Goal: Information Seeking & Learning: Find specific page/section

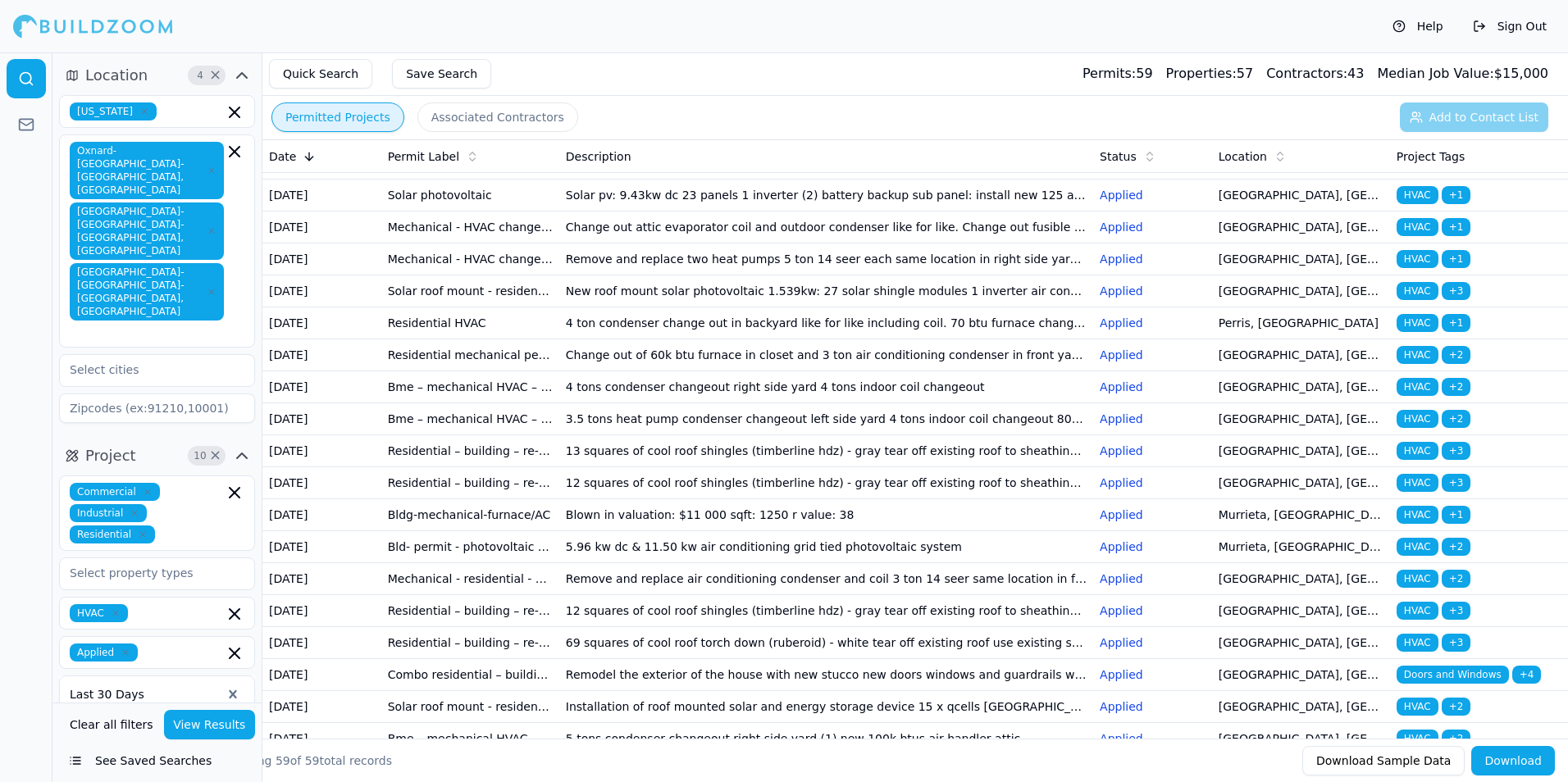
scroll to position [82, 0]
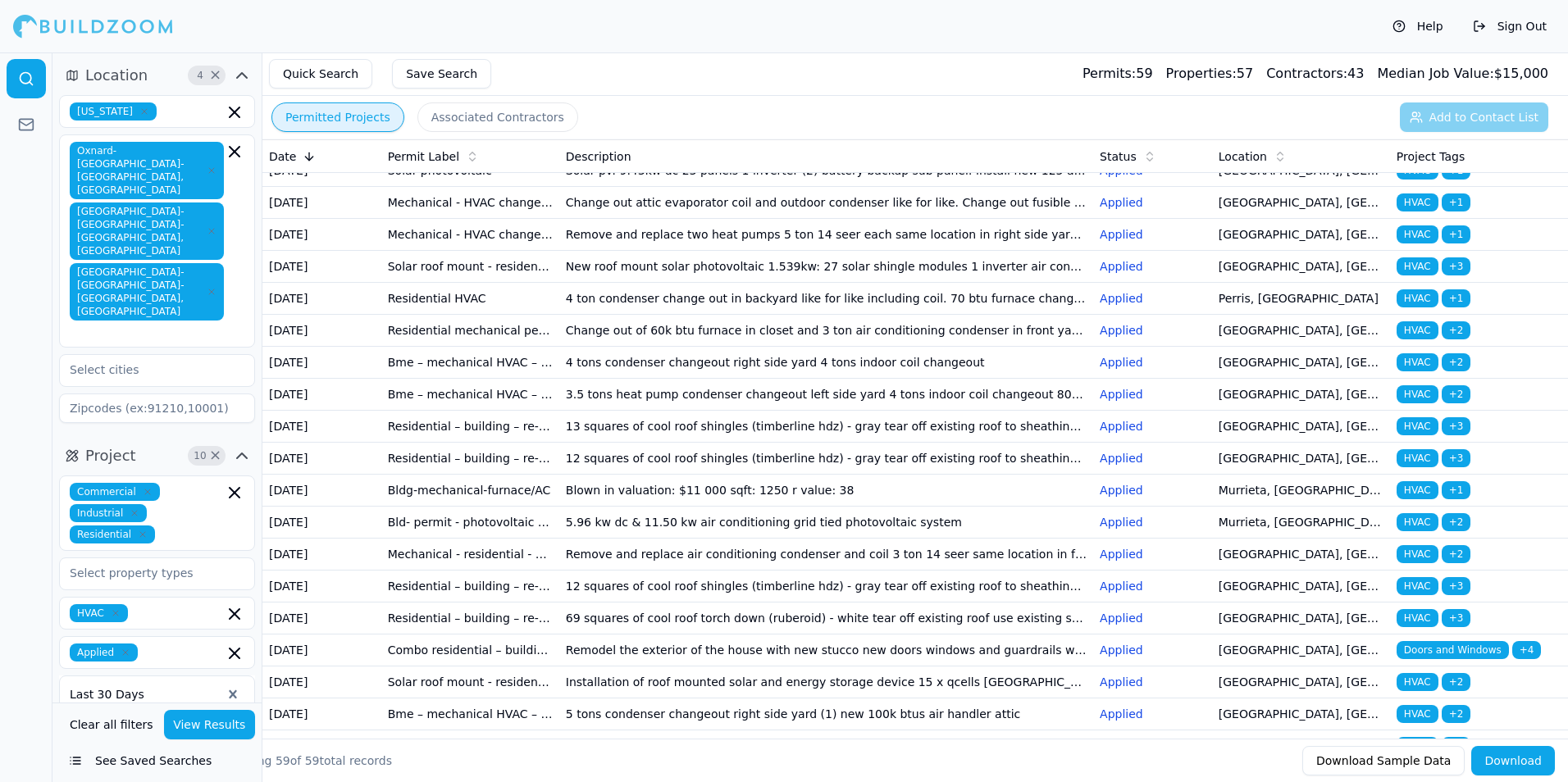
click at [643, 315] on td "4 ton condenser change out in backyard like for like including coil. 70 btu fur…" at bounding box center [826, 298] width 534 height 32
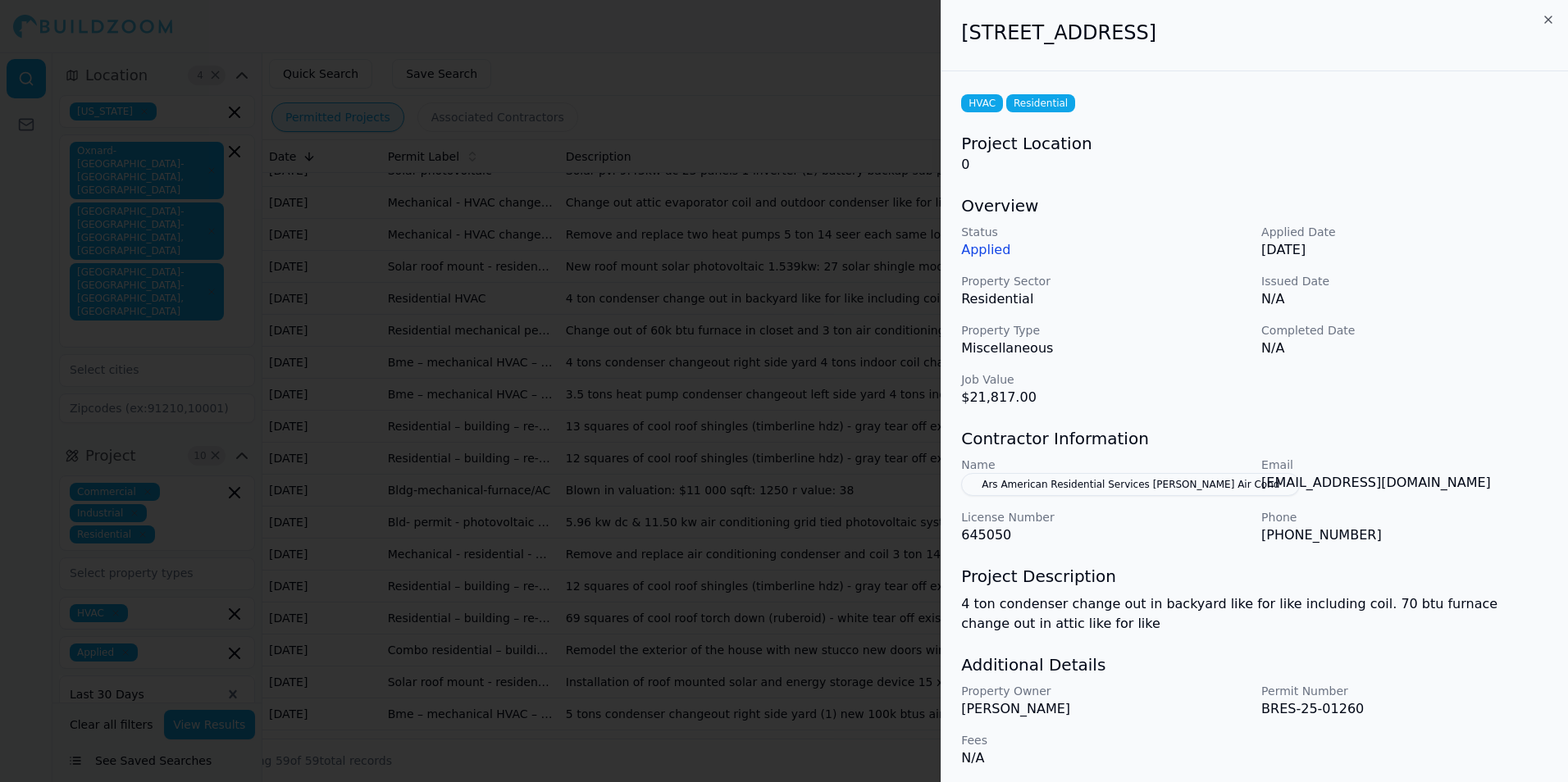
scroll to position [6, 0]
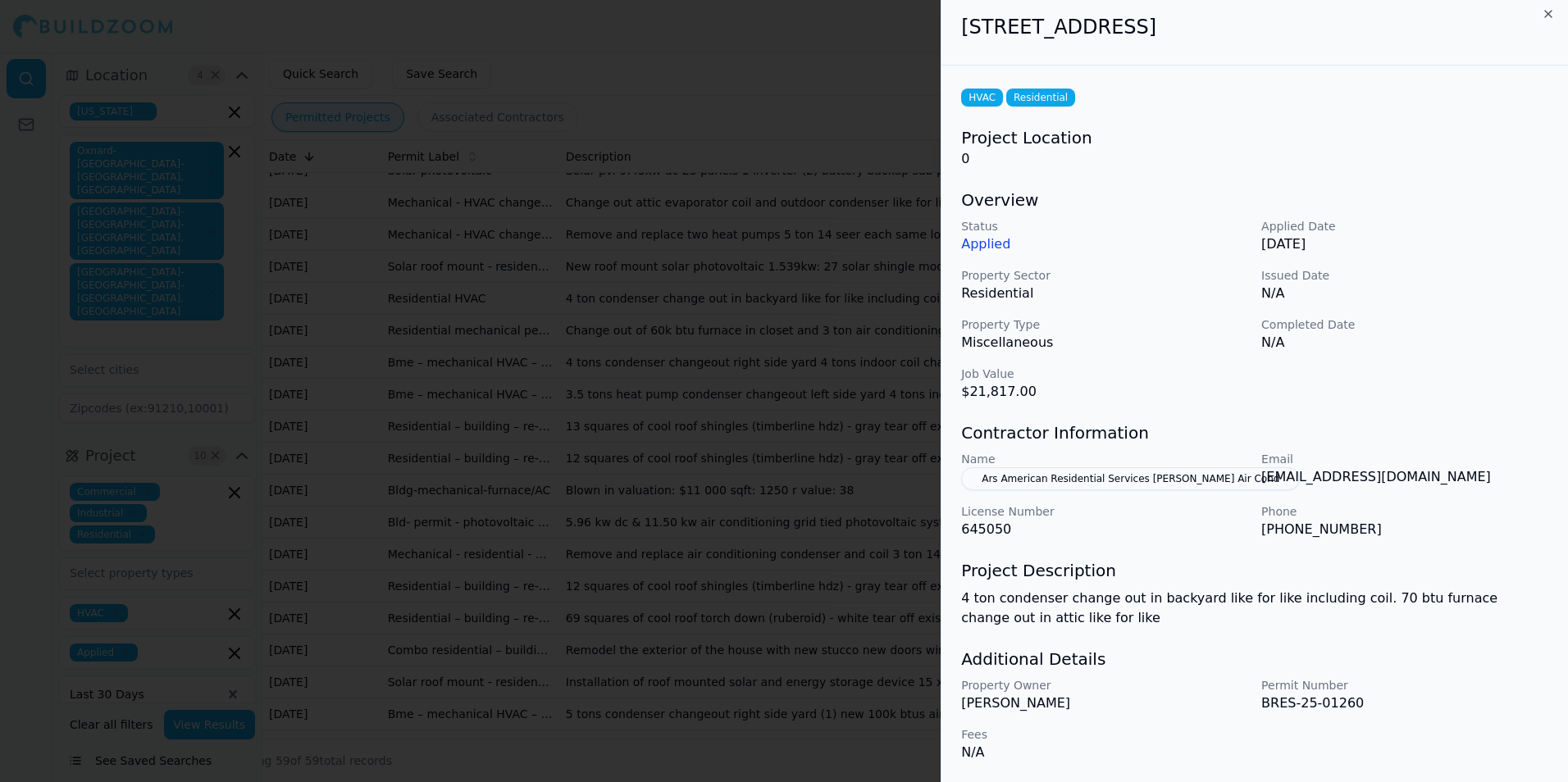
click at [1492, 466] on p "Email" at bounding box center [1405, 459] width 287 height 16
click at [644, 344] on div at bounding box center [784, 391] width 1568 height 782
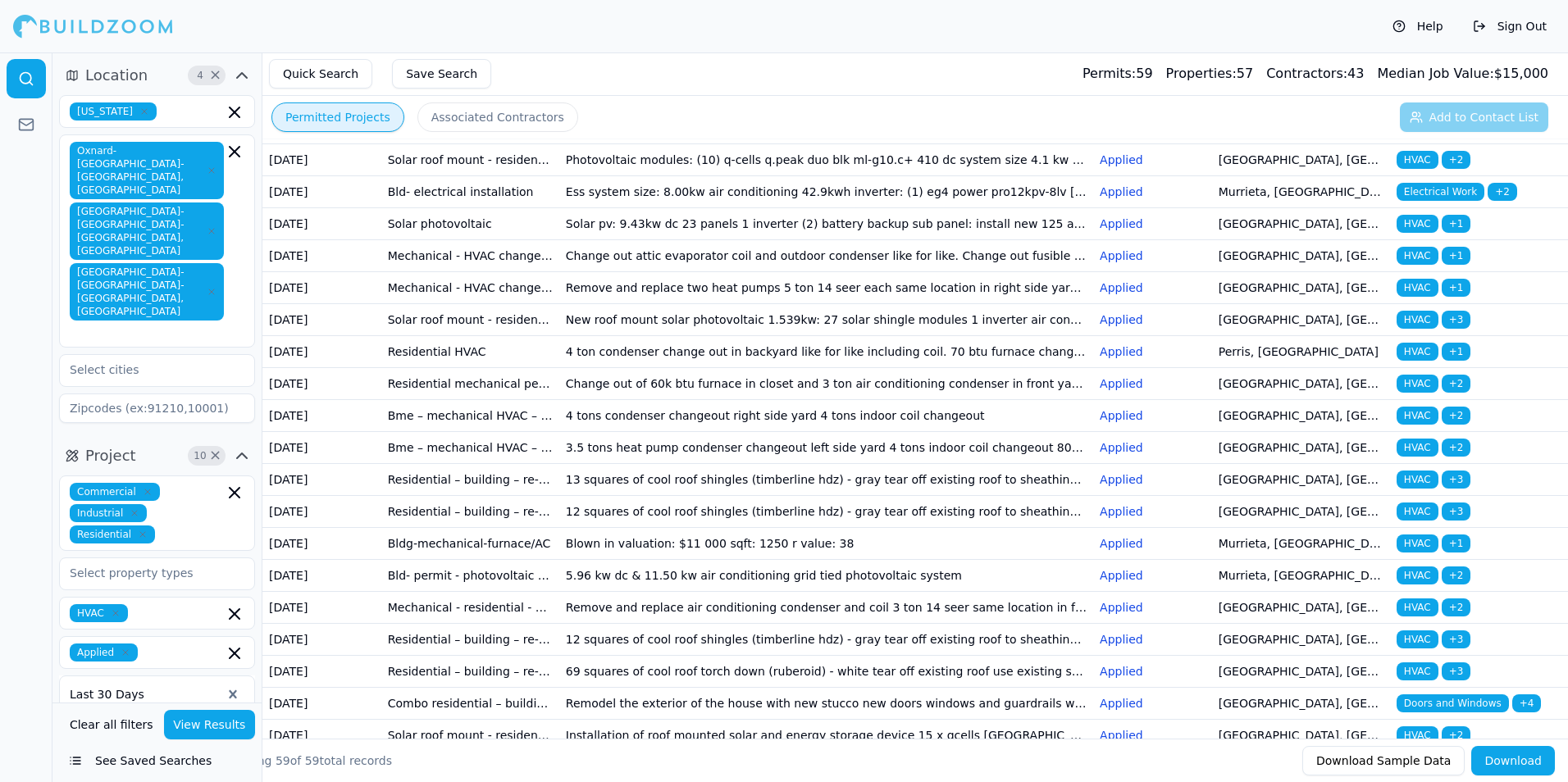
scroll to position [0, 0]
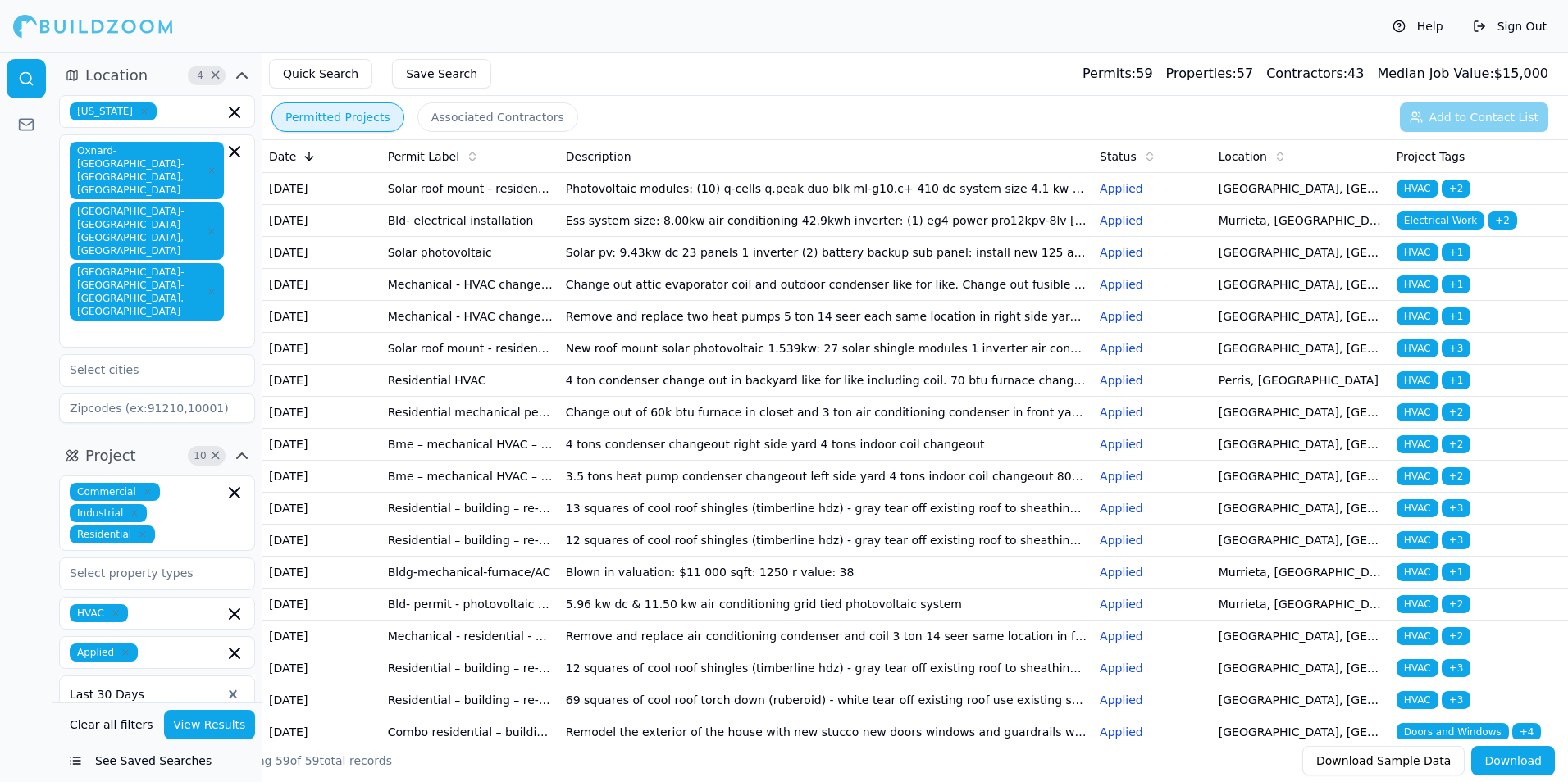
click at [604, 301] on td "Change out attic evaporator coil and outdoor condenser like for like. Change ou…" at bounding box center [826, 284] width 534 height 32
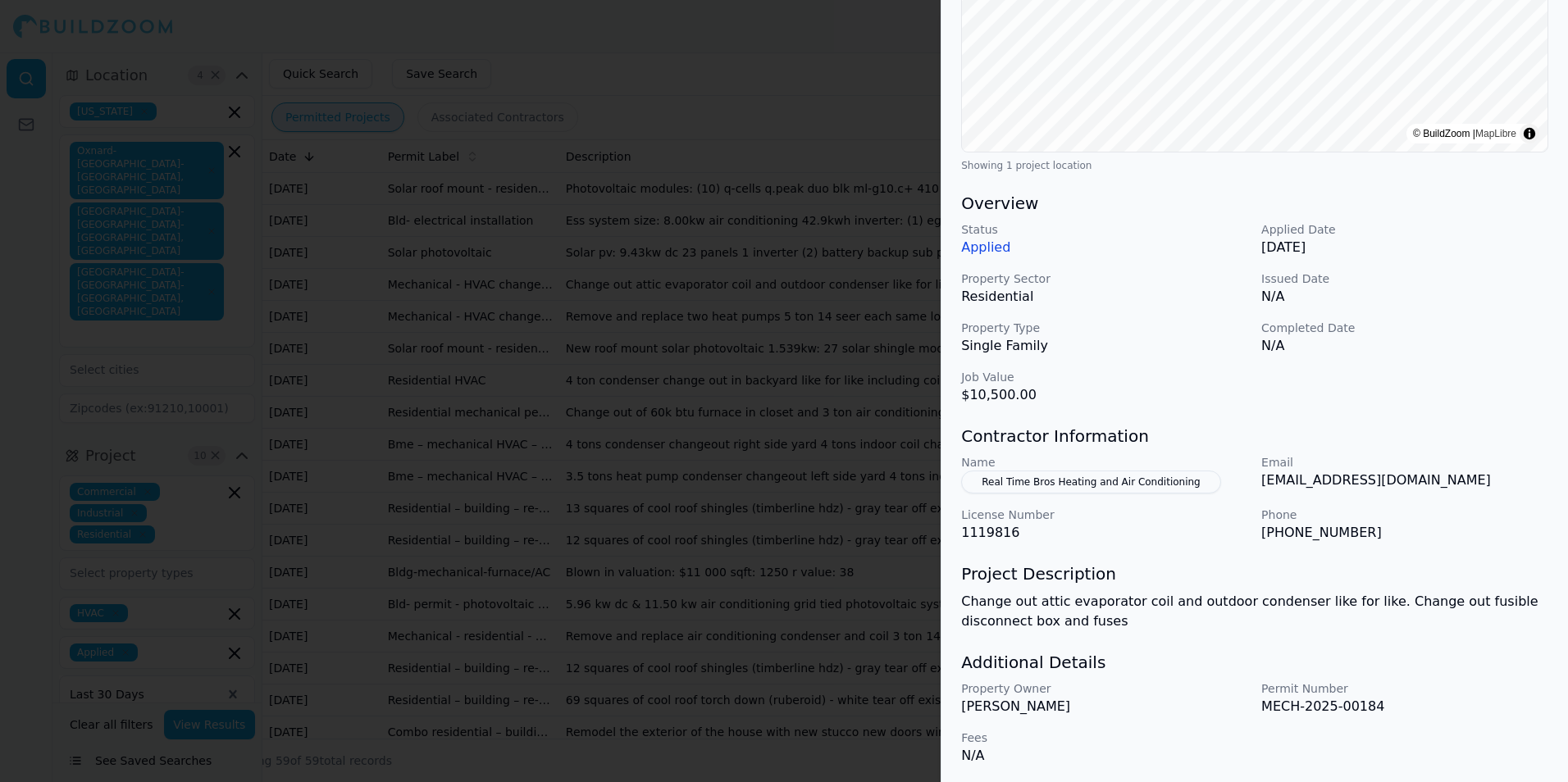
scroll to position [327, 0]
click at [653, 439] on div at bounding box center [784, 391] width 1568 height 782
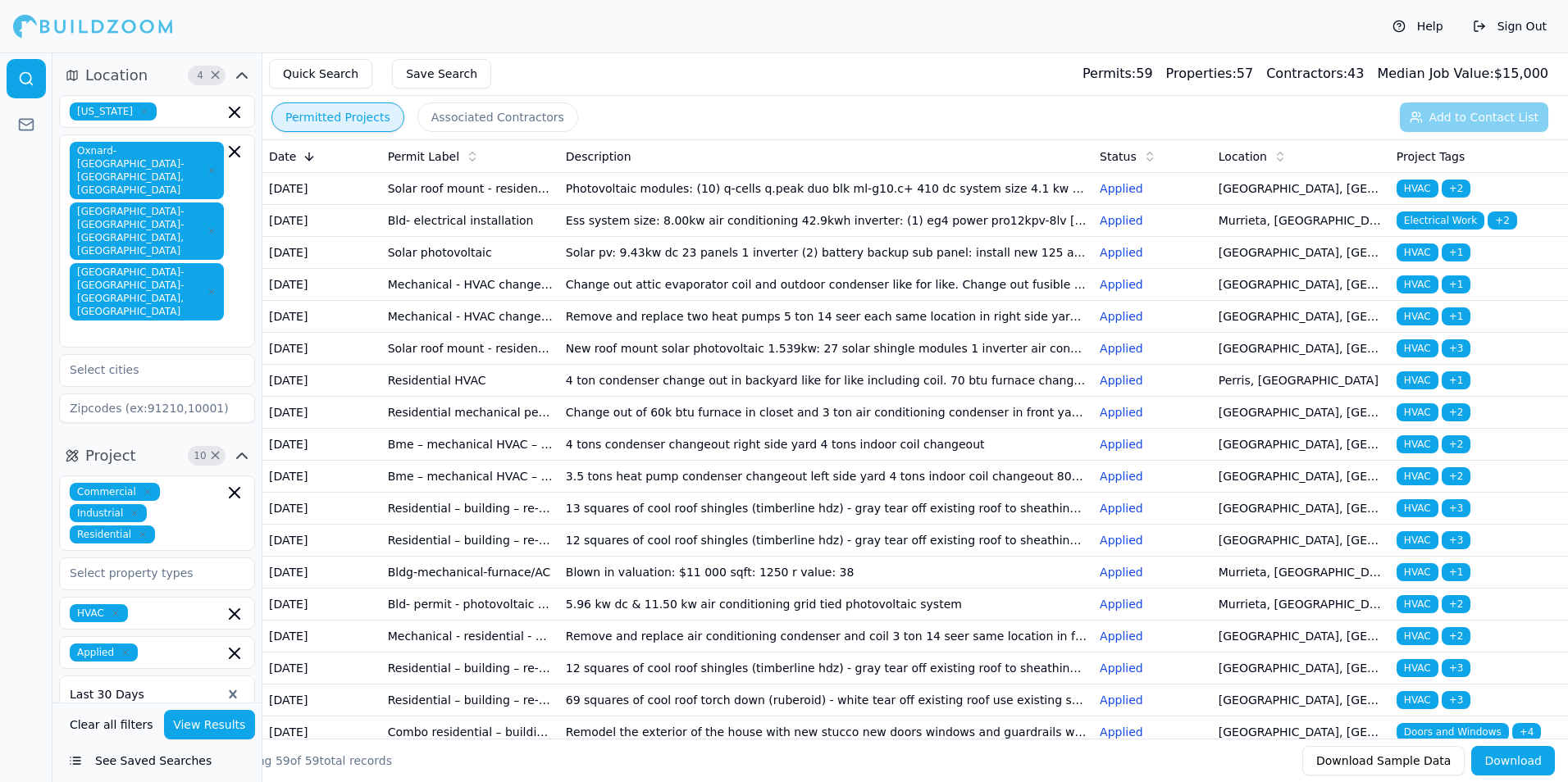
click at [685, 333] on td "Remove and replace two heat pumps 5 ton 14 seer each same location in right sid…" at bounding box center [826, 316] width 534 height 32
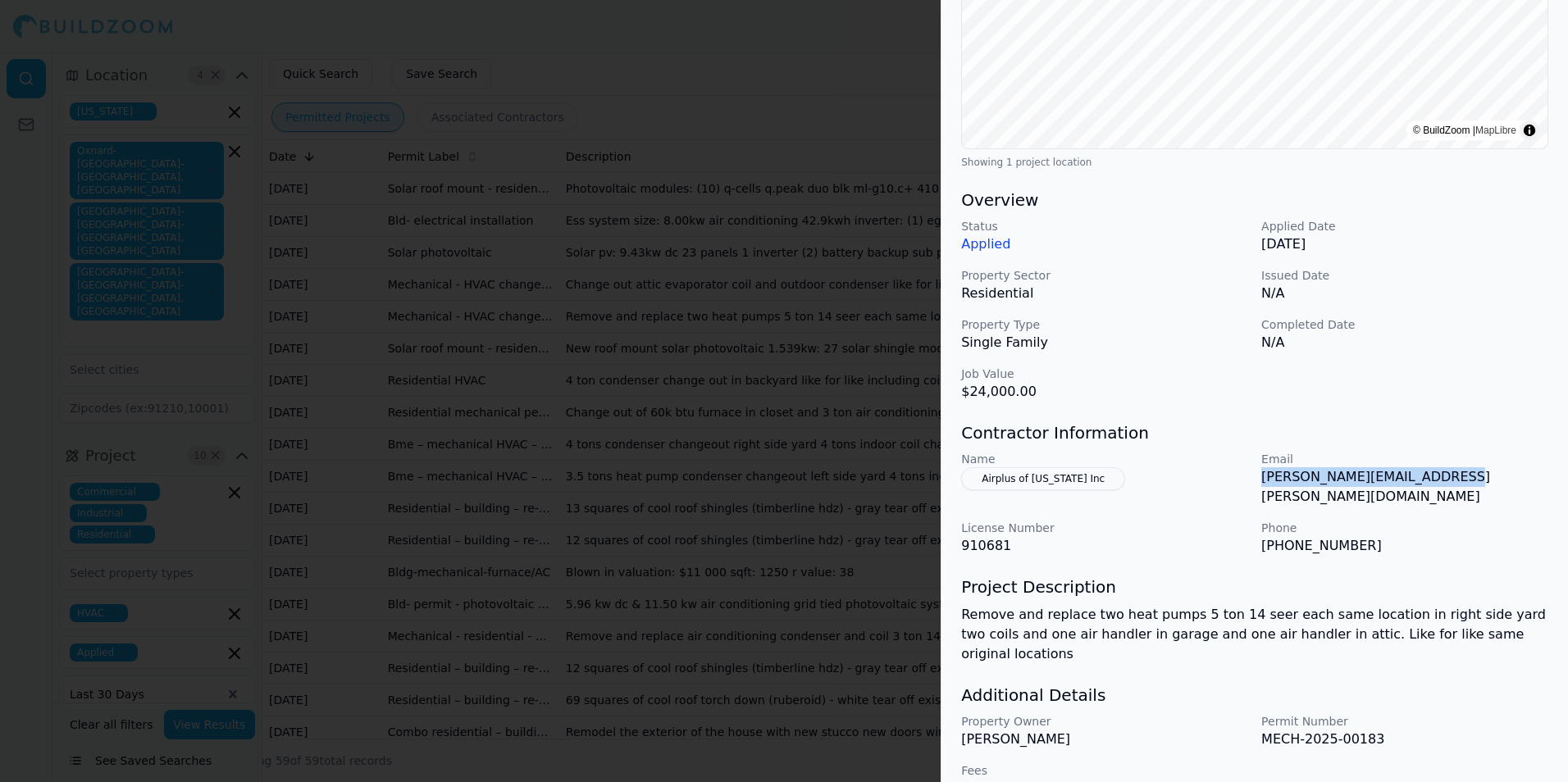
drag, startPoint x: 1259, startPoint y: 479, endPoint x: 1441, endPoint y: 490, distance: 182.3
click at [1441, 490] on div "Name Airplus of California Inc Email melissa.bowen@airplusca.com License Number…" at bounding box center [1255, 503] width 587 height 105
copy p "melissa.bowen@airplusca.com"
click at [787, 244] on div at bounding box center [784, 391] width 1568 height 782
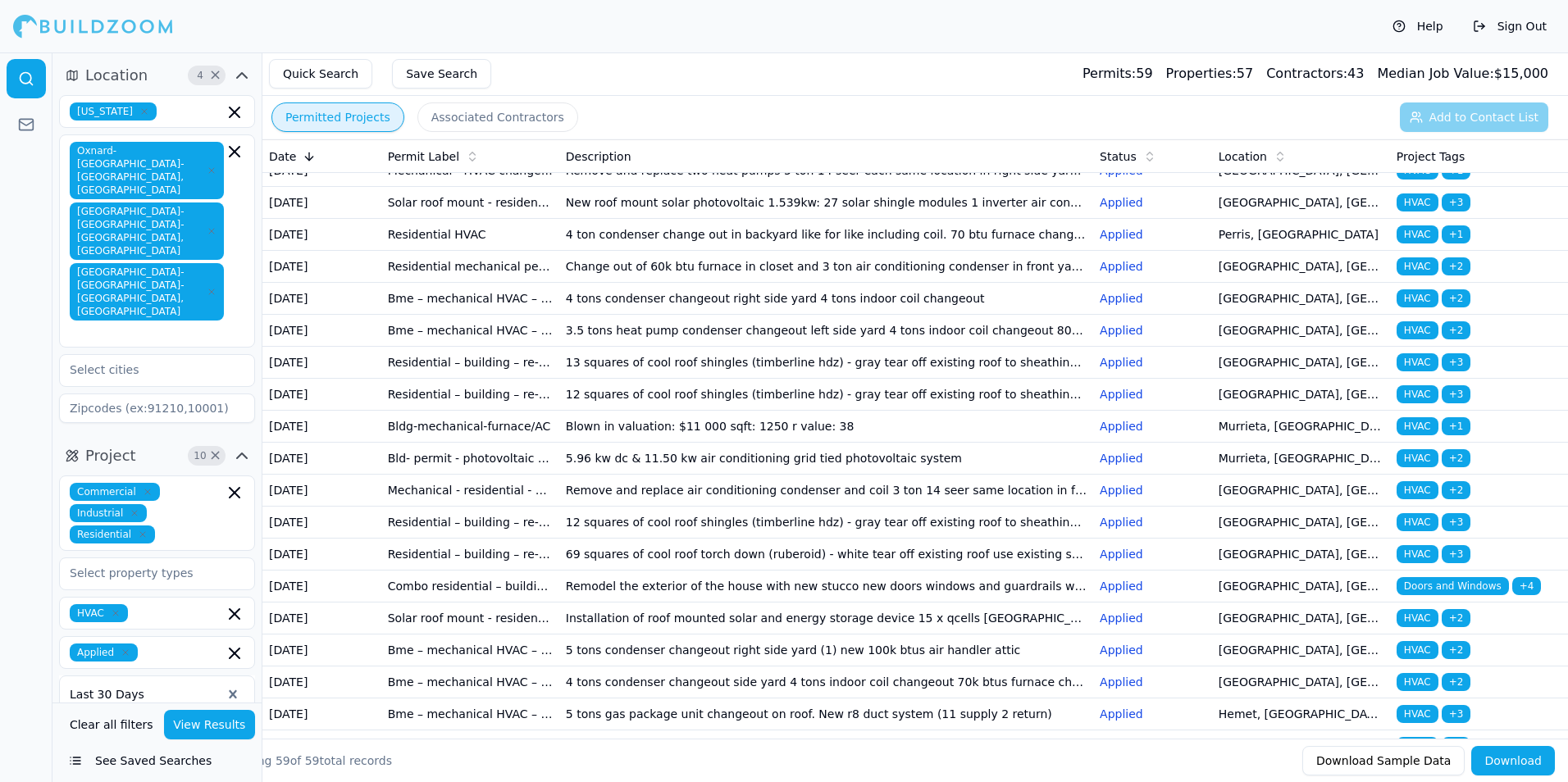
scroll to position [164, 0]
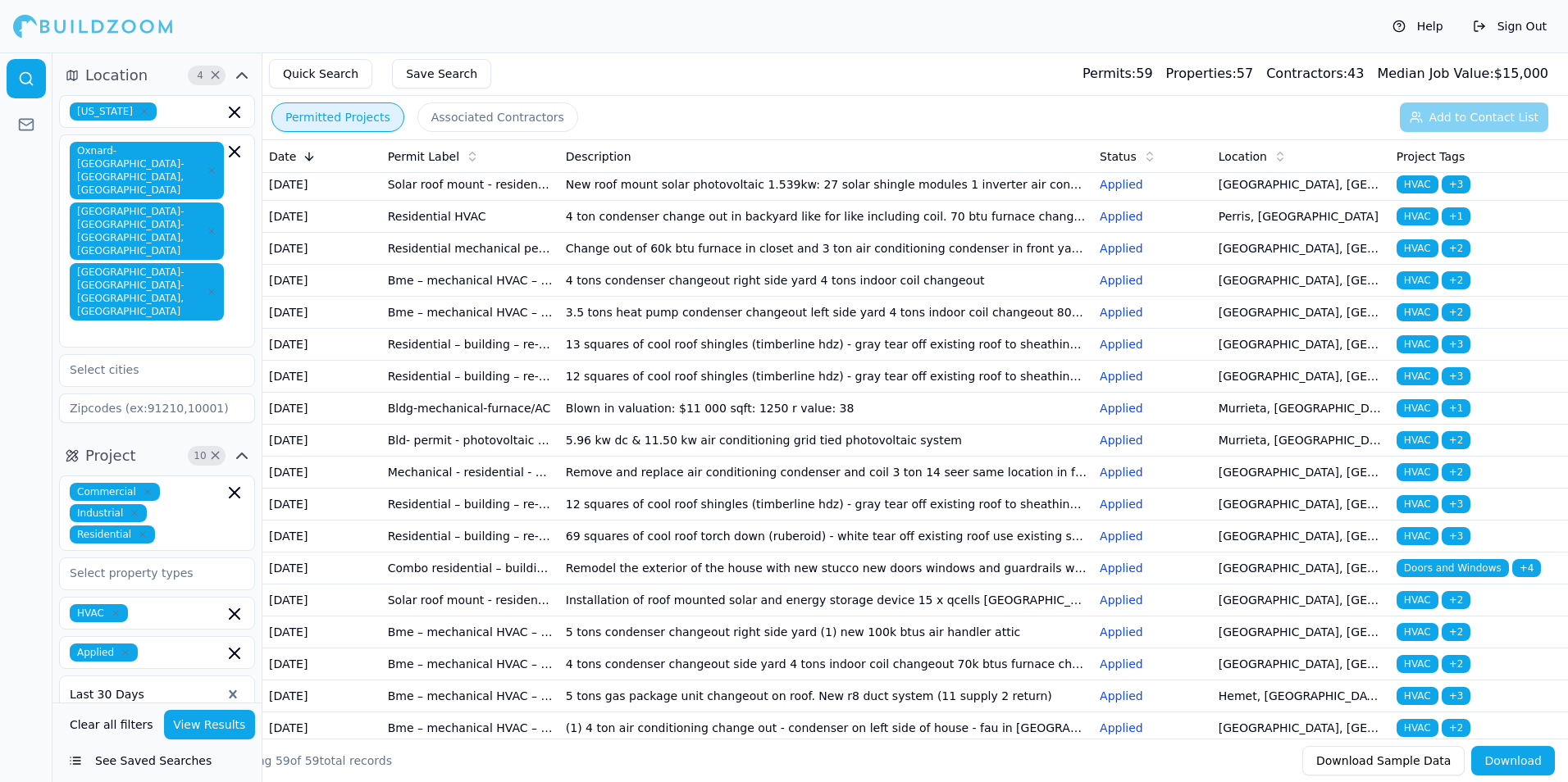
click at [663, 232] on td "4 ton condenser change out in backyard like for like including coil. 70 btu fur…" at bounding box center [826, 216] width 534 height 32
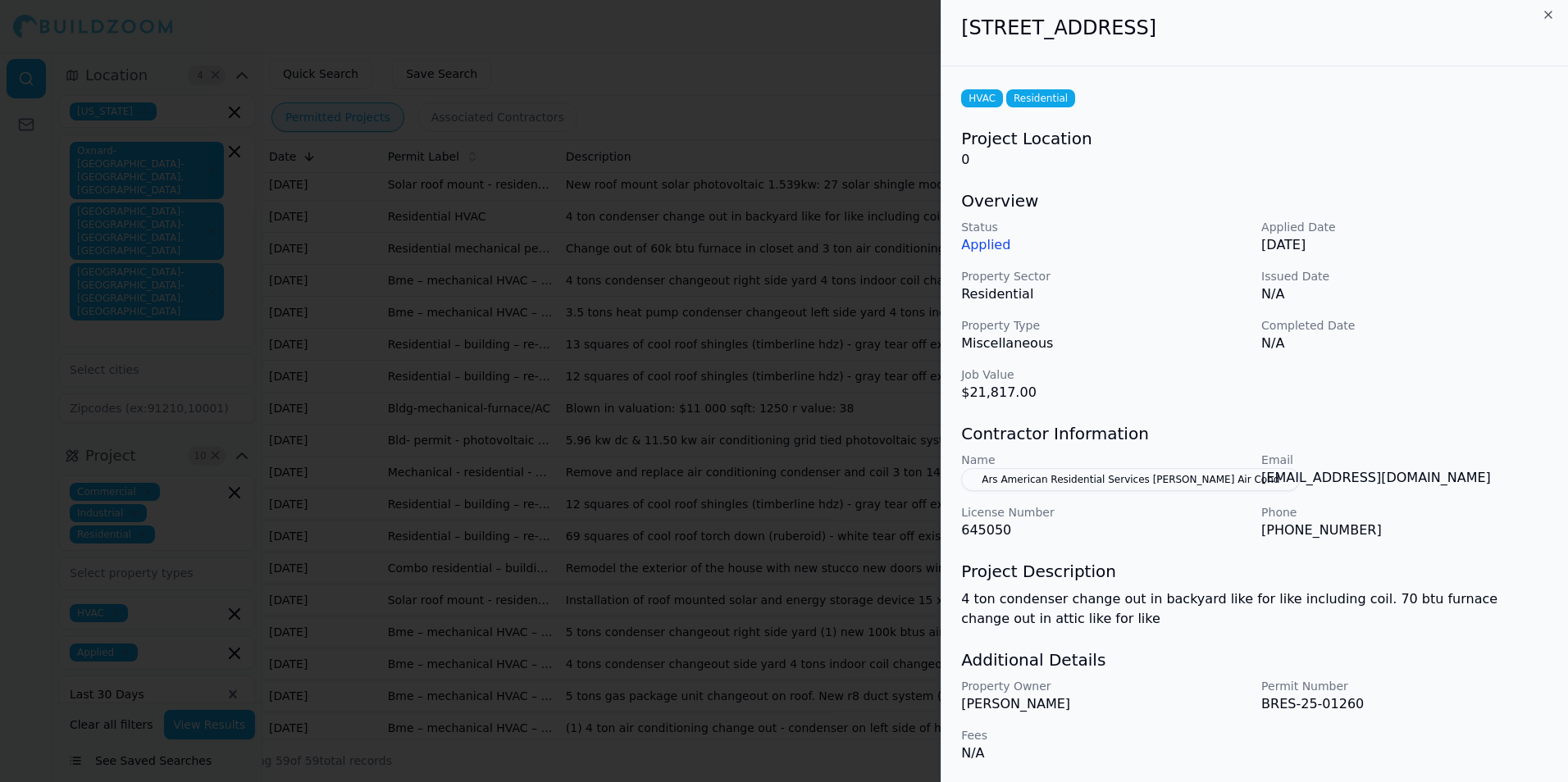
scroll to position [6, 0]
click at [811, 279] on div at bounding box center [784, 391] width 1568 height 782
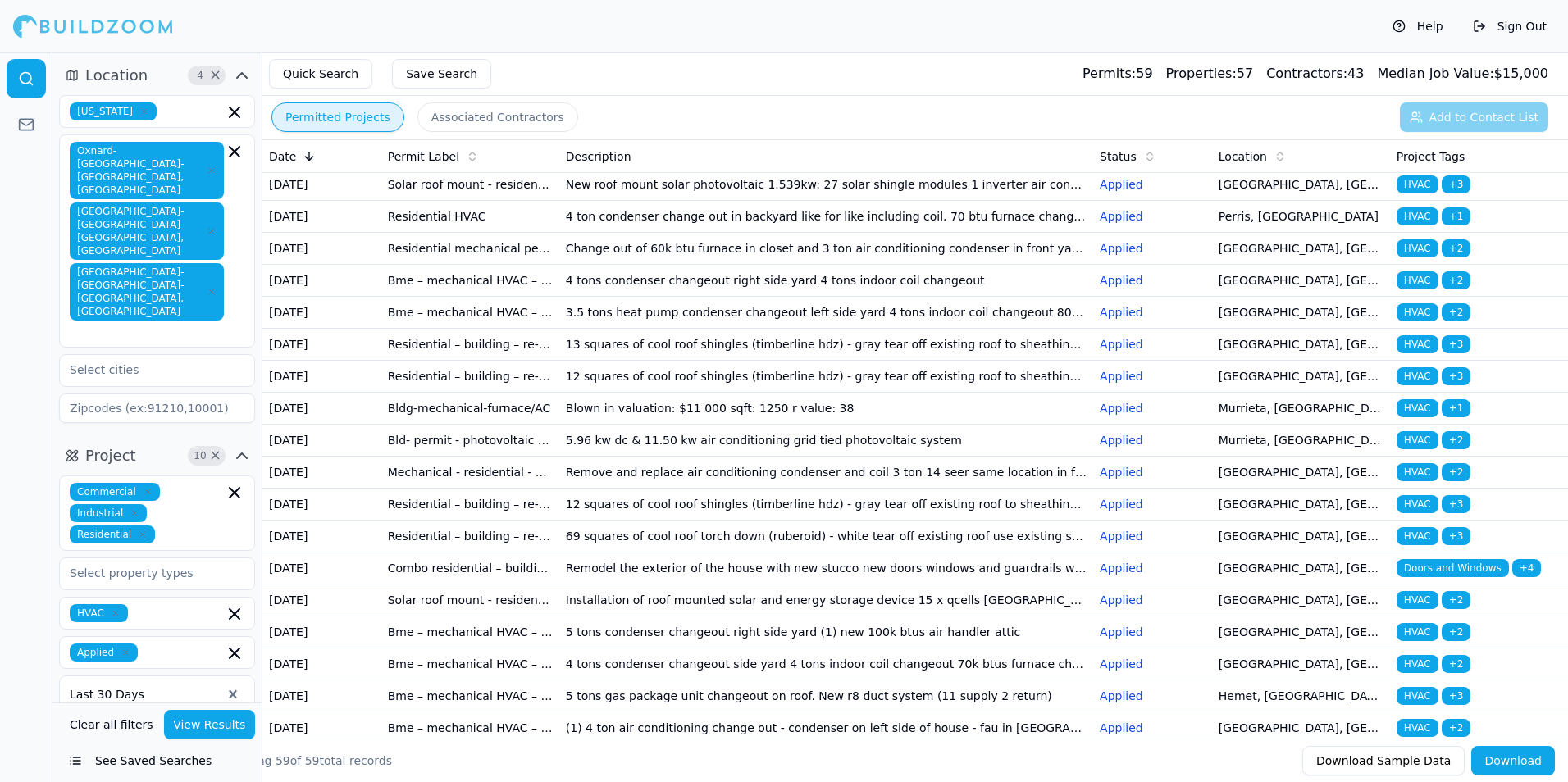
scroll to position [0, 0]
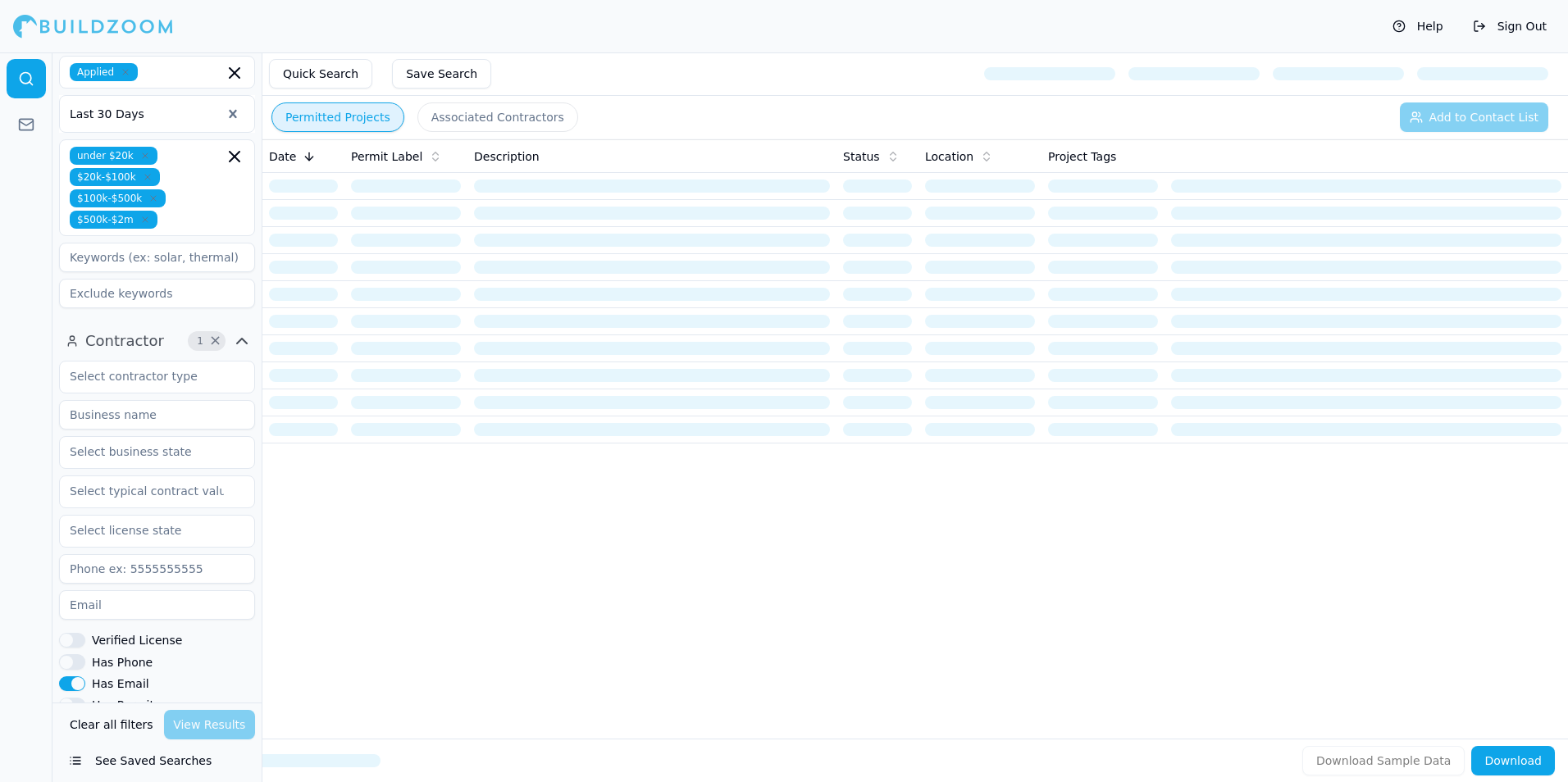
scroll to position [656, 0]
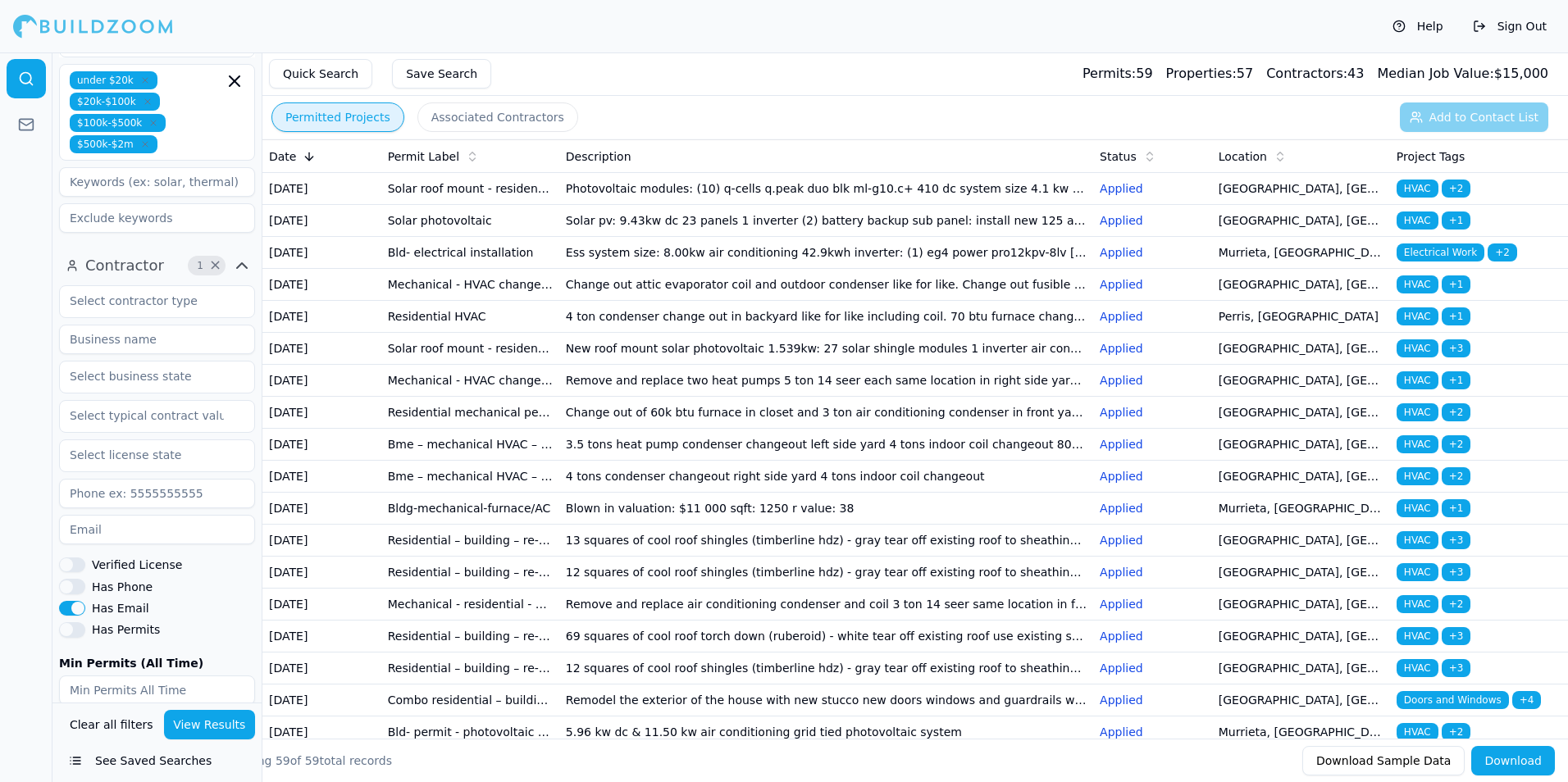
click at [75, 601] on button "Has Email" at bounding box center [71, 607] width 26 height 14
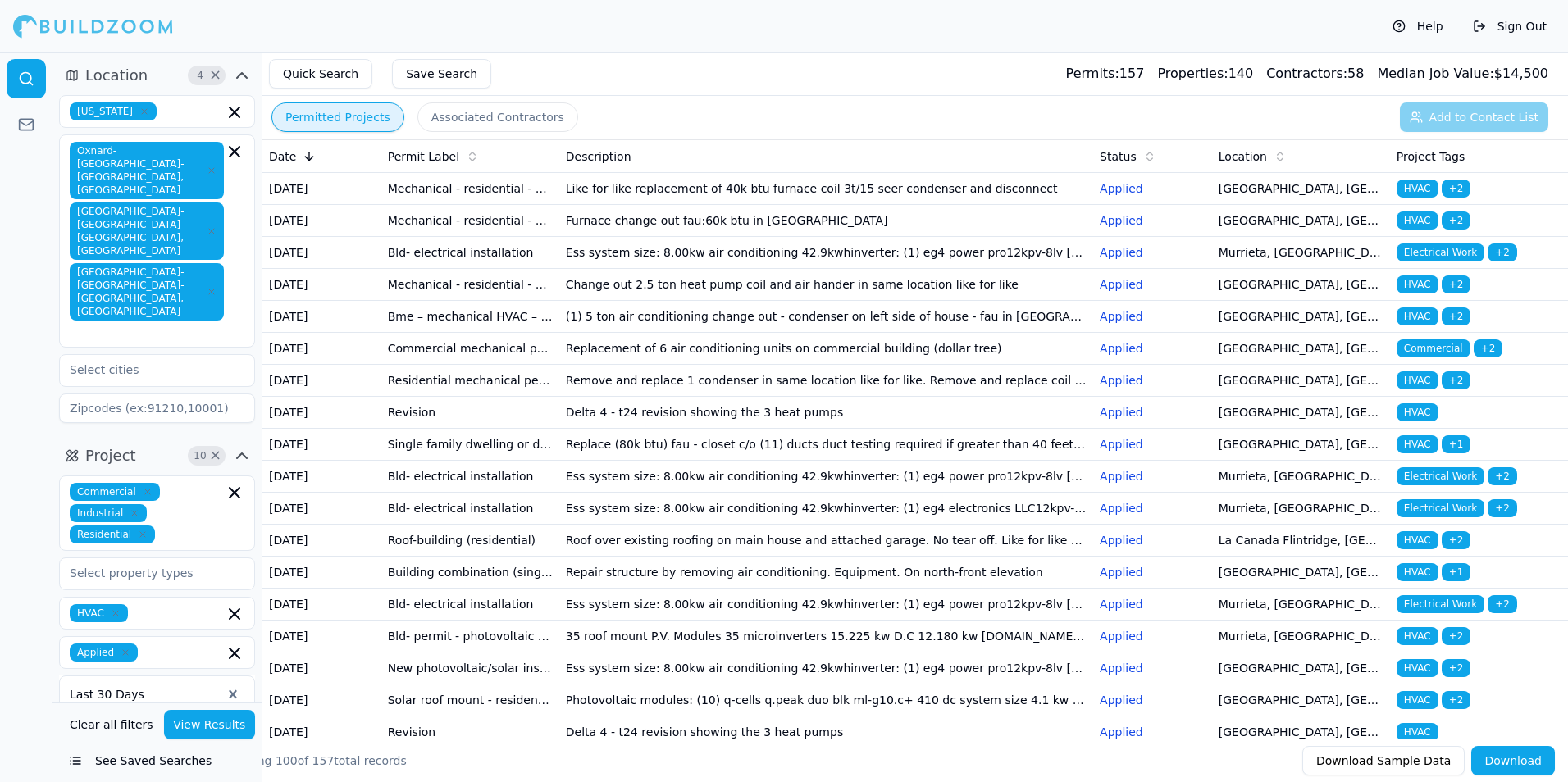
click at [692, 204] on td "Like for like replacement of 40k btu furnace coil 3t/15 seer condenser and disc…" at bounding box center [826, 188] width 534 height 32
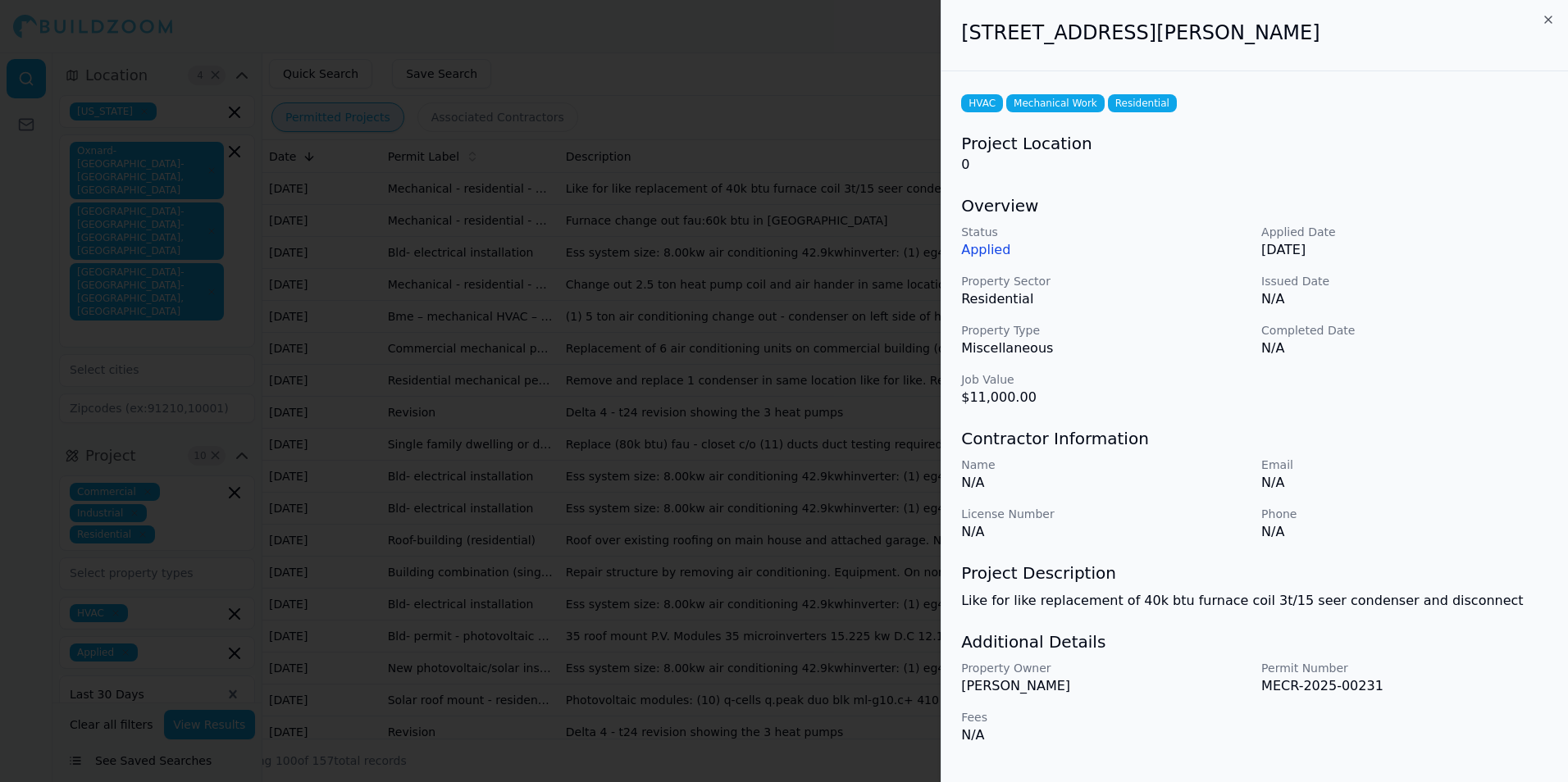
click at [927, 454] on div at bounding box center [784, 391] width 1568 height 782
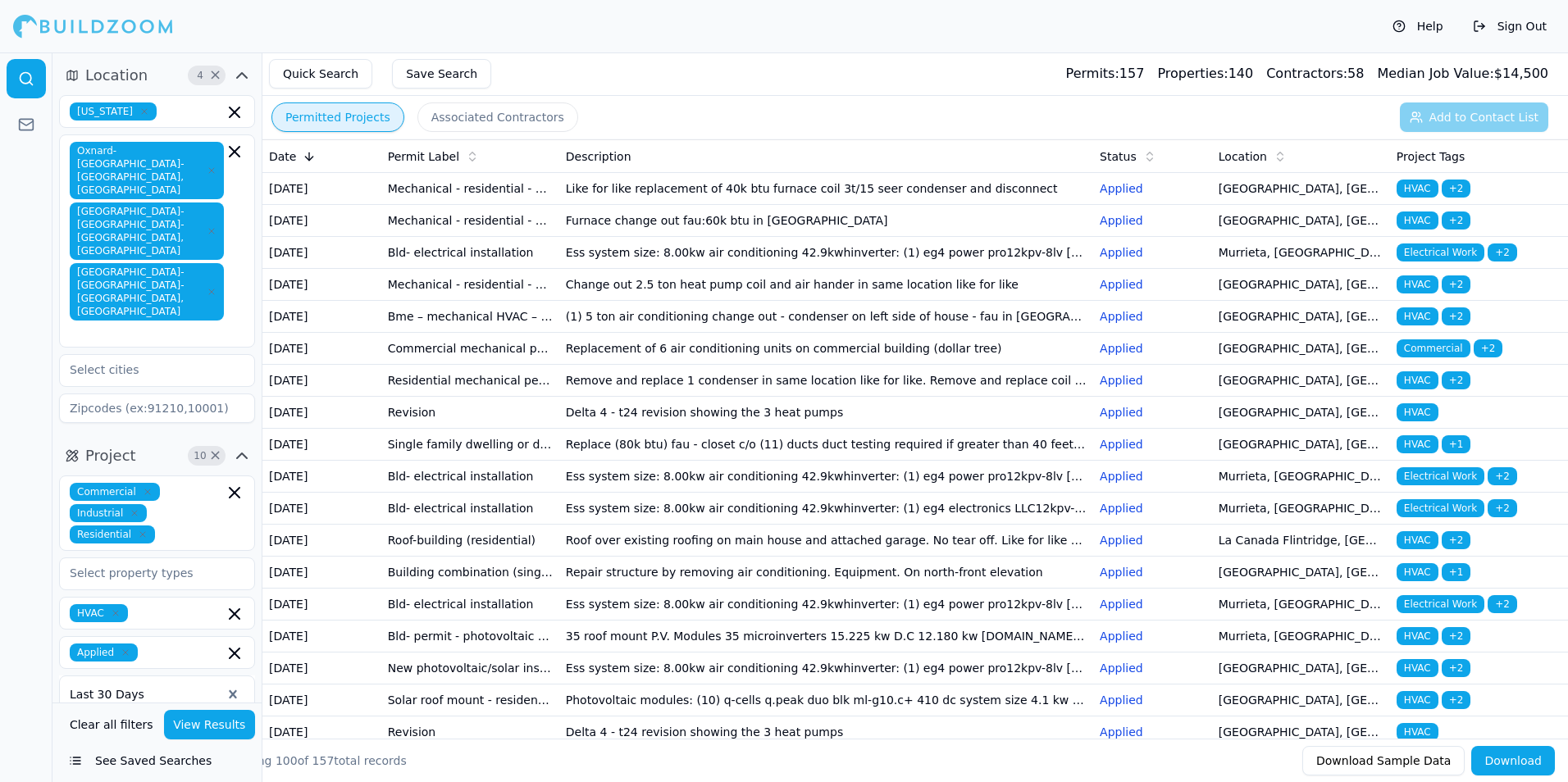
click at [587, 237] on td "Furnace change out fau:60k btu in [GEOGRAPHIC_DATA]" at bounding box center [826, 221] width 534 height 32
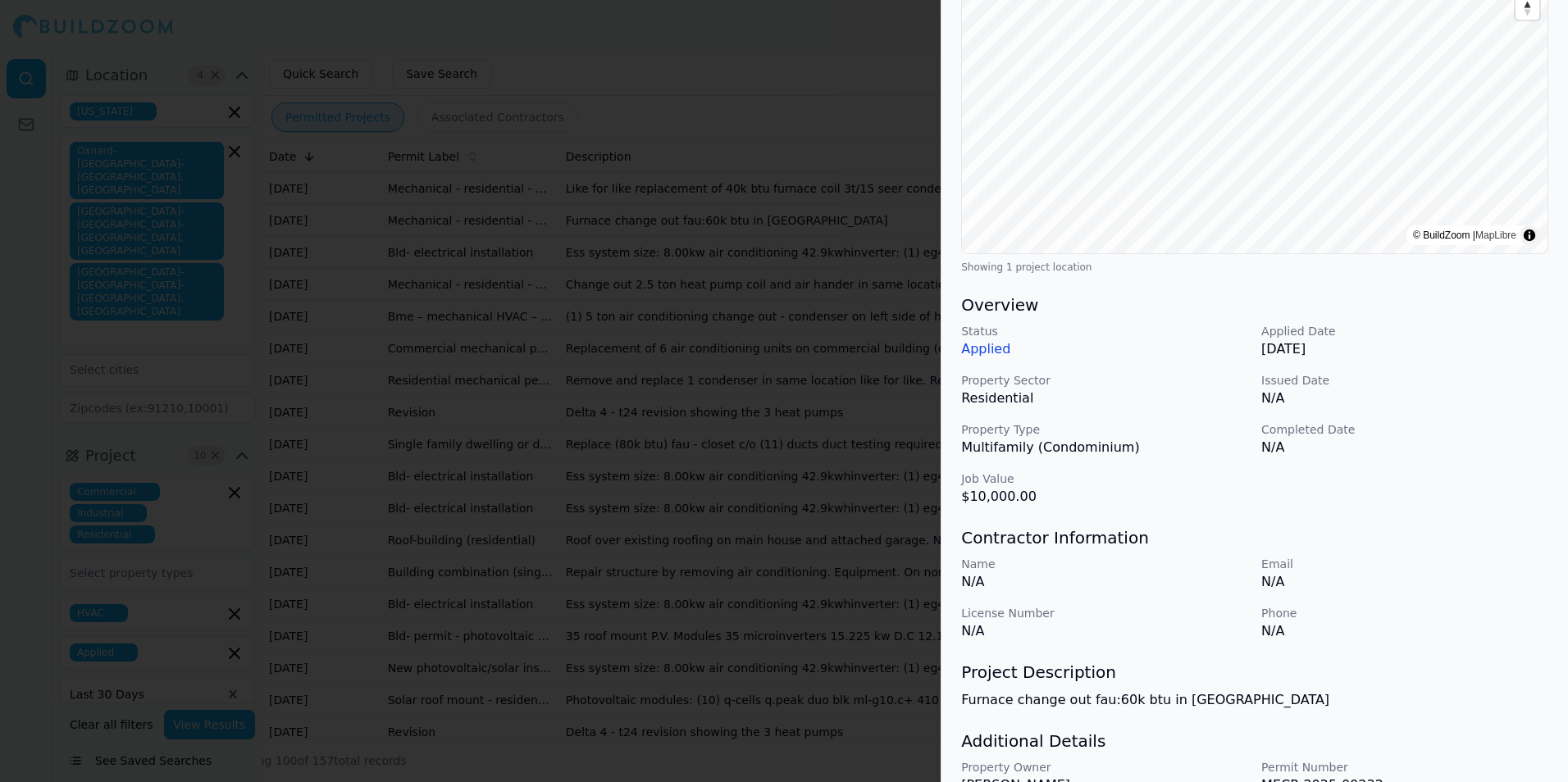
scroll to position [304, 0]
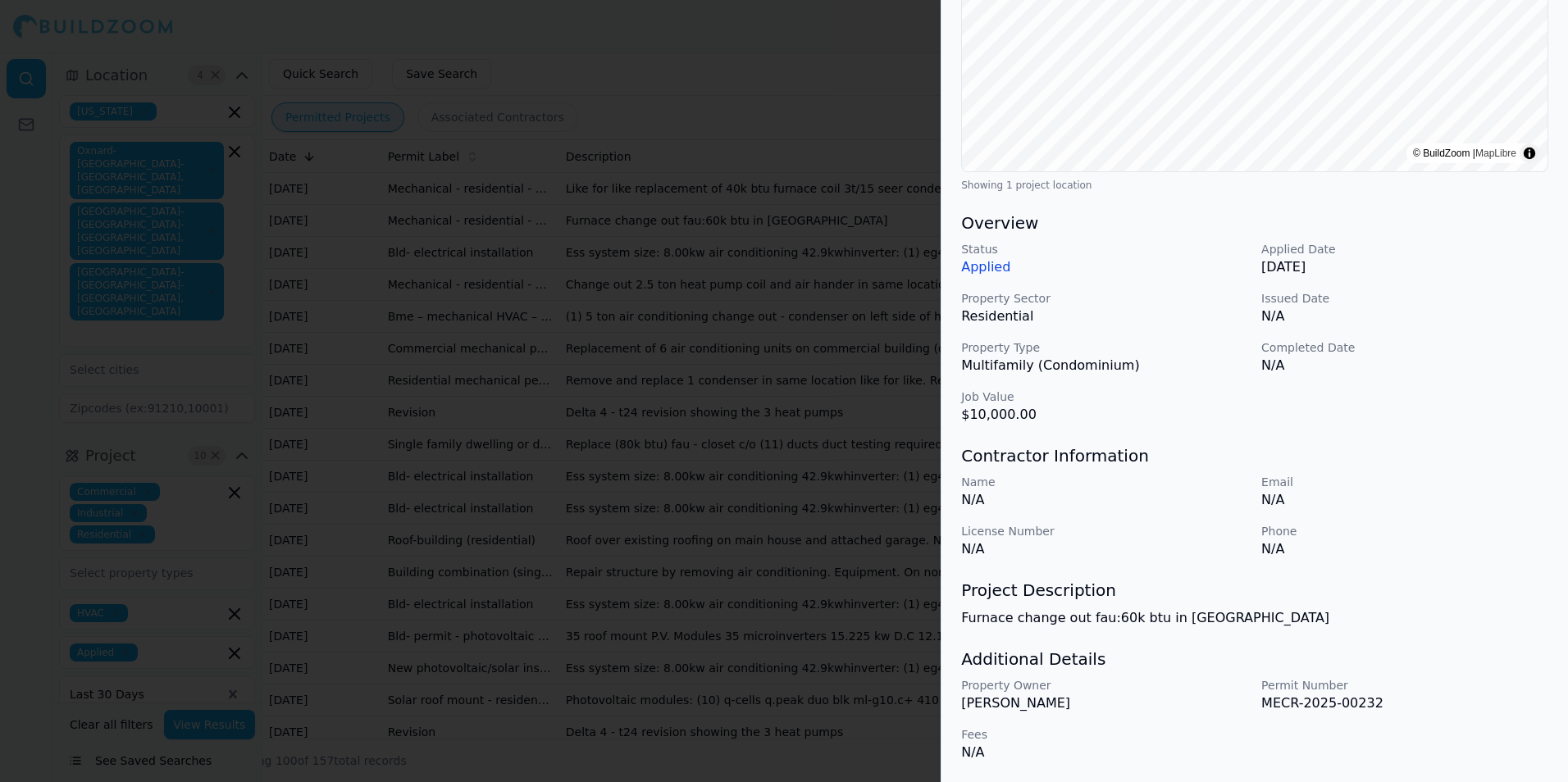
click at [810, 545] on div at bounding box center [784, 391] width 1568 height 782
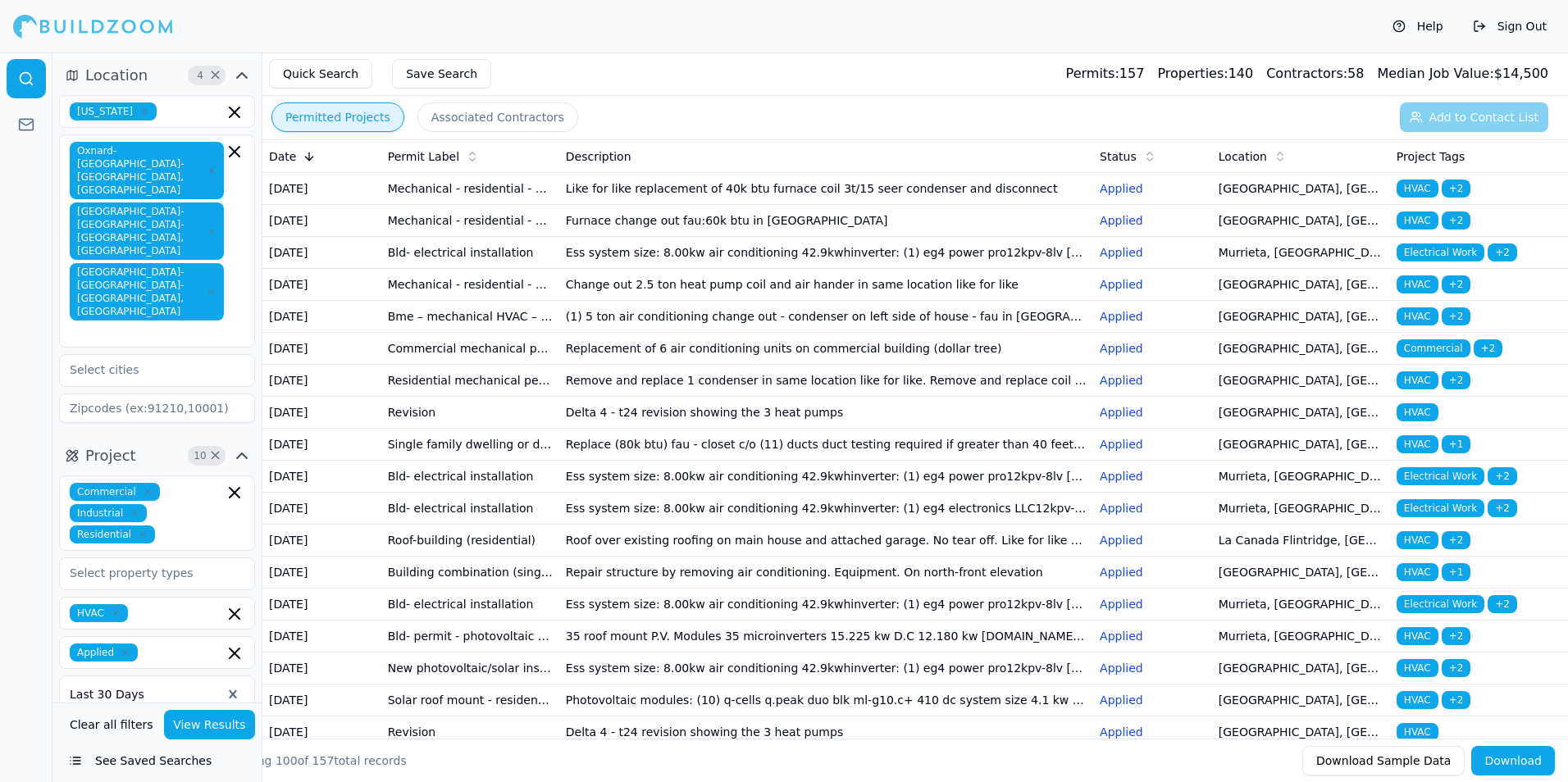
click at [662, 269] on td "Ess system size: 8.00kw air conditioning 42.9kwhinverter: (1) eg4 power pro12kp…" at bounding box center [826, 253] width 534 height 32
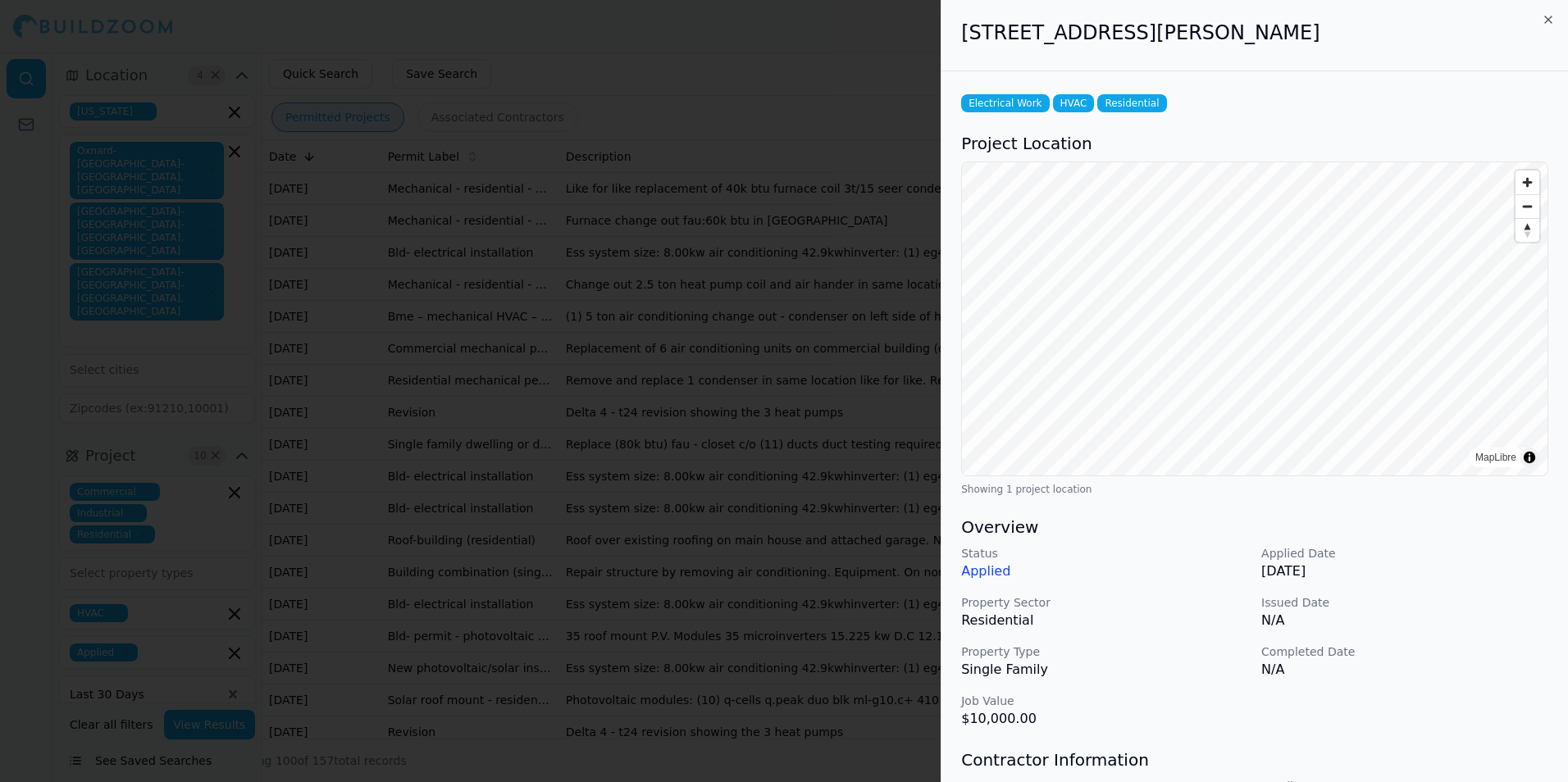
scroll to position [324, 0]
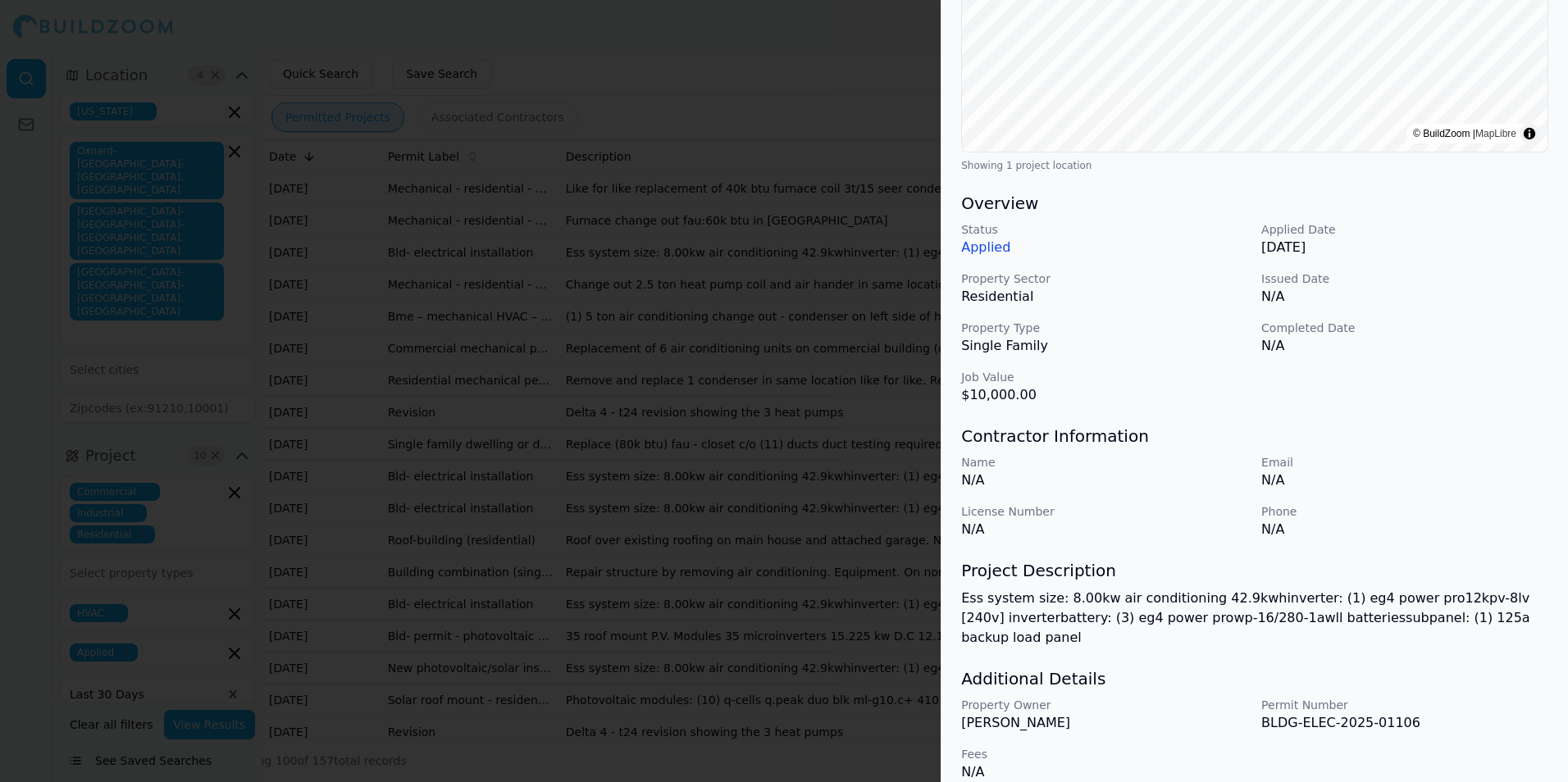
click at [708, 424] on div at bounding box center [784, 391] width 1568 height 782
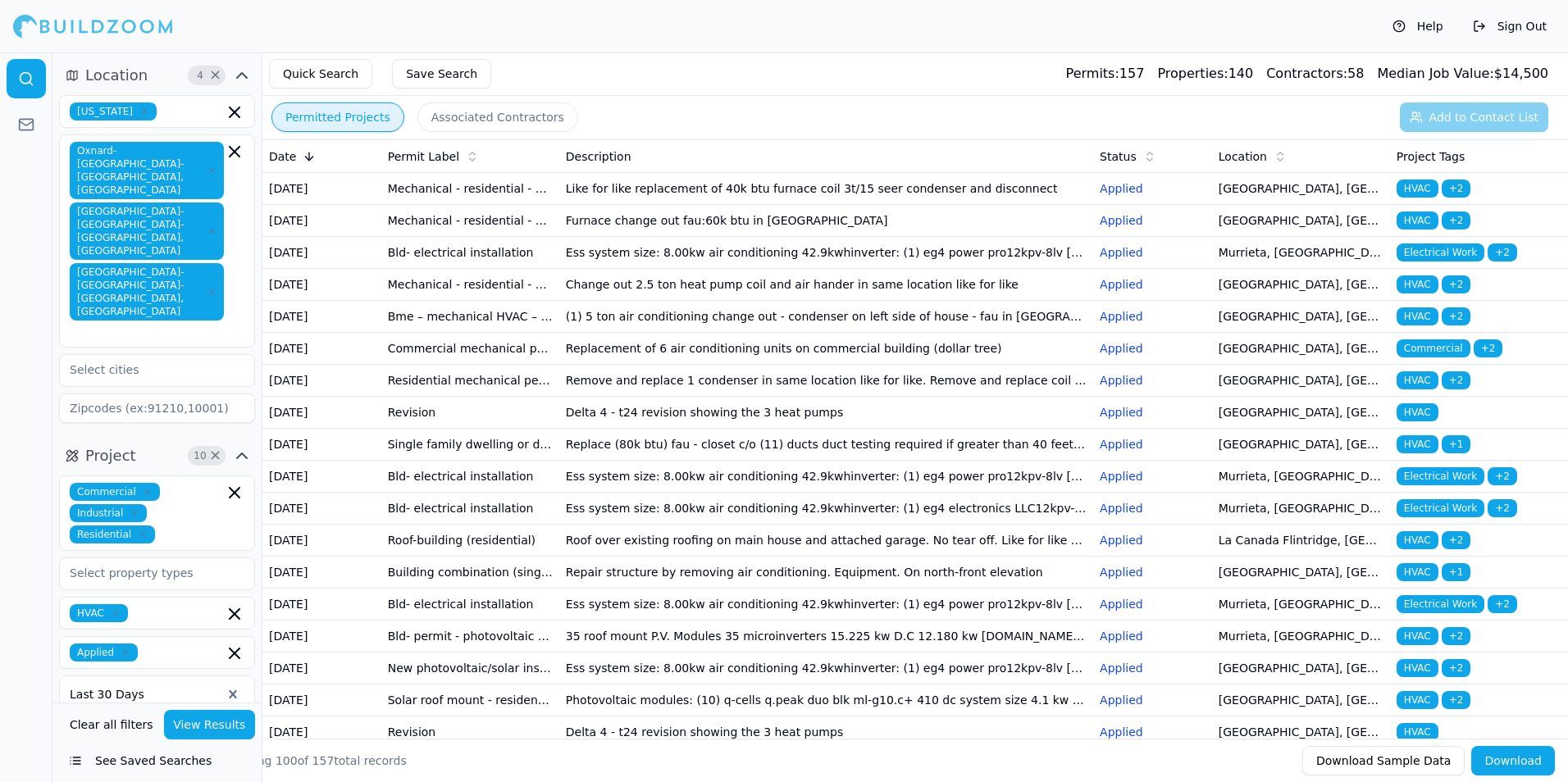
click at [616, 301] on td "Change out 2.5 ton heat pump coil and air hander in same location like for like" at bounding box center [826, 284] width 534 height 32
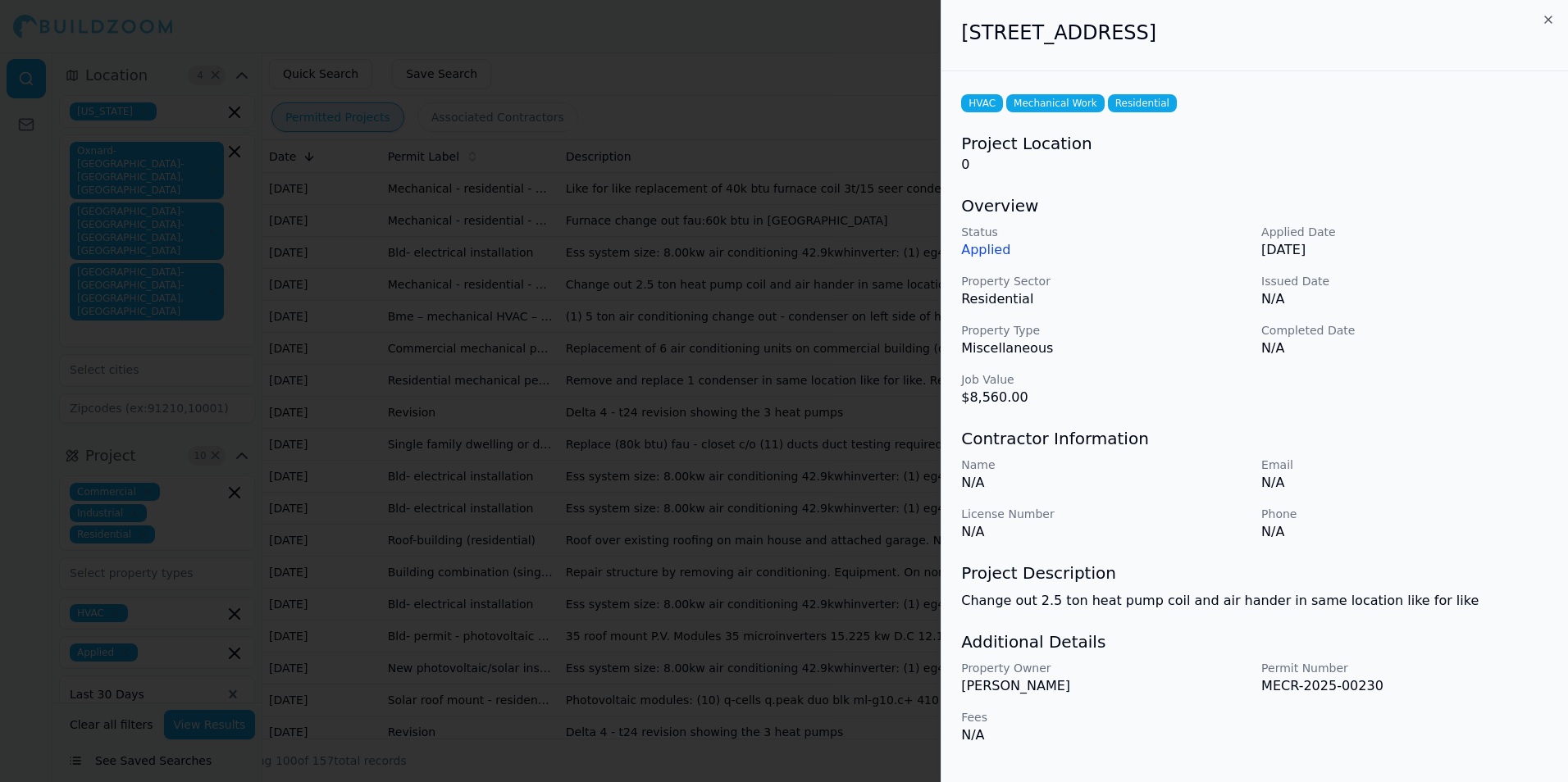
click at [884, 459] on div at bounding box center [784, 391] width 1568 height 782
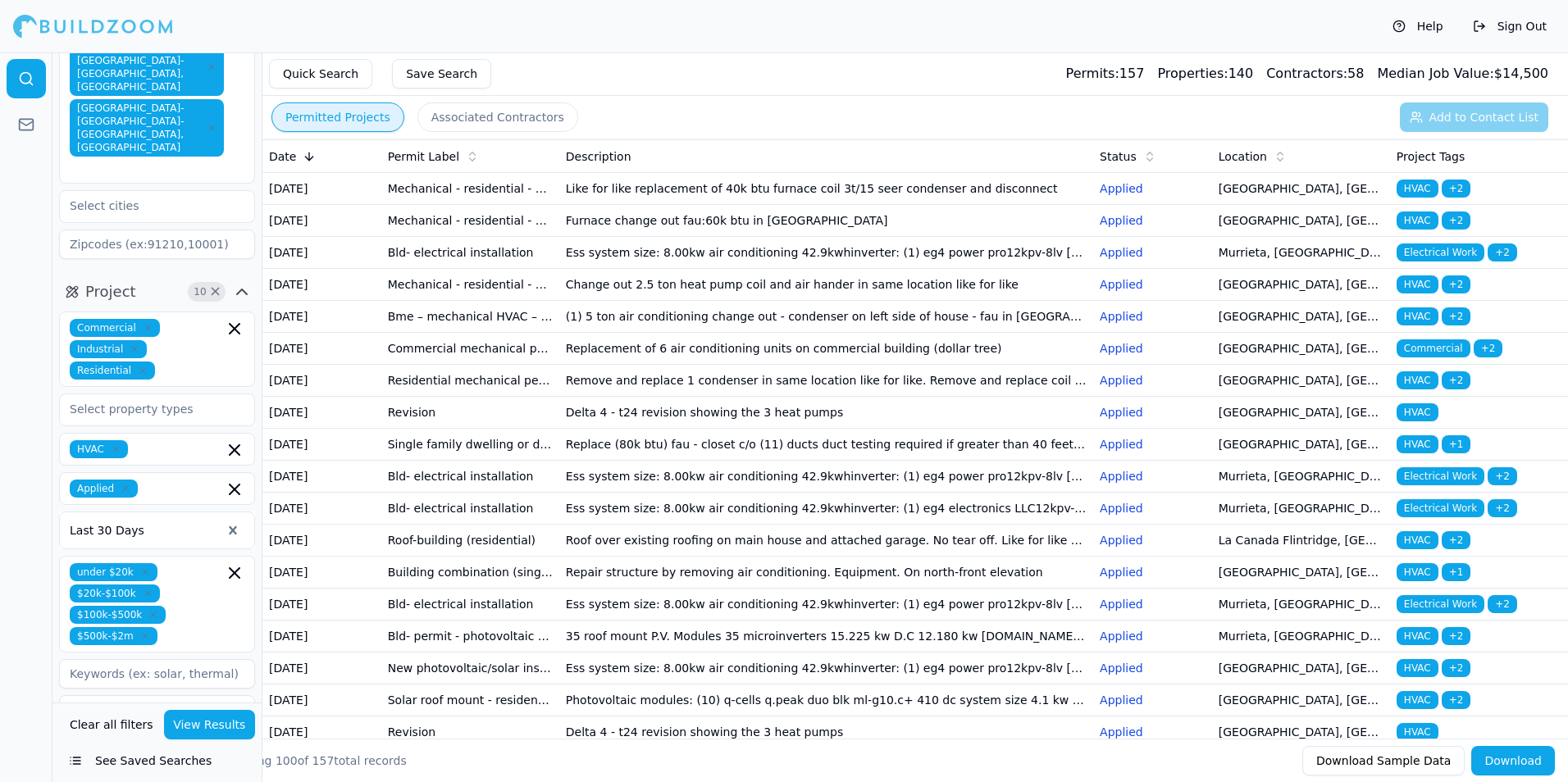
scroll to position [246, 0]
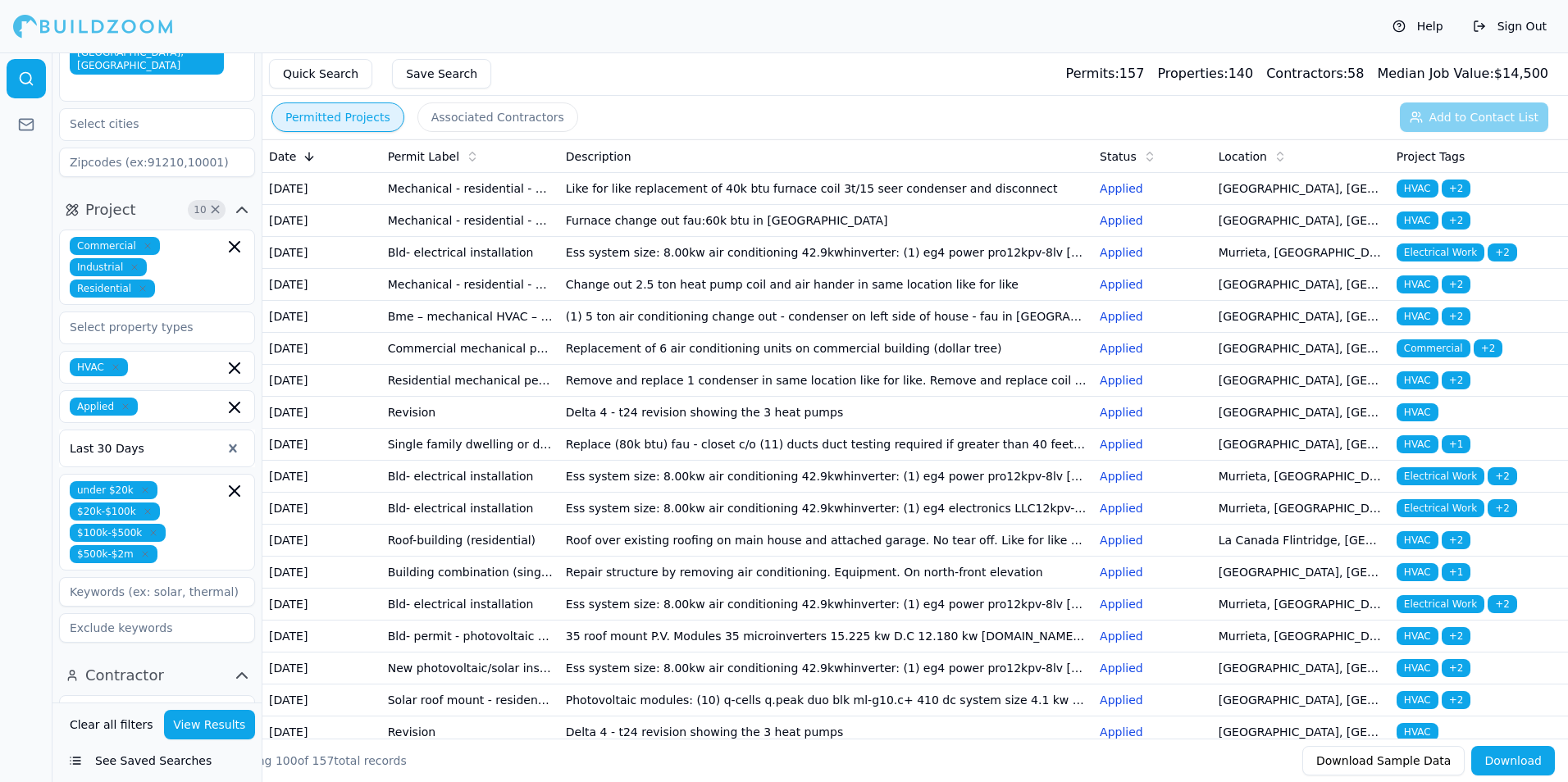
click at [173, 578] on input at bounding box center [156, 592] width 196 height 30
type input "hvac"
click at [0, 544] on div at bounding box center [26, 417] width 52 height 730
click at [9, 528] on div at bounding box center [26, 417] width 52 height 730
drag, startPoint x: 134, startPoint y: 518, endPoint x: 64, endPoint y: 505, distance: 71.2
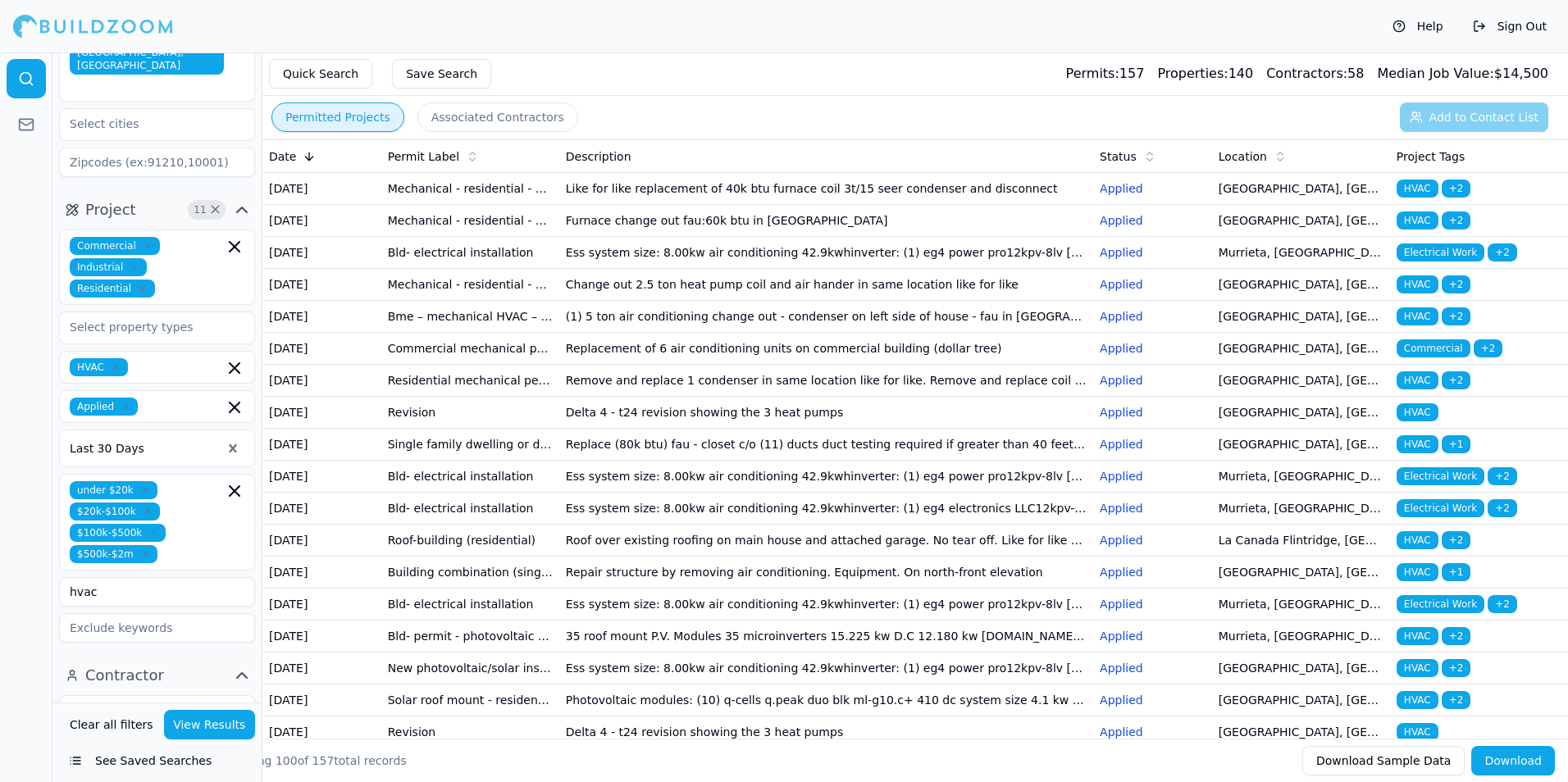
click at [64, 578] on input "hvac" at bounding box center [156, 592] width 196 height 30
click at [91, 613] on input at bounding box center [156, 628] width 196 height 30
click at [92, 578] on input at bounding box center [156, 592] width 196 height 30
type input "hvac"
click at [216, 719] on button "View Results" at bounding box center [209, 724] width 92 height 30
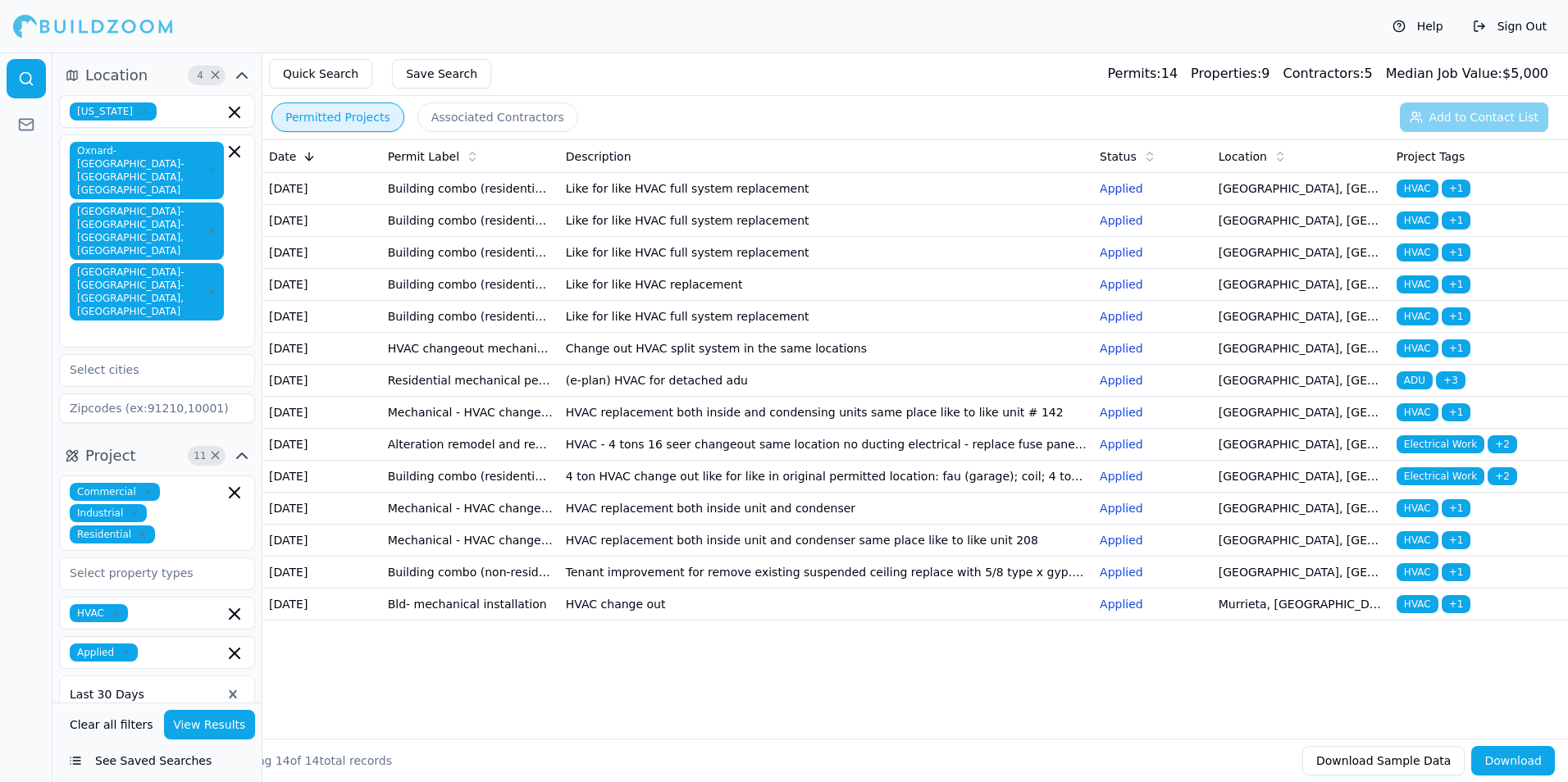
click at [622, 205] on td "Like for like HVAC full system replacement" at bounding box center [826, 188] width 534 height 32
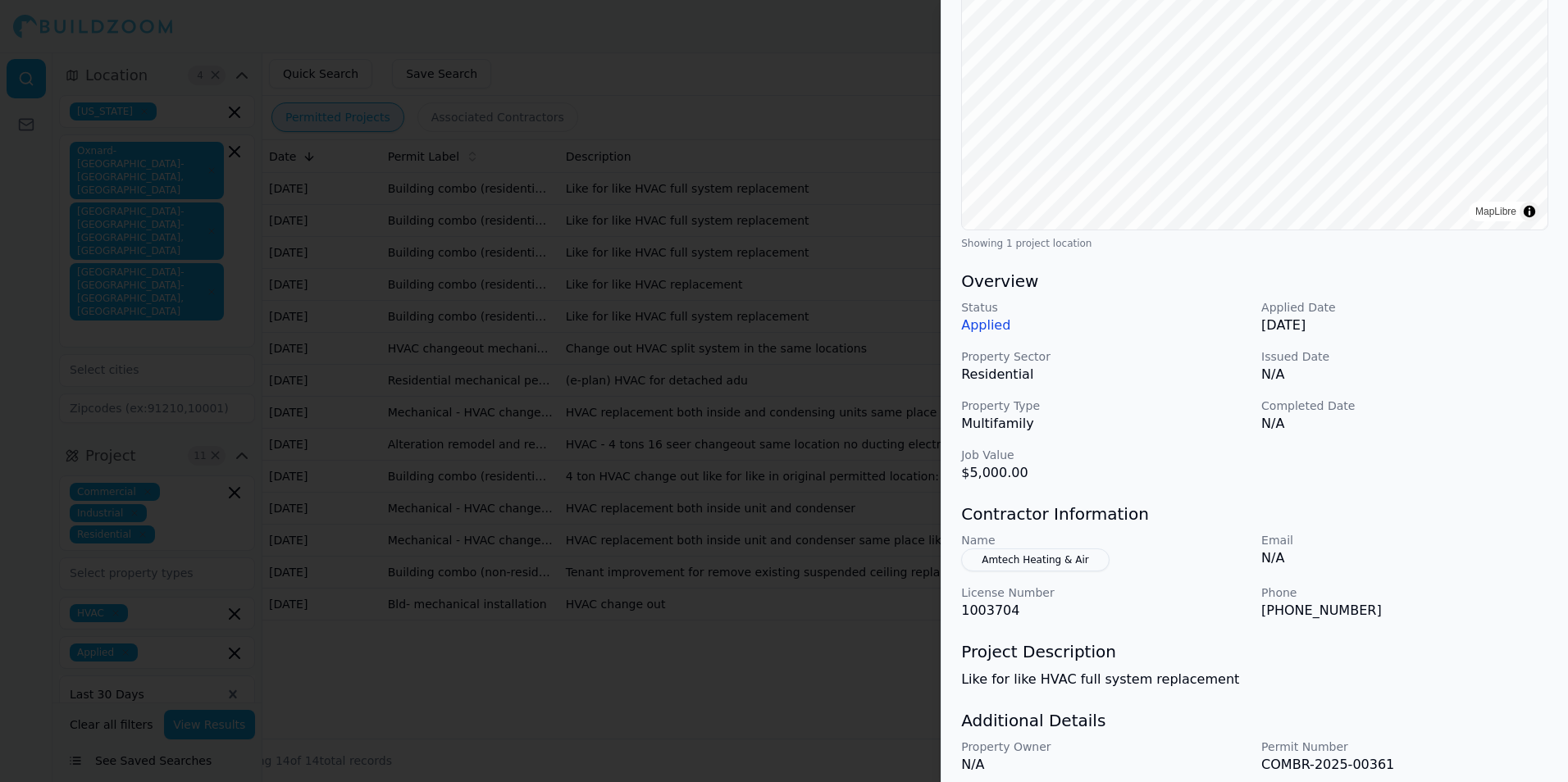
scroll to position [308, 0]
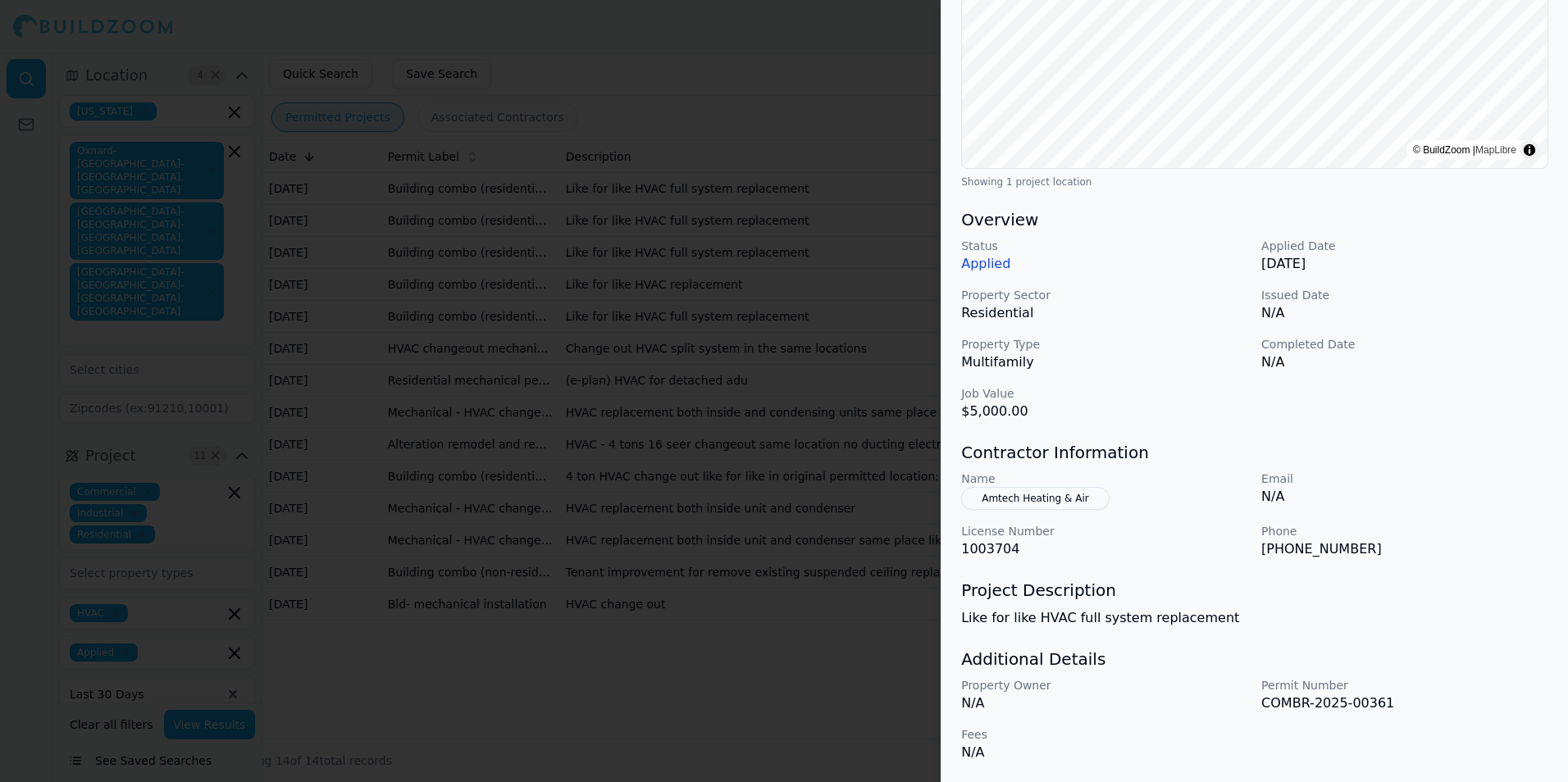
click at [890, 423] on div at bounding box center [784, 391] width 1568 height 782
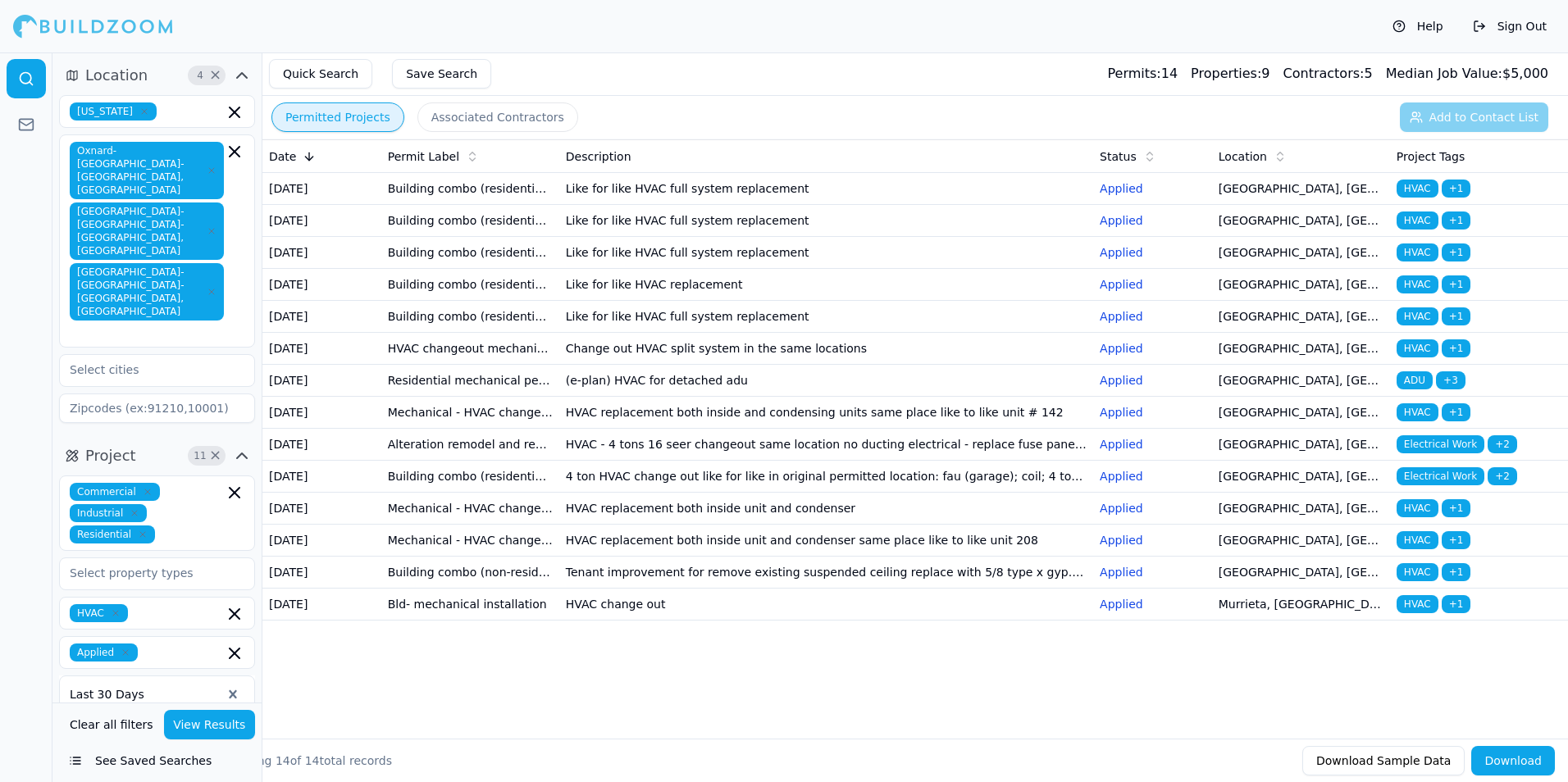
click at [583, 237] on td "Like for like HVAC full system replacement" at bounding box center [826, 221] width 534 height 32
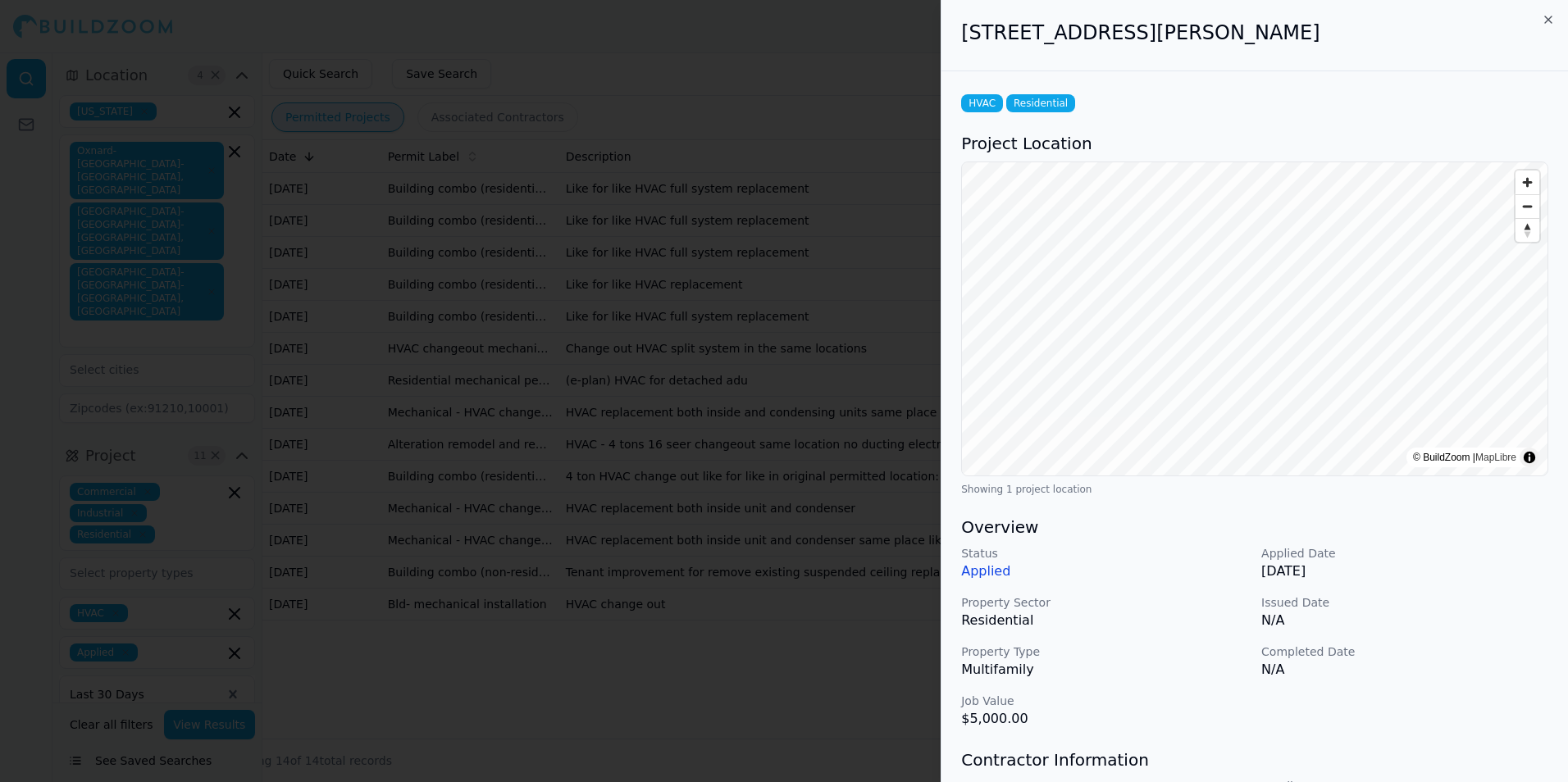
click at [596, 337] on div at bounding box center [784, 391] width 1568 height 782
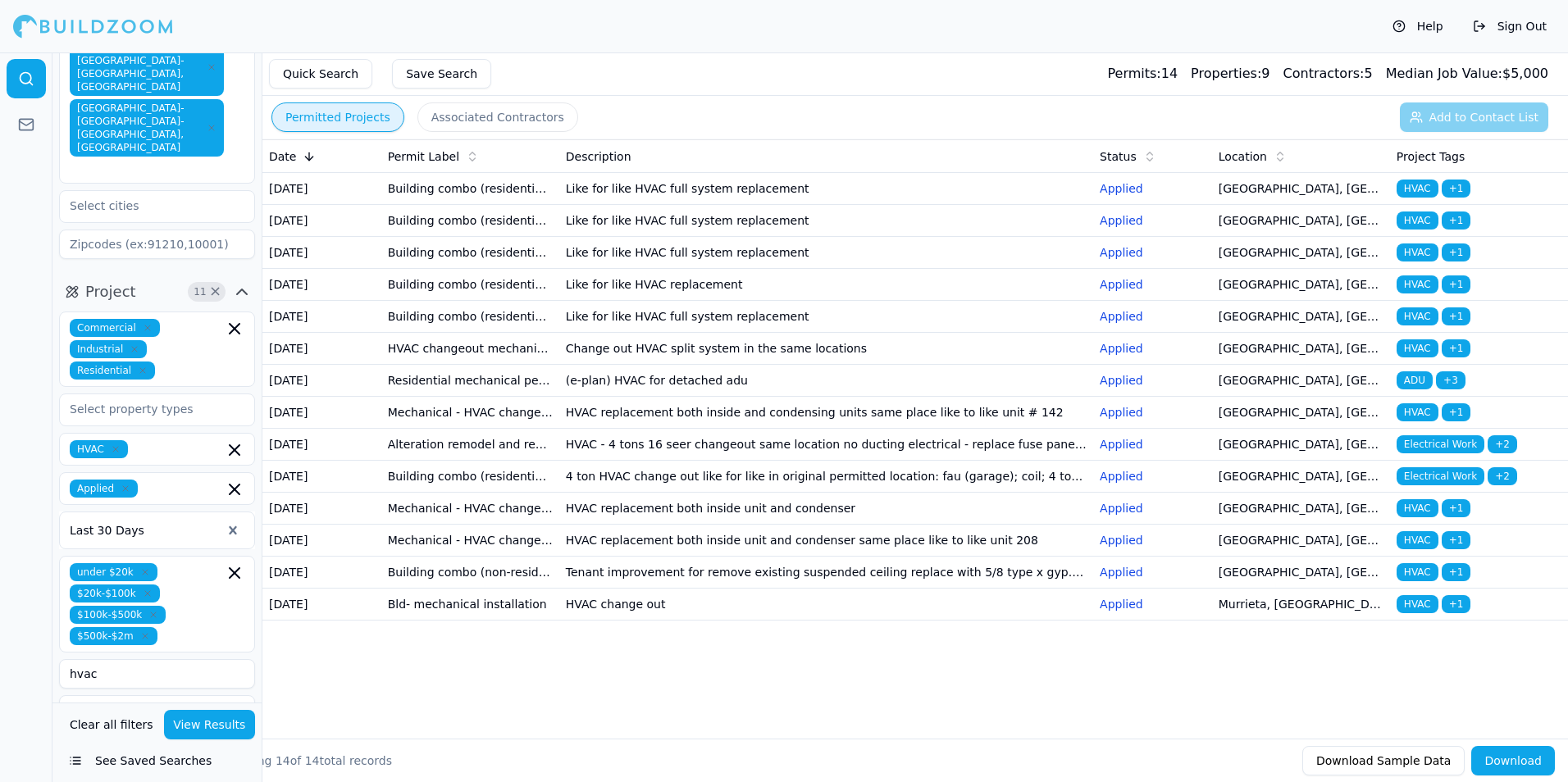
scroll to position [246, 0]
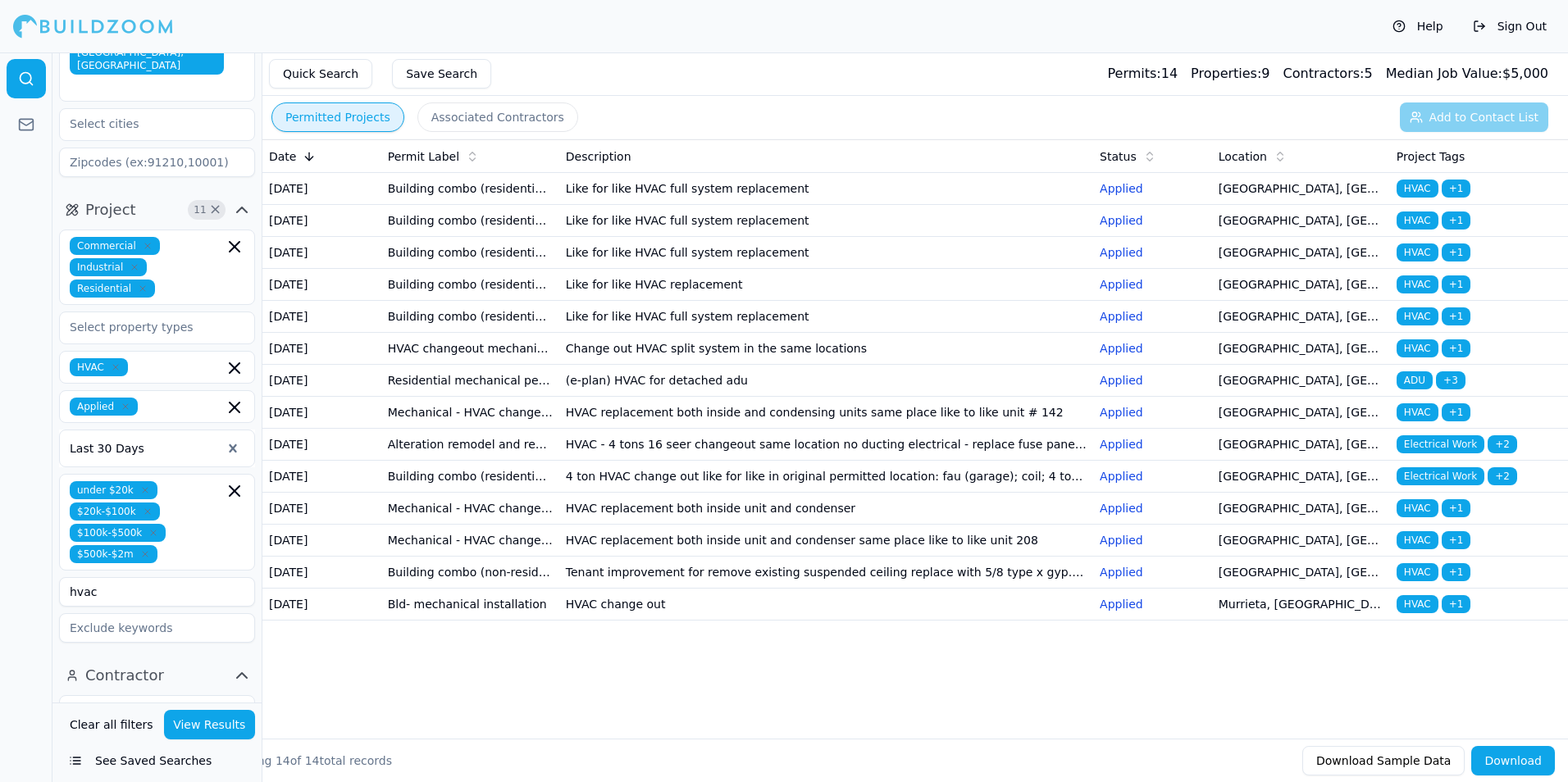
drag, startPoint x: 145, startPoint y: 516, endPoint x: -3, endPoint y: 510, distance: 148.1
click at [0, 510] on html "Help Sign Out Location 4 × [US_STATE] [GEOGRAPHIC_DATA]-[GEOGRAPHIC_DATA]-[GEOG…" at bounding box center [784, 391] width 1568 height 782
click at [4, 418] on div at bounding box center [26, 417] width 52 height 730
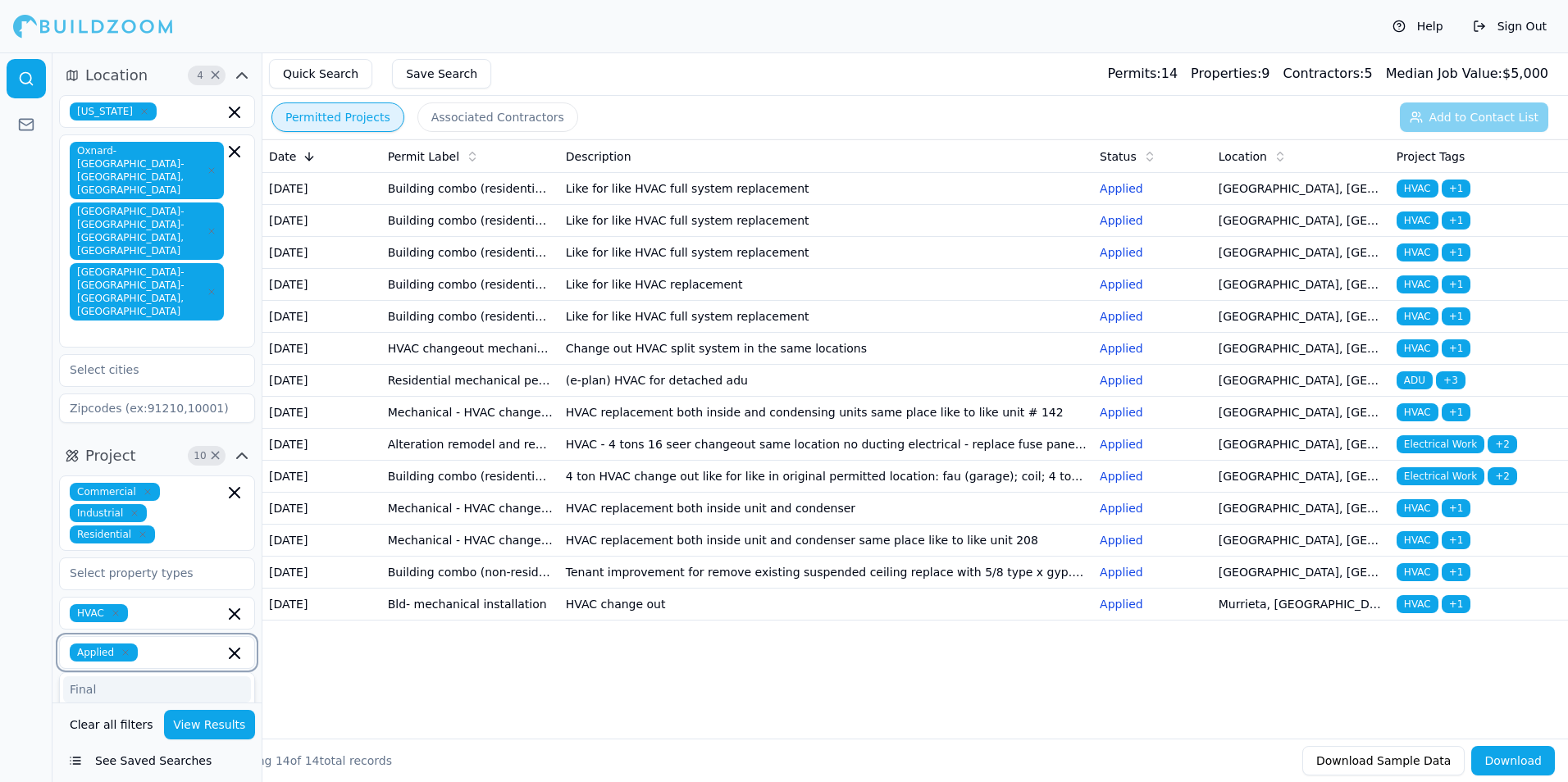
click at [153, 643] on input "text" at bounding box center [184, 652] width 79 height 18
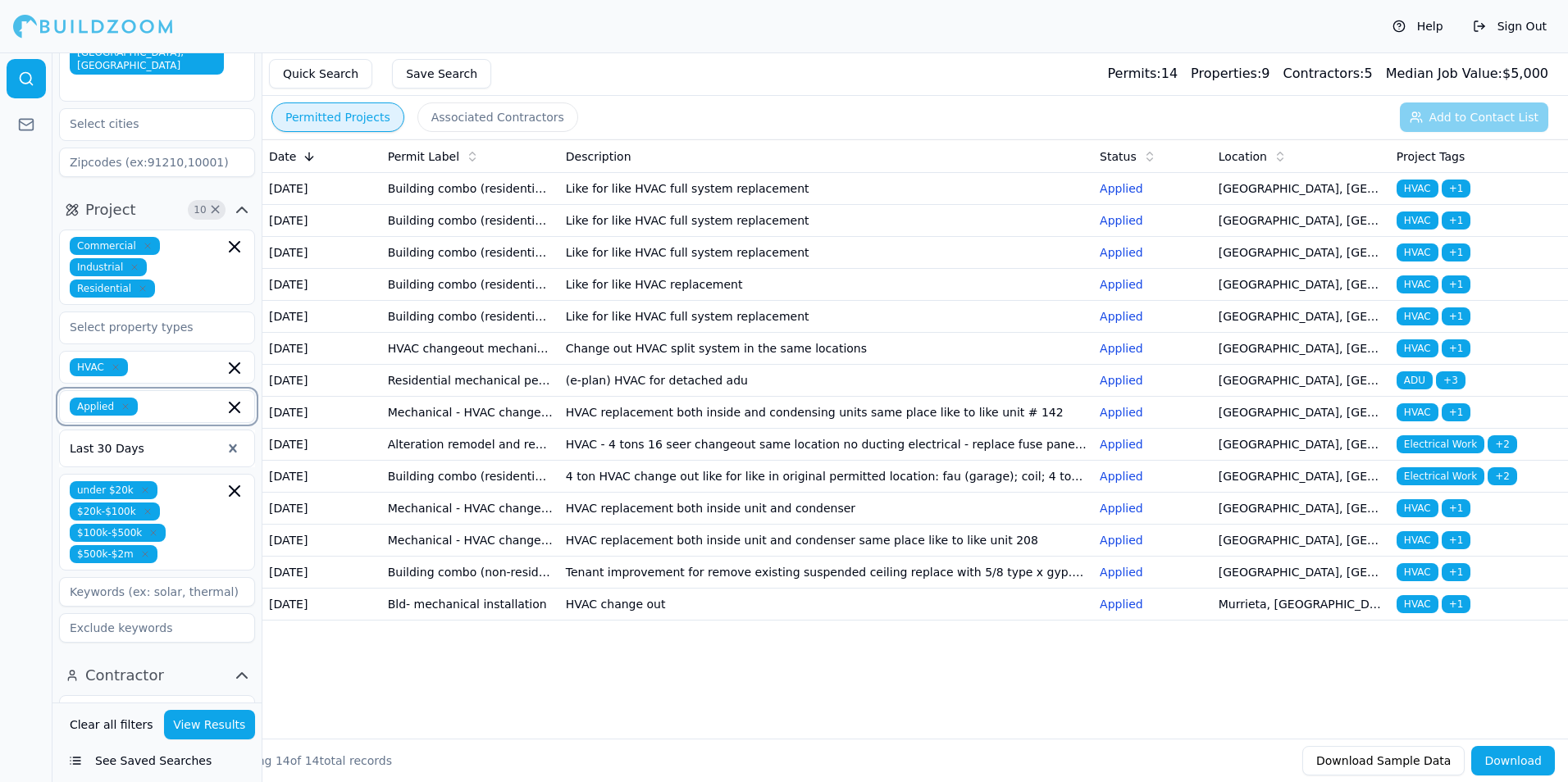
click at [234, 397] on icon "button" at bounding box center [234, 407] width 19 height 19
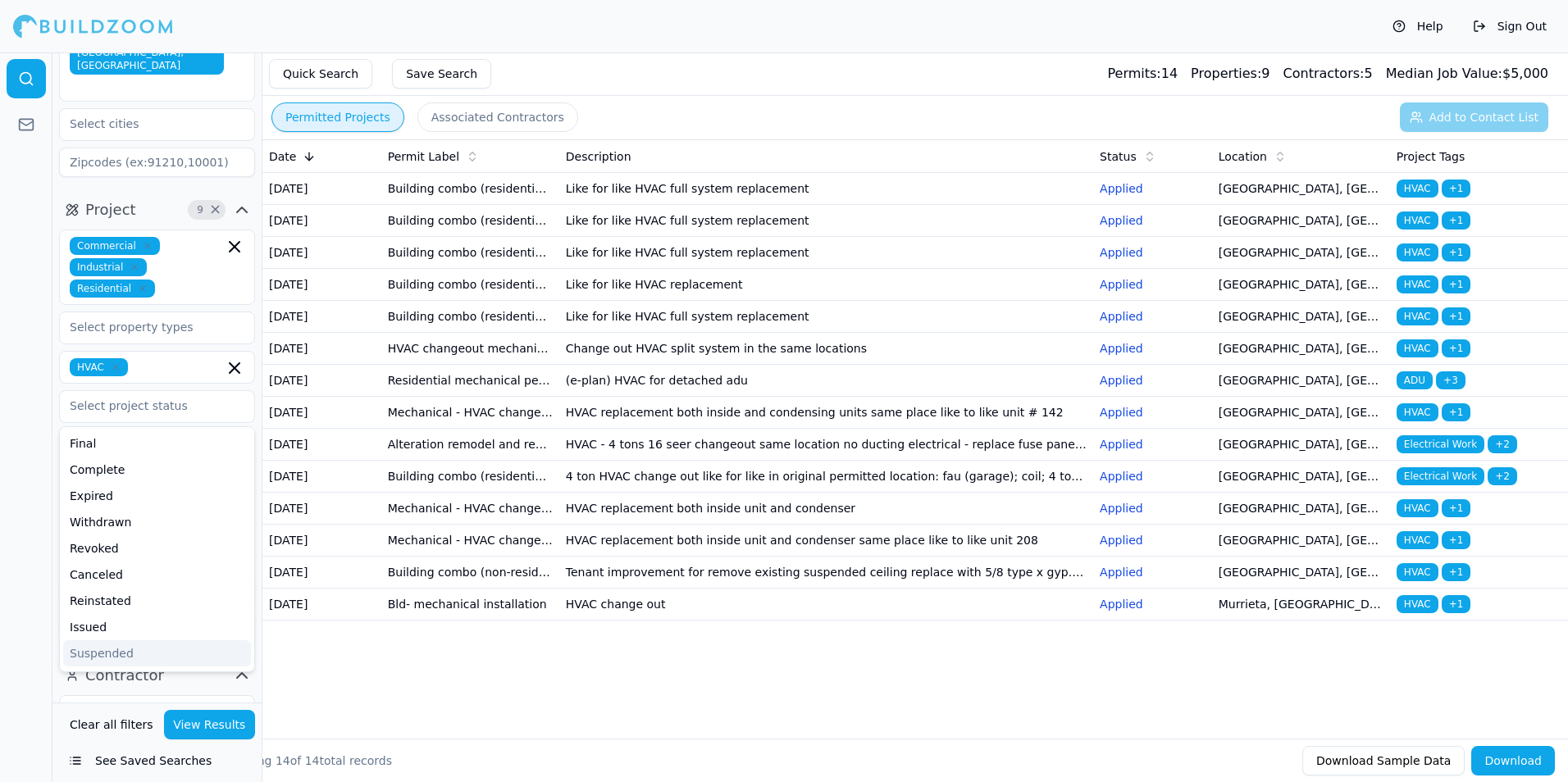
click at [220, 726] on button "View Results" at bounding box center [209, 724] width 92 height 30
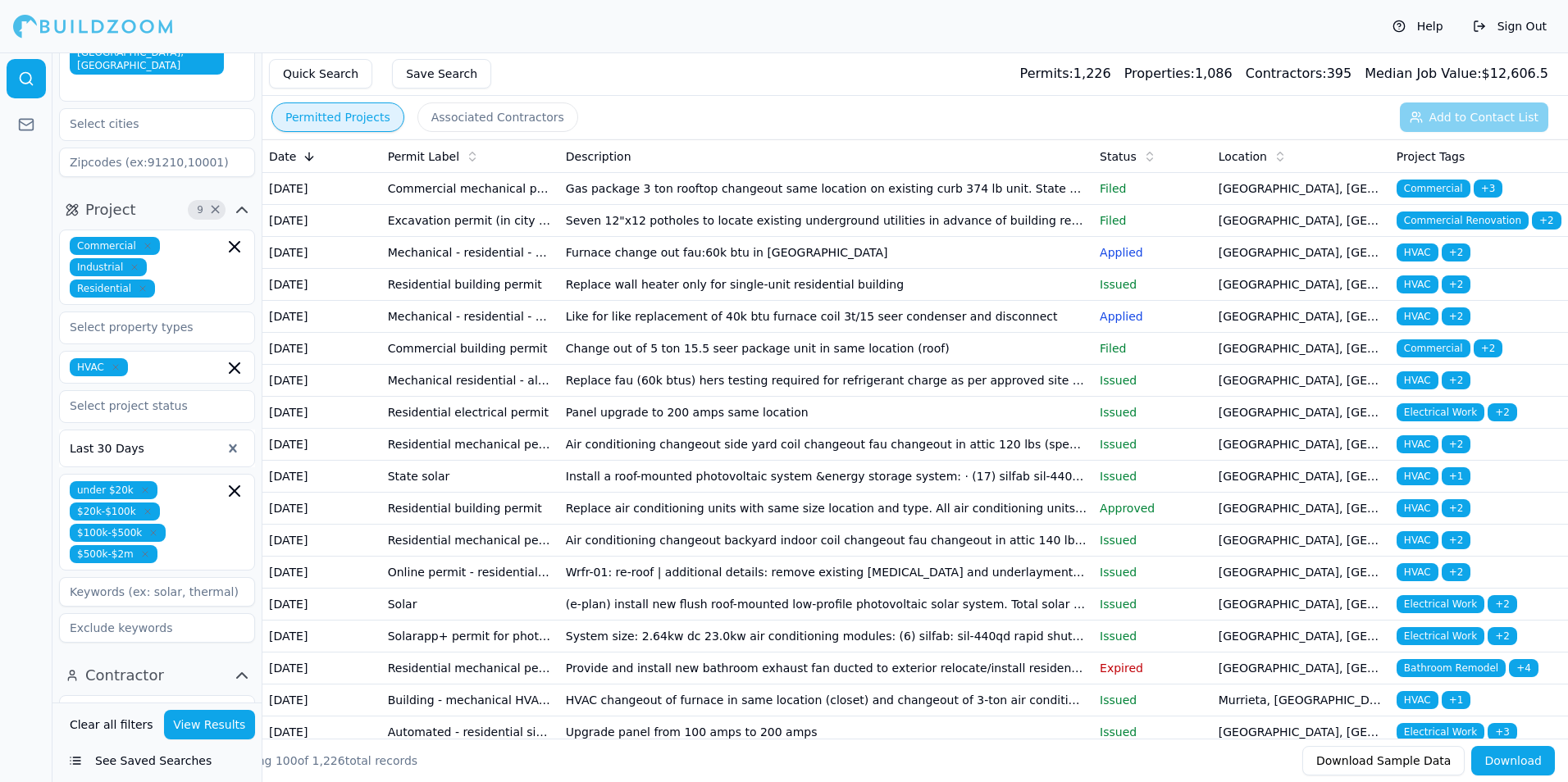
click at [863, 201] on td "Gas package 3 ton rooftop changeout same location on existing curb 374 lb unit.…" at bounding box center [826, 188] width 534 height 32
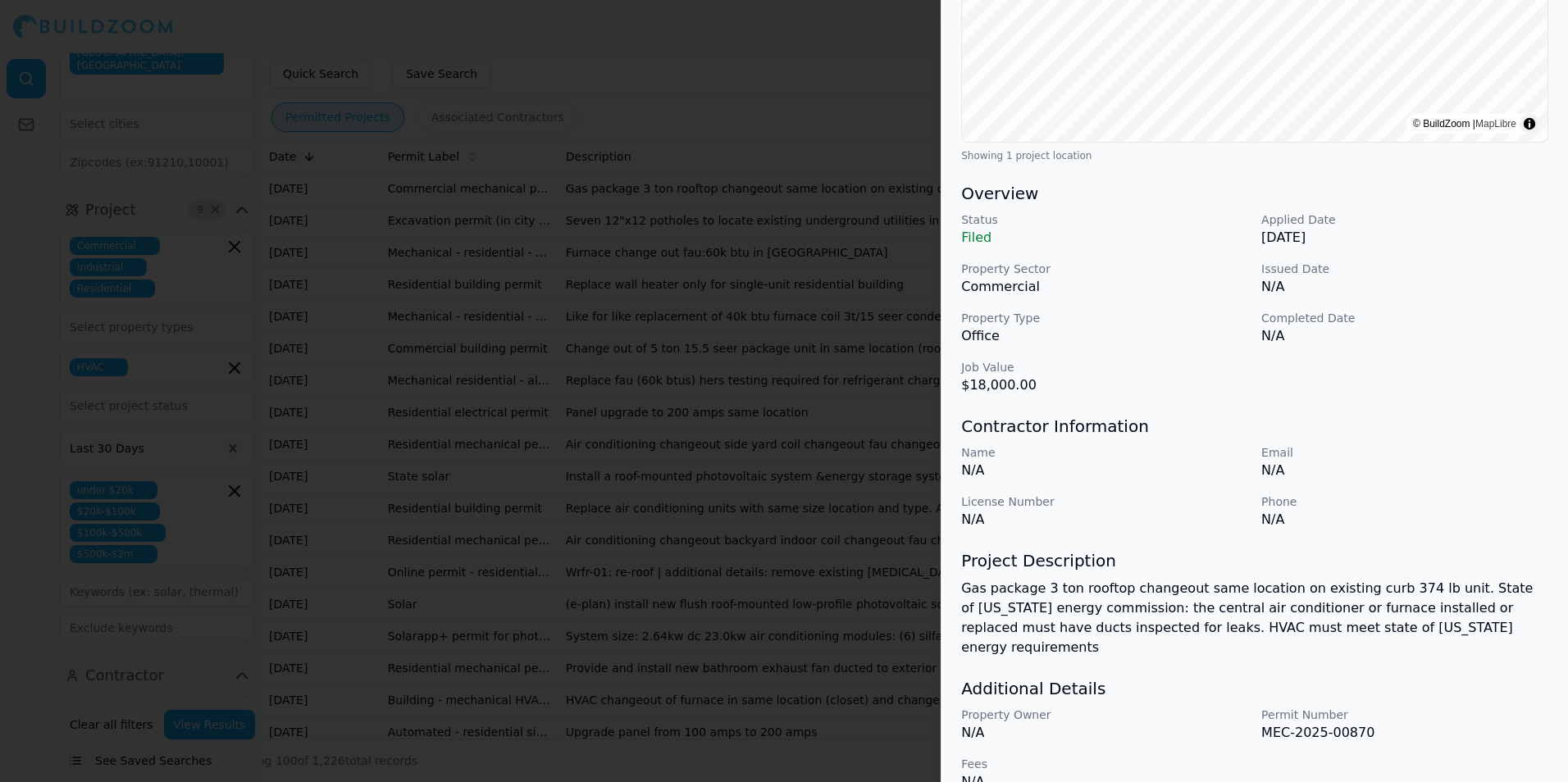
scroll to position [343, 0]
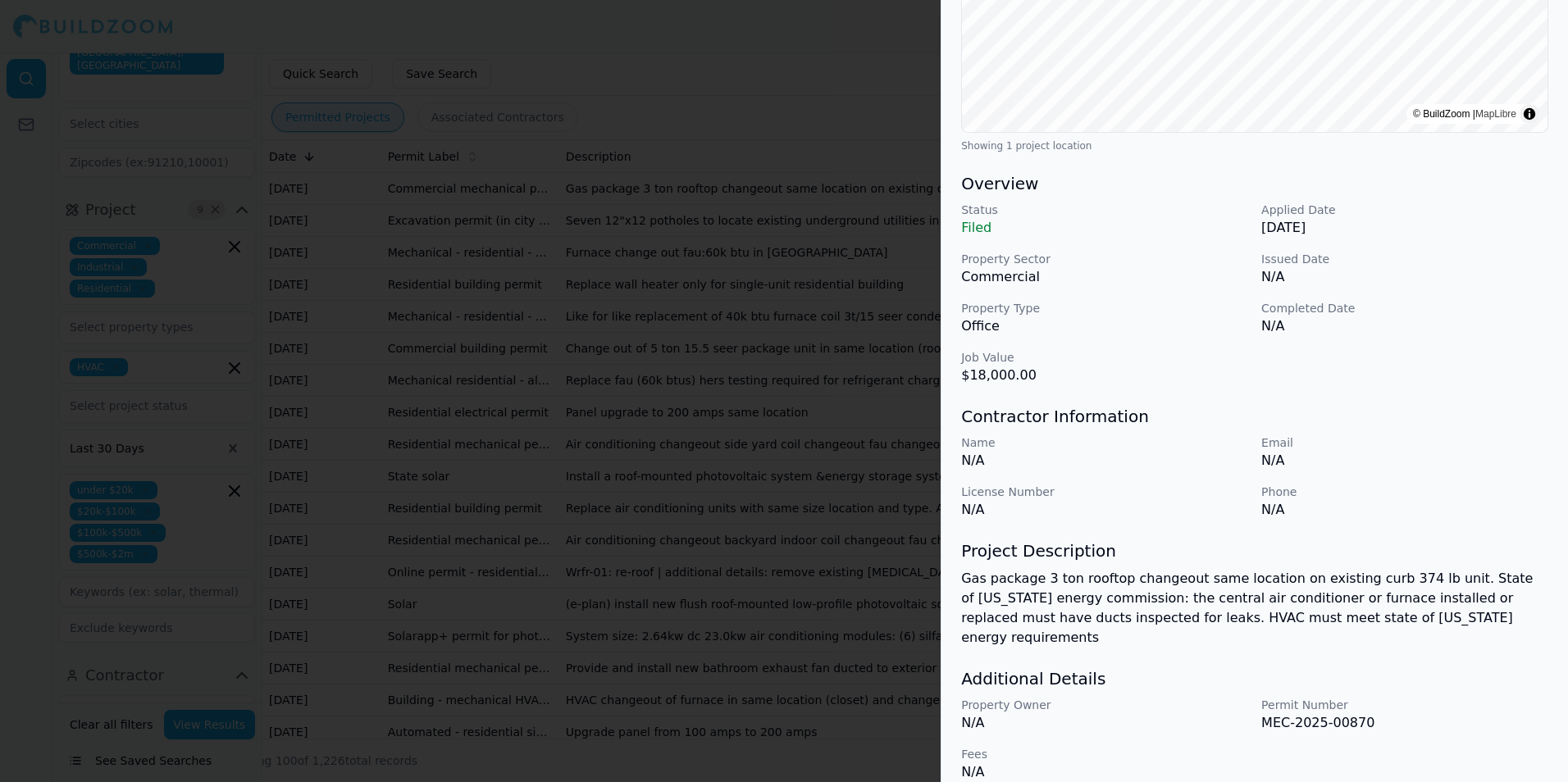
click at [903, 468] on div at bounding box center [784, 391] width 1568 height 782
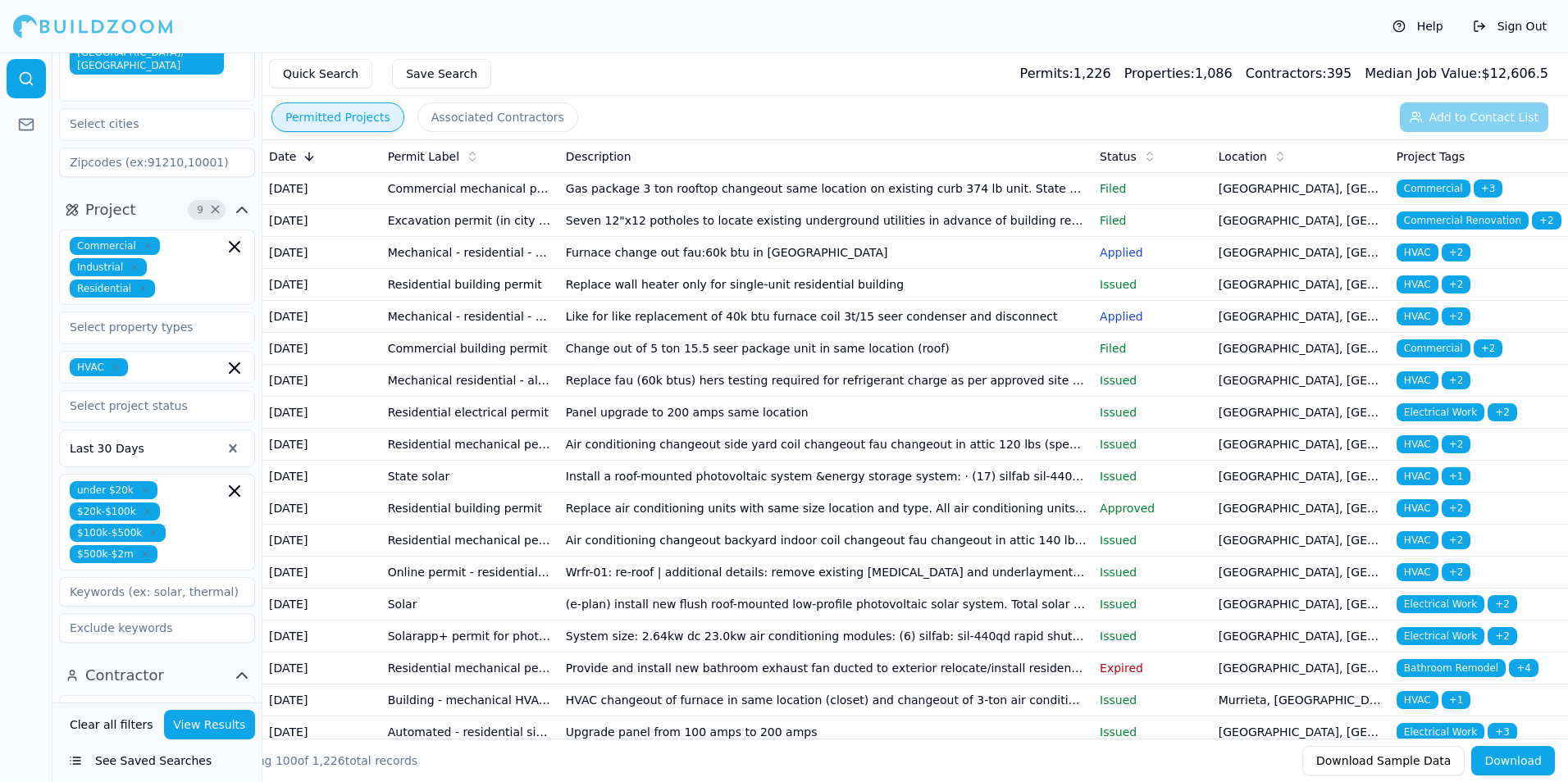
click at [649, 233] on td "Seven 12"x12 potholes to locate existing underground utilities in advance of bu…" at bounding box center [826, 221] width 534 height 32
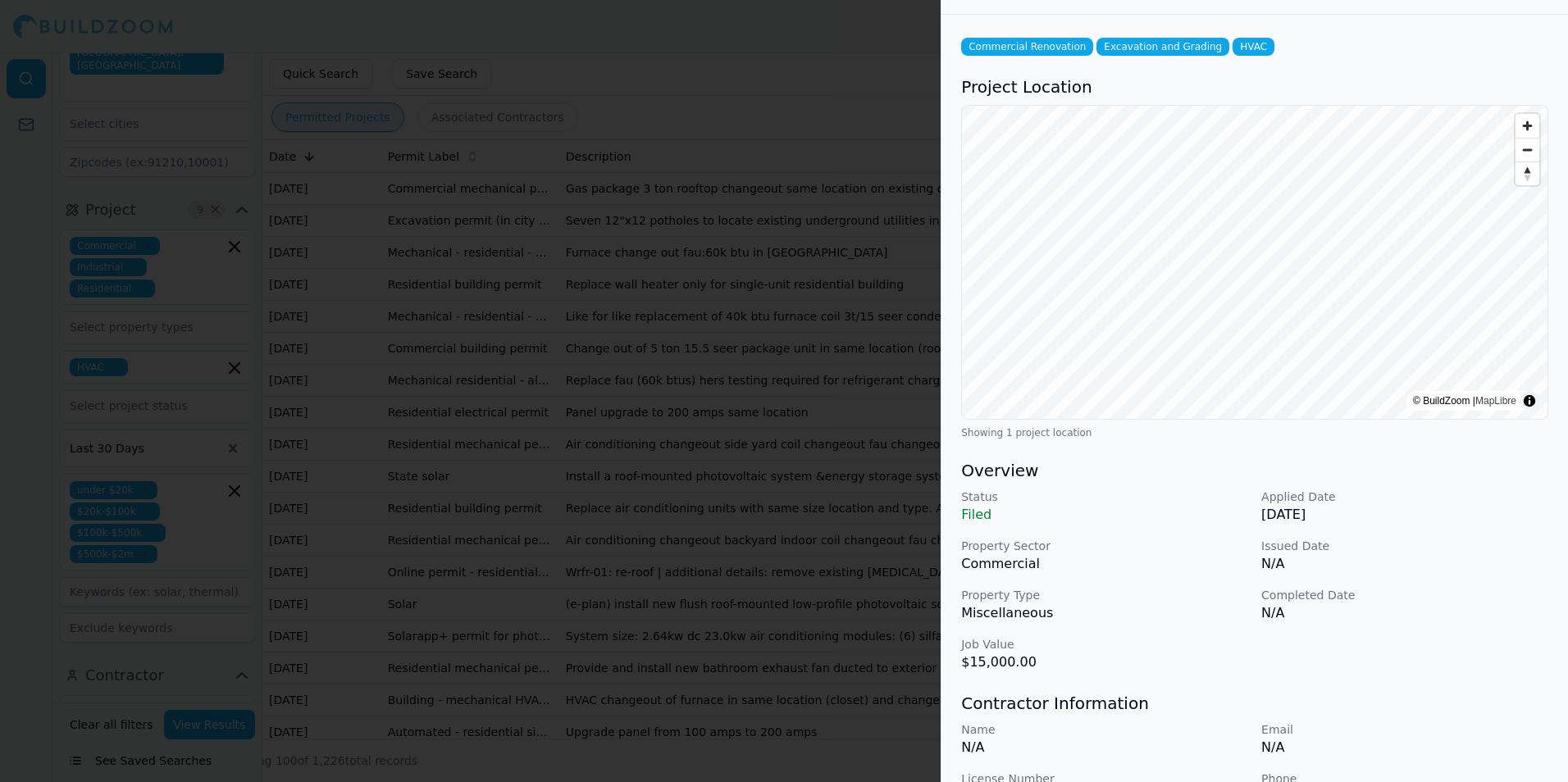
scroll to position [15, 0]
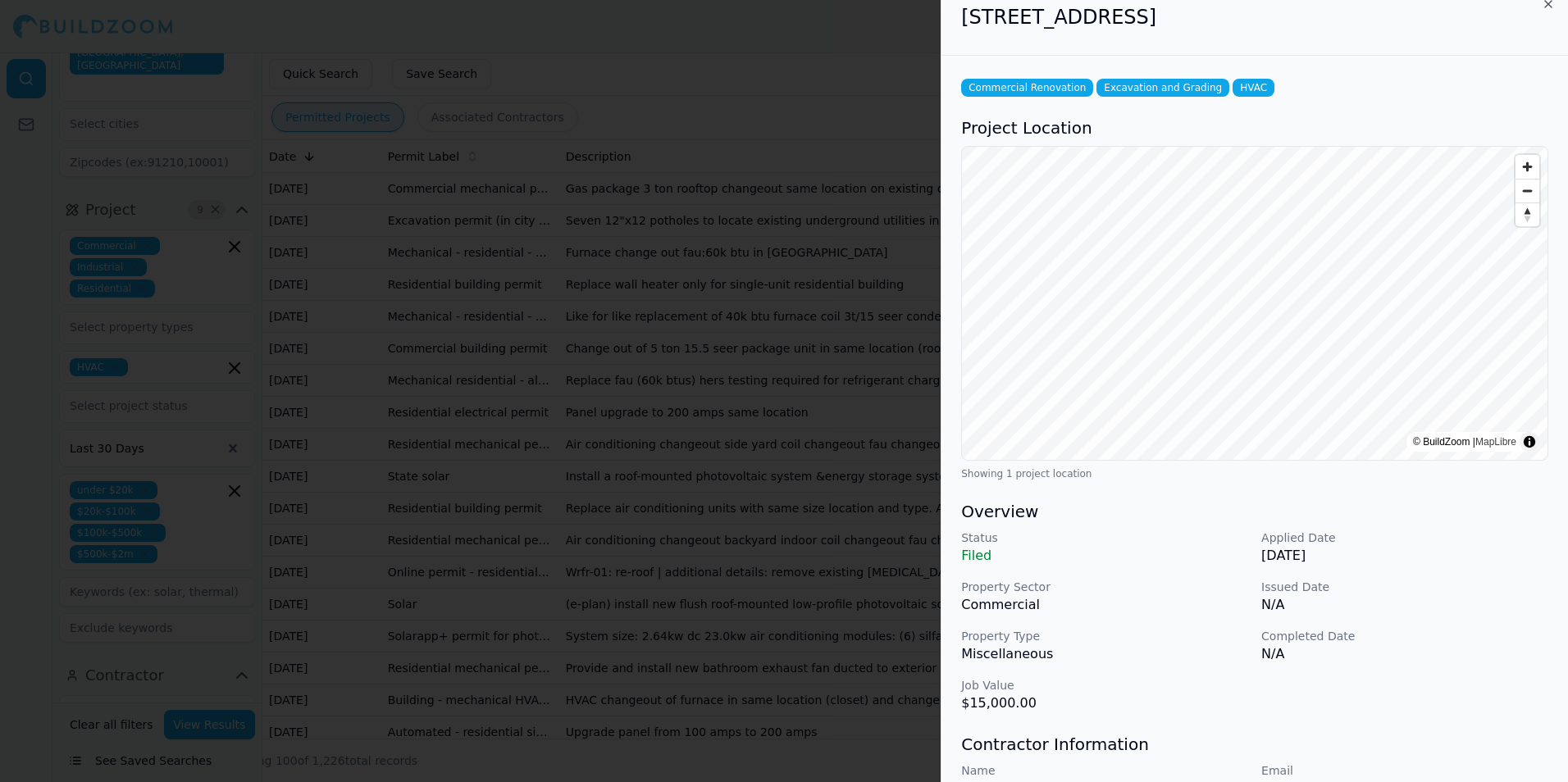
click at [427, 401] on div at bounding box center [784, 391] width 1568 height 782
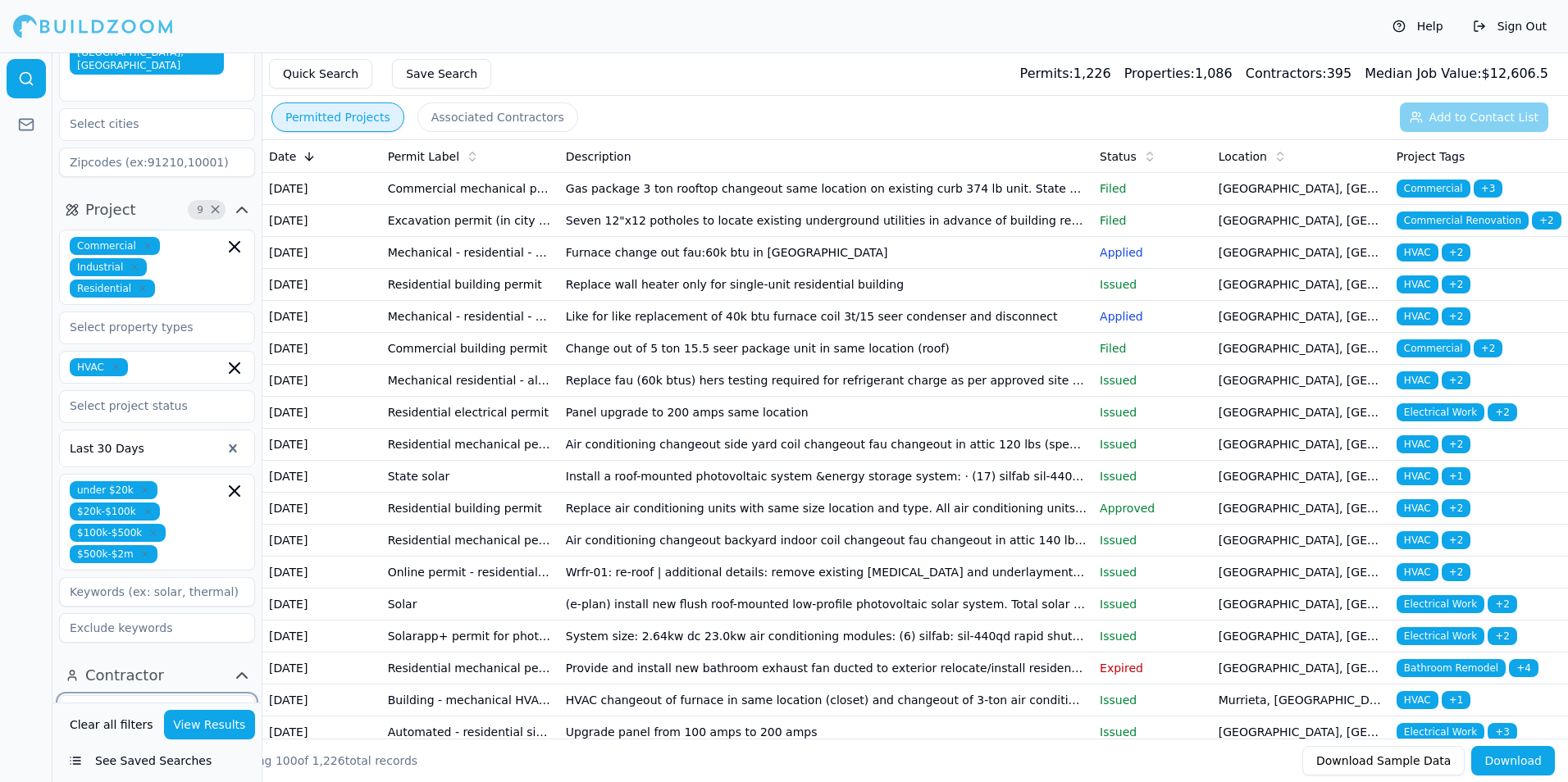
click at [168, 696] on input "text" at bounding box center [147, 711] width 174 height 30
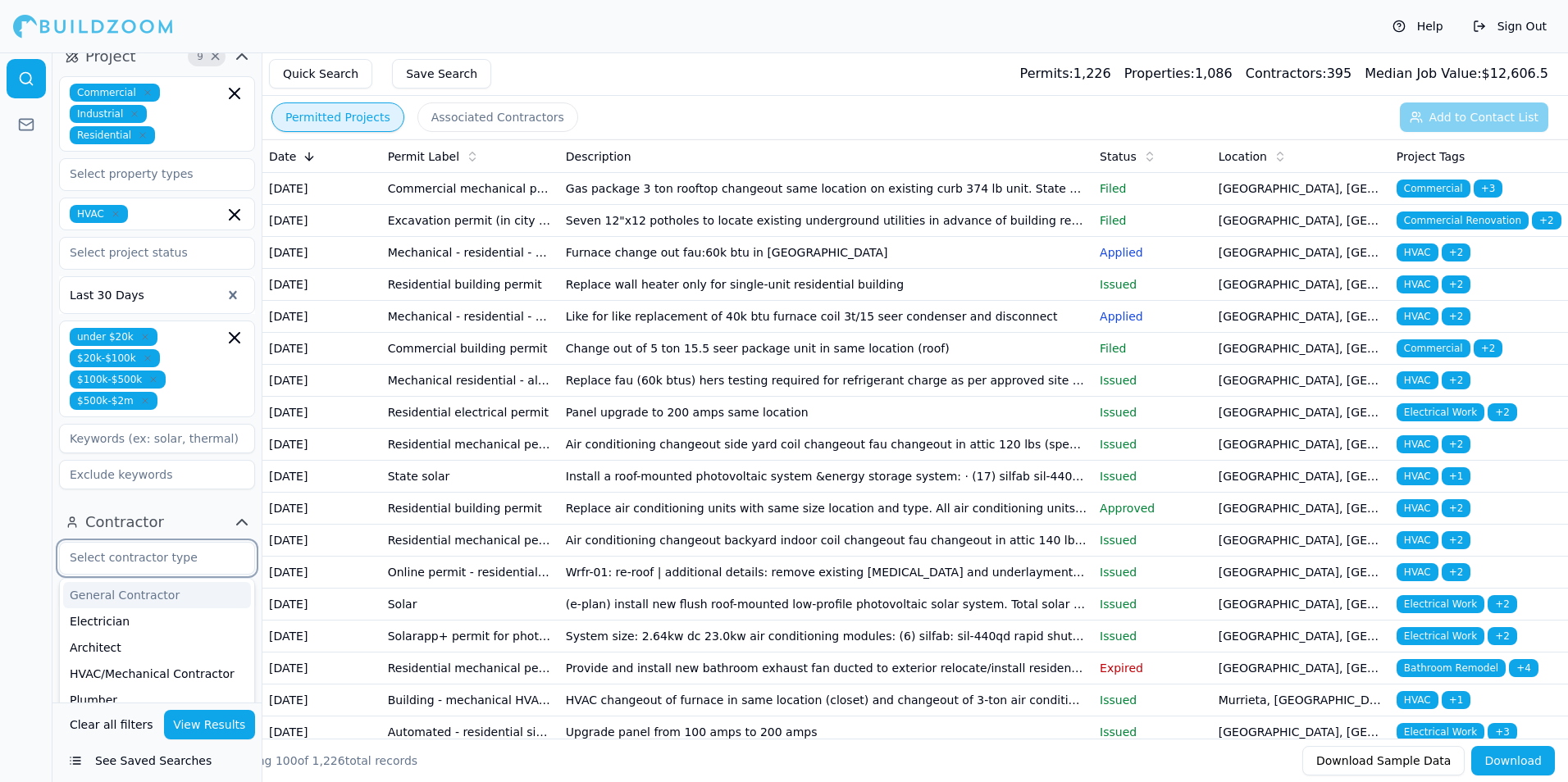
scroll to position [410, 0]
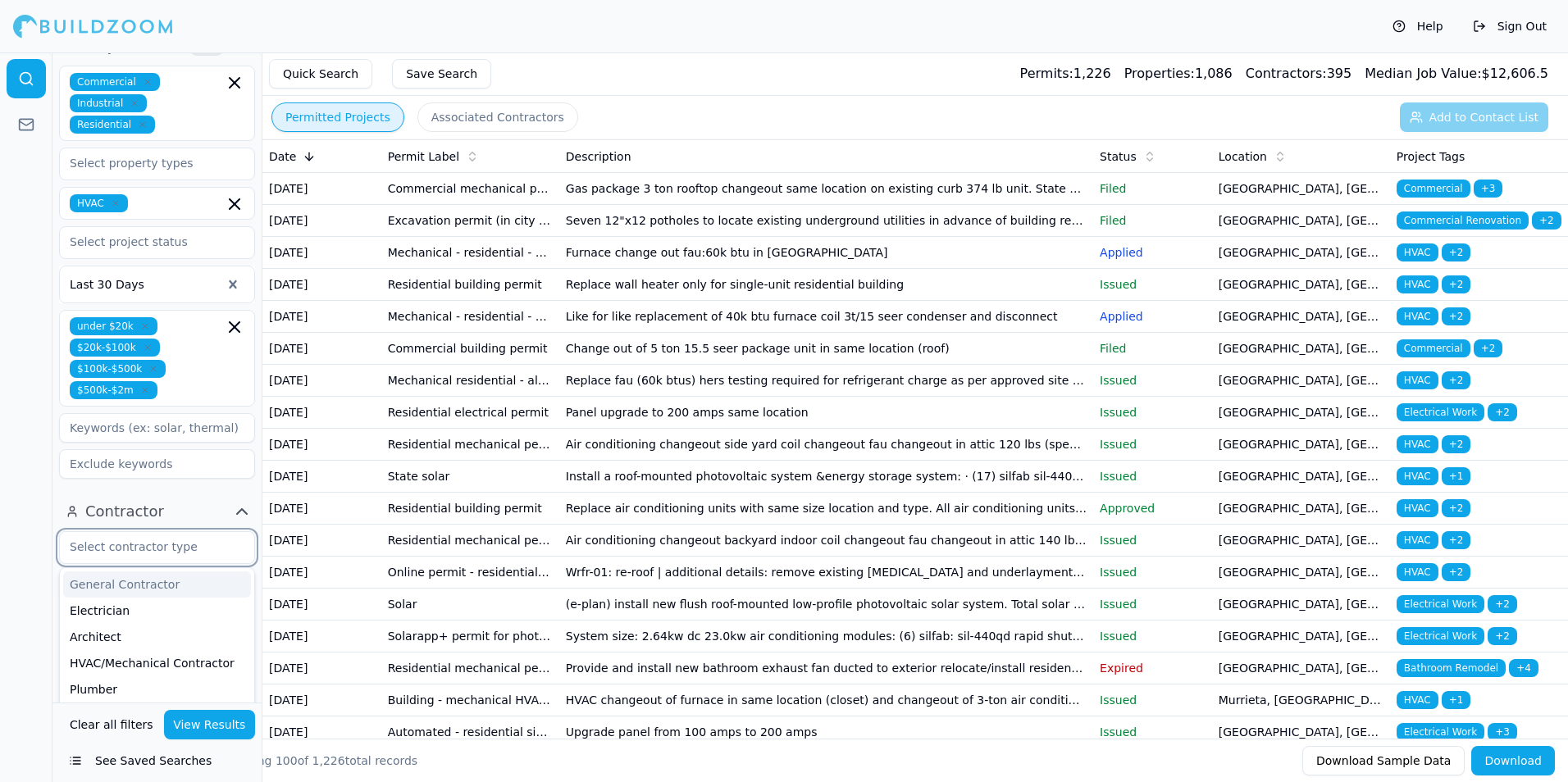
drag, startPoint x: 151, startPoint y: 506, endPoint x: 155, endPoint y: 496, distance: 10.8
click at [155, 572] on div "General Contractor" at bounding box center [156, 584] width 188 height 26
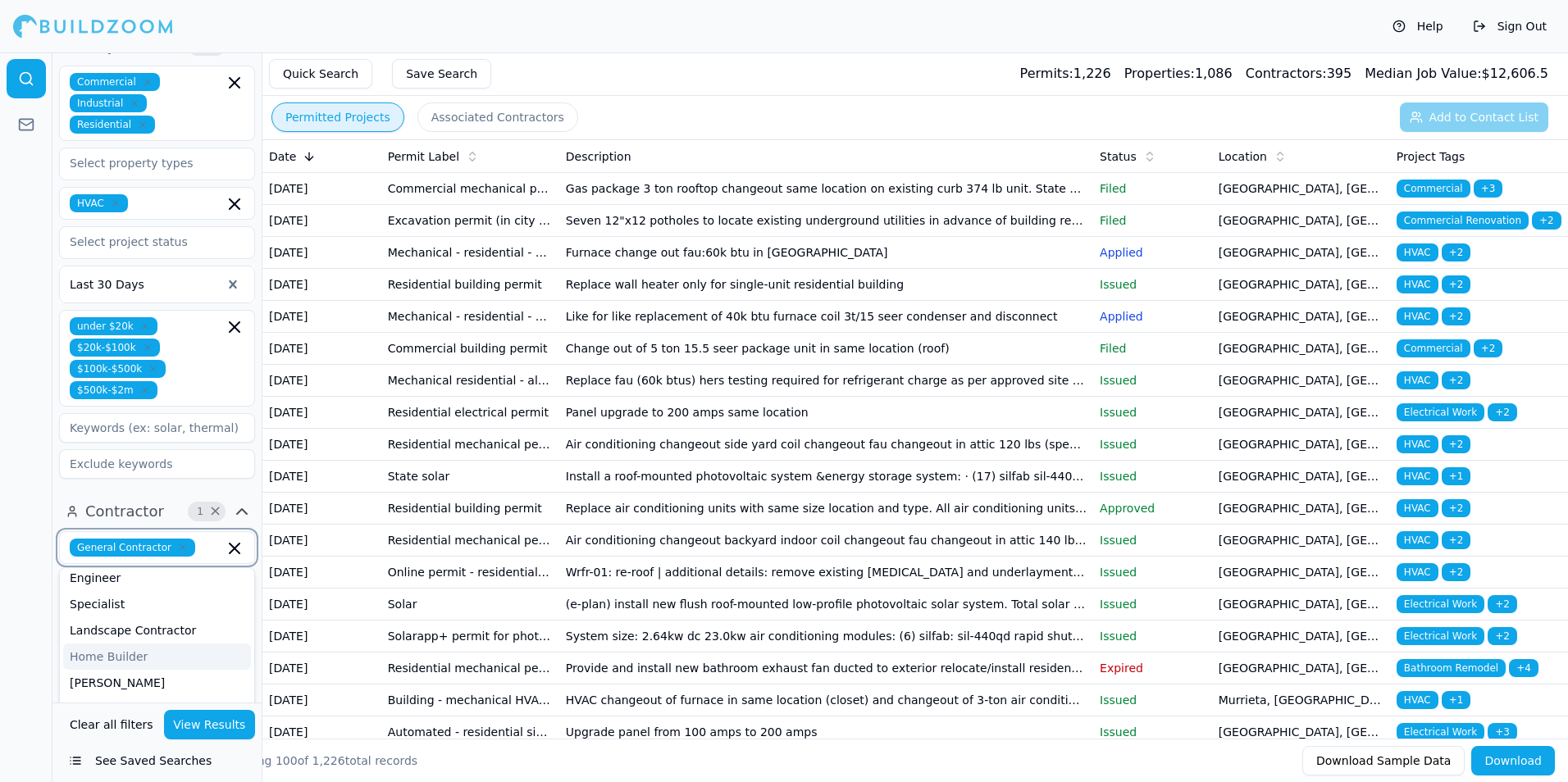
click at [150, 643] on div "Home Builder" at bounding box center [156, 656] width 188 height 26
click at [0, 504] on html "Help Sign Out Location 4 × [US_STATE] [GEOGRAPHIC_DATA]-[GEOGRAPHIC_DATA]-[GEOG…" at bounding box center [784, 391] width 1568 height 782
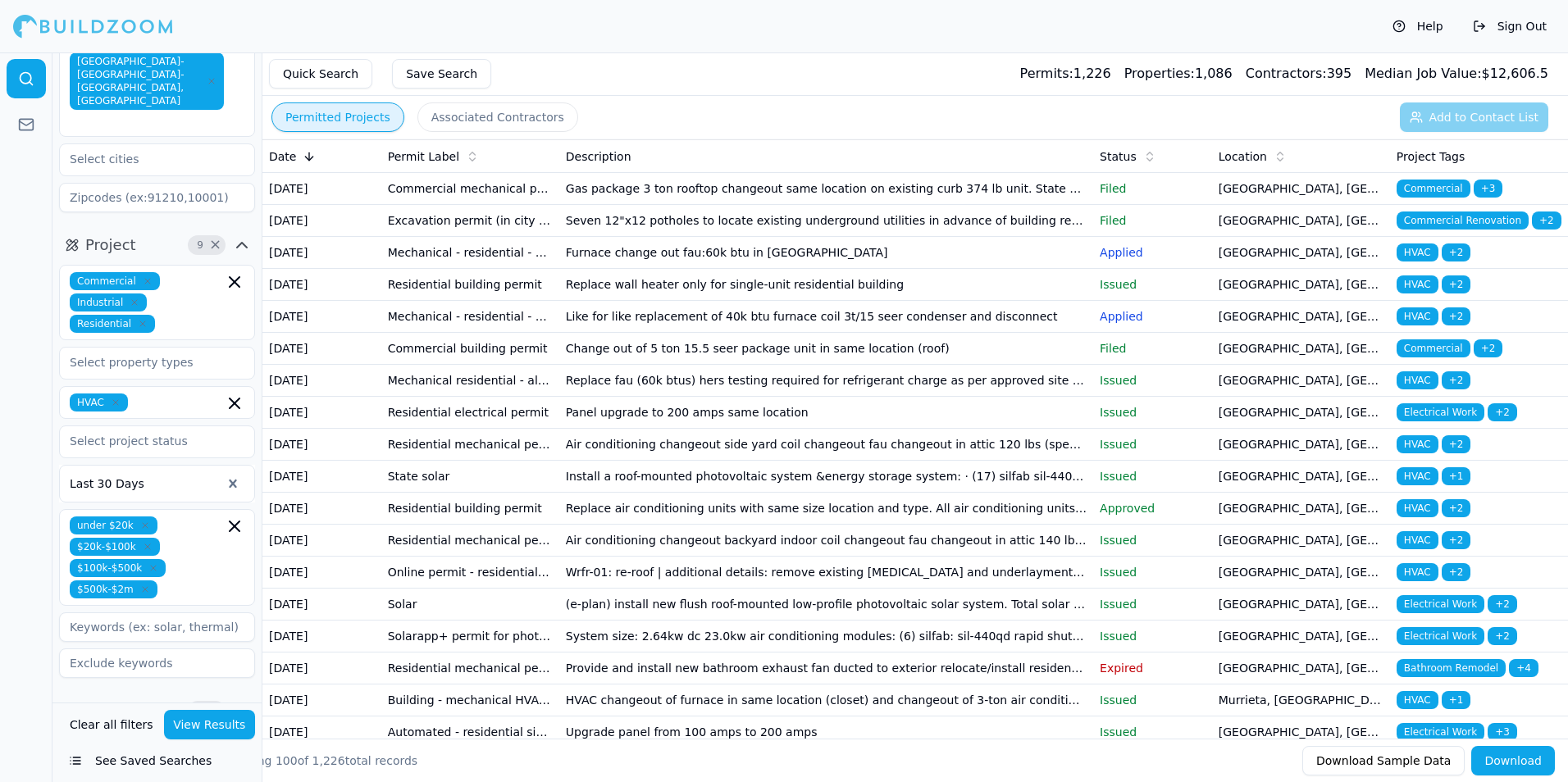
scroll to position [128, 0]
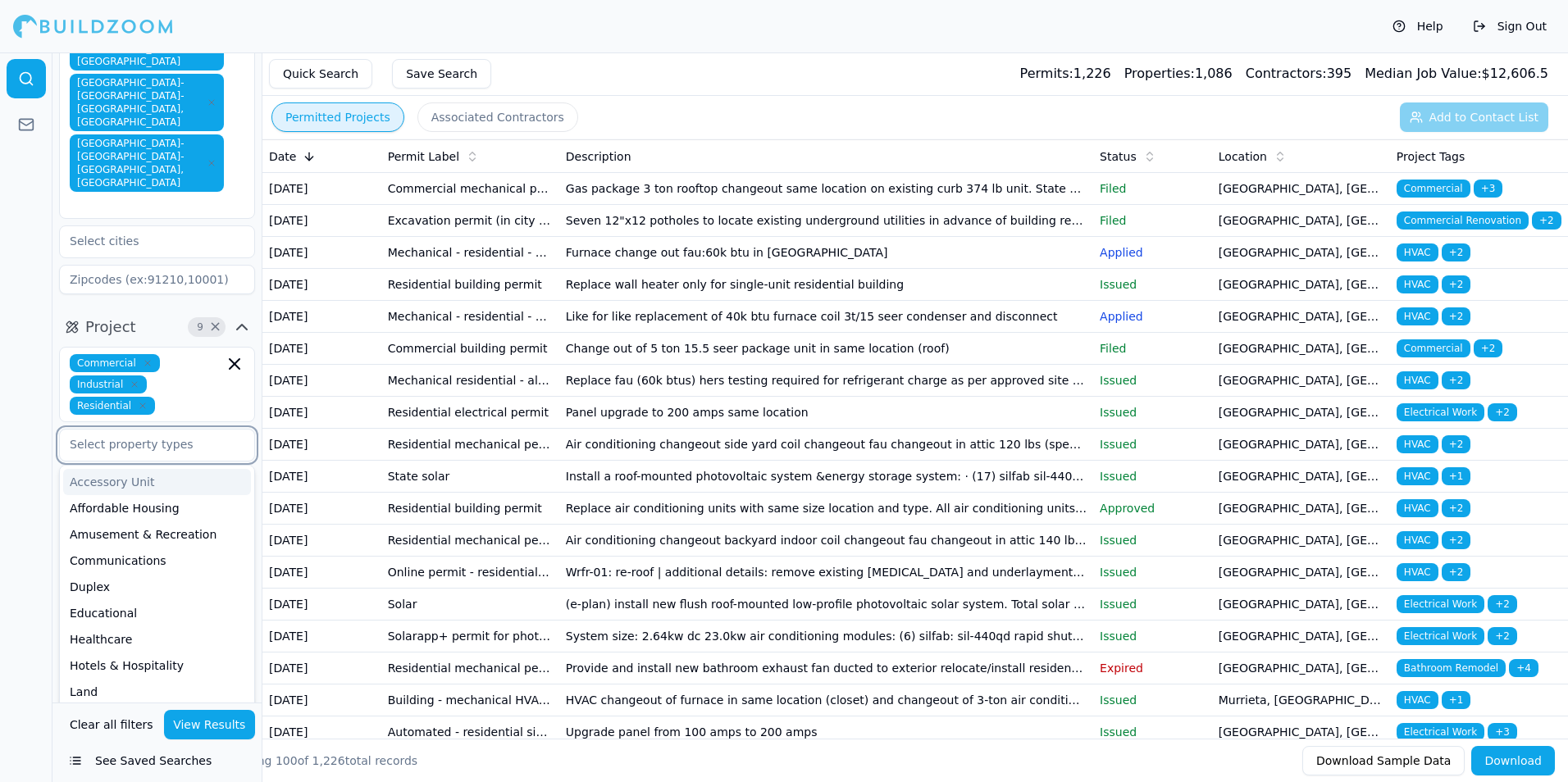
click at [96, 430] on input "text" at bounding box center [147, 445] width 174 height 30
click at [0, 552] on html "Help Sign Out Location 4 × [US_STATE] [GEOGRAPHIC_DATA]-[GEOGRAPHIC_DATA]-[GEOG…" at bounding box center [784, 391] width 1568 height 782
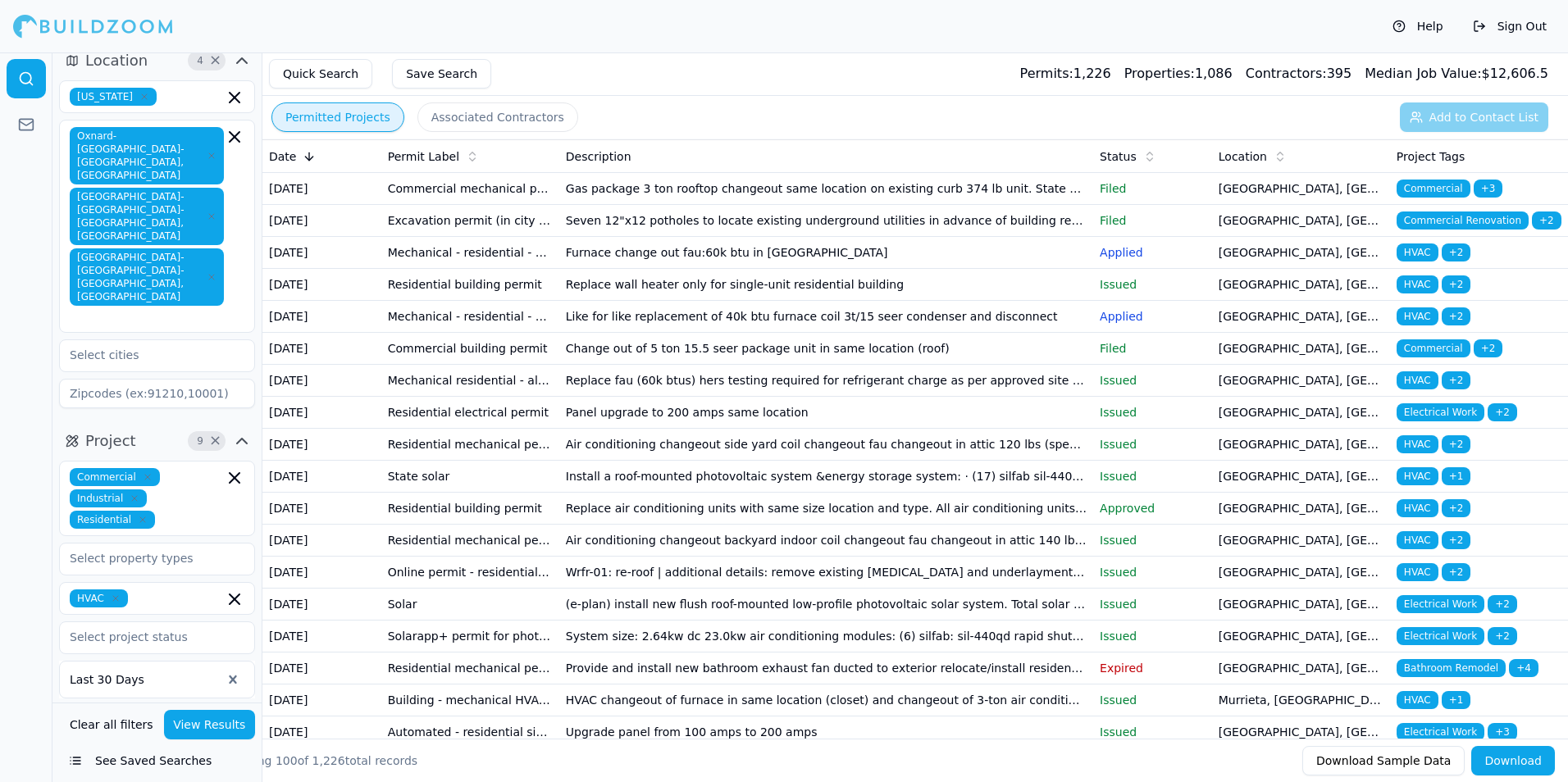
scroll to position [0, 0]
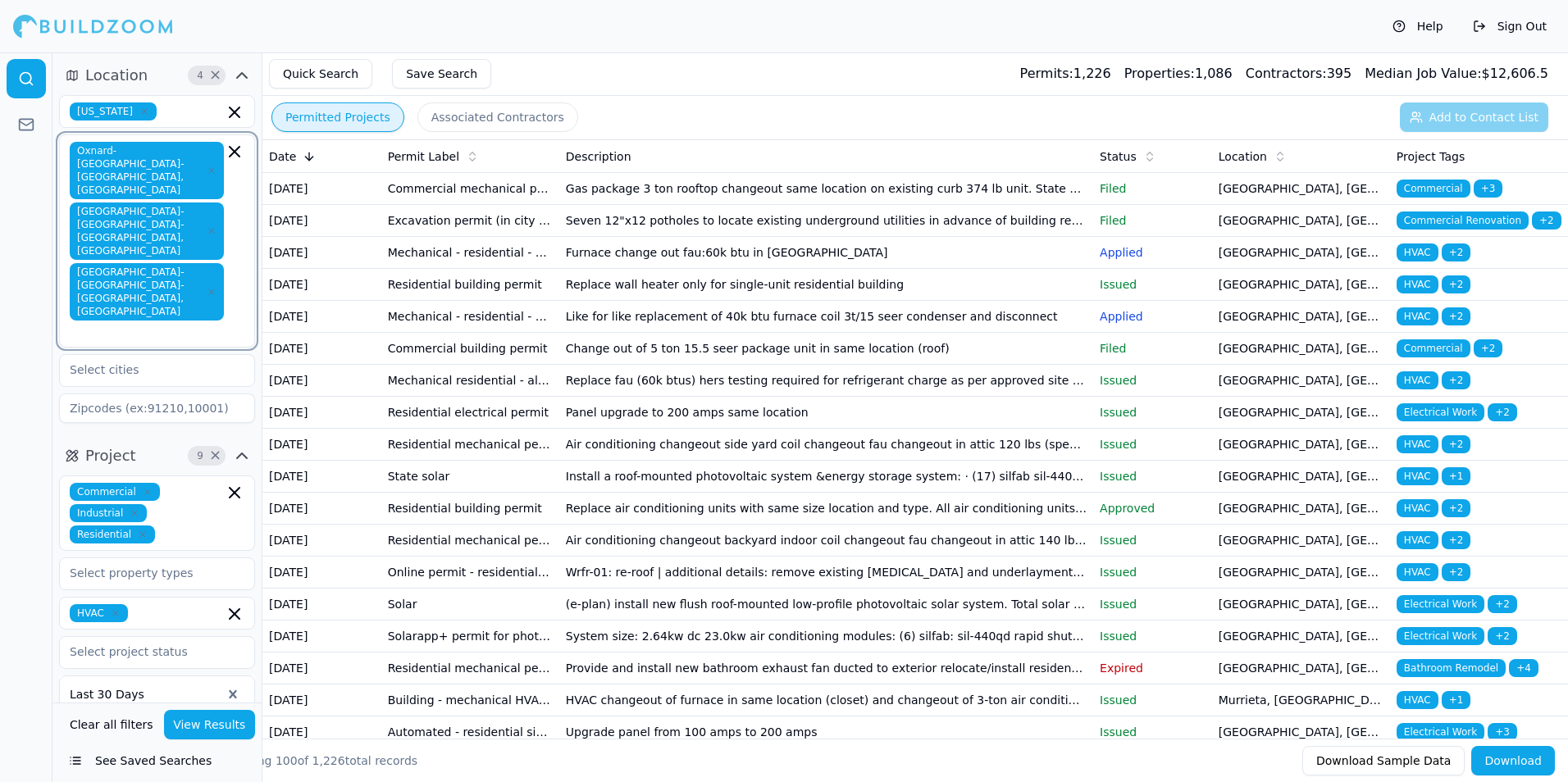
click at [232, 152] on icon "button" at bounding box center [234, 151] width 10 height 10
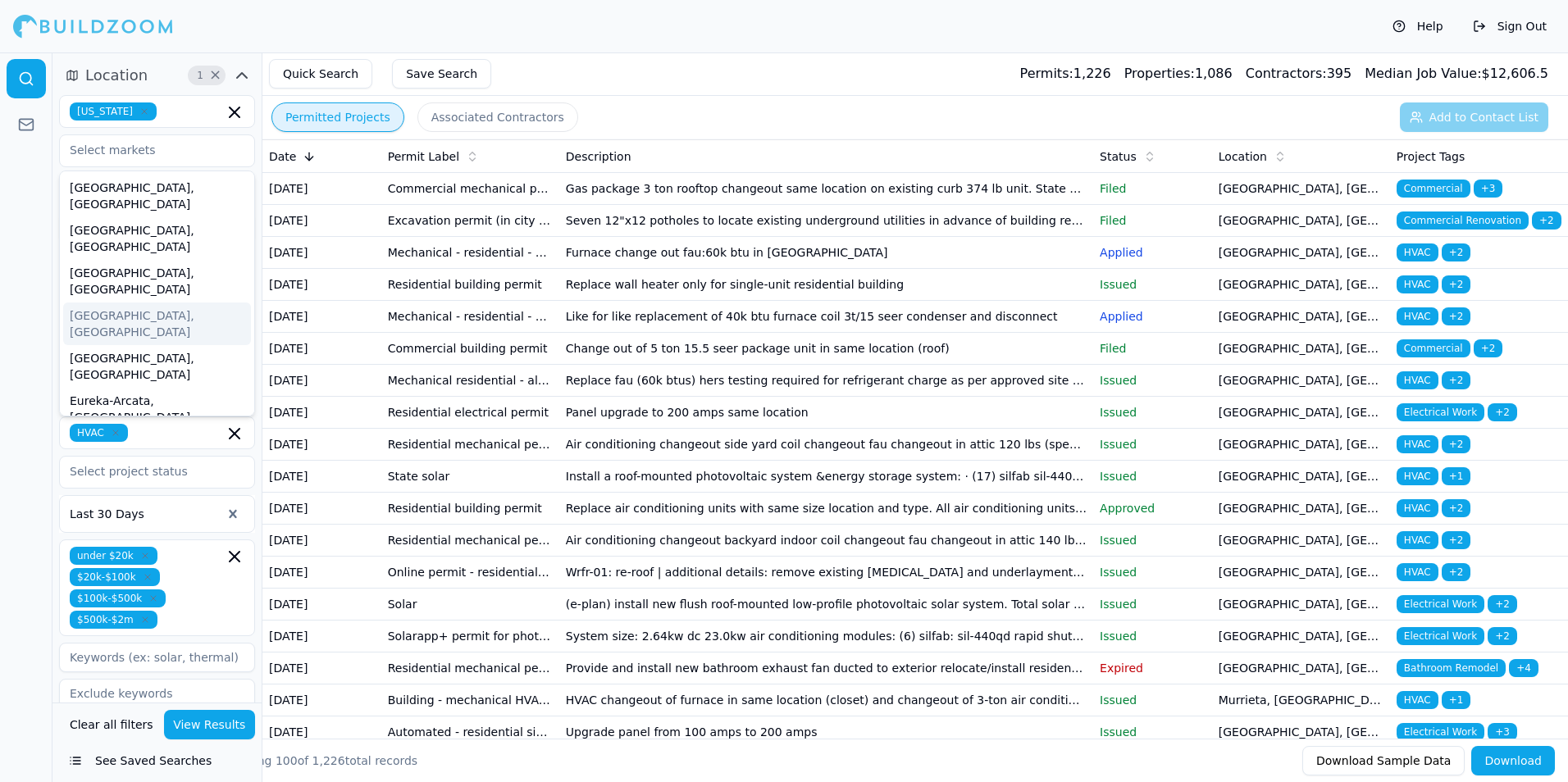
click at [0, 219] on html "Help Sign Out Location 1 × [US_STATE] [GEOGRAPHIC_DATA], [GEOGRAPHIC_DATA] [GEO…" at bounding box center [784, 391] width 1568 height 782
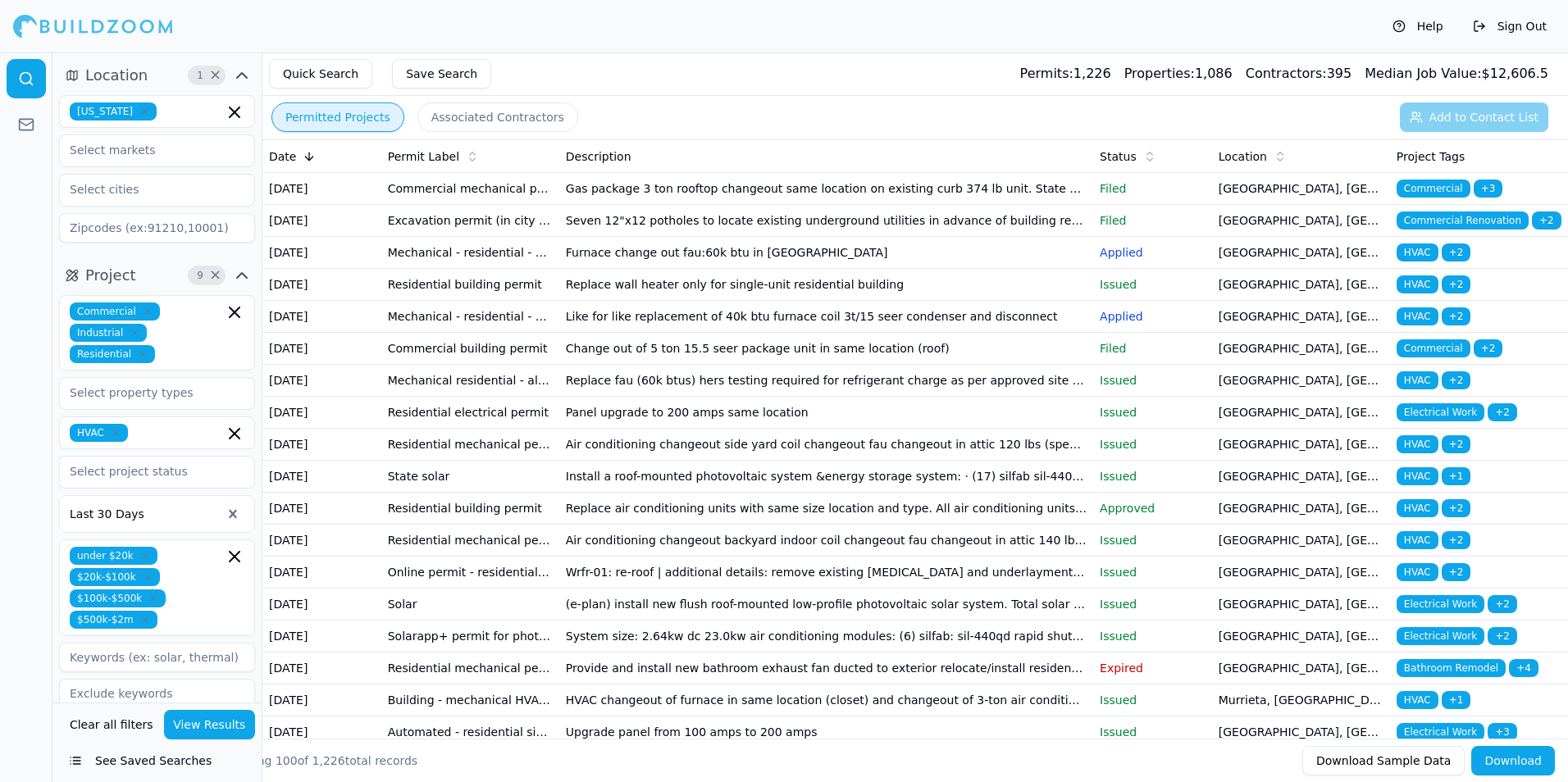
click at [210, 727] on button "View Results" at bounding box center [209, 724] width 92 height 30
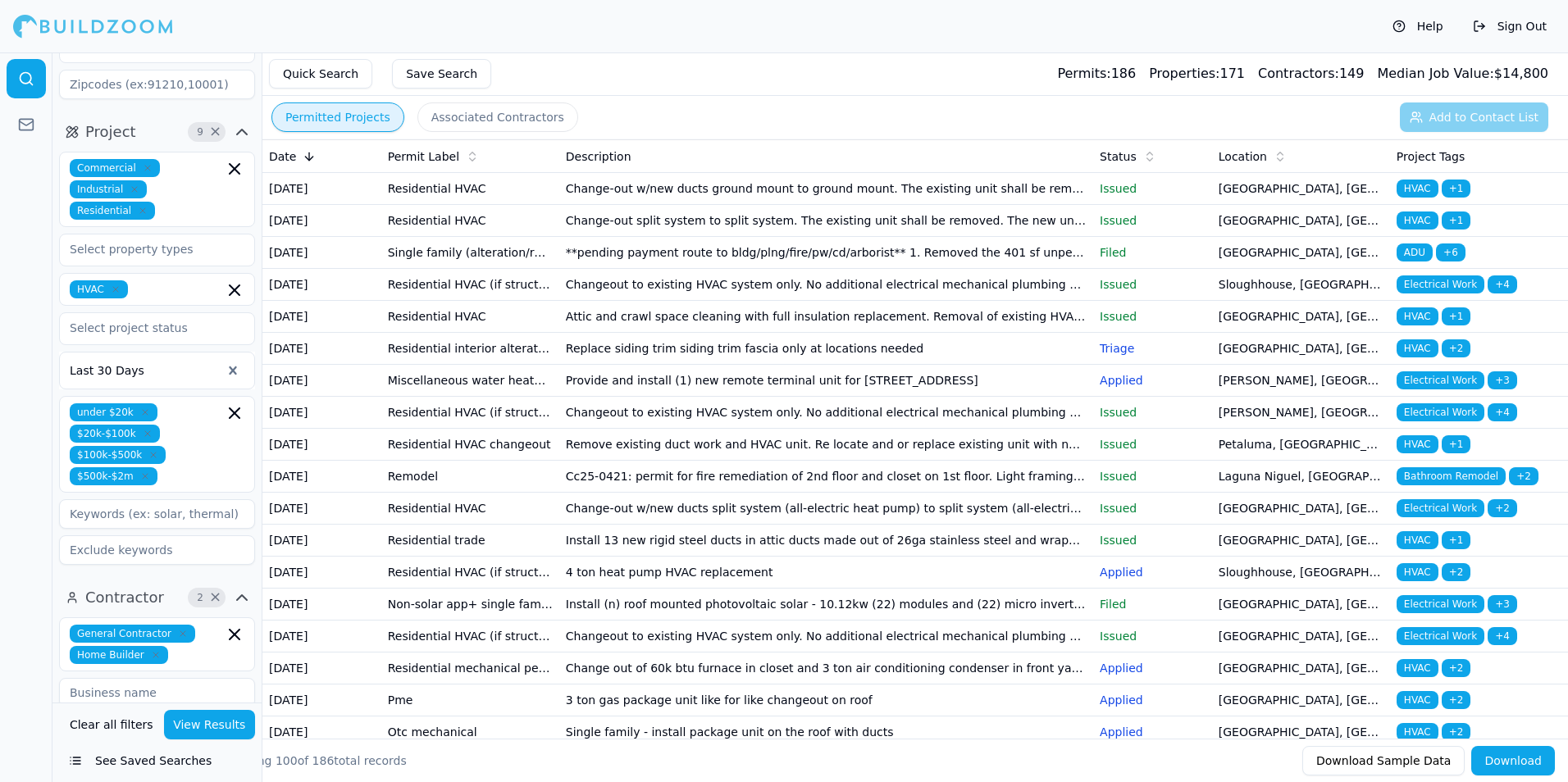
scroll to position [164, 0]
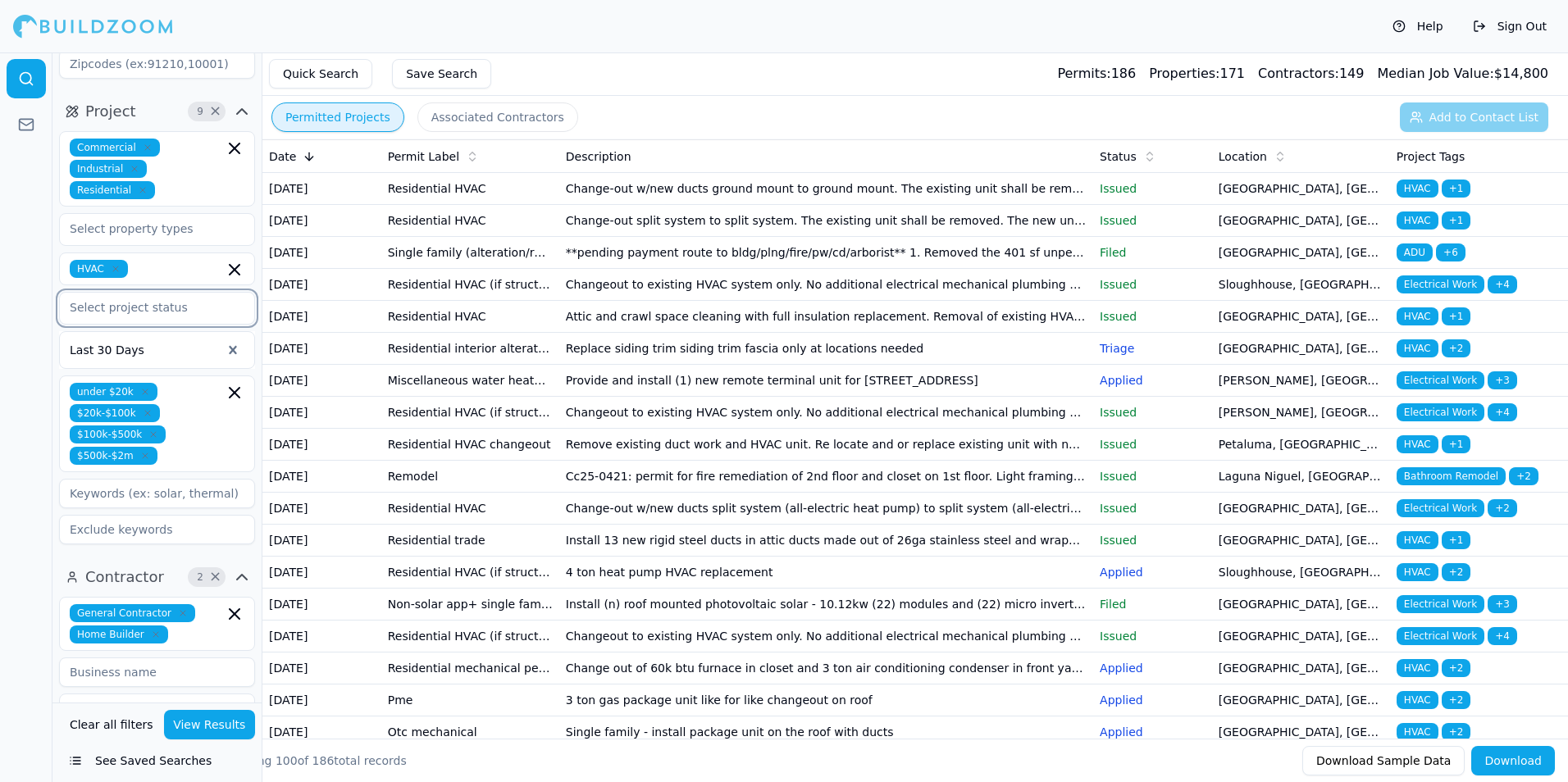
click at [101, 308] on input "text" at bounding box center [147, 308] width 174 height 30
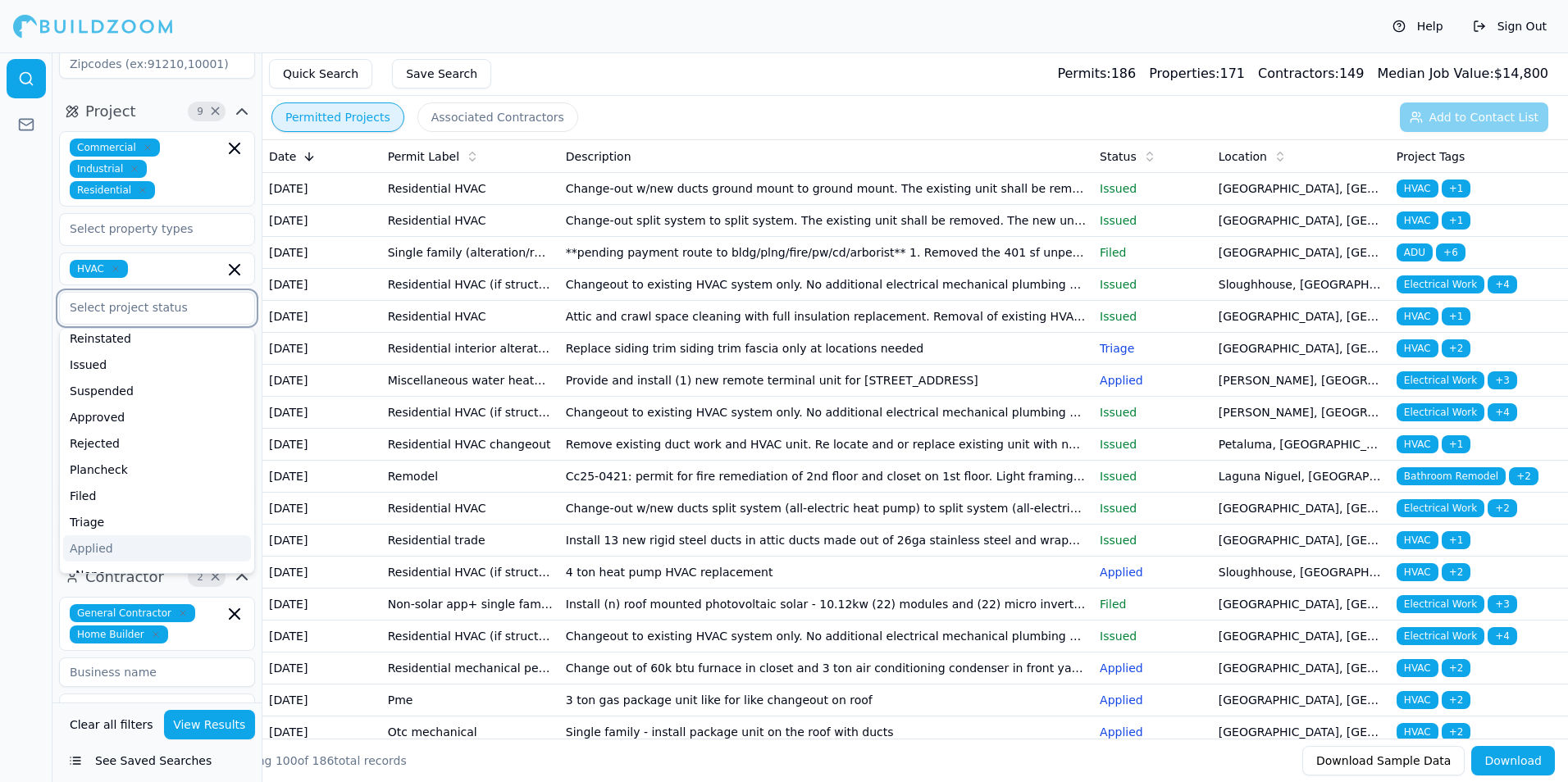
click at [103, 545] on div "Applied" at bounding box center [156, 548] width 188 height 26
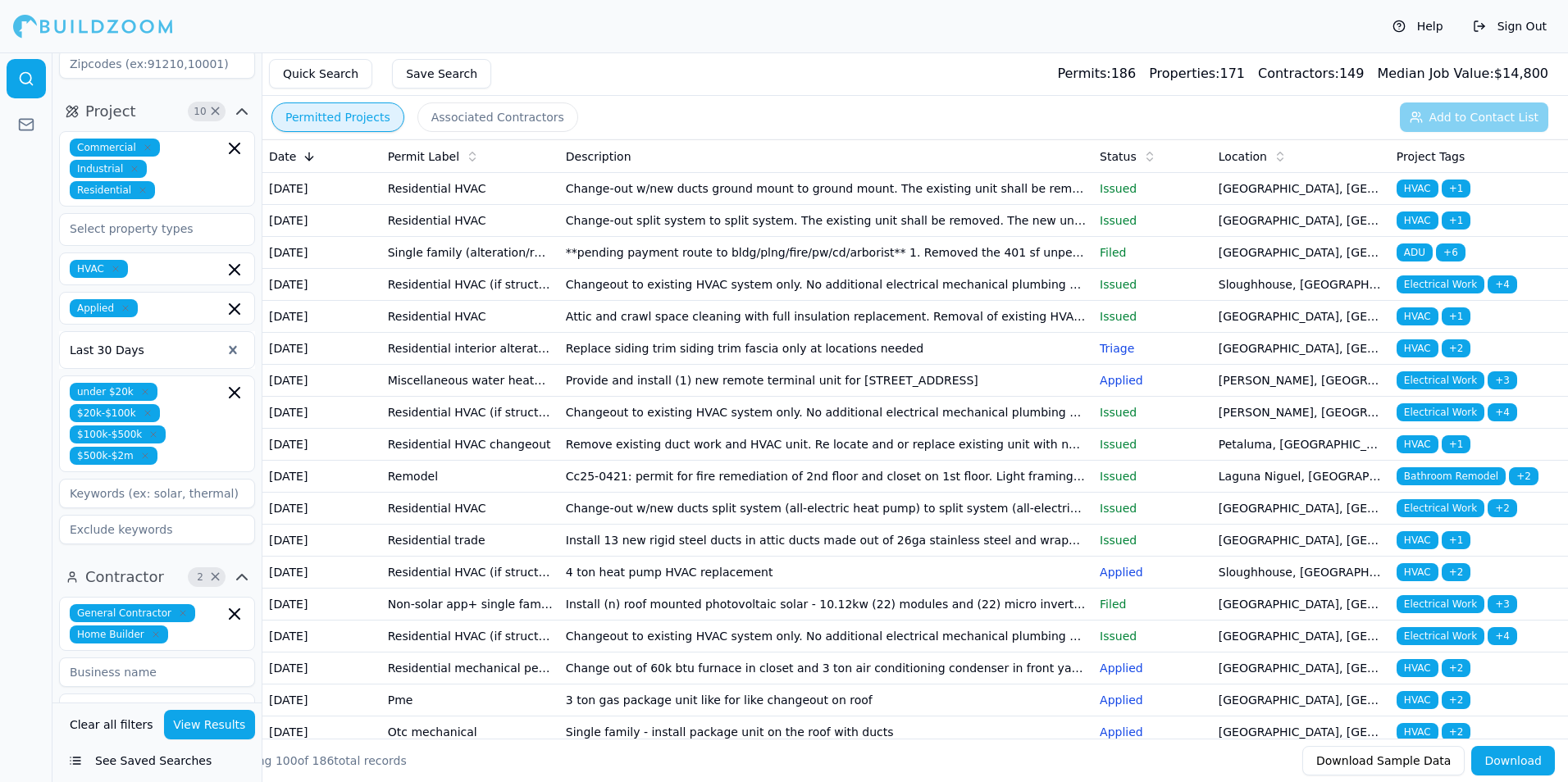
click at [30, 386] on div at bounding box center [26, 417] width 52 height 730
click at [221, 721] on button "View Results" at bounding box center [209, 724] width 92 height 30
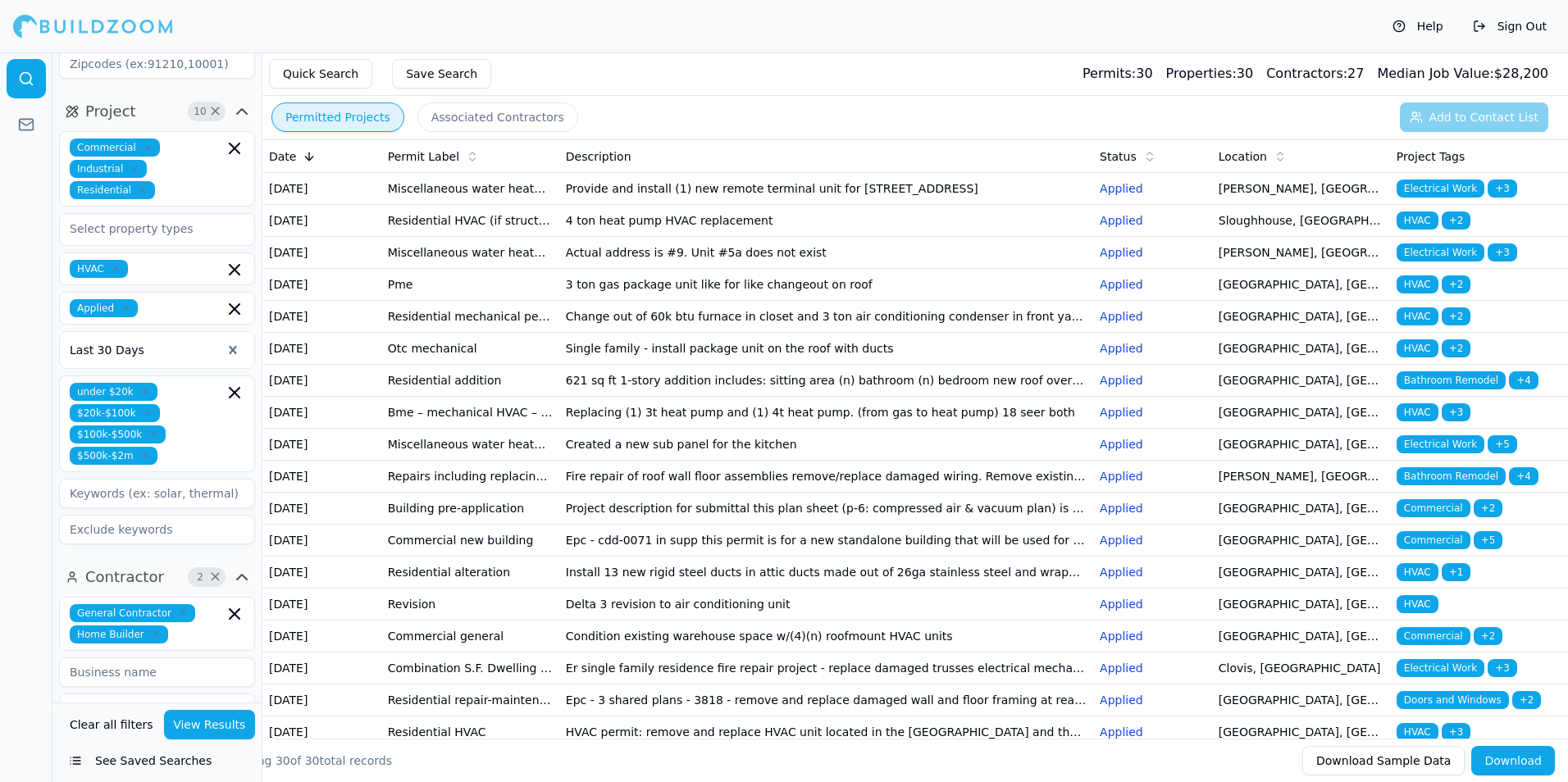
click at [606, 197] on td "Provide and install (1) new remote terminal unit for [STREET_ADDRESS]" at bounding box center [826, 188] width 534 height 32
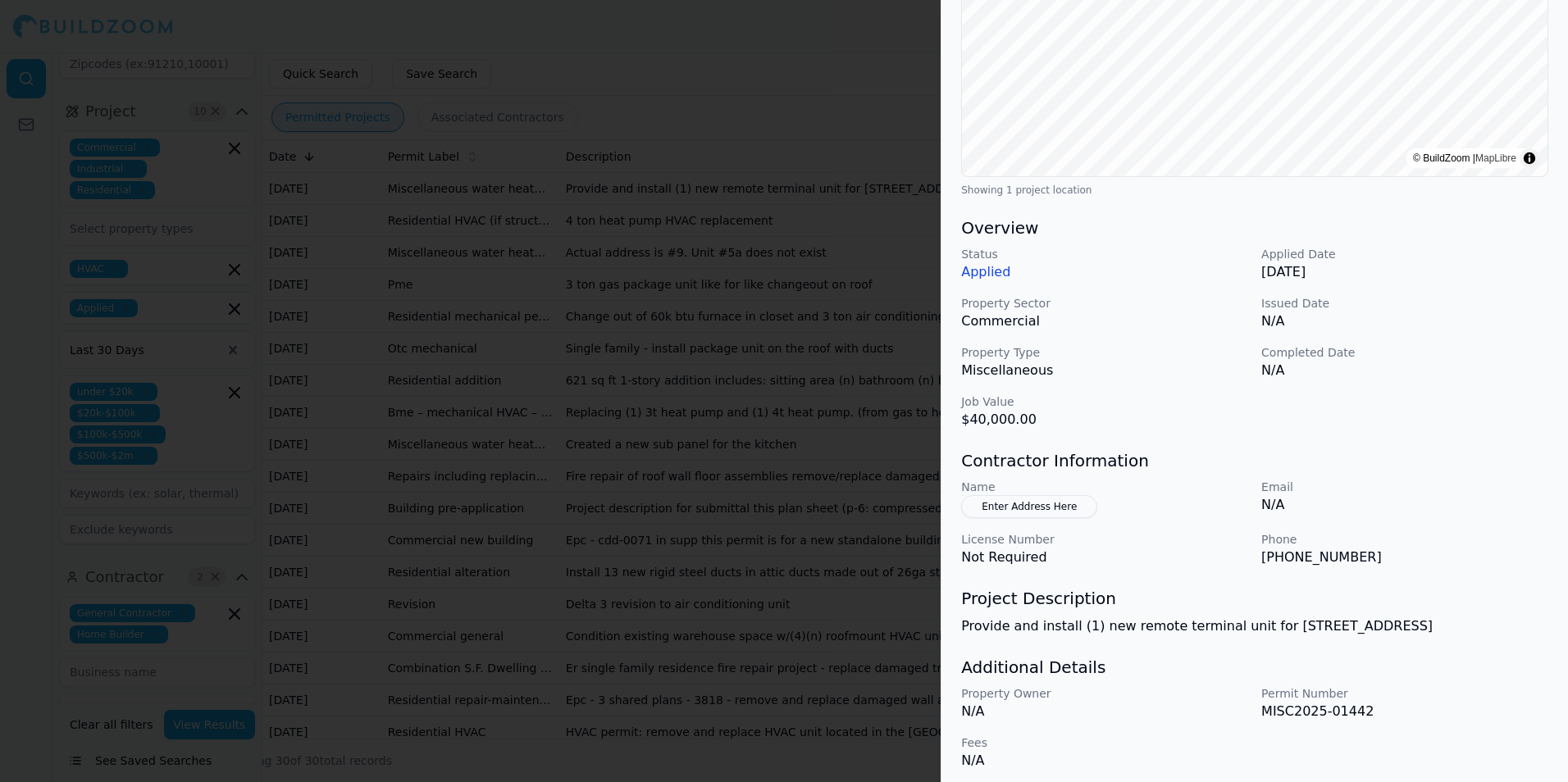
scroll to position [308, 0]
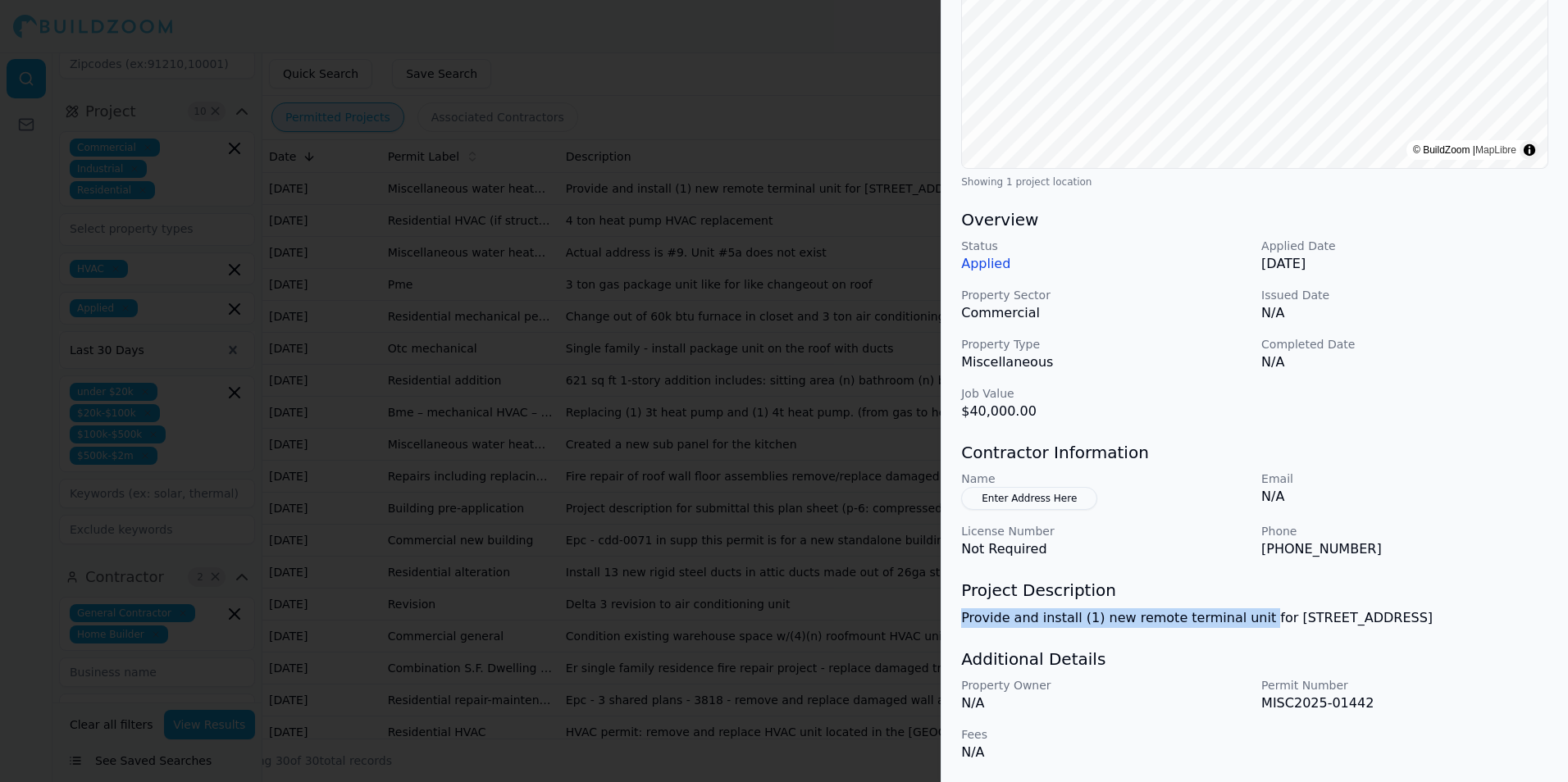
drag, startPoint x: 960, startPoint y: 621, endPoint x: 1238, endPoint y: 623, distance: 278.0
click at [1238, 623] on div "Electrical Work HVAC Mechanical Work Plumbing Project Location © BuildZoom | Ma…" at bounding box center [1255, 273] width 627 height 1018
drag, startPoint x: 1238, startPoint y: 623, endPoint x: 1222, endPoint y: 627, distance: 16.5
copy p "Provide and install (1) new remote terminal unit"
click at [1441, 500] on p "N/A" at bounding box center [1405, 497] width 287 height 19
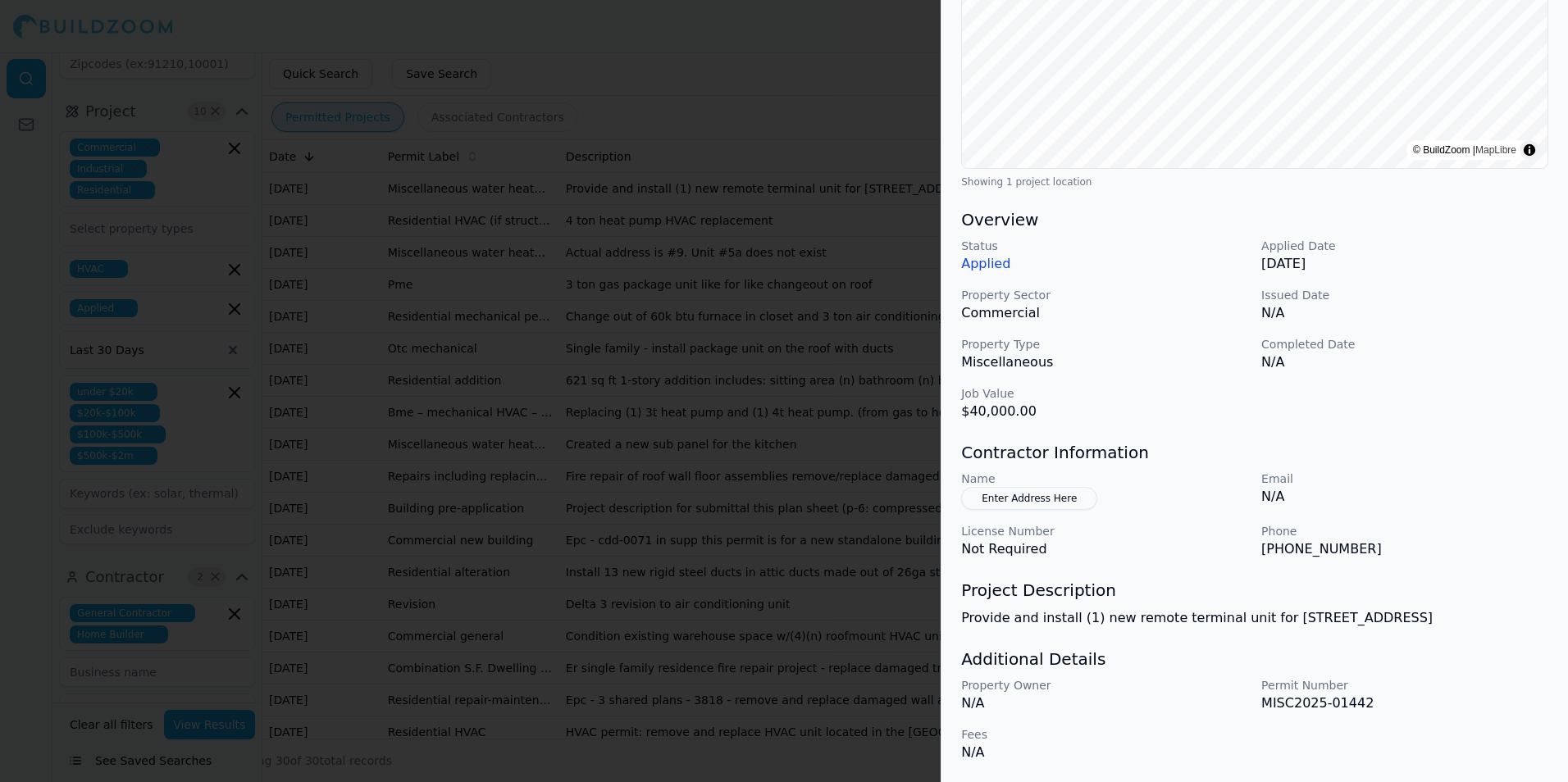
click at [1426, 502] on p "N/A" at bounding box center [1405, 497] width 287 height 19
click at [1406, 511] on div "Name Enter Address Here Email N/A License Number Not Required Phone [PHONE_NUMB…" at bounding box center [1255, 515] width 587 height 89
click at [813, 347] on div at bounding box center [784, 391] width 1568 height 782
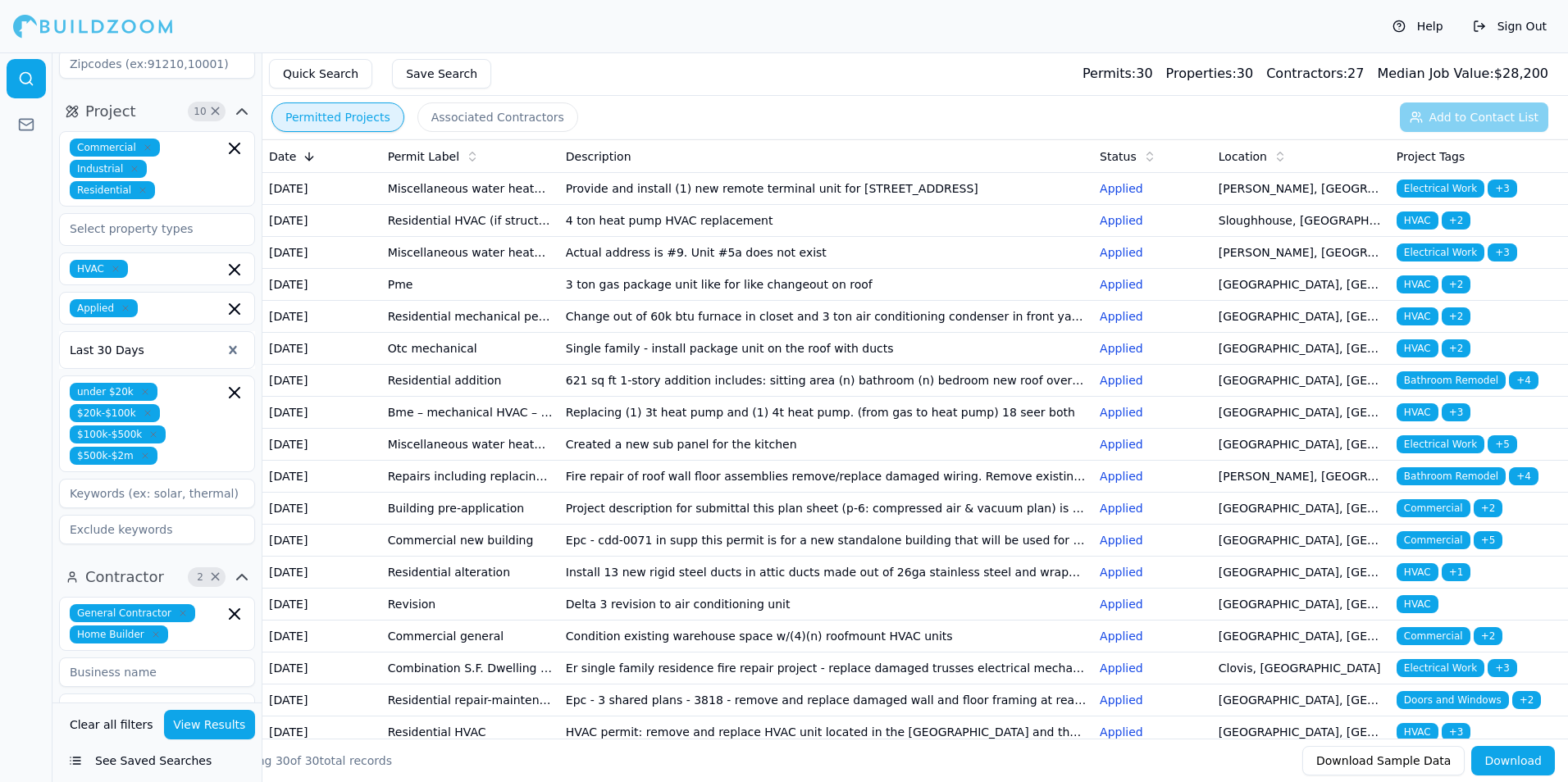
click at [774, 237] on td "4 ton heat pump HVAC replacement" at bounding box center [826, 221] width 534 height 32
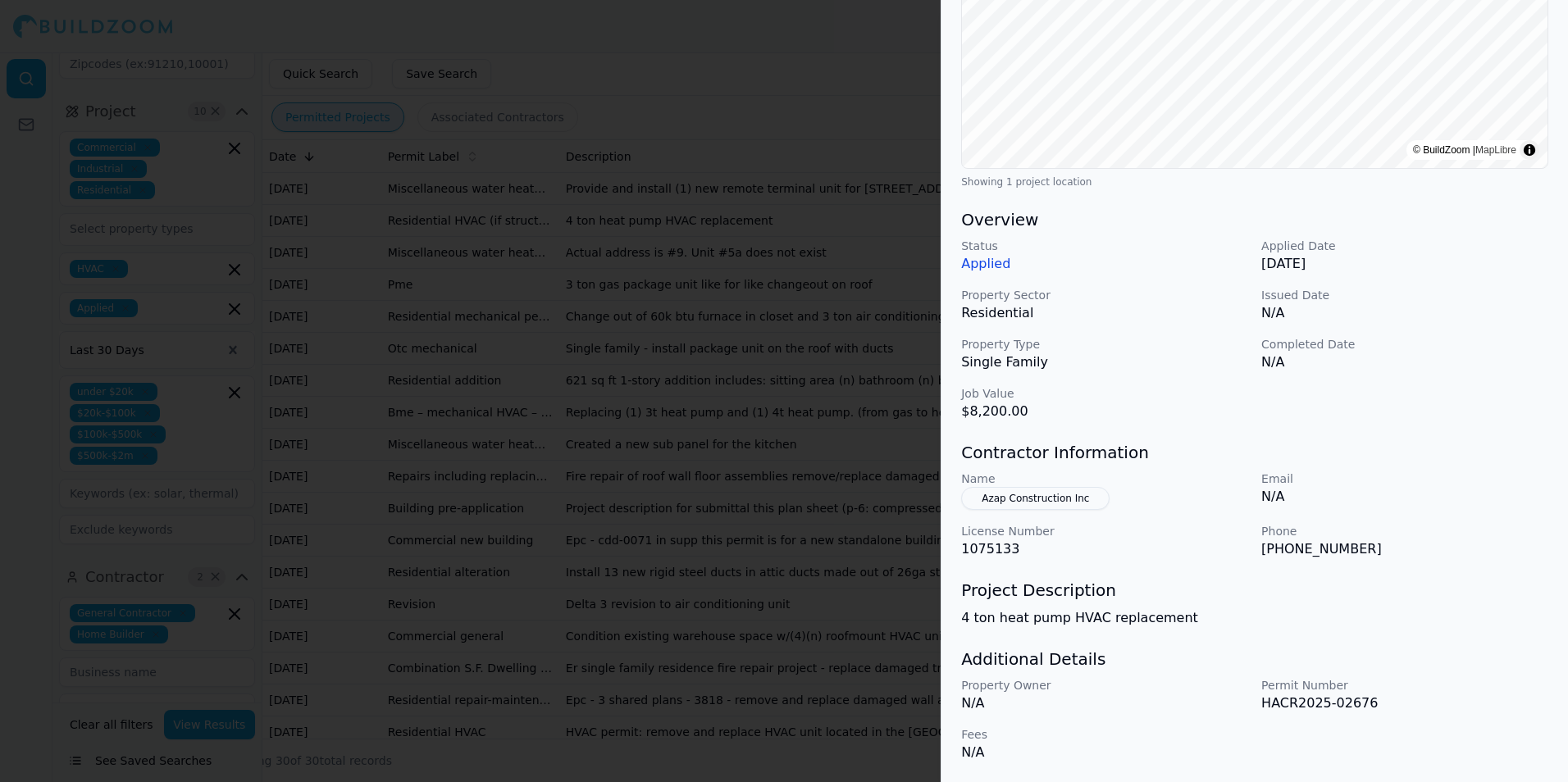
click at [798, 413] on div at bounding box center [784, 391] width 1568 height 782
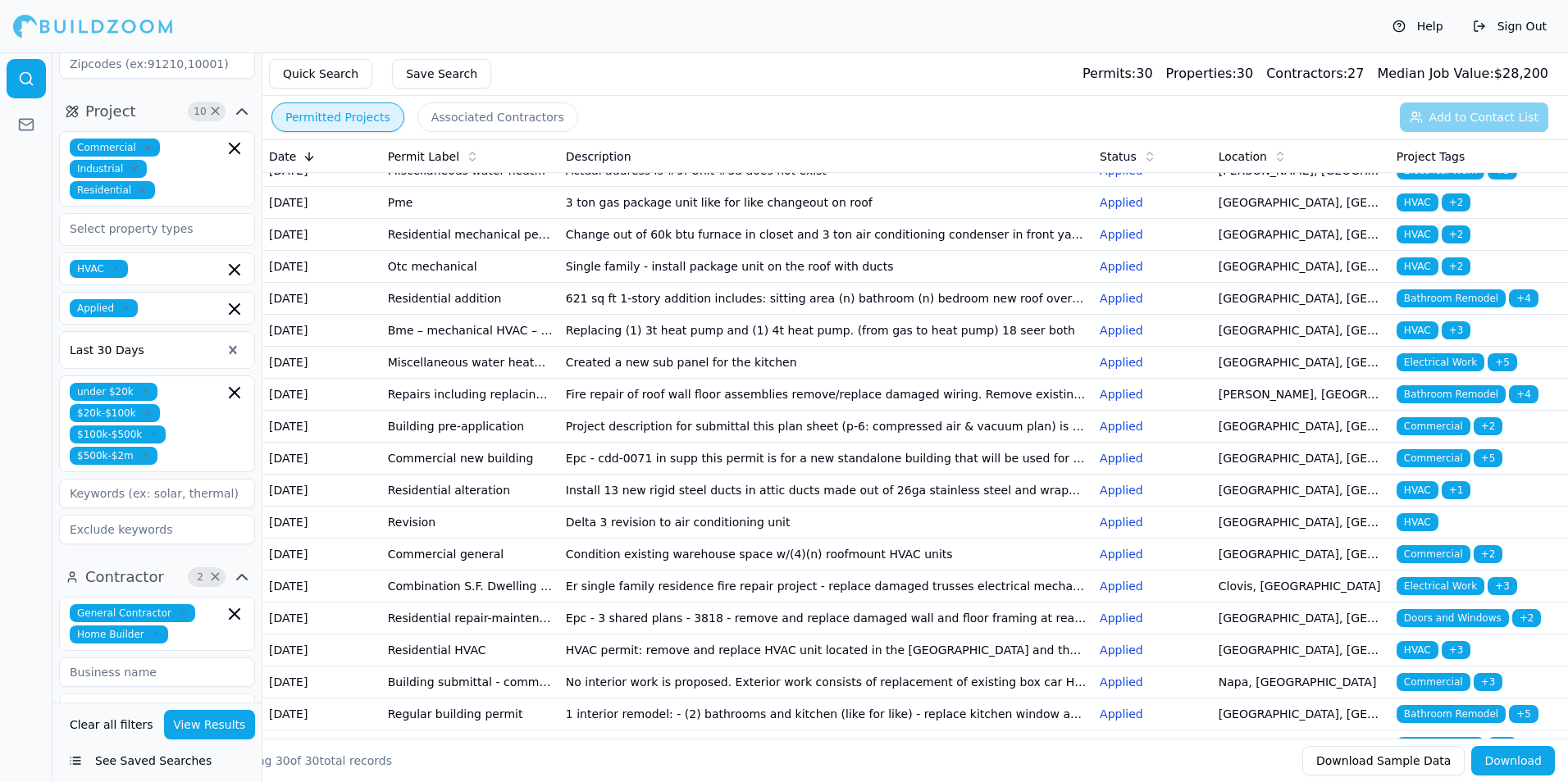
scroll to position [0, 0]
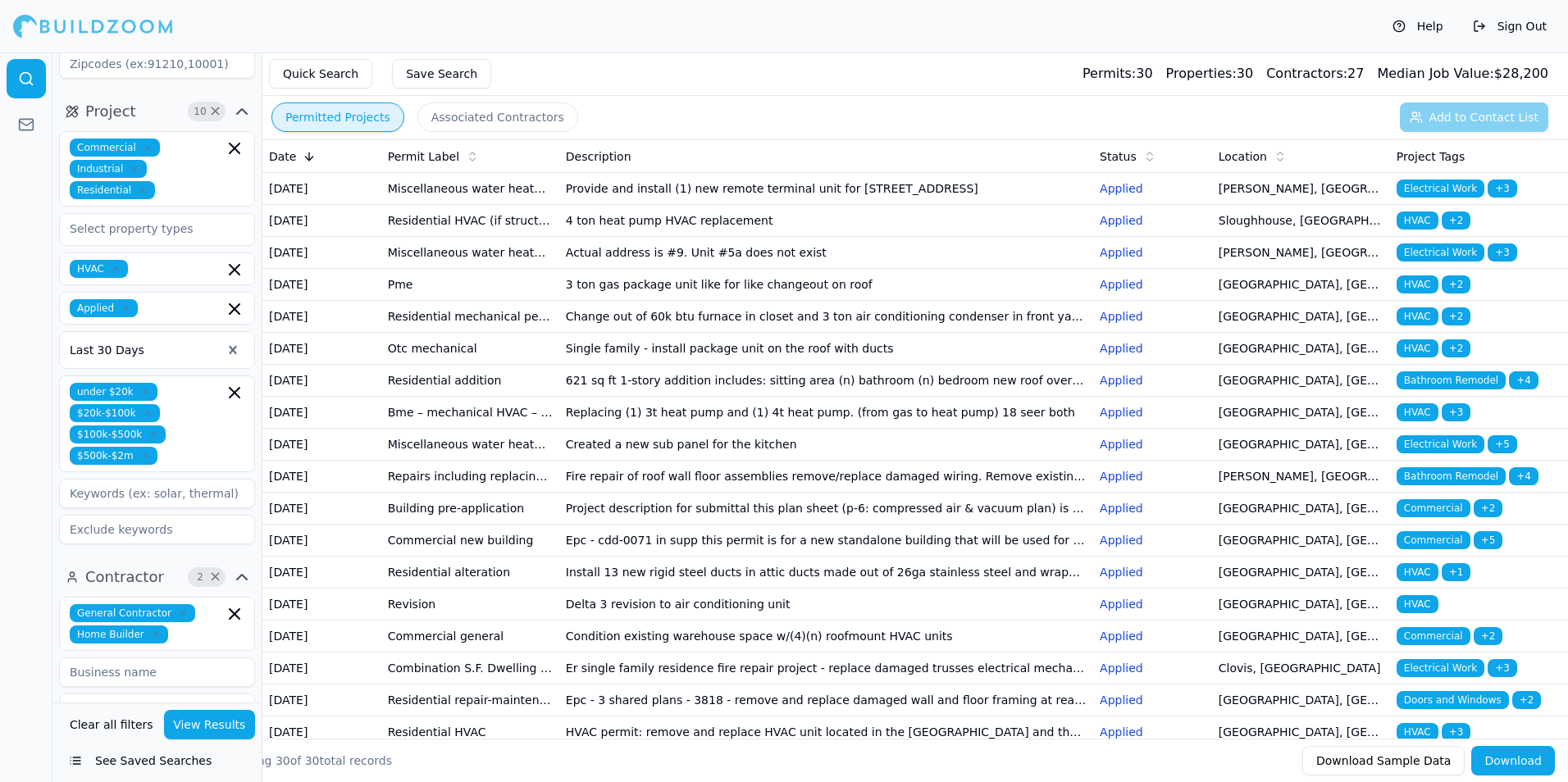
click at [1500, 193] on span "+ 3" at bounding box center [1501, 188] width 30 height 18
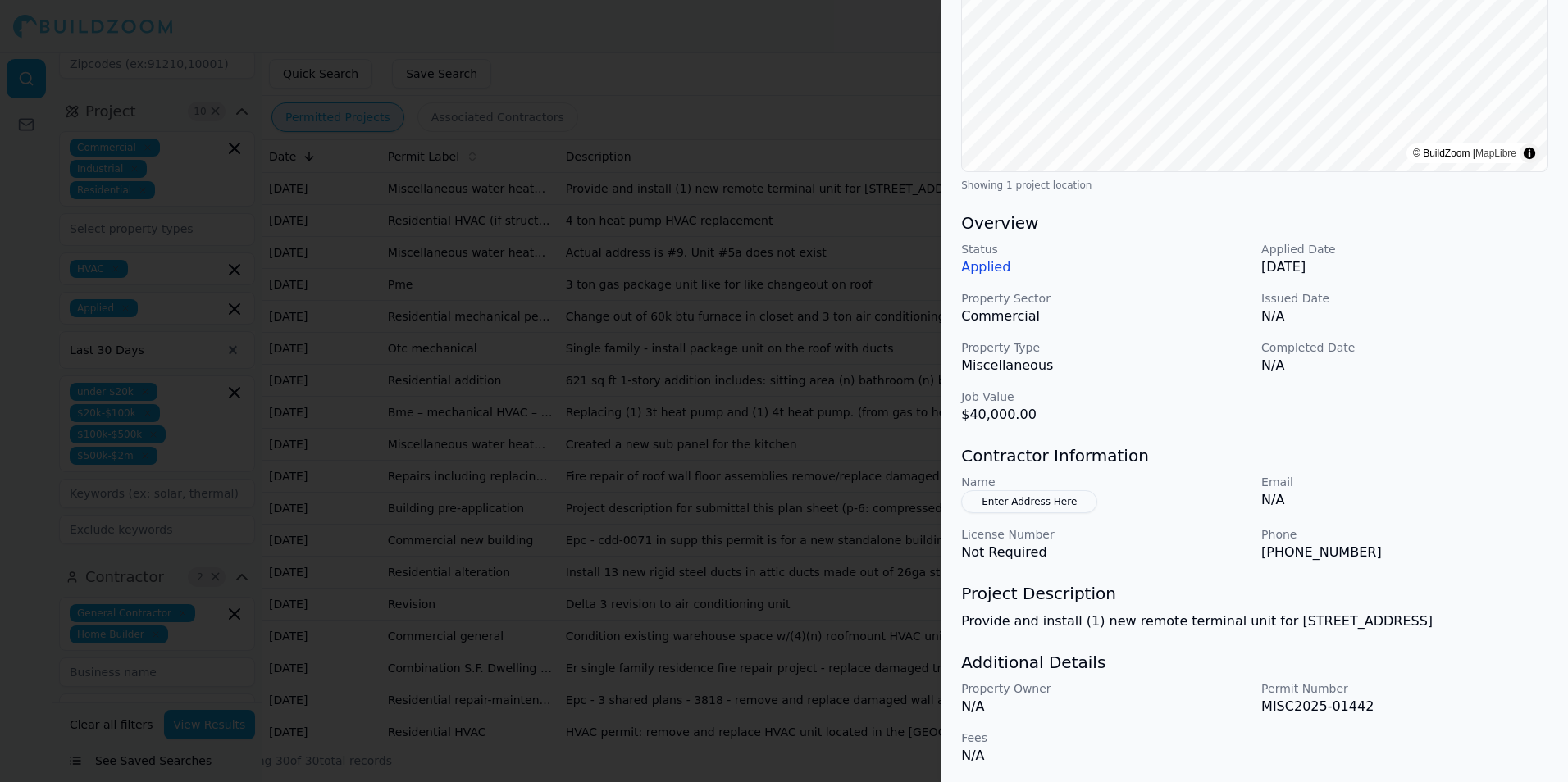
scroll to position [308, 0]
click at [921, 376] on div at bounding box center [784, 391] width 1568 height 782
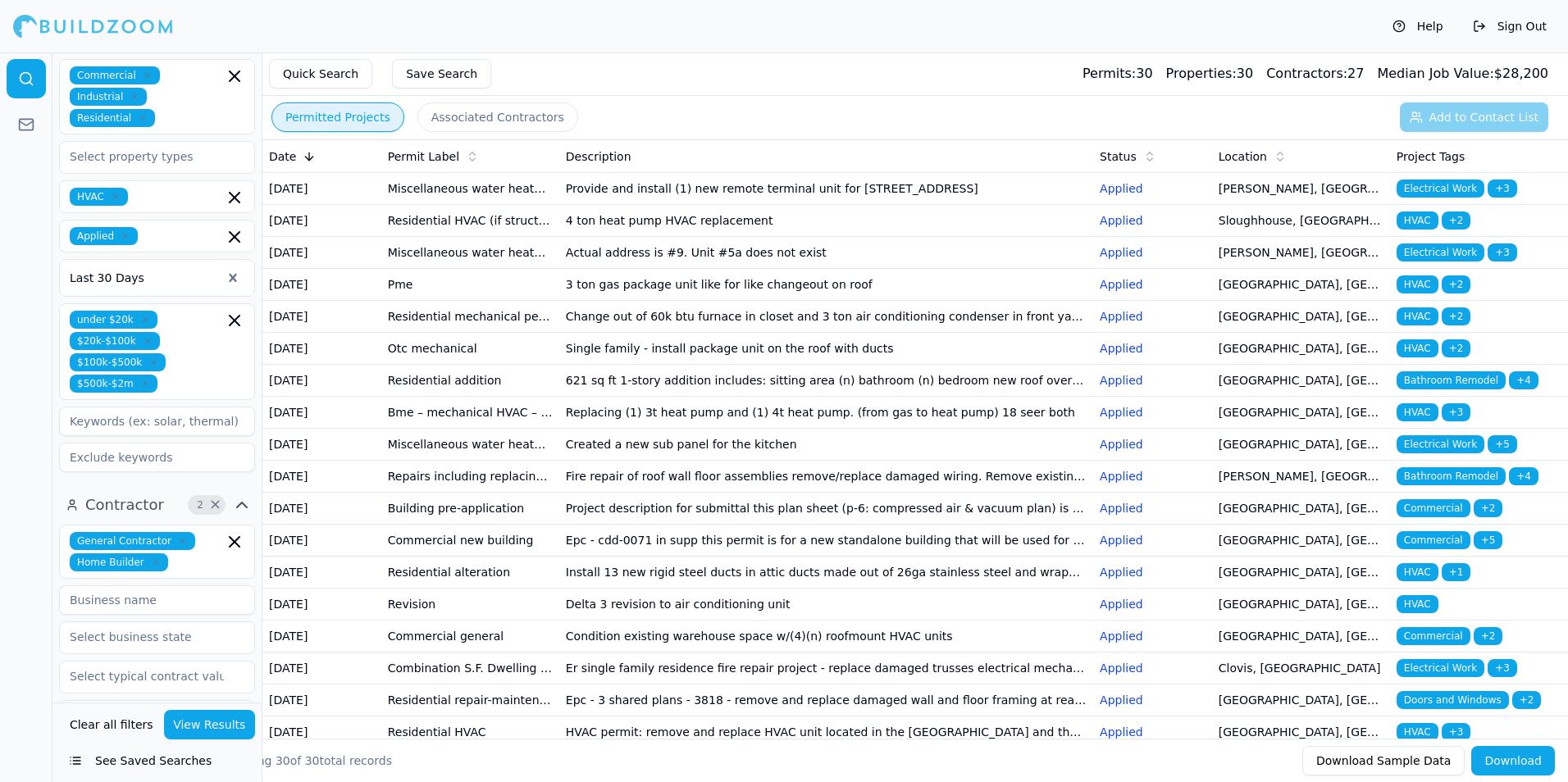
scroll to position [246, 0]
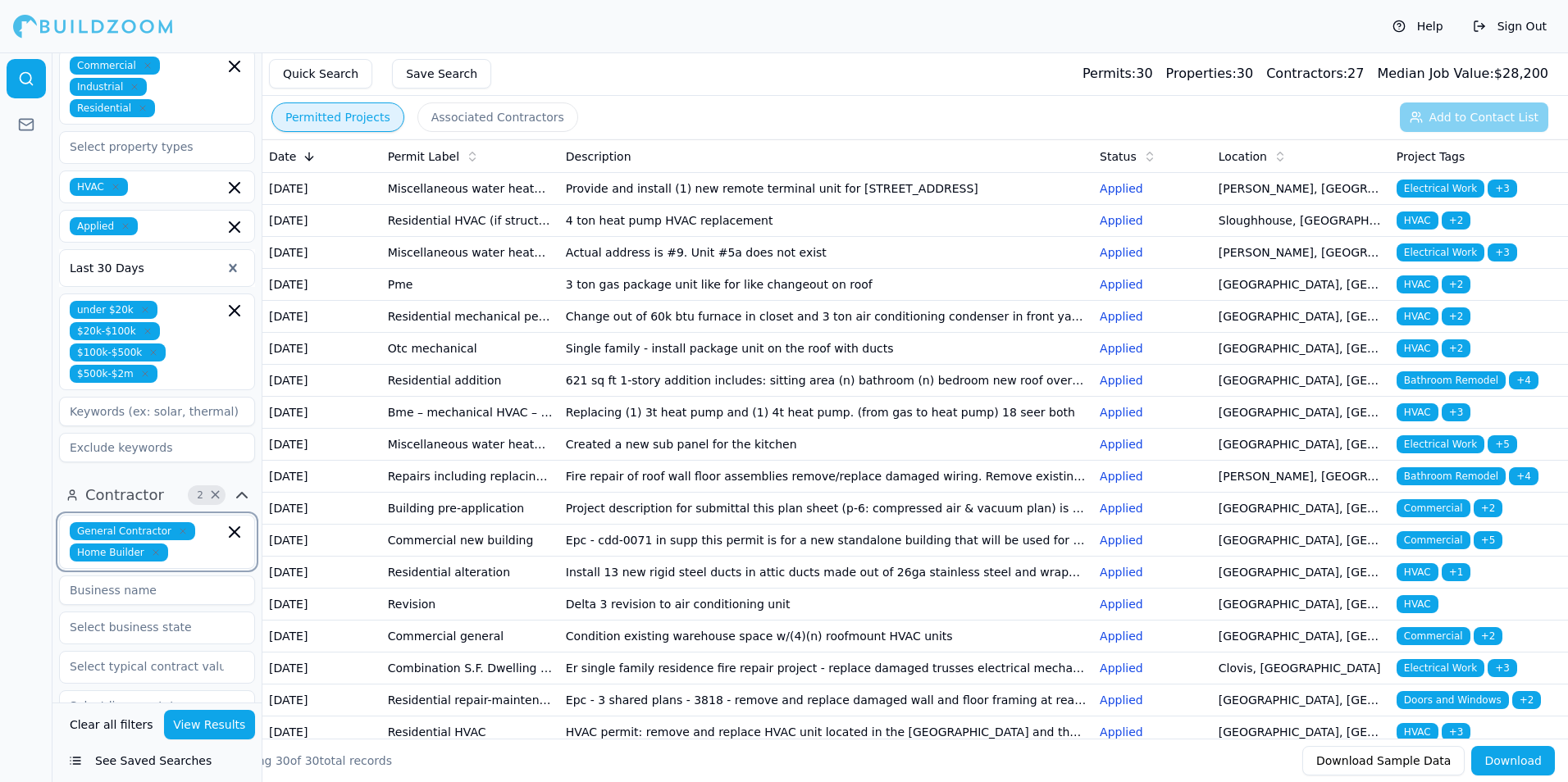
click at [202, 560] on input "text" at bounding box center [199, 553] width 49 height 18
click at [232, 529] on icon "button" at bounding box center [234, 532] width 10 height 10
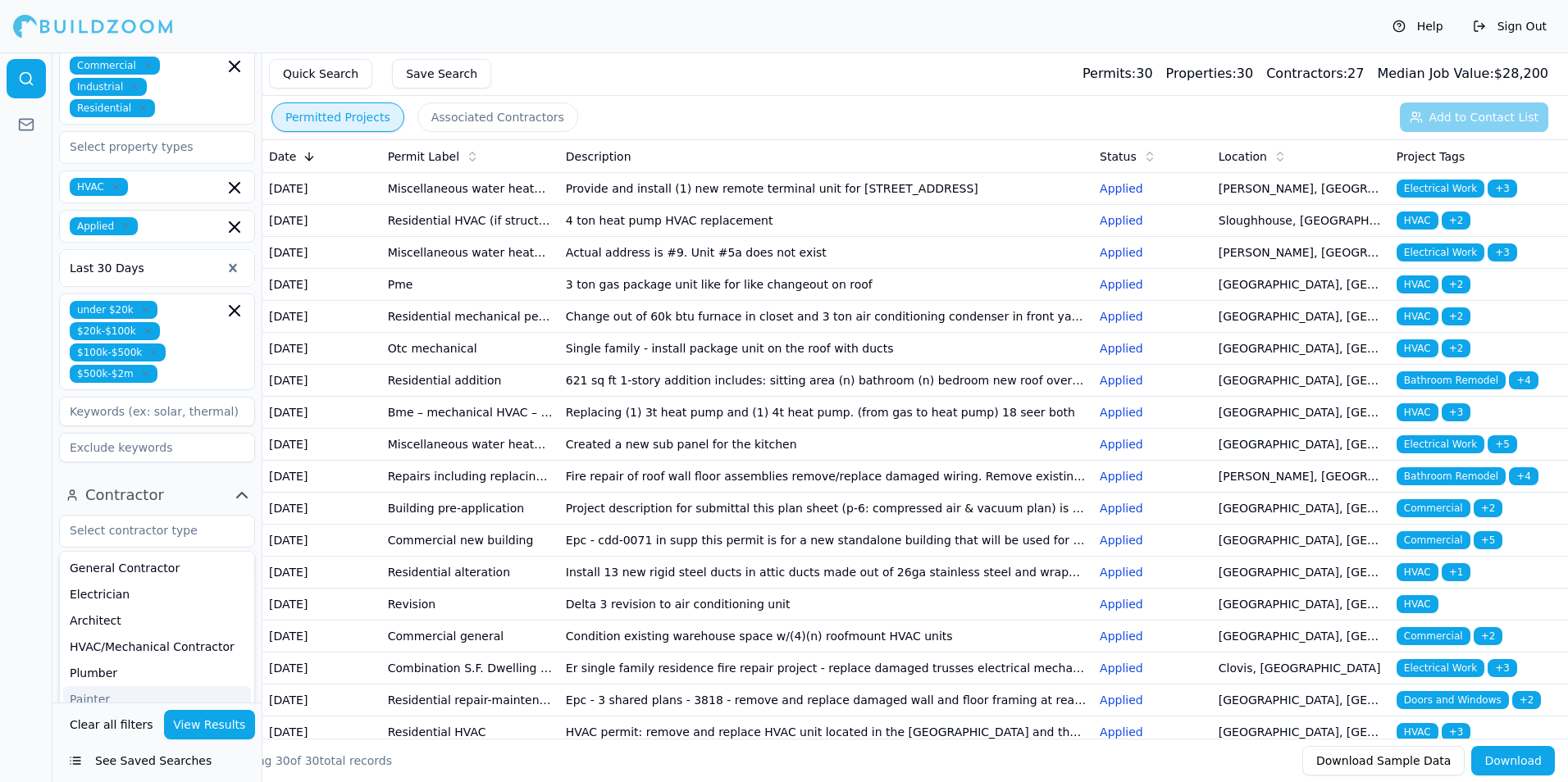
click at [221, 717] on button "View Results" at bounding box center [209, 724] width 92 height 30
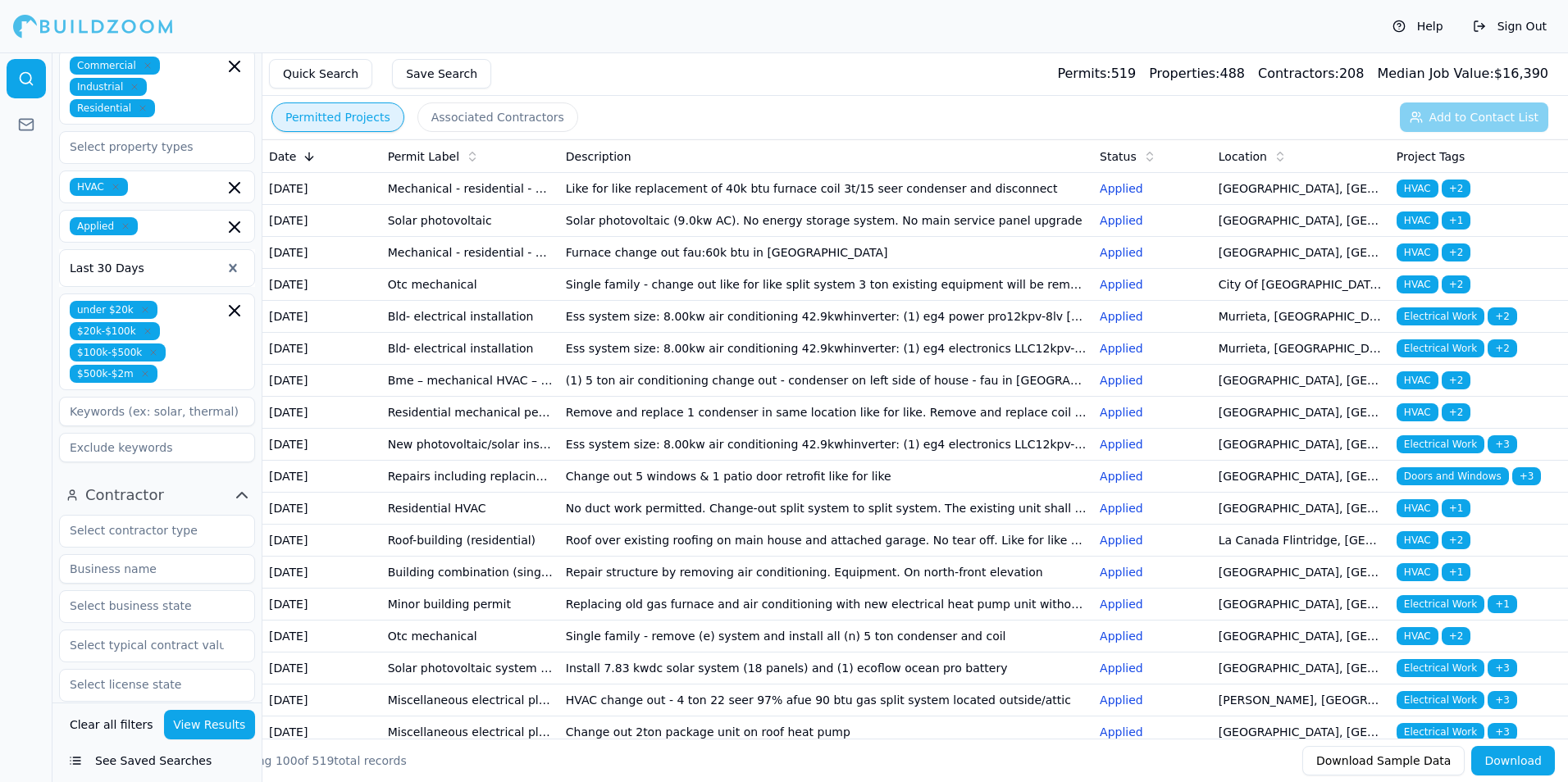
click at [762, 188] on td "Like for like replacement of 40k btu furnace coil 3t/15 seer condenser and disc…" at bounding box center [826, 188] width 534 height 32
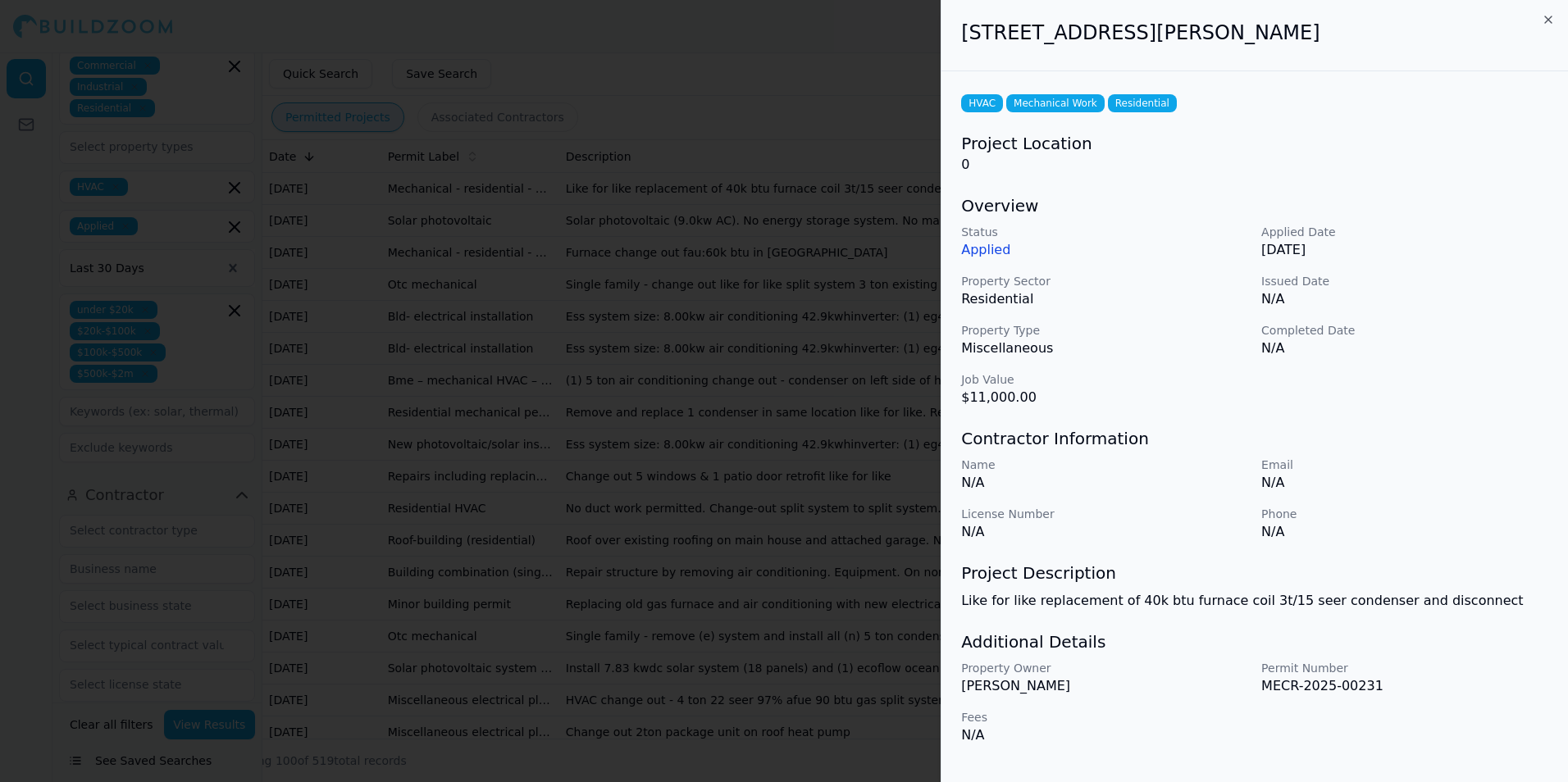
click at [867, 385] on div at bounding box center [784, 391] width 1568 height 782
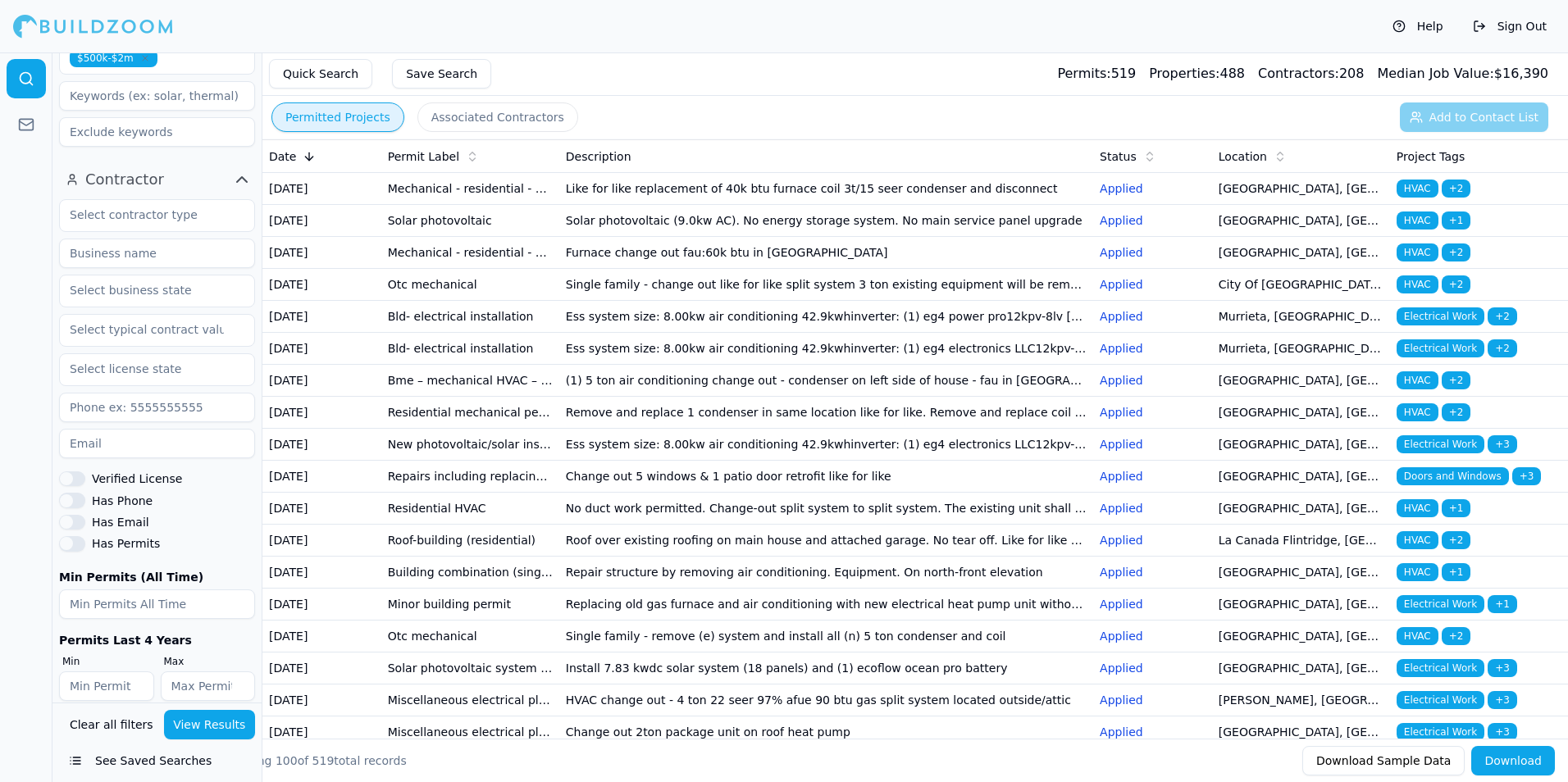
scroll to position [580, 0]
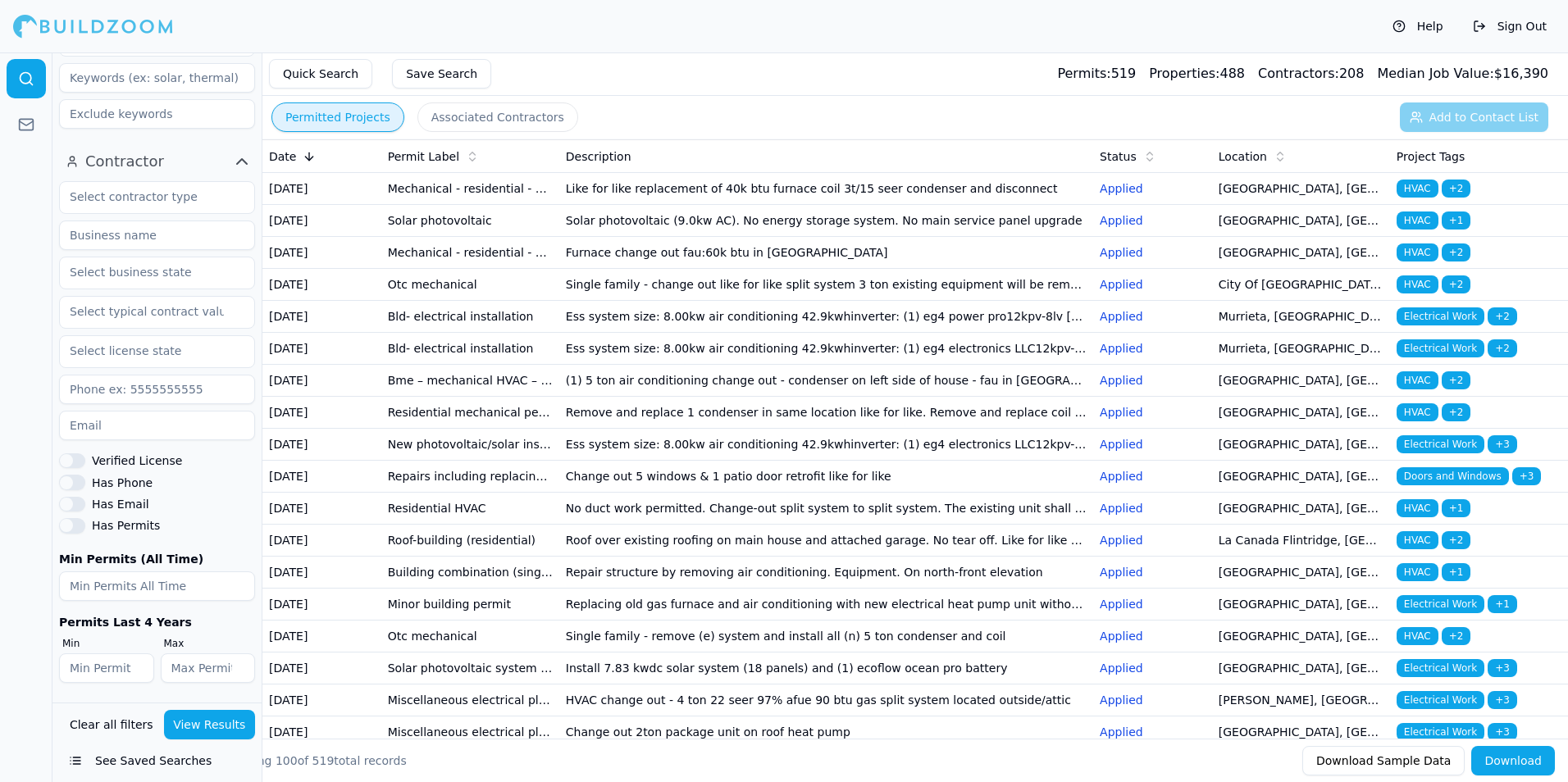
click at [786, 397] on td "(1) 5 ton air conditioning change out - condenser on left side of house - fau i…" at bounding box center [826, 380] width 534 height 32
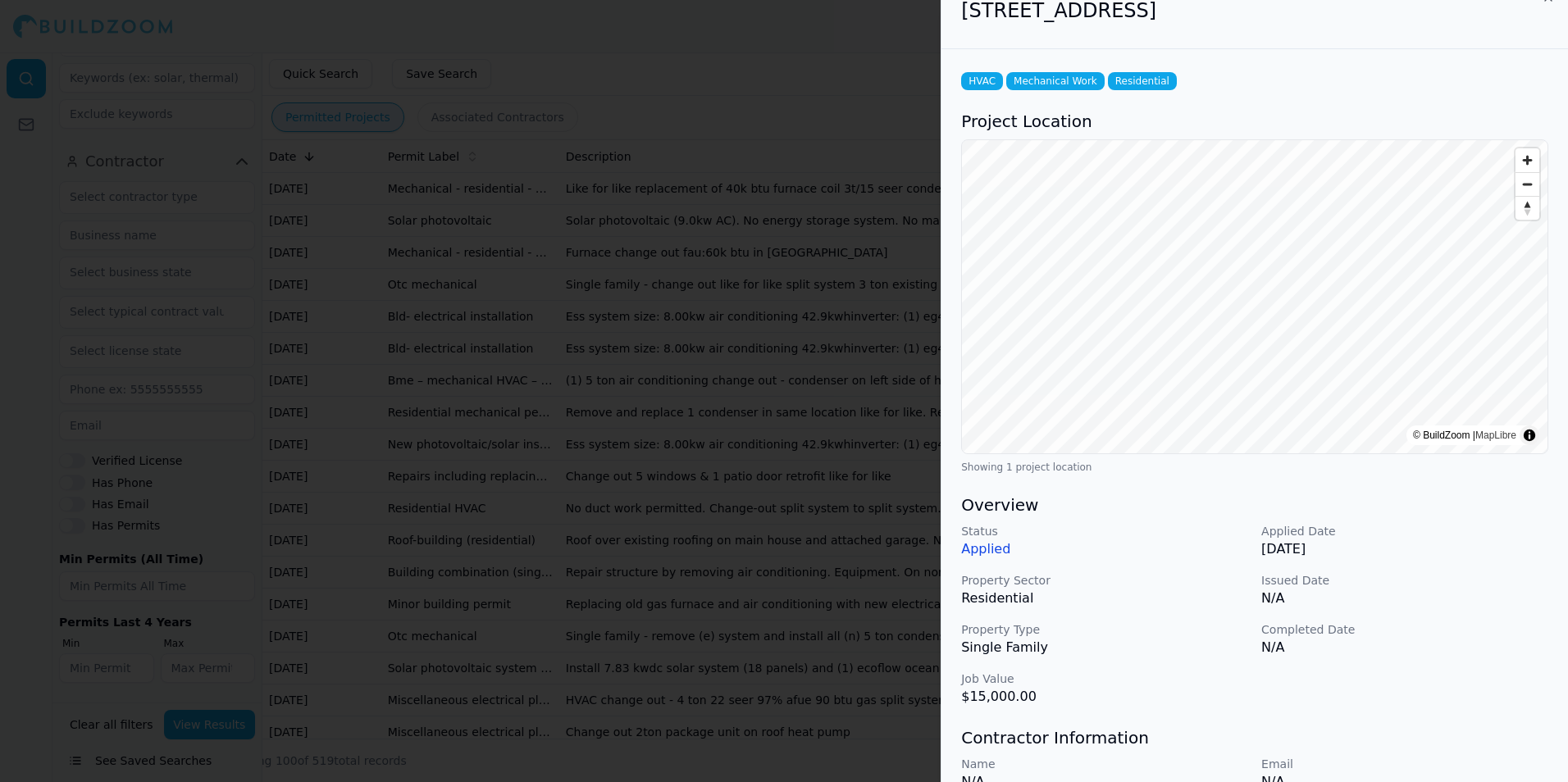
scroll to position [0, 0]
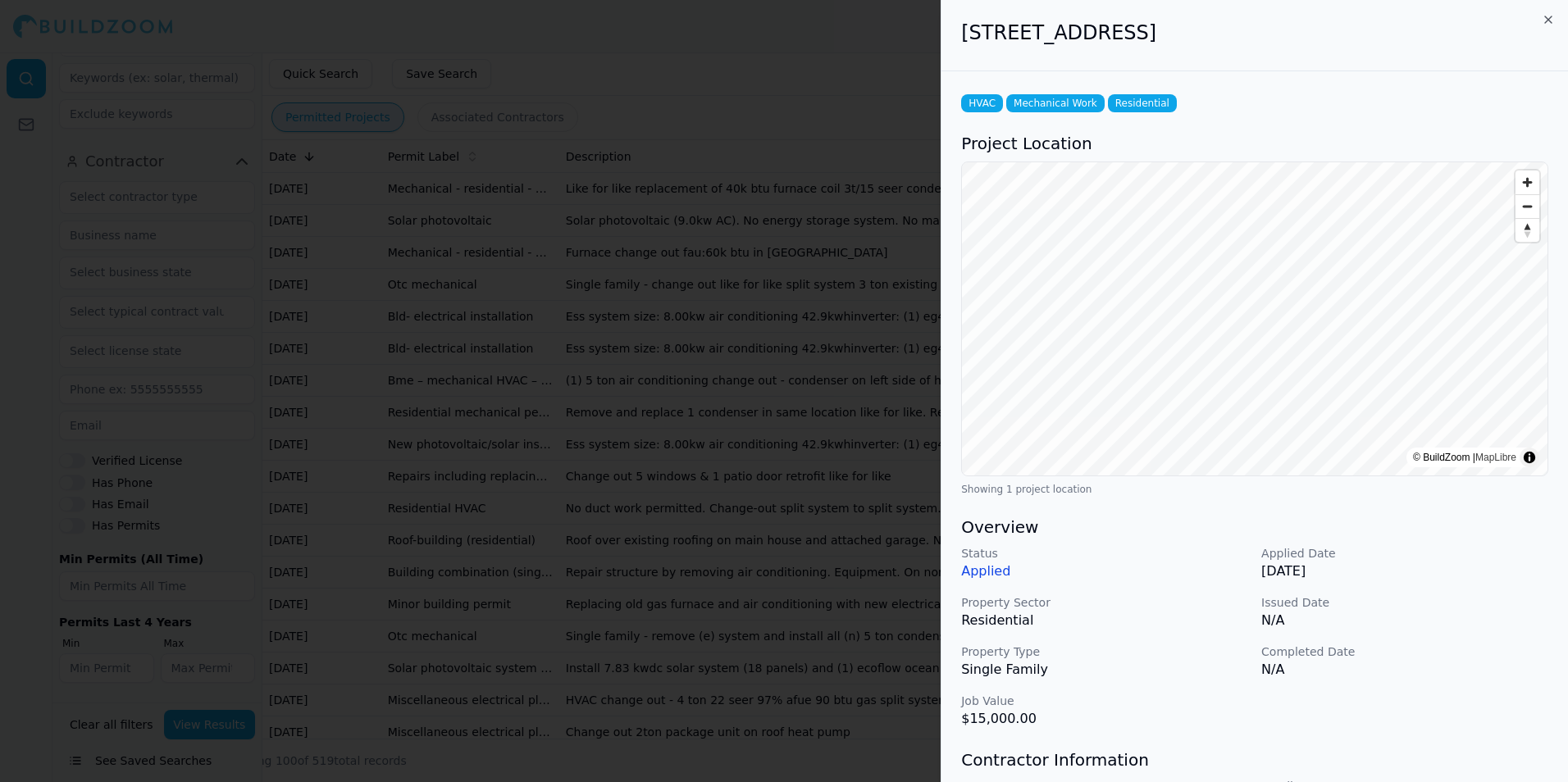
click at [879, 421] on div at bounding box center [784, 391] width 1568 height 782
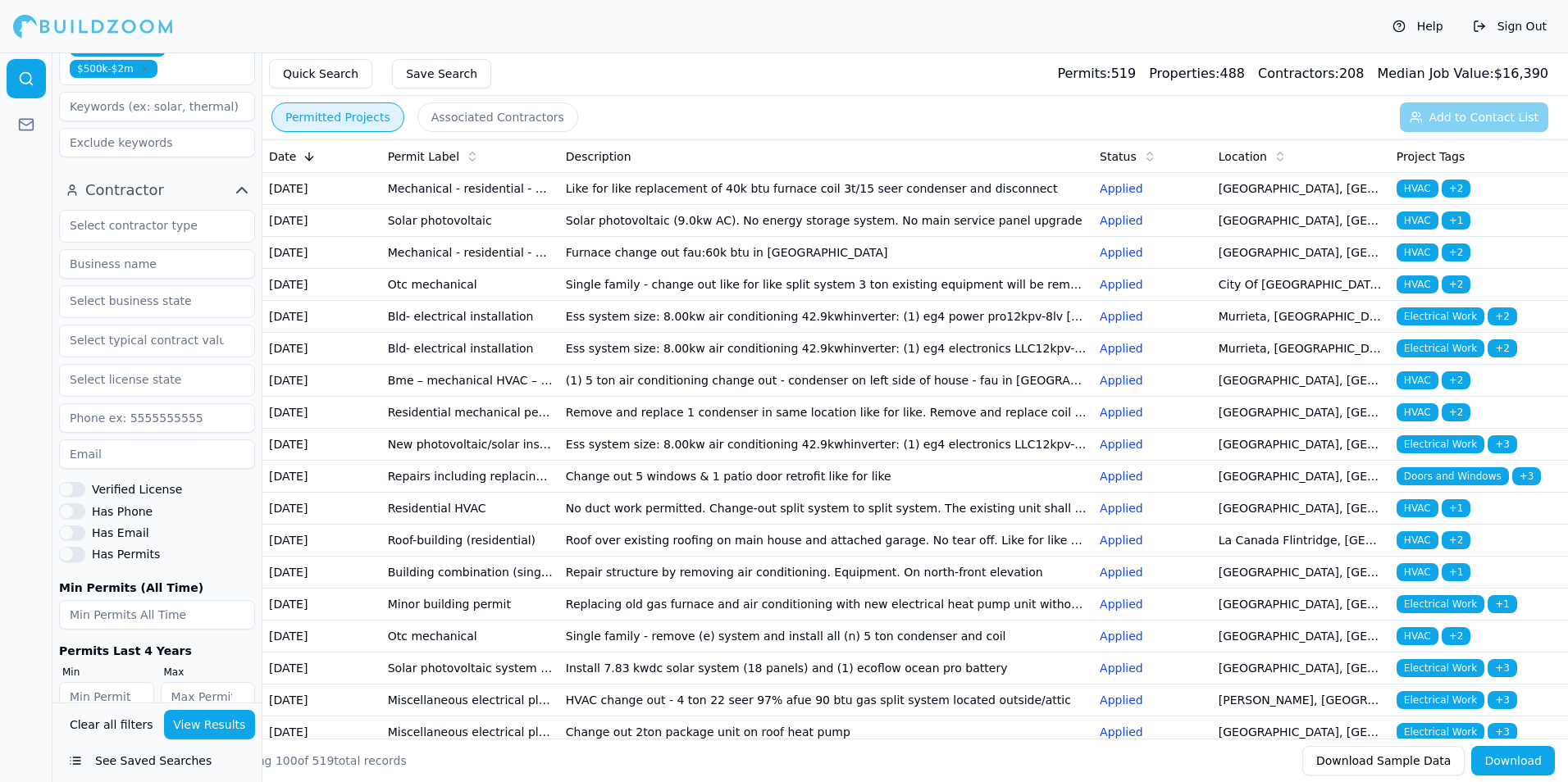
scroll to position [580, 0]
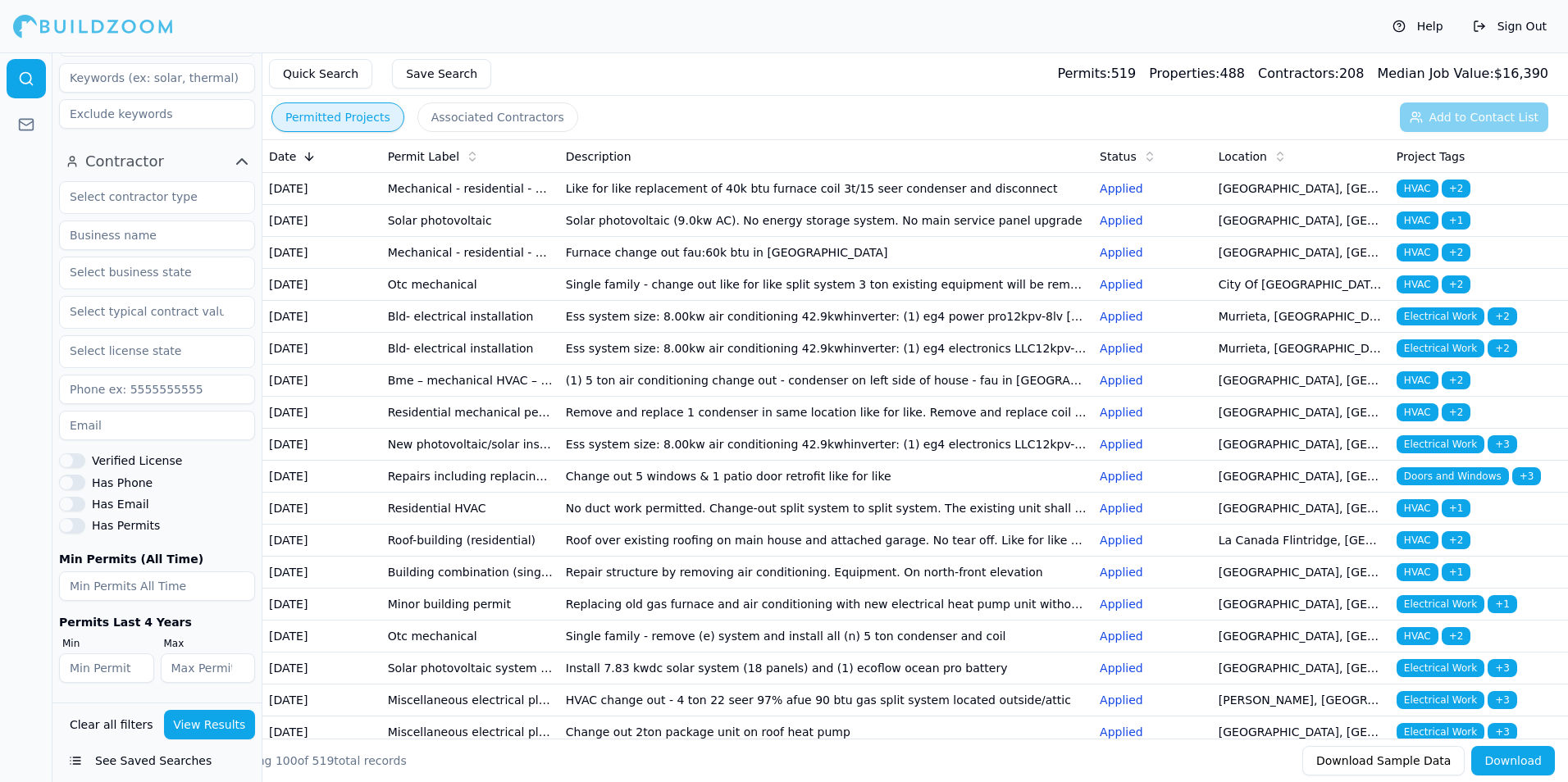
click at [85, 486] on div "Has Phone" at bounding box center [156, 481] width 196 height 14
click at [74, 489] on button "Has Phone" at bounding box center [71, 481] width 26 height 14
click at [198, 723] on button "View Results" at bounding box center [209, 724] width 92 height 30
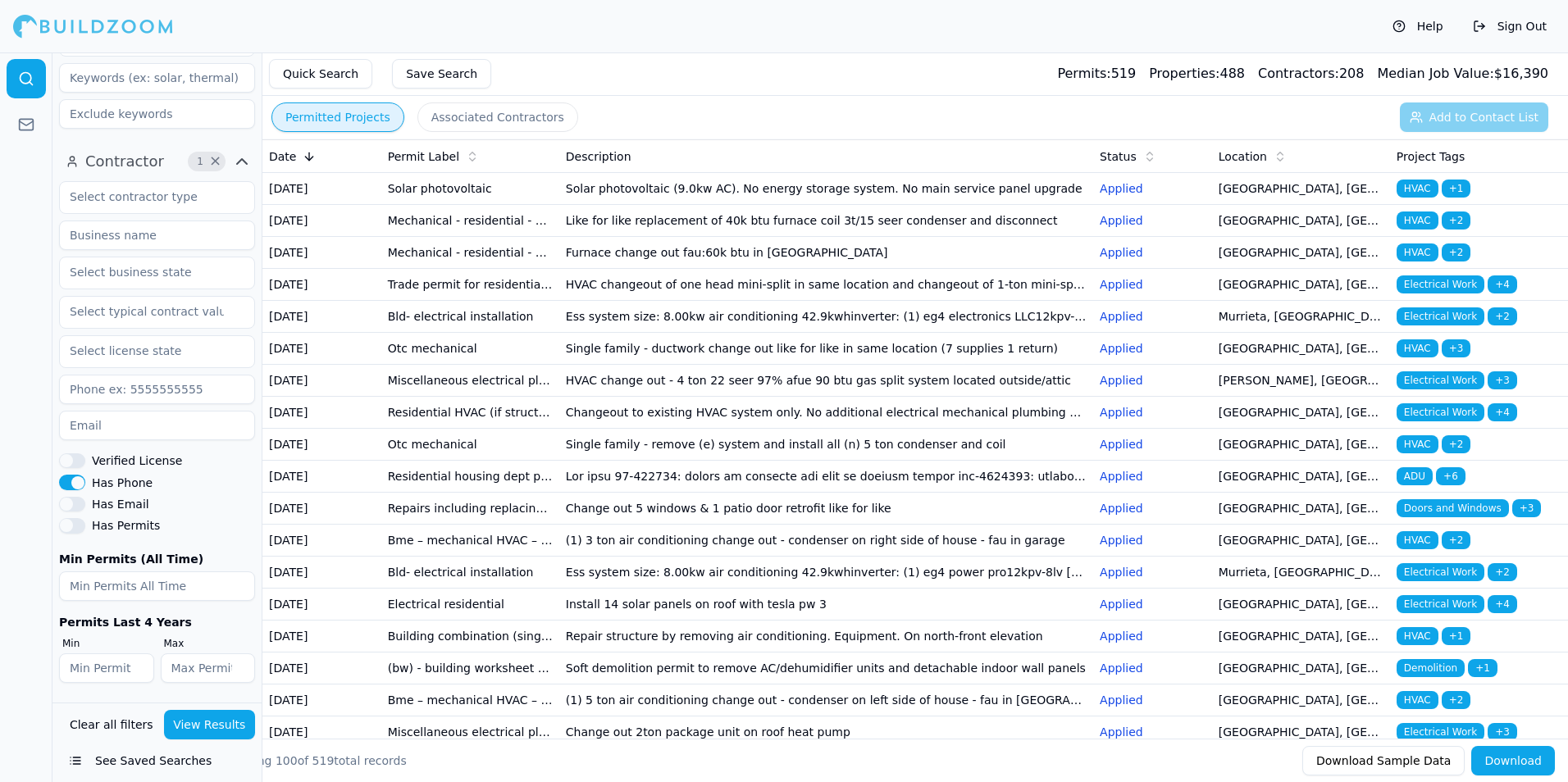
click at [736, 205] on td "Solar photovoltaic (9.0kw AC). No energy storage system. No main service panel …" at bounding box center [826, 188] width 534 height 32
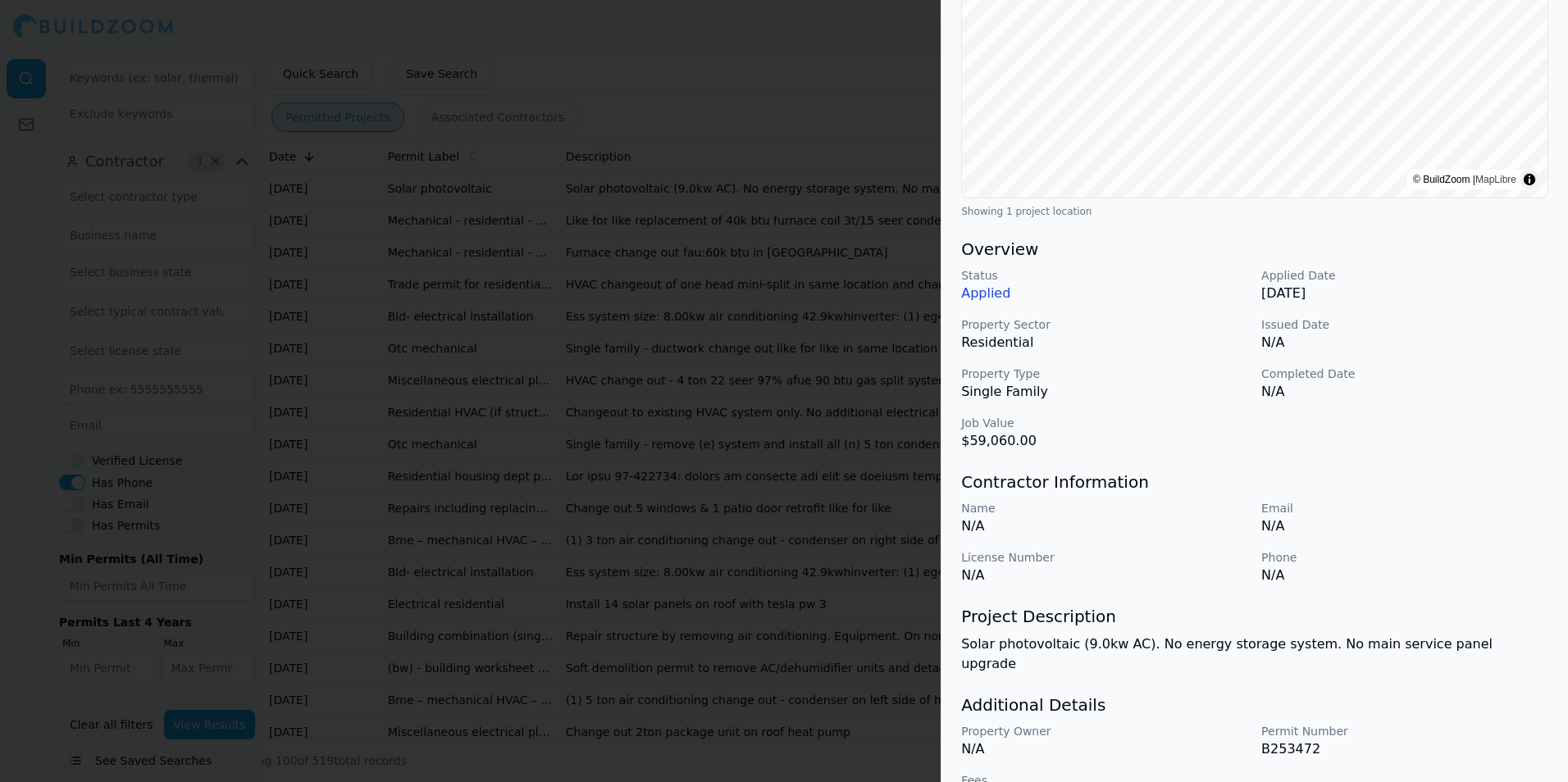
scroll to position [304, 0]
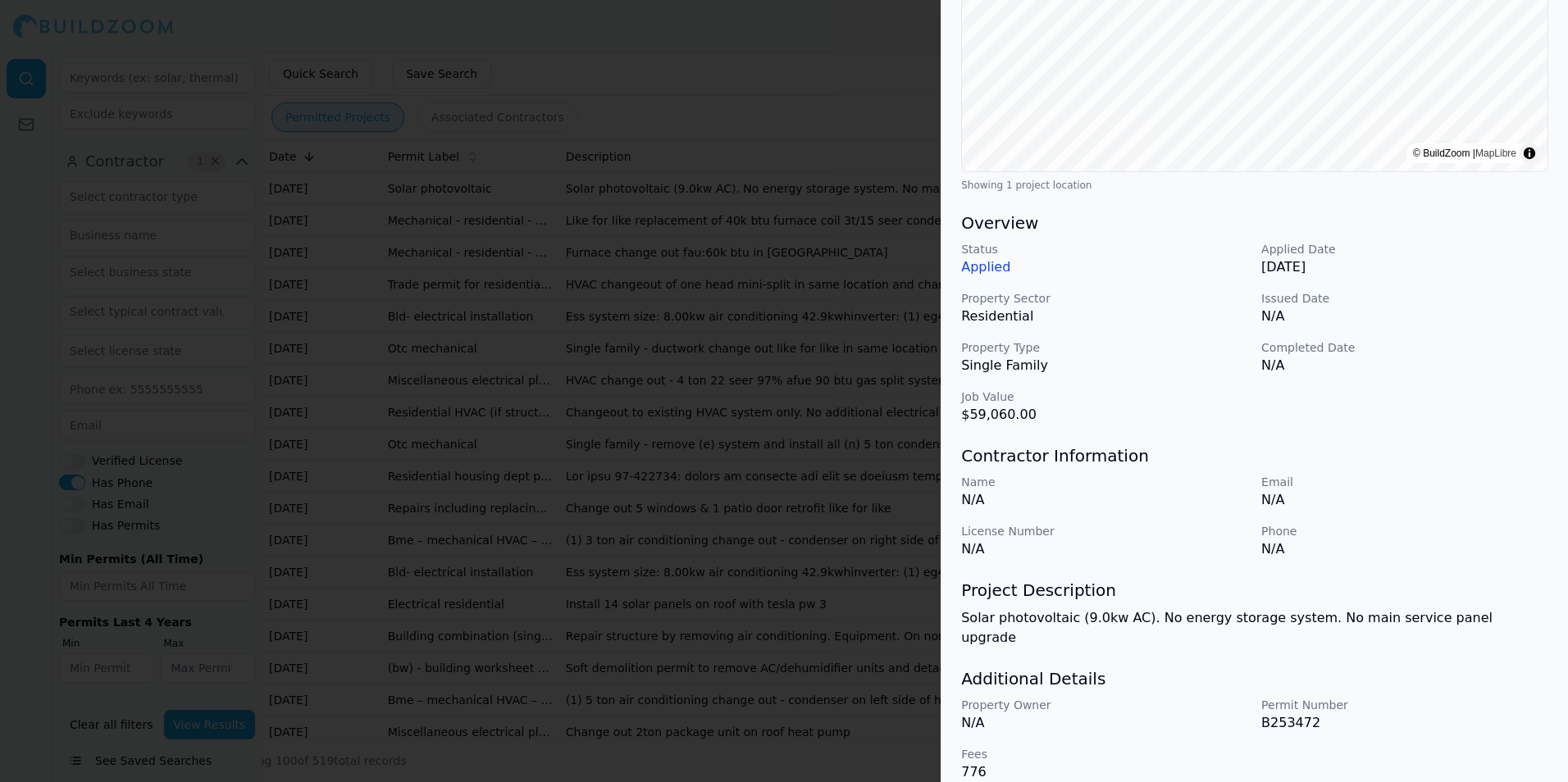
click at [669, 456] on div at bounding box center [784, 391] width 1568 height 782
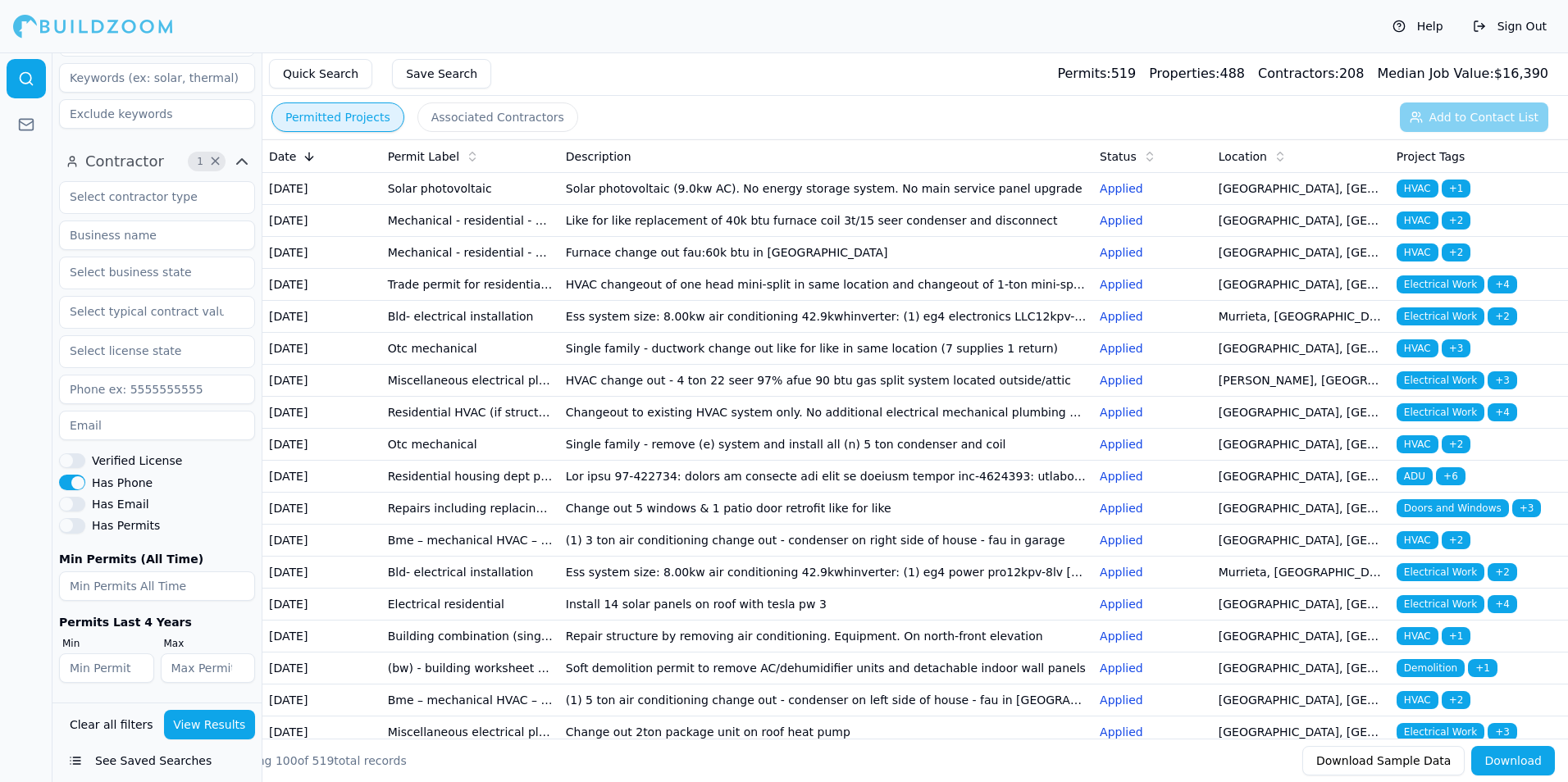
click at [554, 237] on td "Mechanical - residential - heating air conditioning and ventilation (HVAC)" at bounding box center [470, 221] width 178 height 32
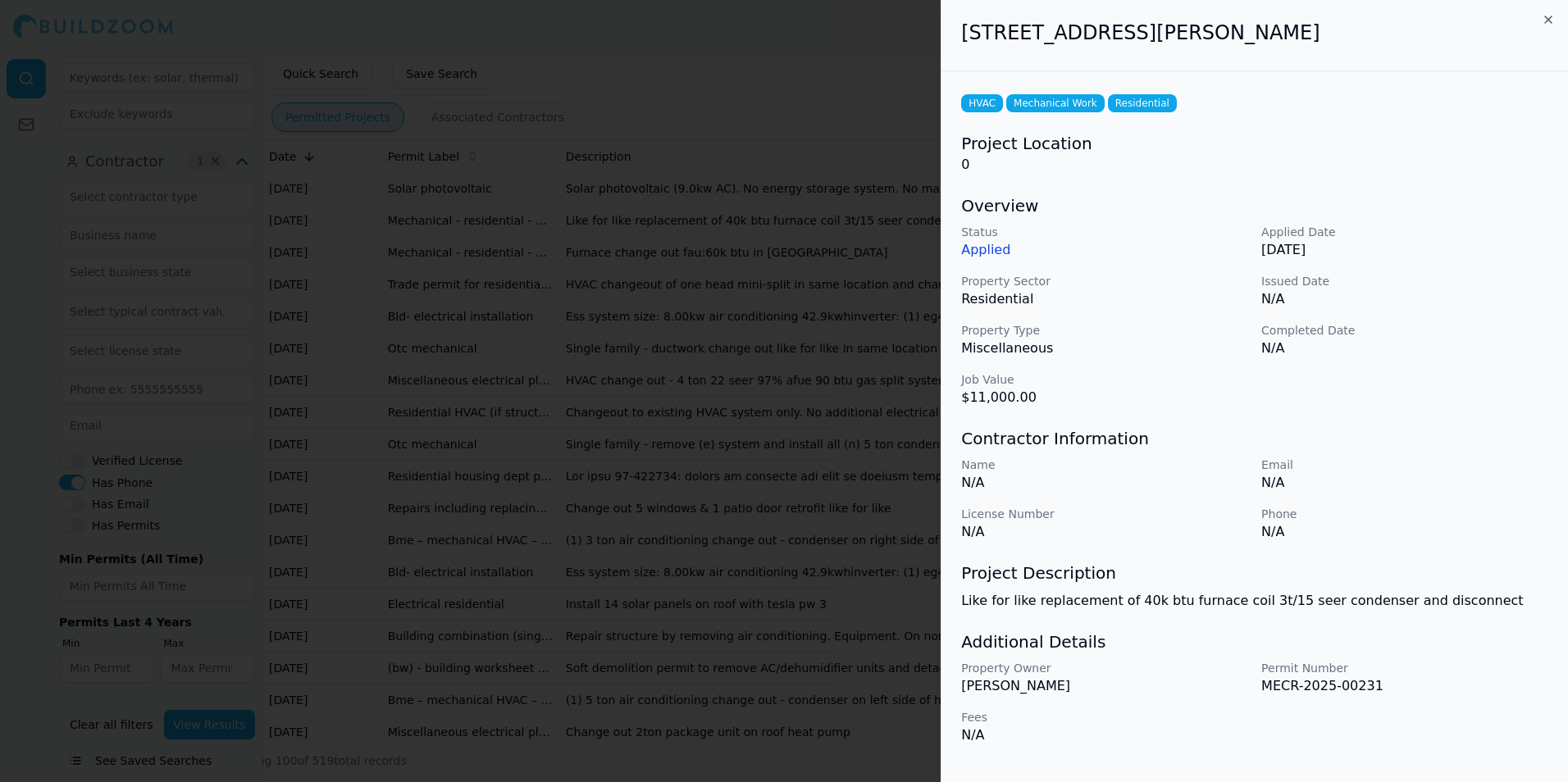
click at [758, 441] on div at bounding box center [784, 391] width 1568 height 782
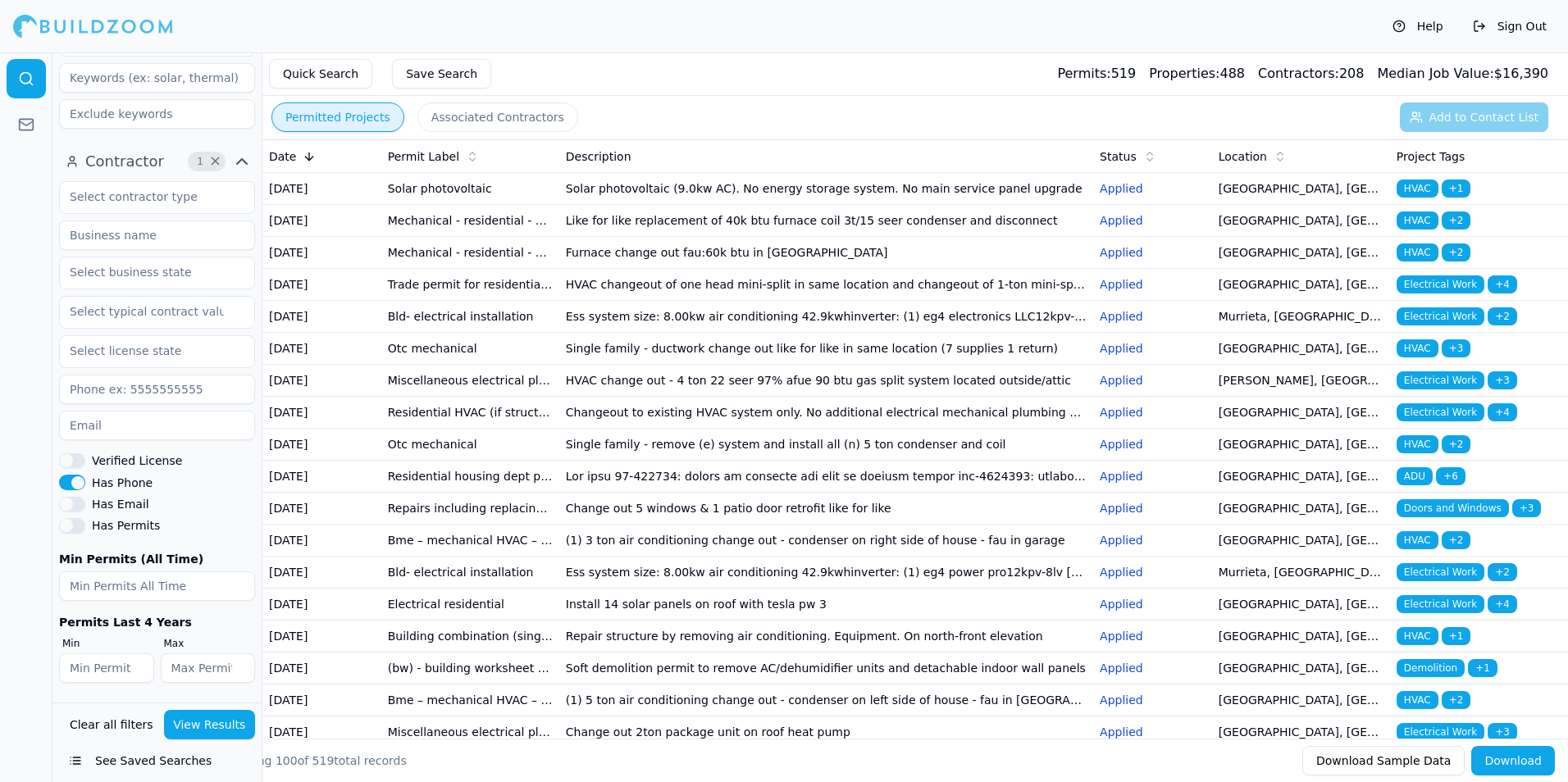
click at [594, 269] on td "Furnace change out fau:60k btu in [GEOGRAPHIC_DATA]" at bounding box center [826, 253] width 534 height 32
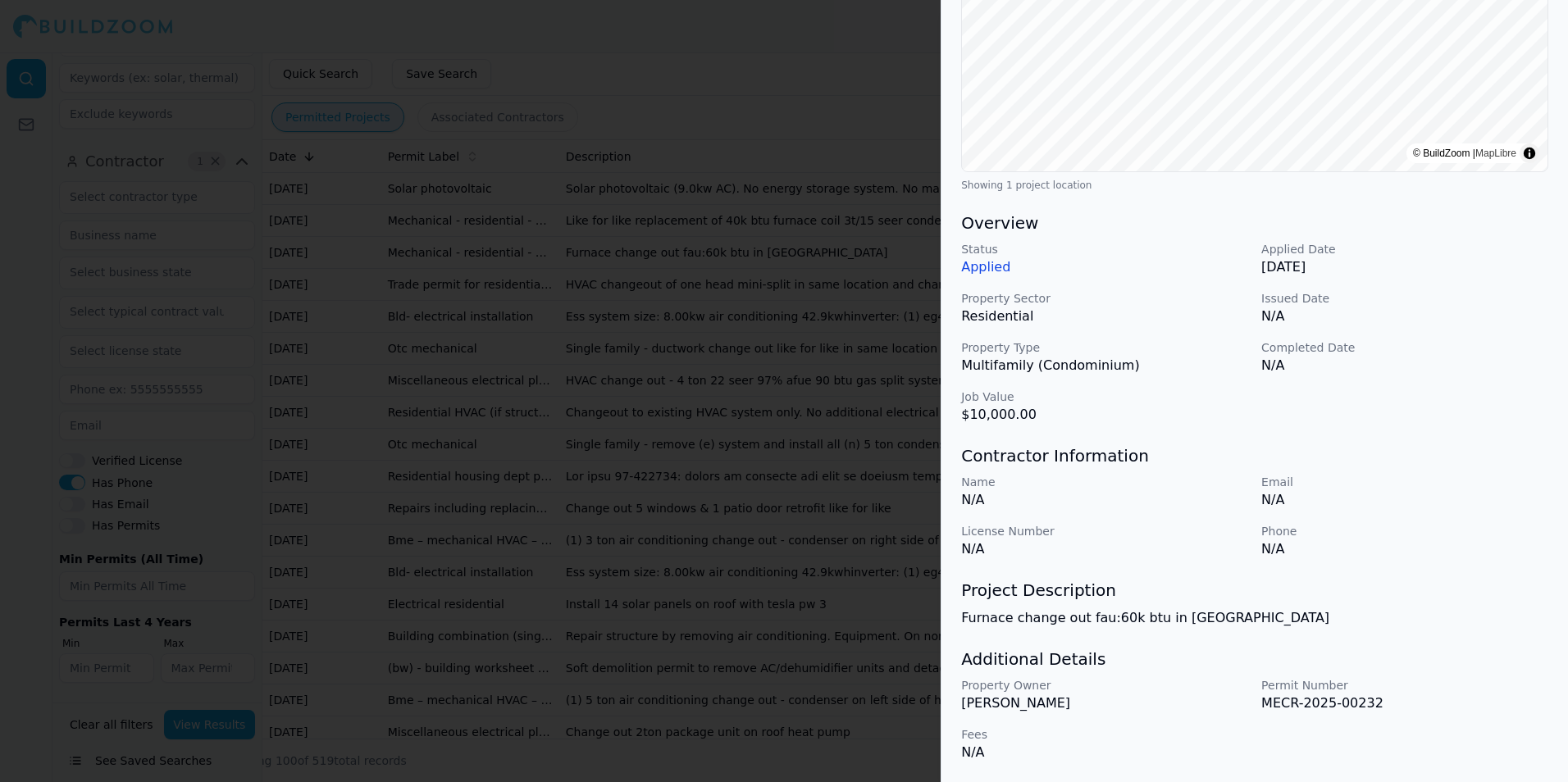
click at [845, 524] on div at bounding box center [784, 391] width 1568 height 782
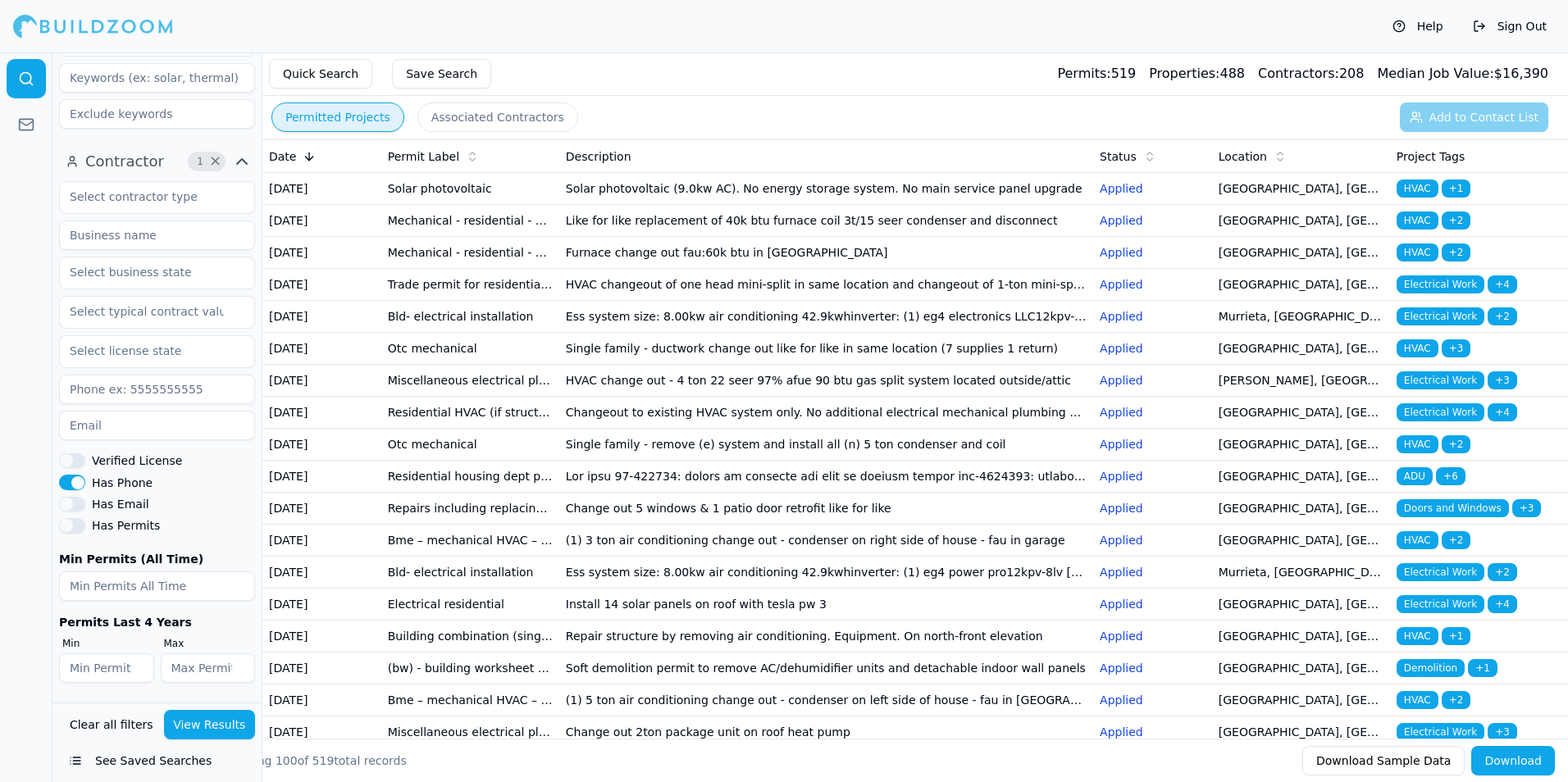
click at [588, 301] on td "HVAC changeout of one head mini-split in same location and changeout of 1-ton m…" at bounding box center [826, 284] width 534 height 32
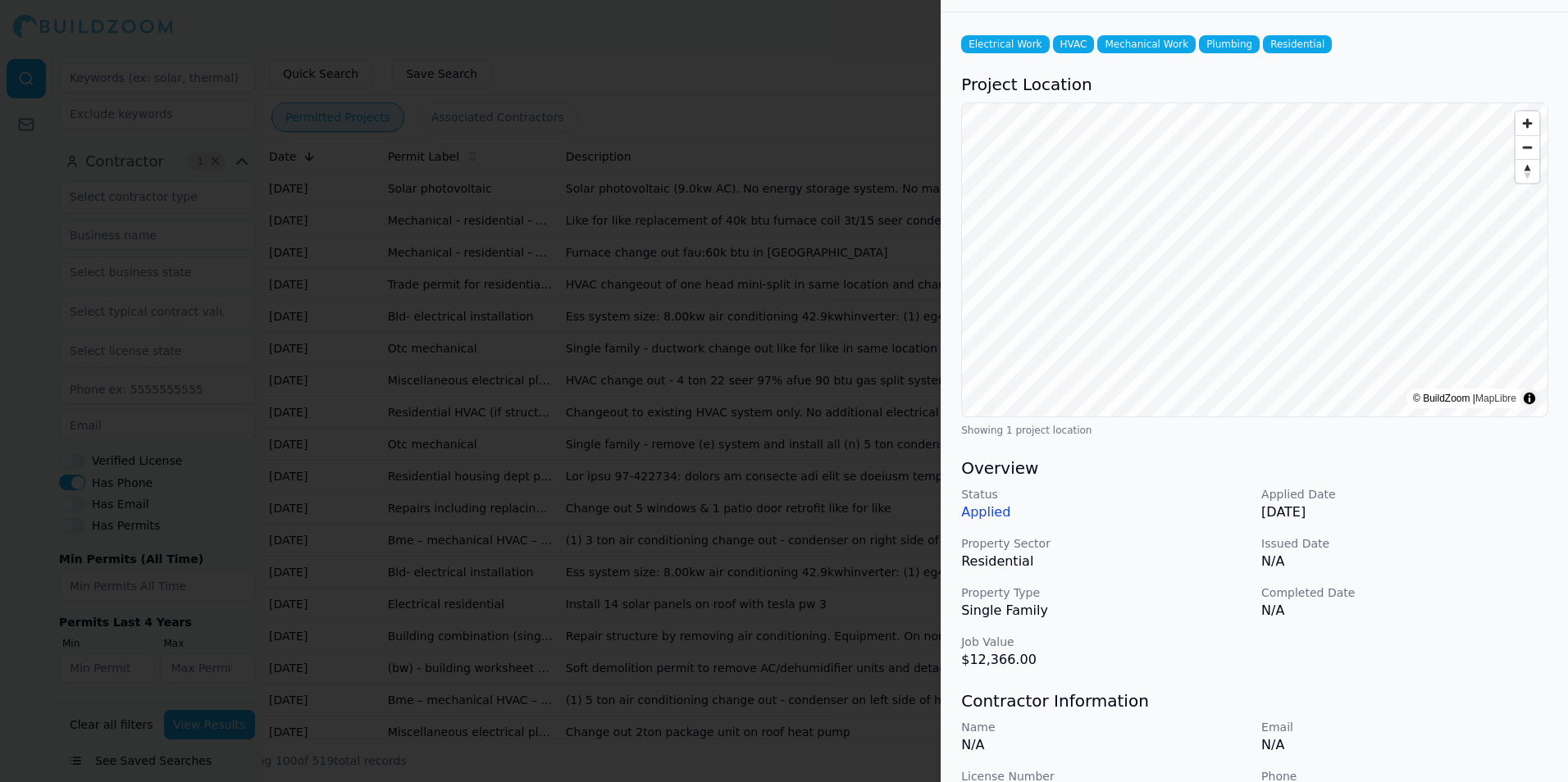
scroll to position [324, 0]
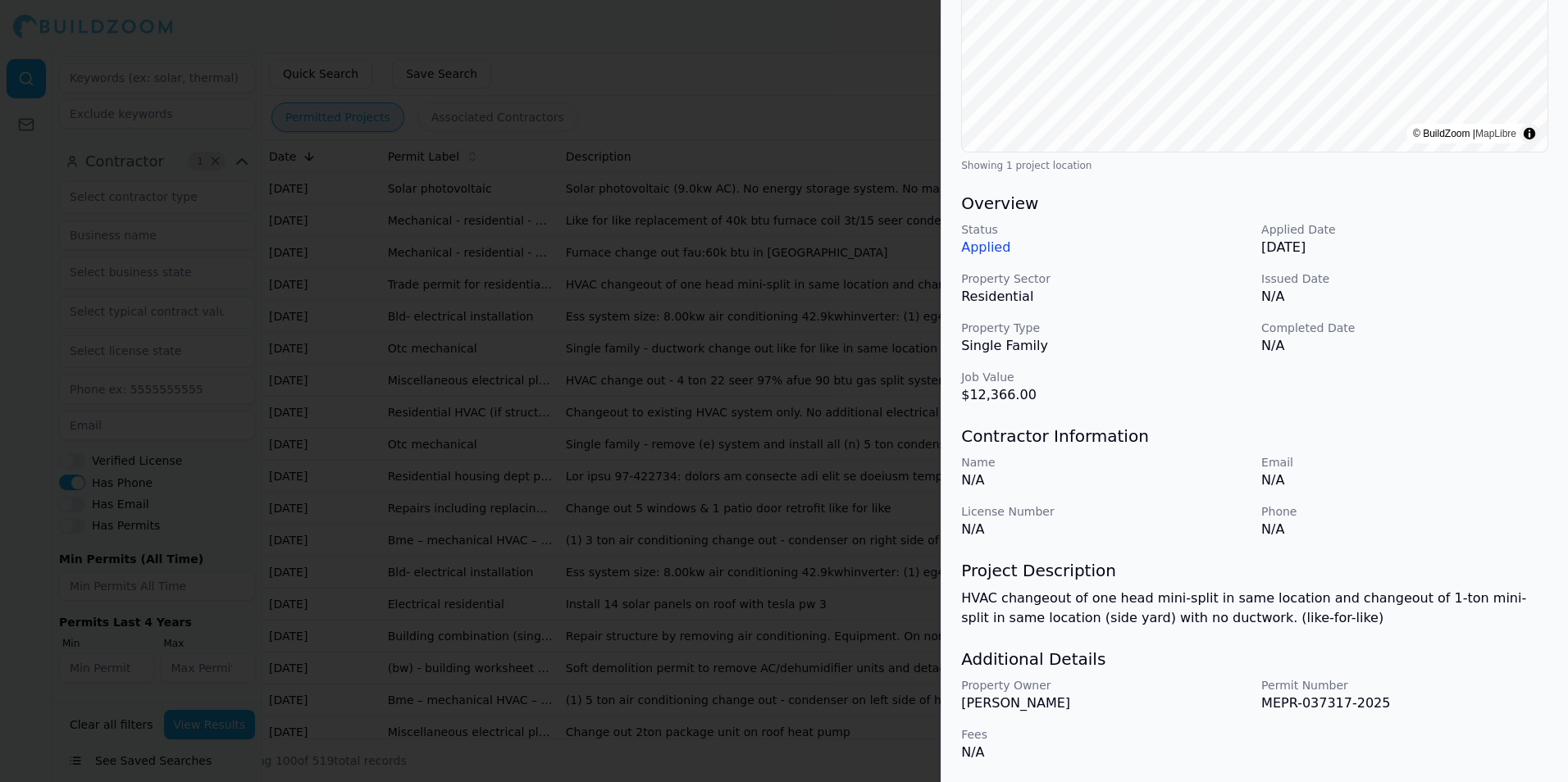
click at [863, 445] on div at bounding box center [784, 391] width 1568 height 782
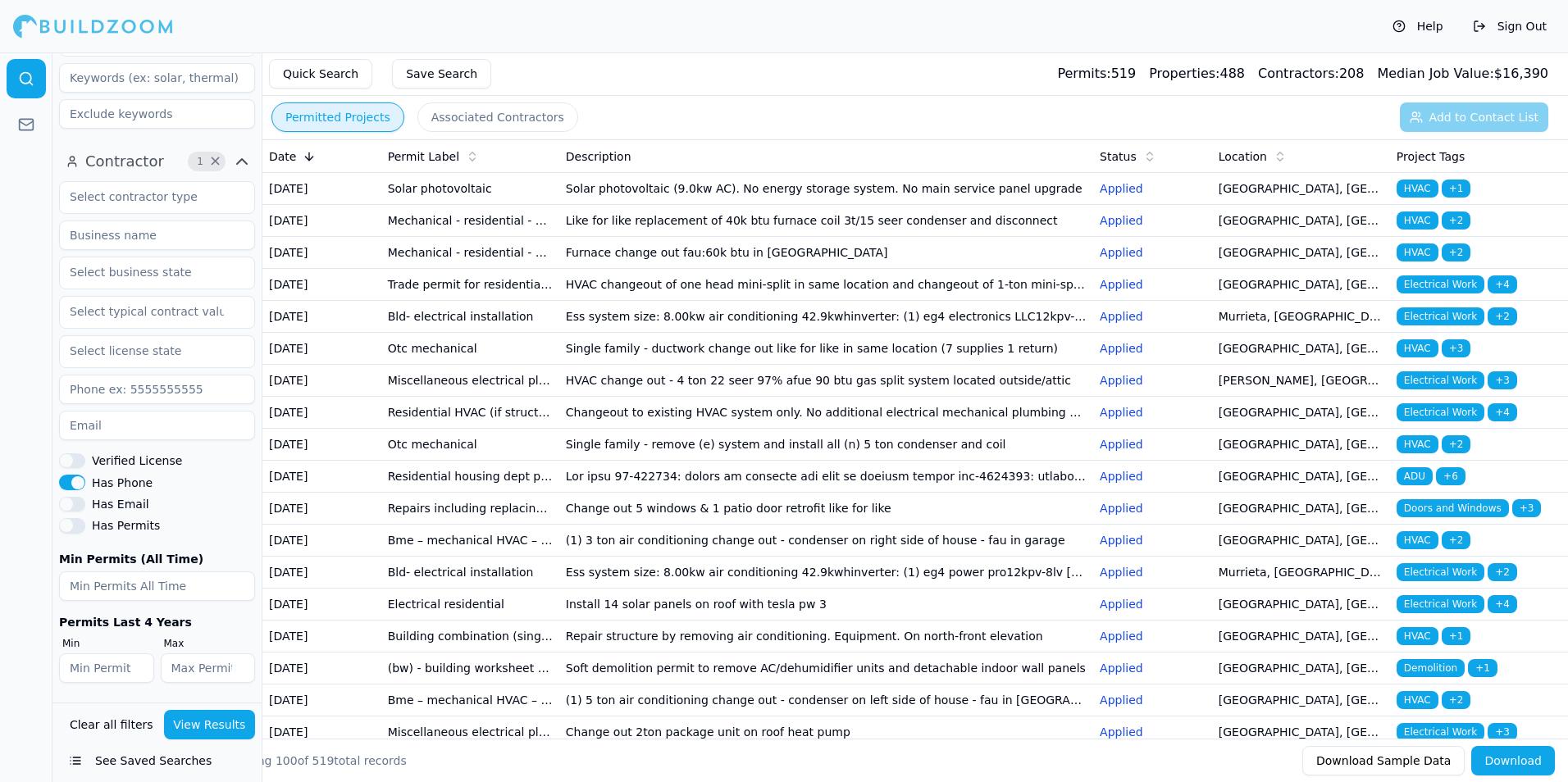
click at [119, 510] on label "Has Email" at bounding box center [121, 504] width 58 height 12
click at [85, 511] on button "Has Email" at bounding box center [71, 503] width 26 height 14
click at [218, 735] on button "View Results" at bounding box center [209, 724] width 92 height 30
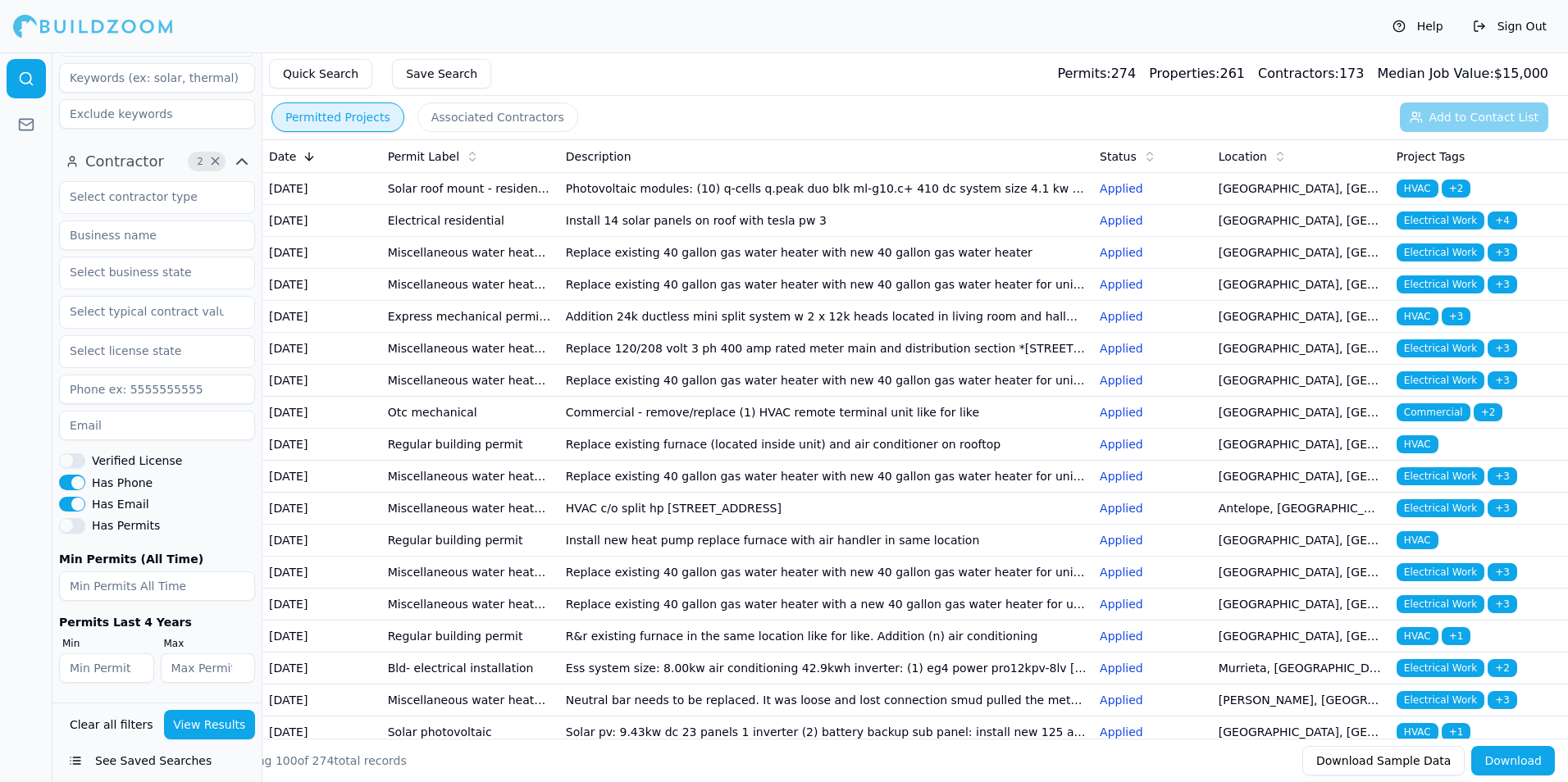
click at [700, 269] on td "Replace existing 40 gallon gas water heater with new 40 gallon gas water heater" at bounding box center [826, 253] width 534 height 32
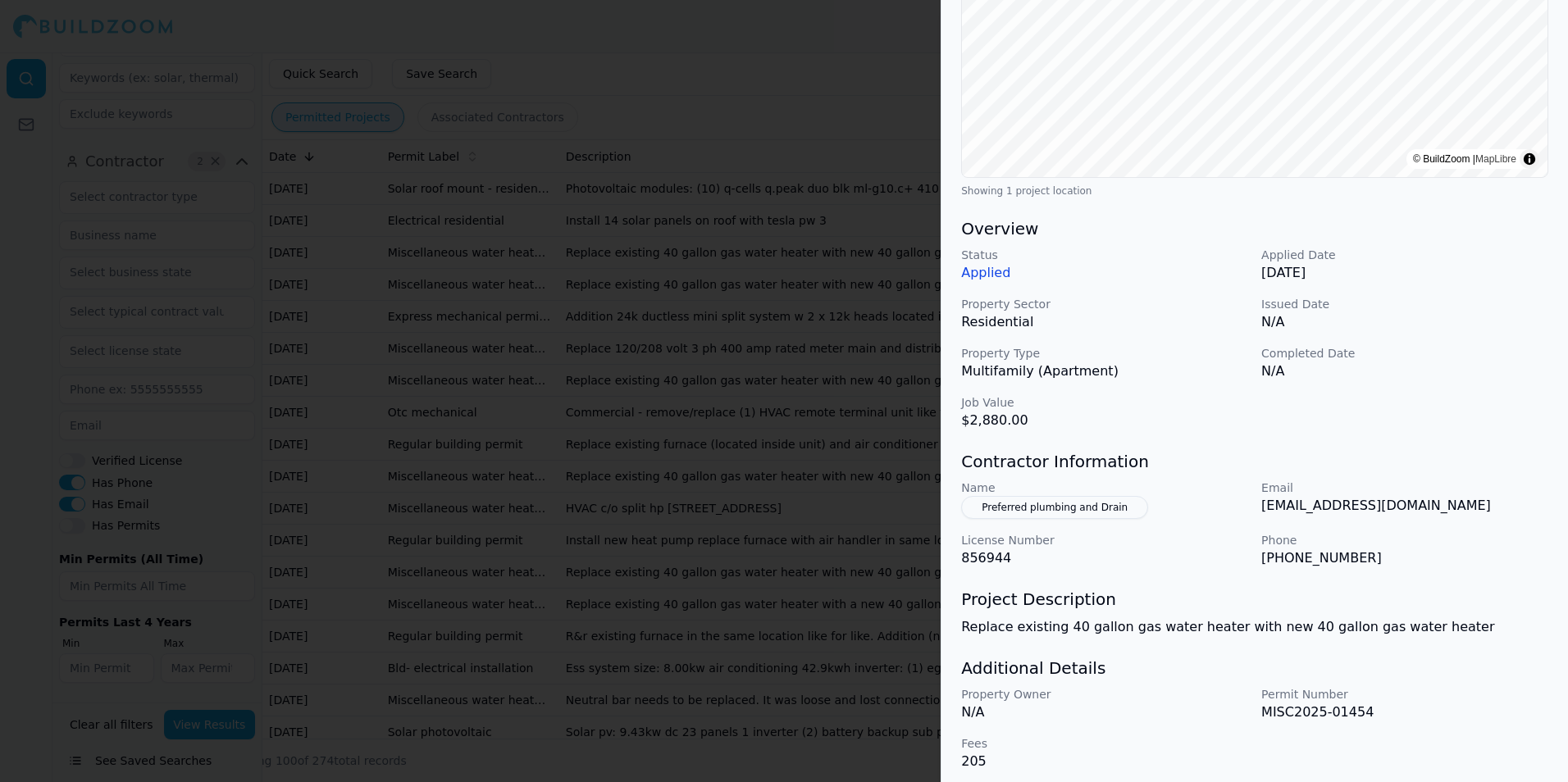
scroll to position [308, 0]
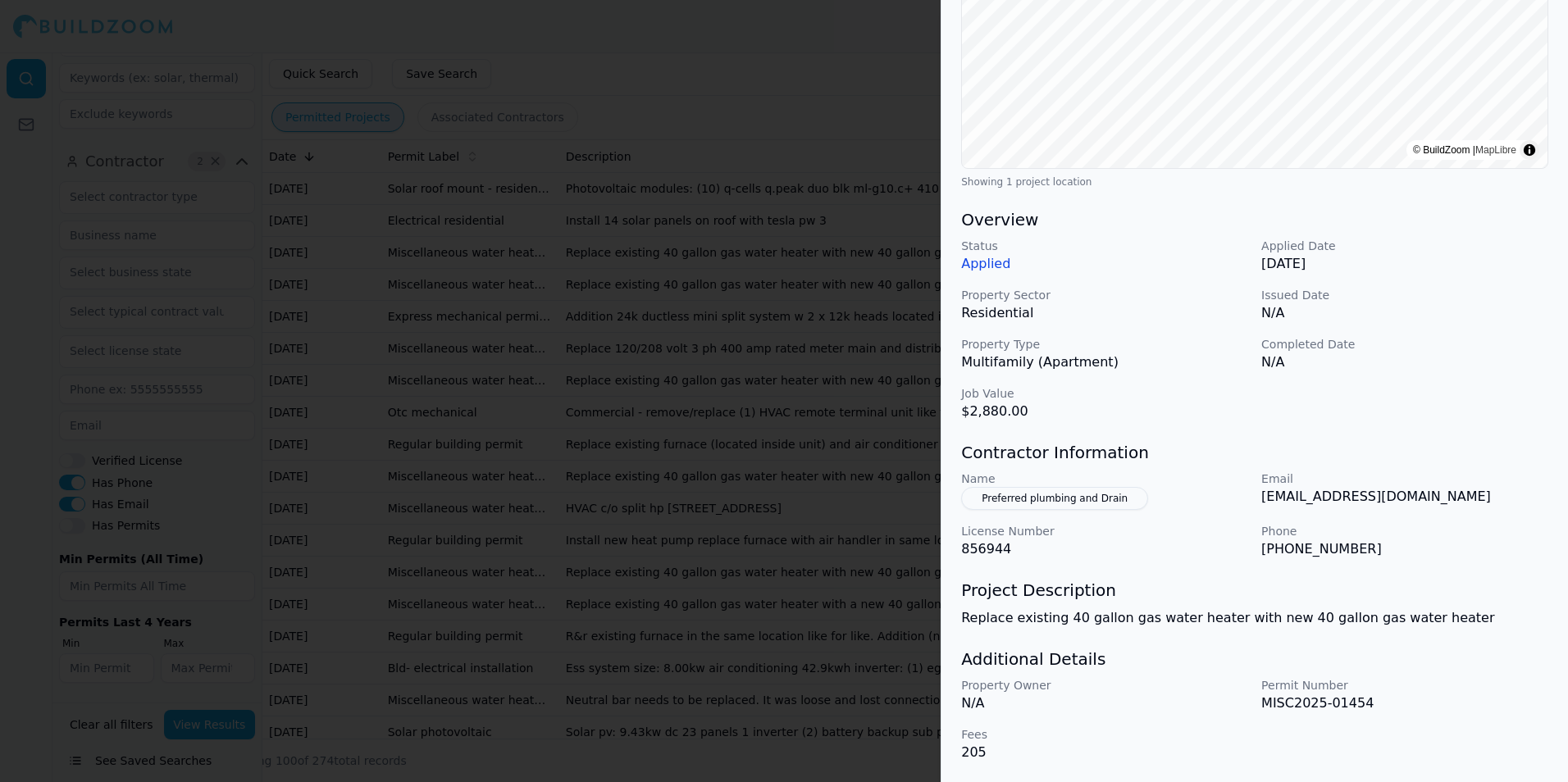
click at [870, 577] on div at bounding box center [784, 391] width 1568 height 782
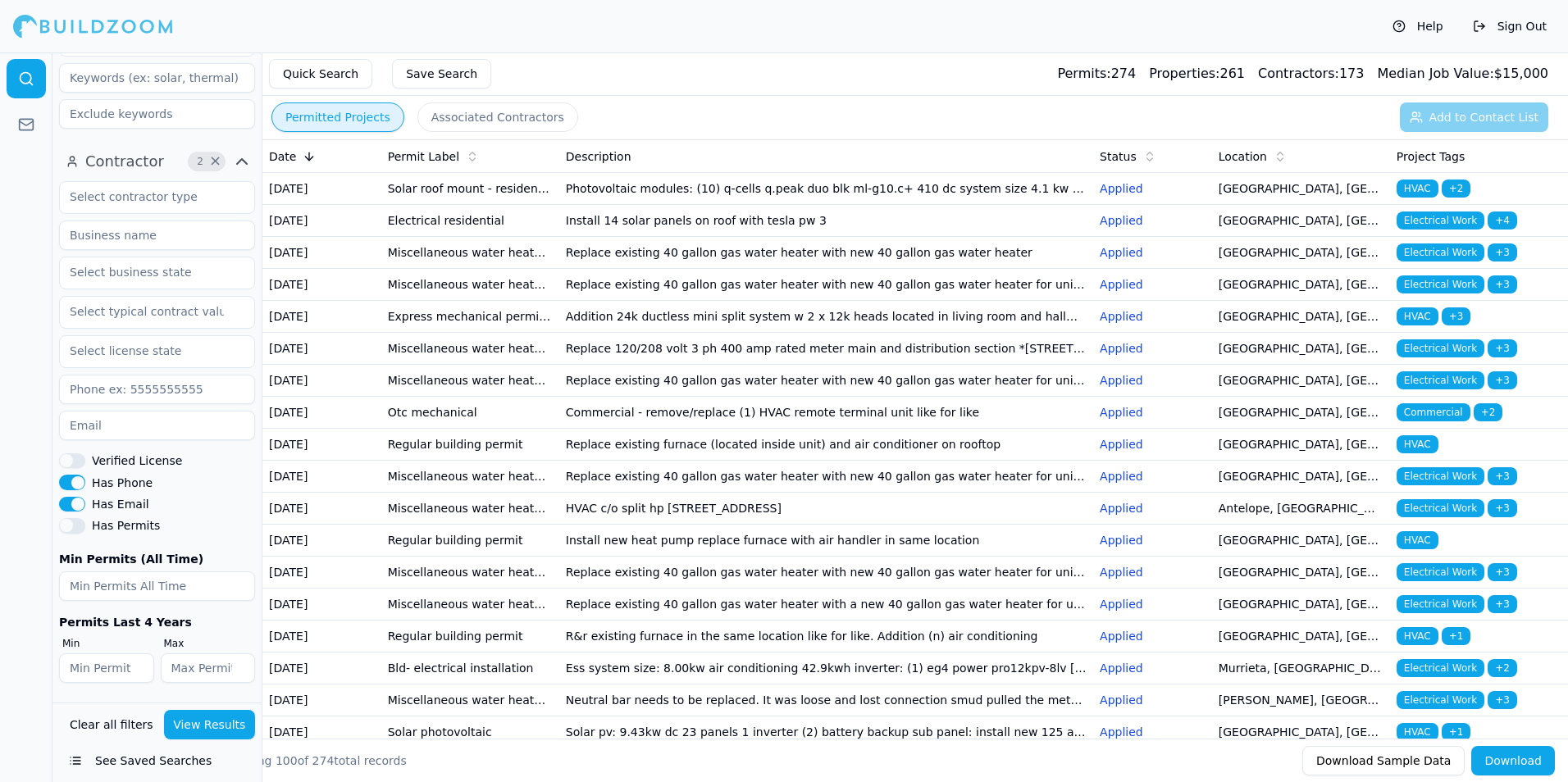
click at [692, 333] on td "Addition 24k ductless mini split system w 2 x 12k heads located in living room …" at bounding box center [826, 316] width 534 height 32
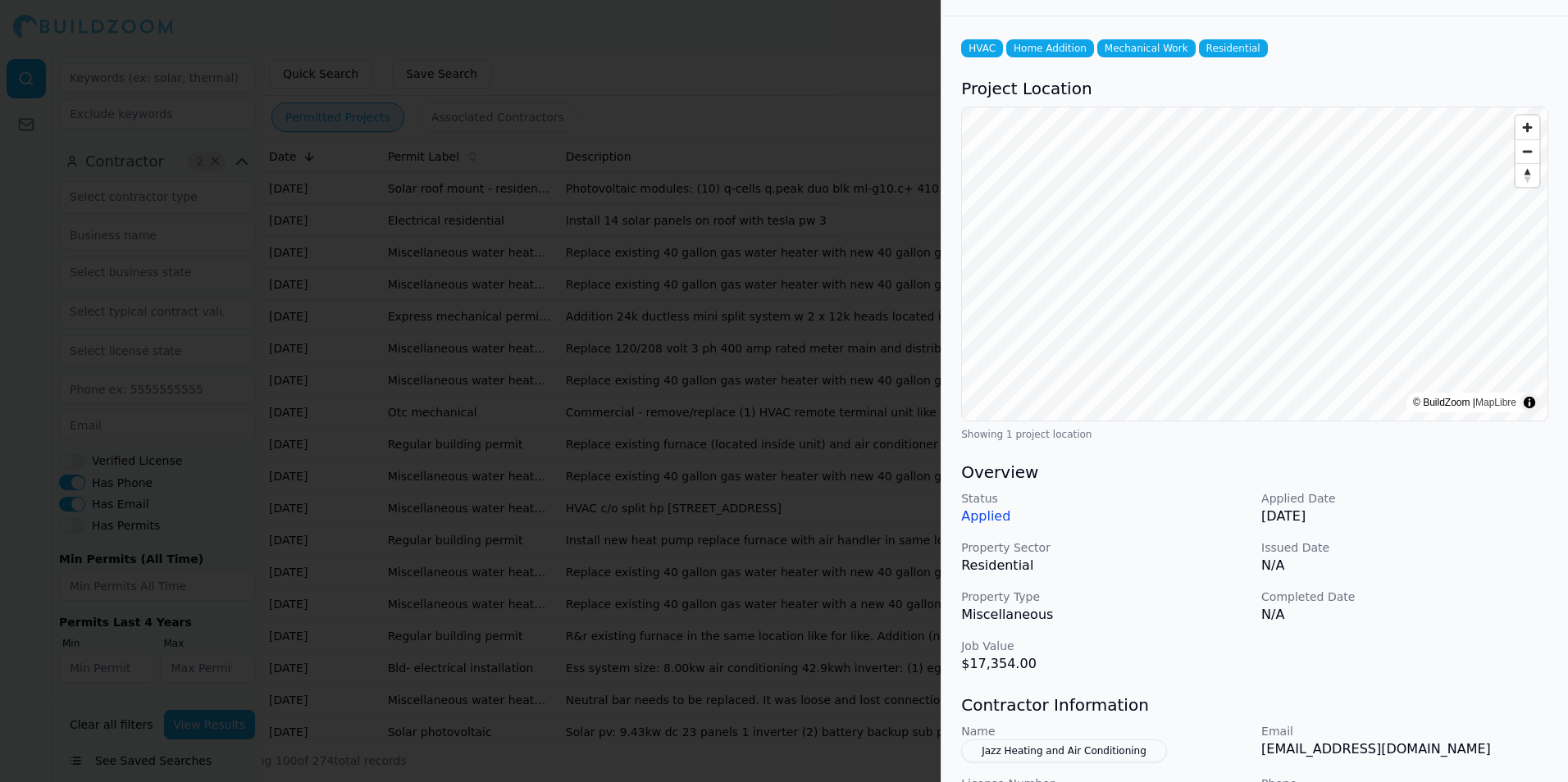
scroll to position [0, 0]
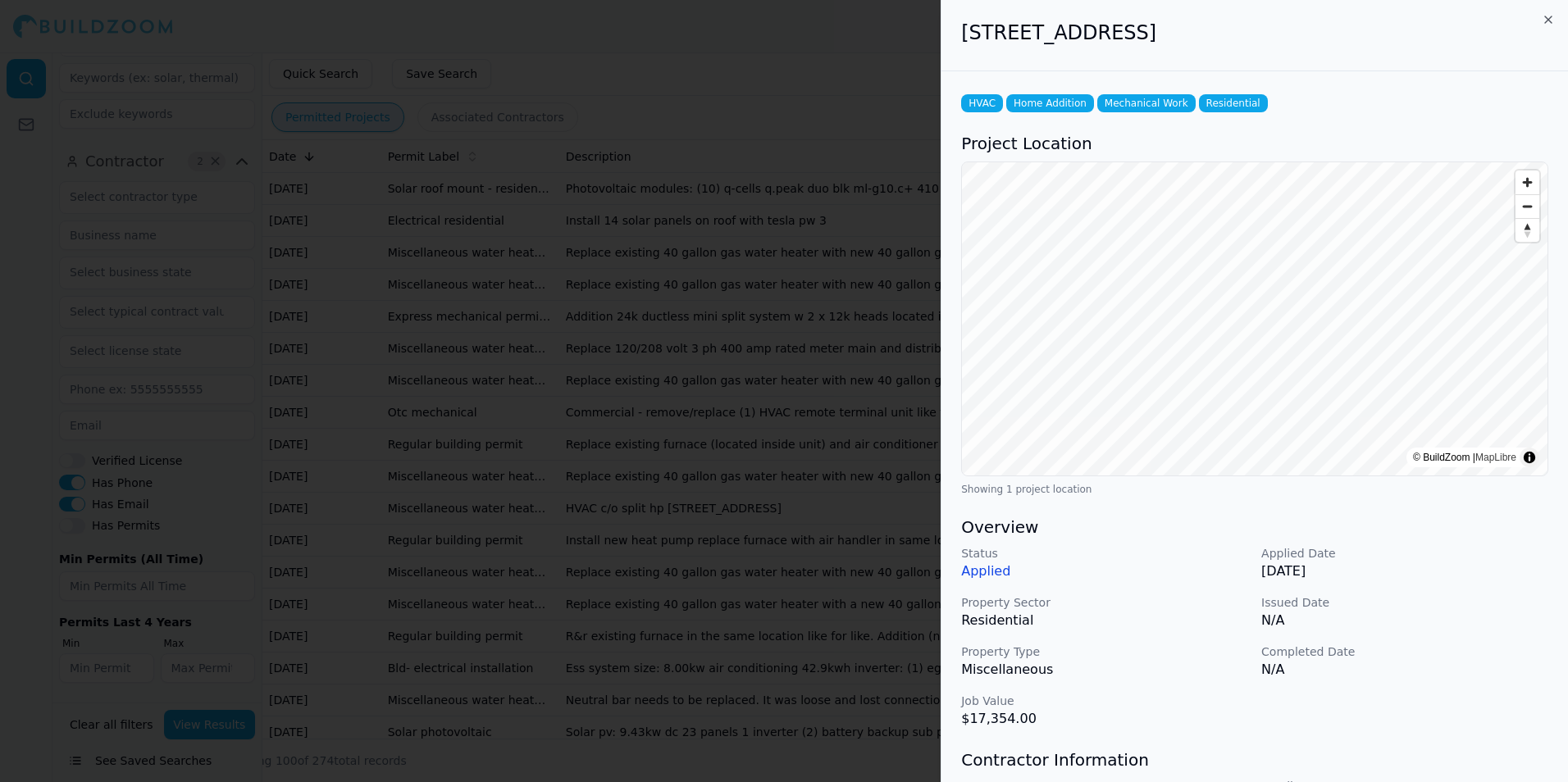
click at [922, 497] on div at bounding box center [784, 391] width 1568 height 782
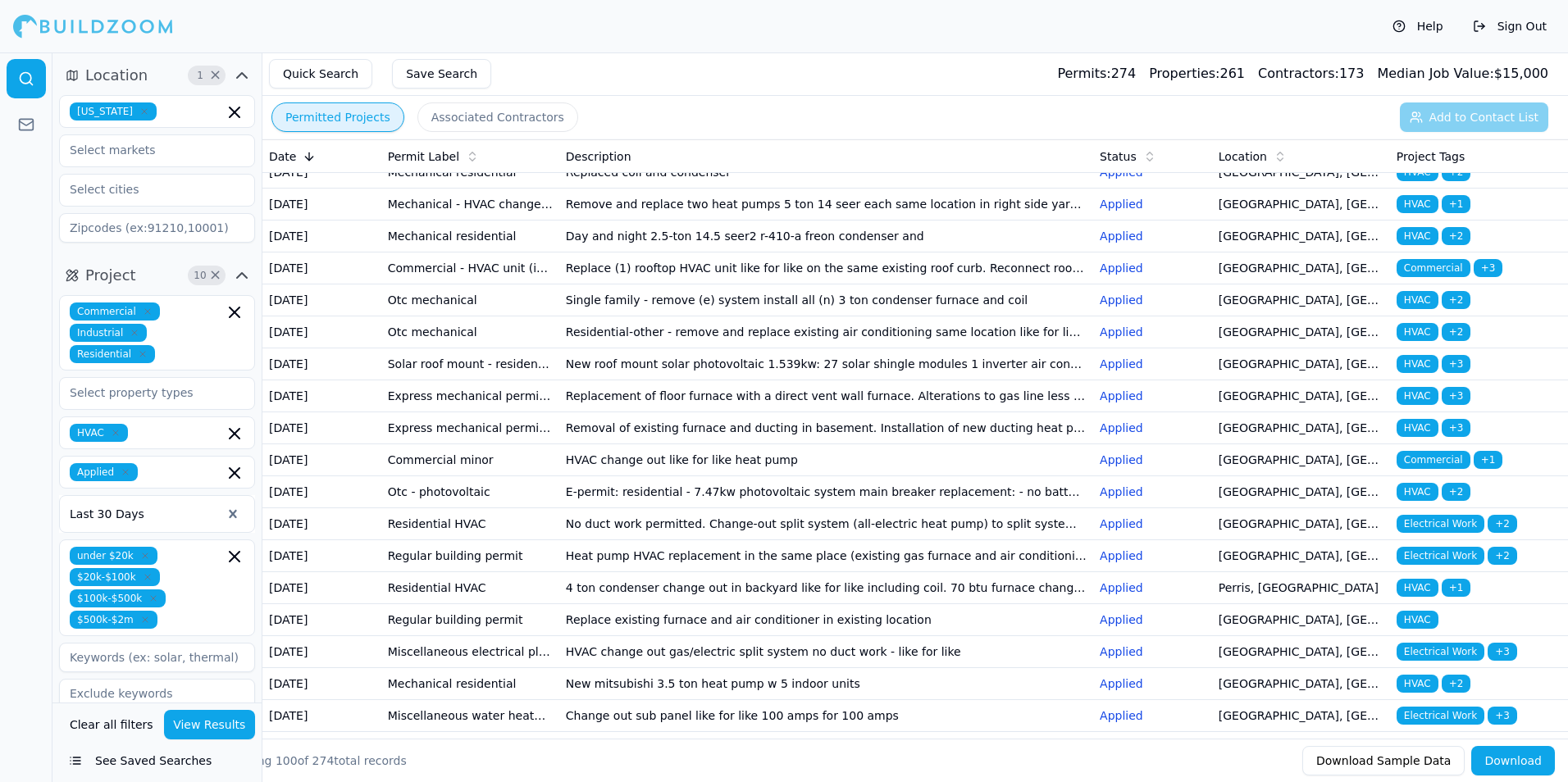
scroll to position [738, 0]
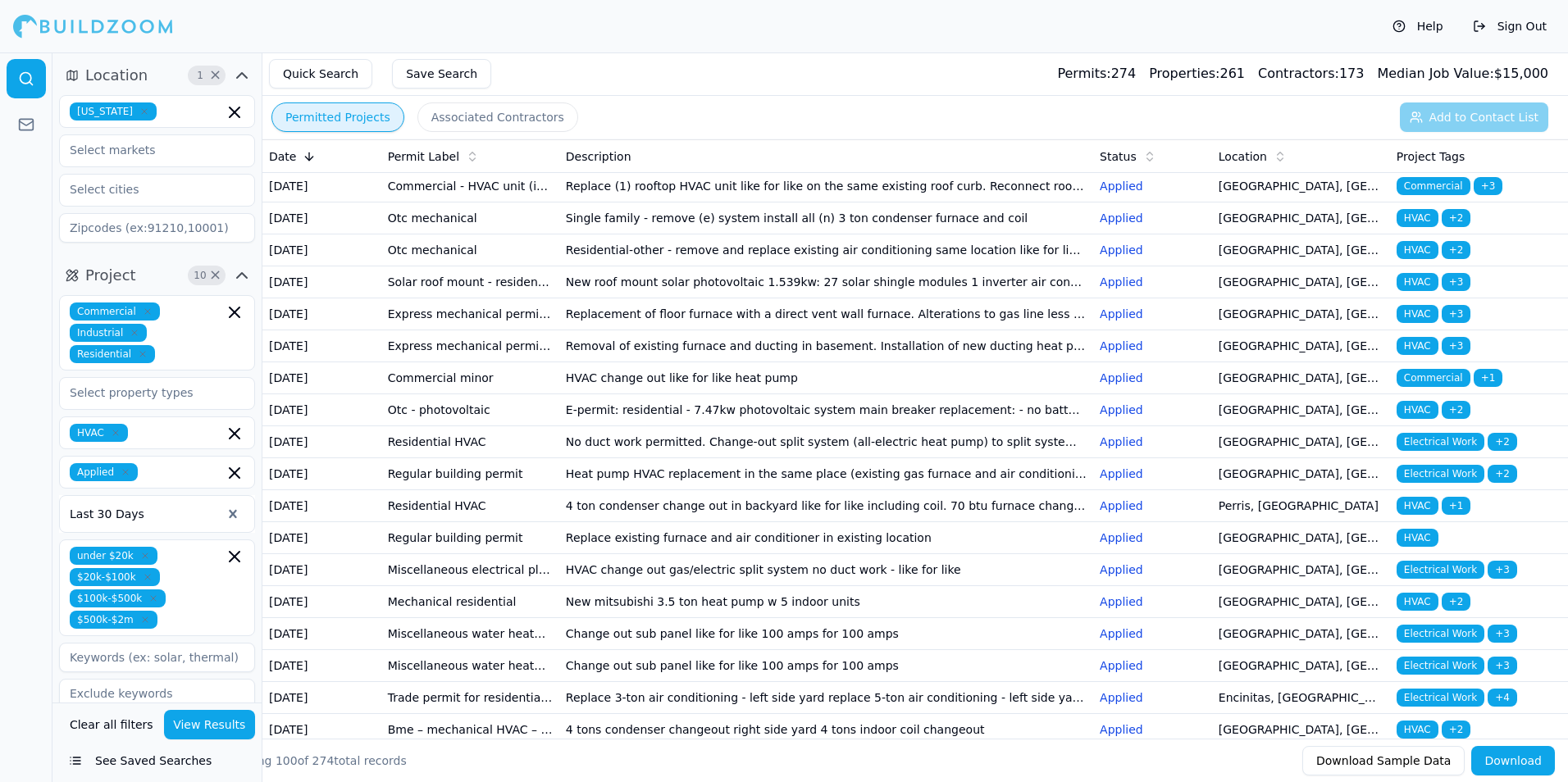
click at [643, 74] on td "Replaced coil and condenser" at bounding box center [826, 58] width 534 height 32
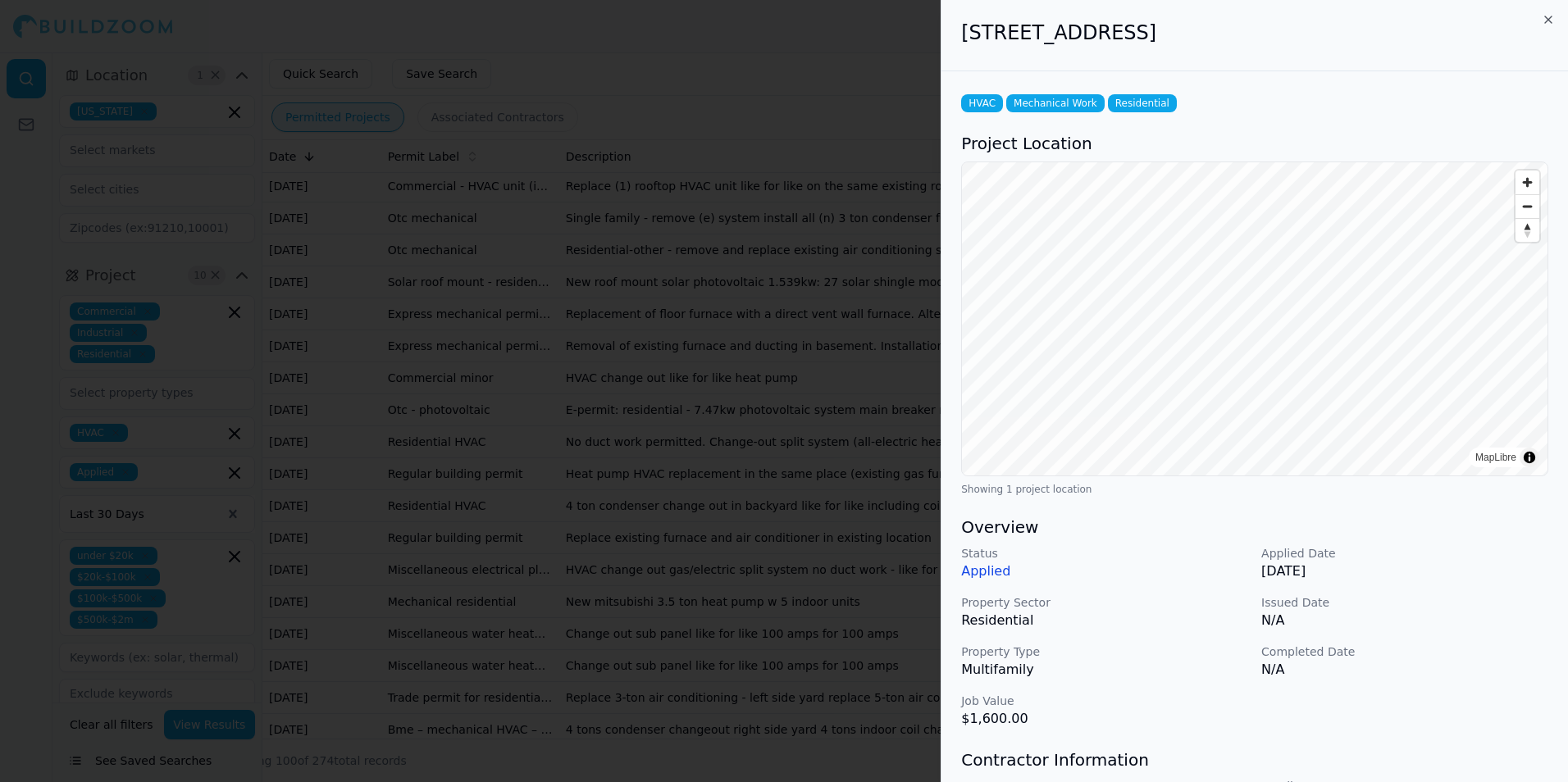
scroll to position [308, 0]
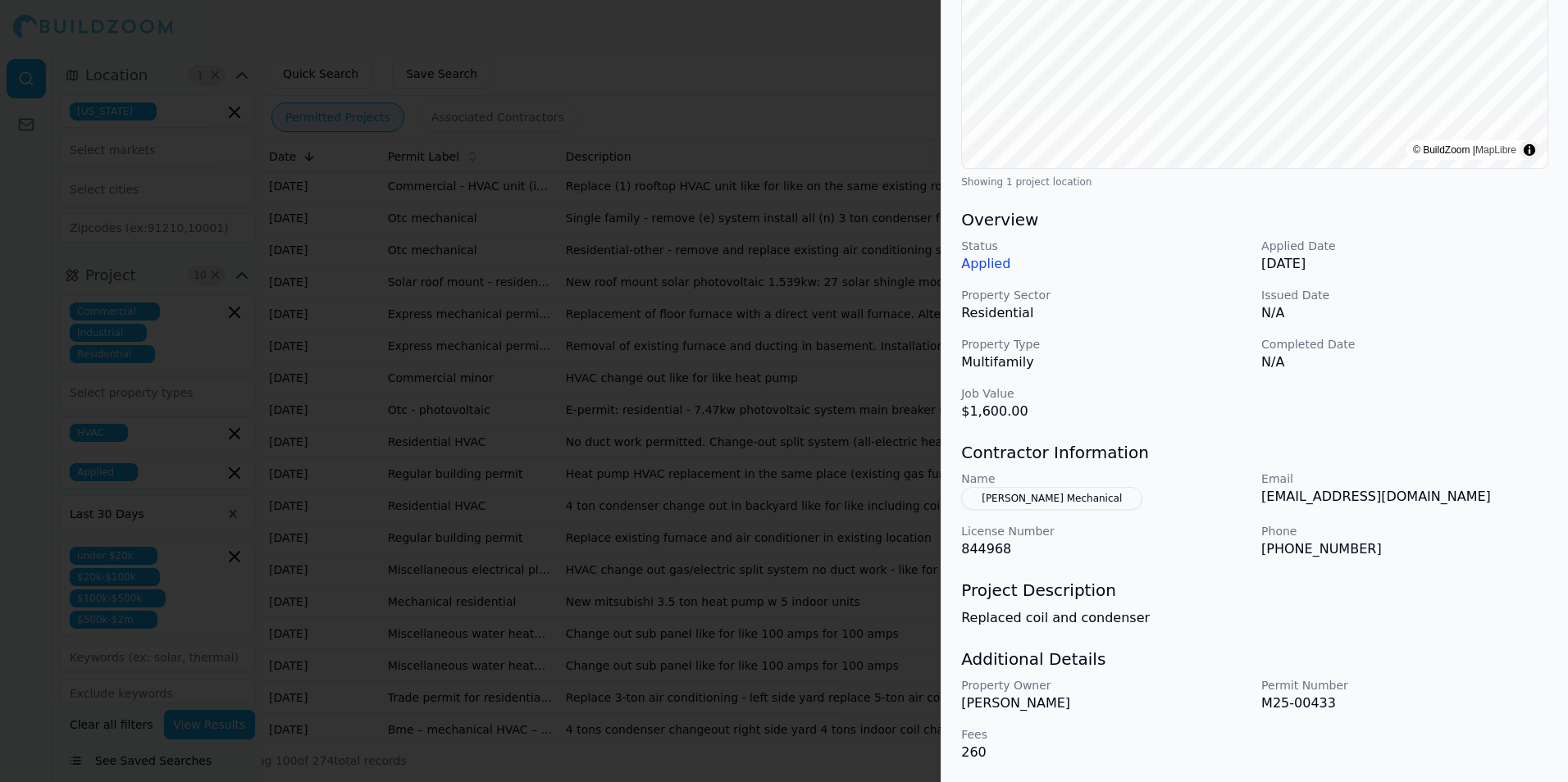
click at [678, 402] on div at bounding box center [784, 391] width 1568 height 782
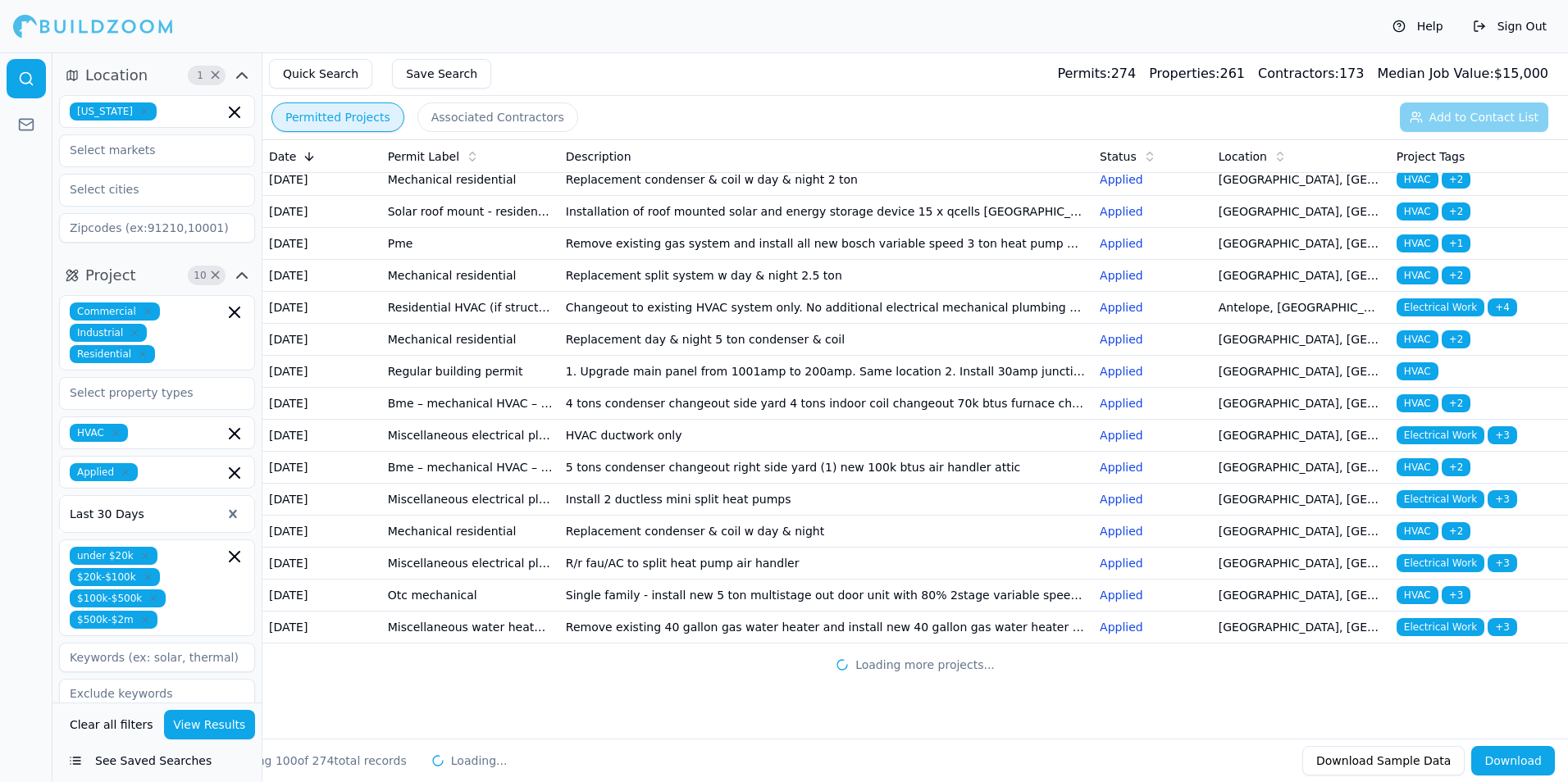
scroll to position [3956, 0]
click at [1520, 759] on button "Download" at bounding box center [1512, 761] width 84 height 30
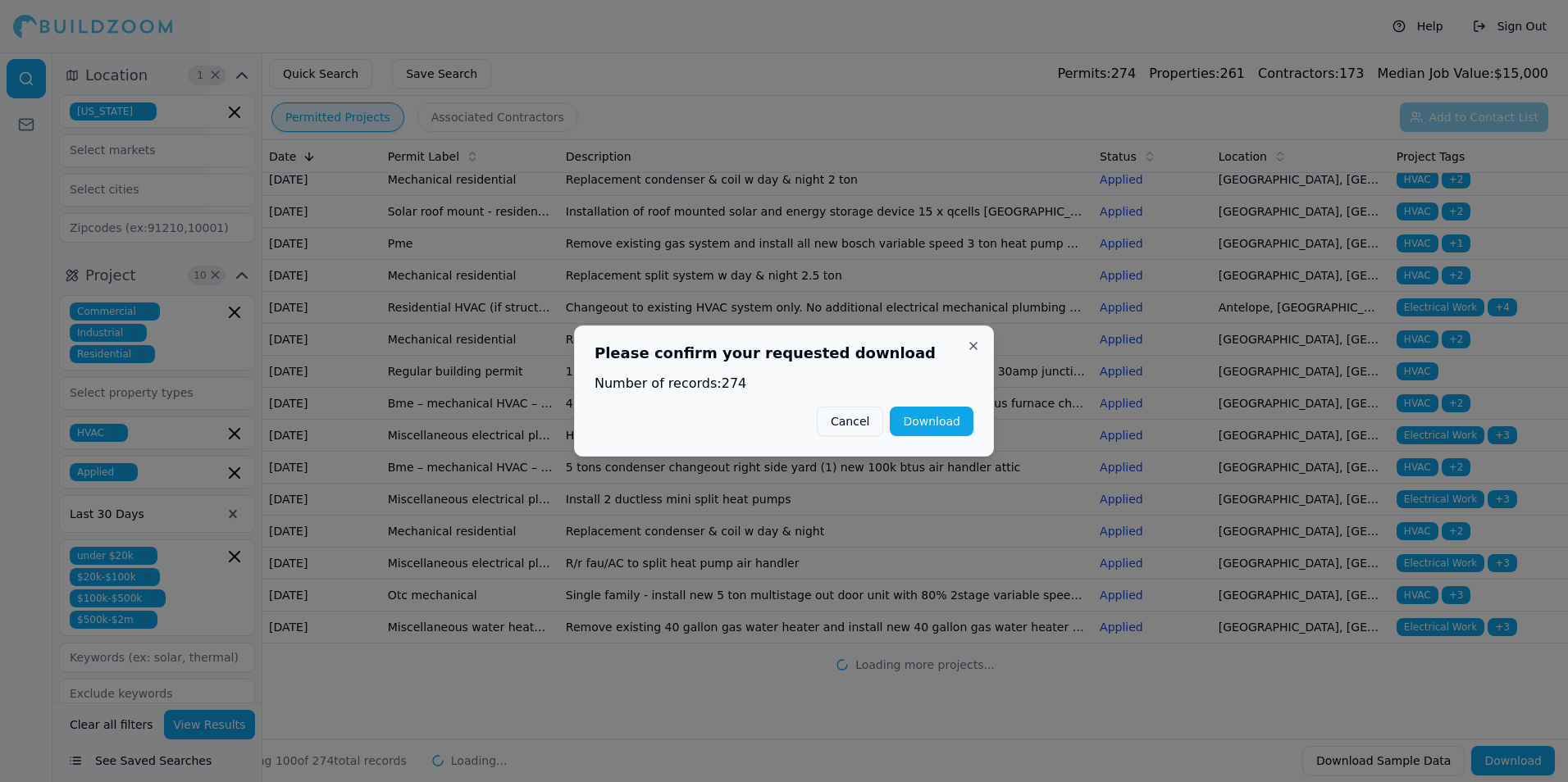
click at [913, 420] on button "Download" at bounding box center [932, 421] width 84 height 30
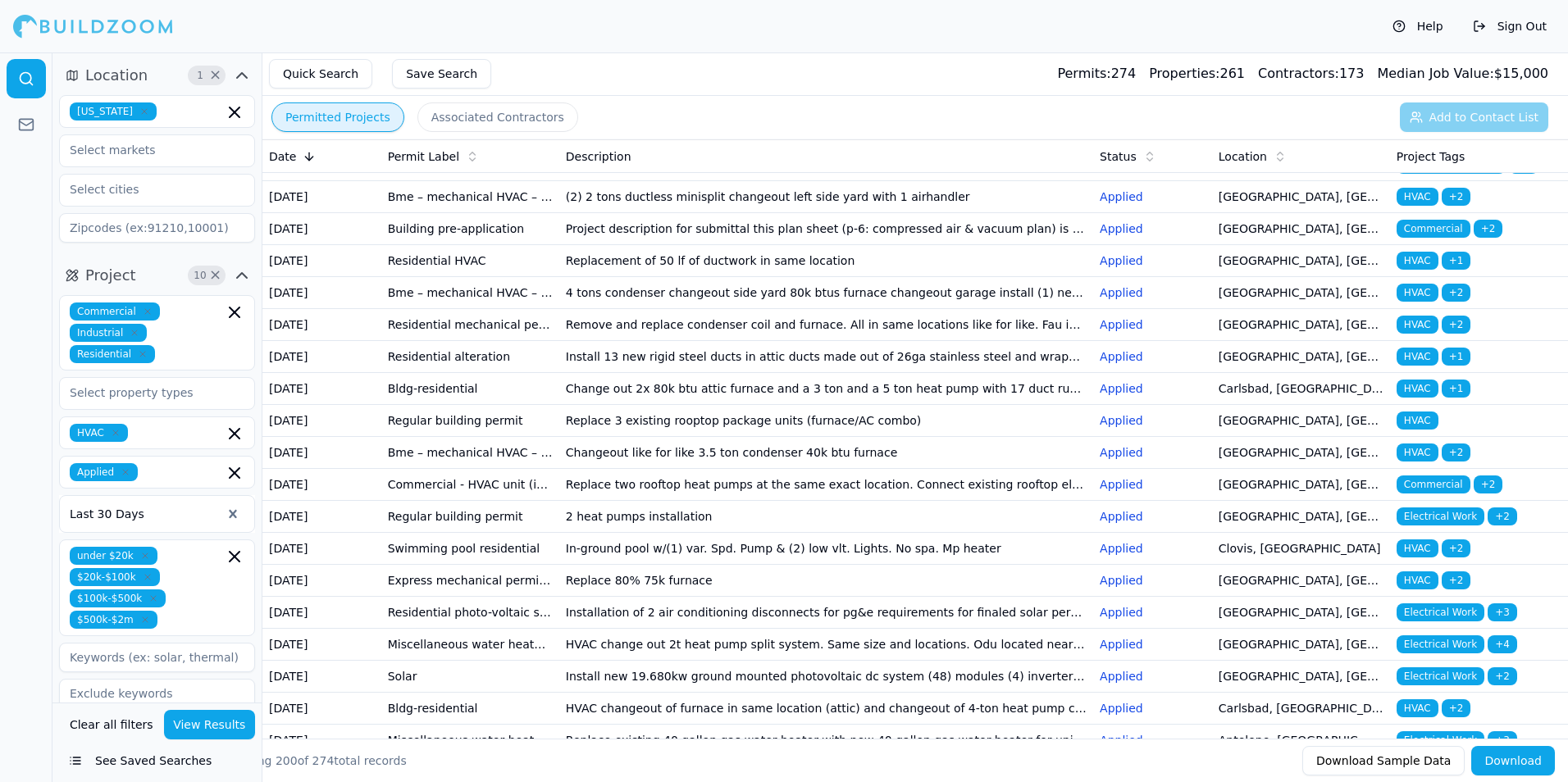
click at [966, 25] on div "Help Sign Out" at bounding box center [784, 26] width 1568 height 52
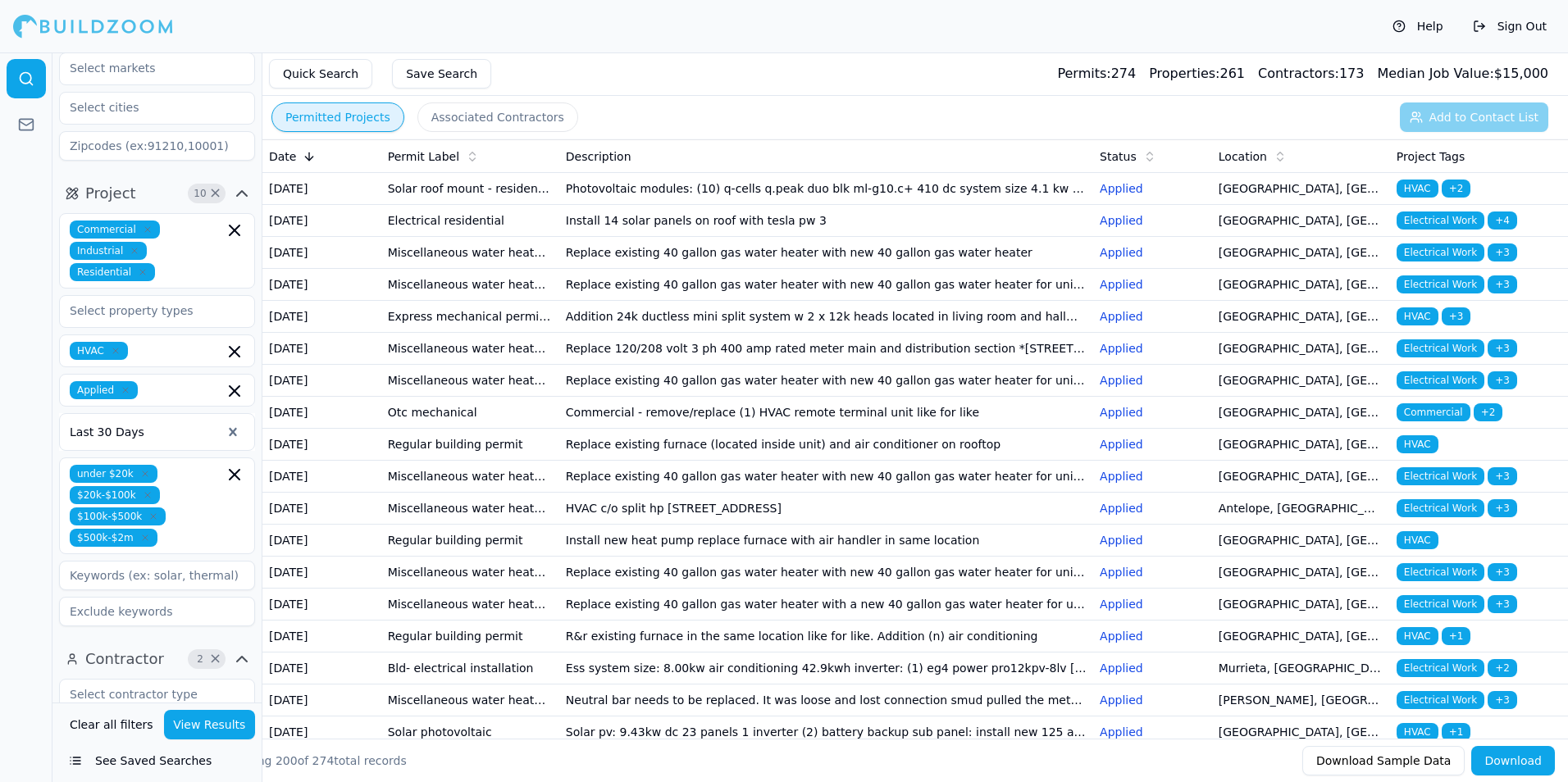
scroll to position [0, 0]
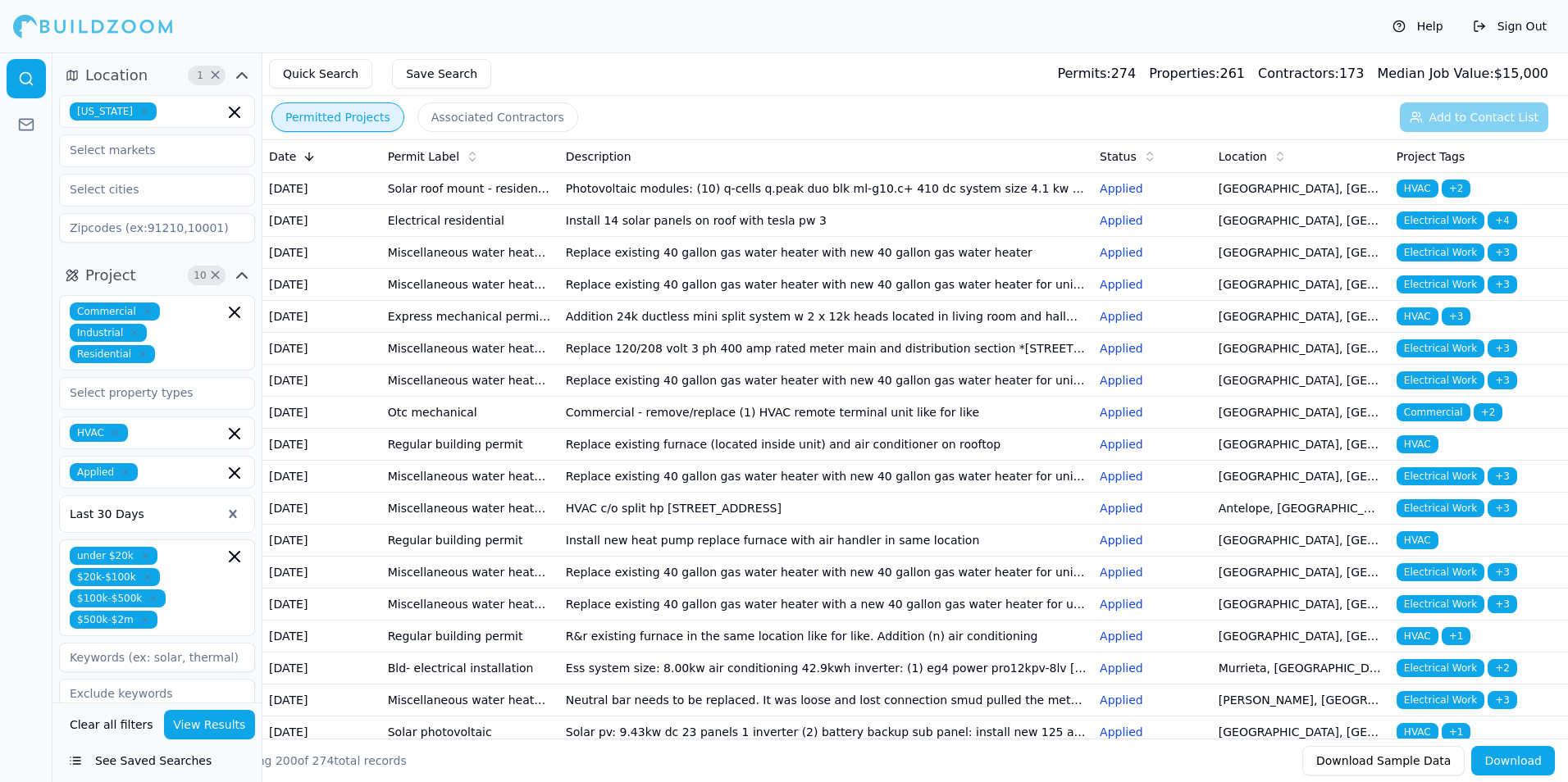
click at [203, 341] on div "Commercial Industrial Residential" at bounding box center [156, 333] width 175 height 61
click at [13, 333] on div at bounding box center [26, 417] width 52 height 730
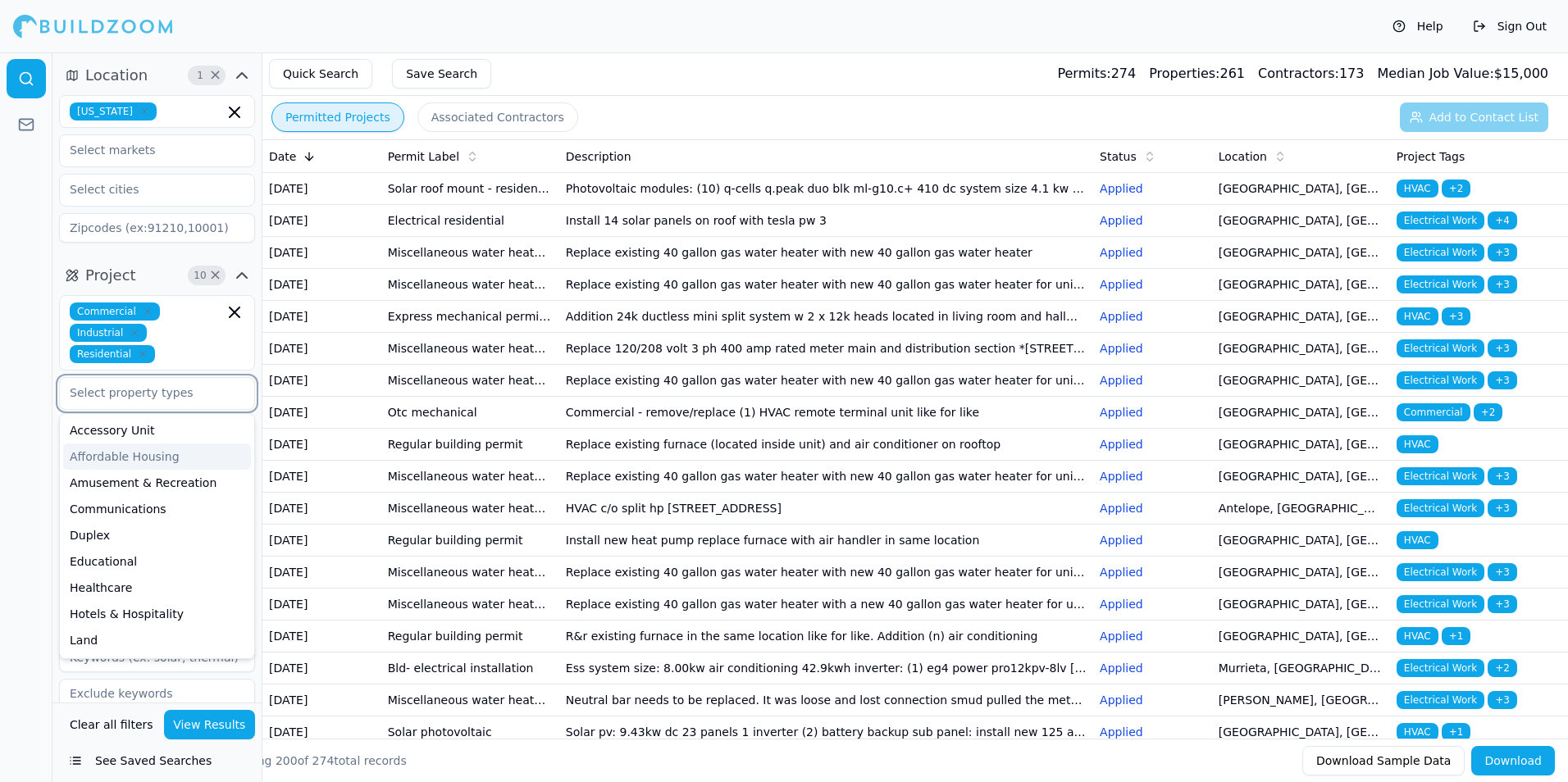
click at [160, 398] on input "text" at bounding box center [147, 392] width 174 height 30
click at [8, 393] on div at bounding box center [26, 417] width 52 height 730
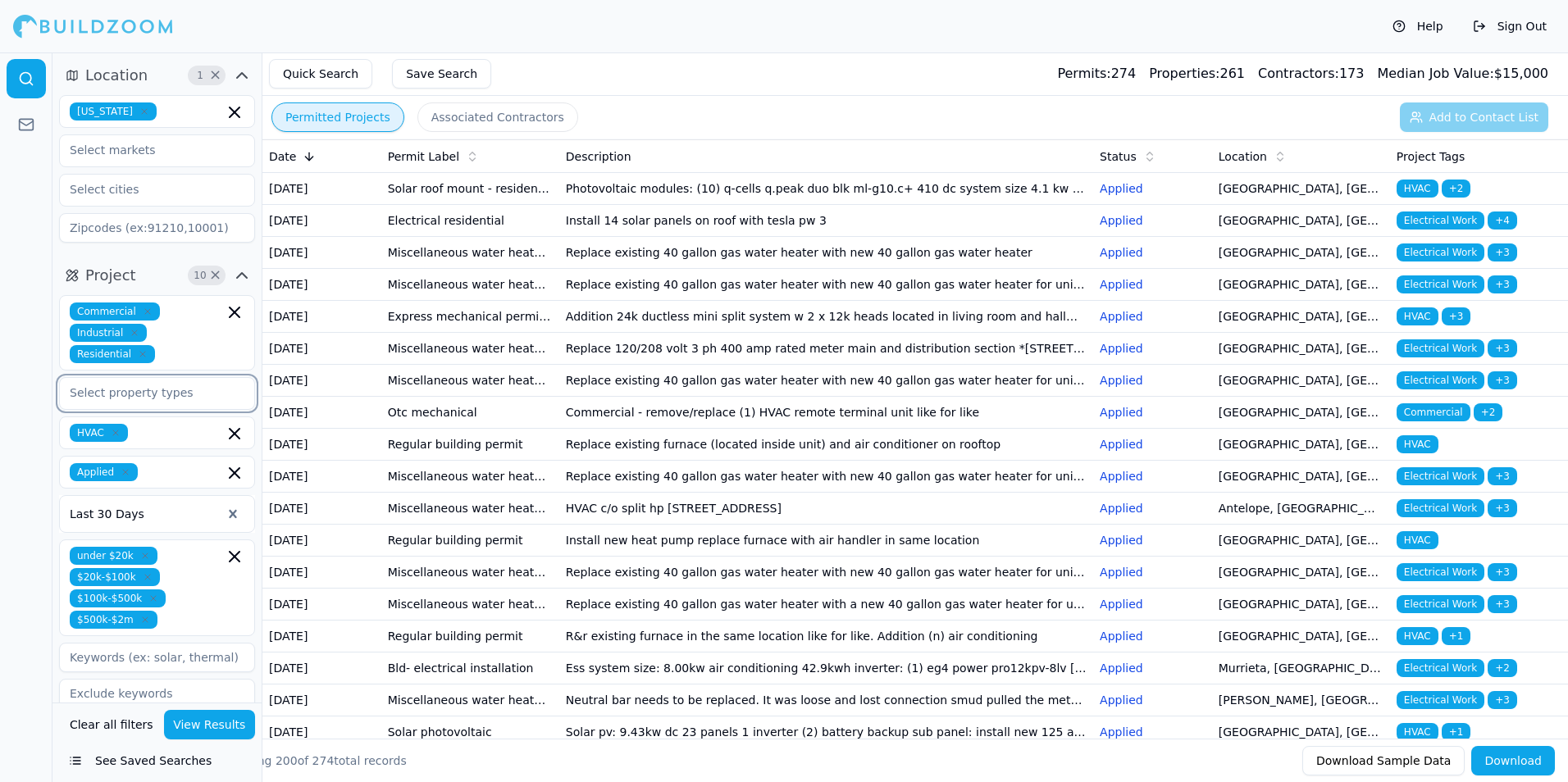
click at [155, 400] on input "text" at bounding box center [147, 392] width 174 height 30
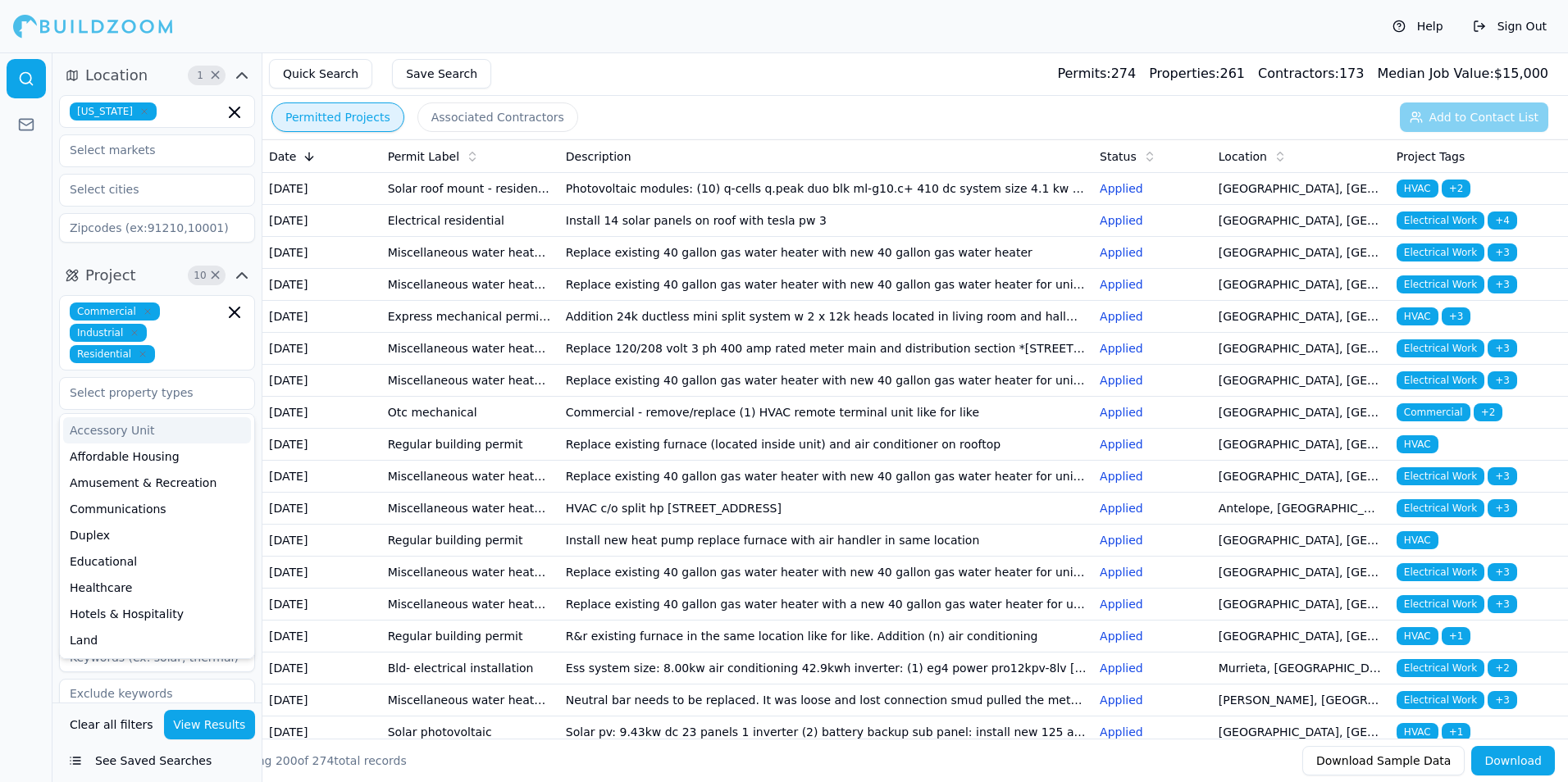
click at [7, 420] on div at bounding box center [26, 417] width 52 height 730
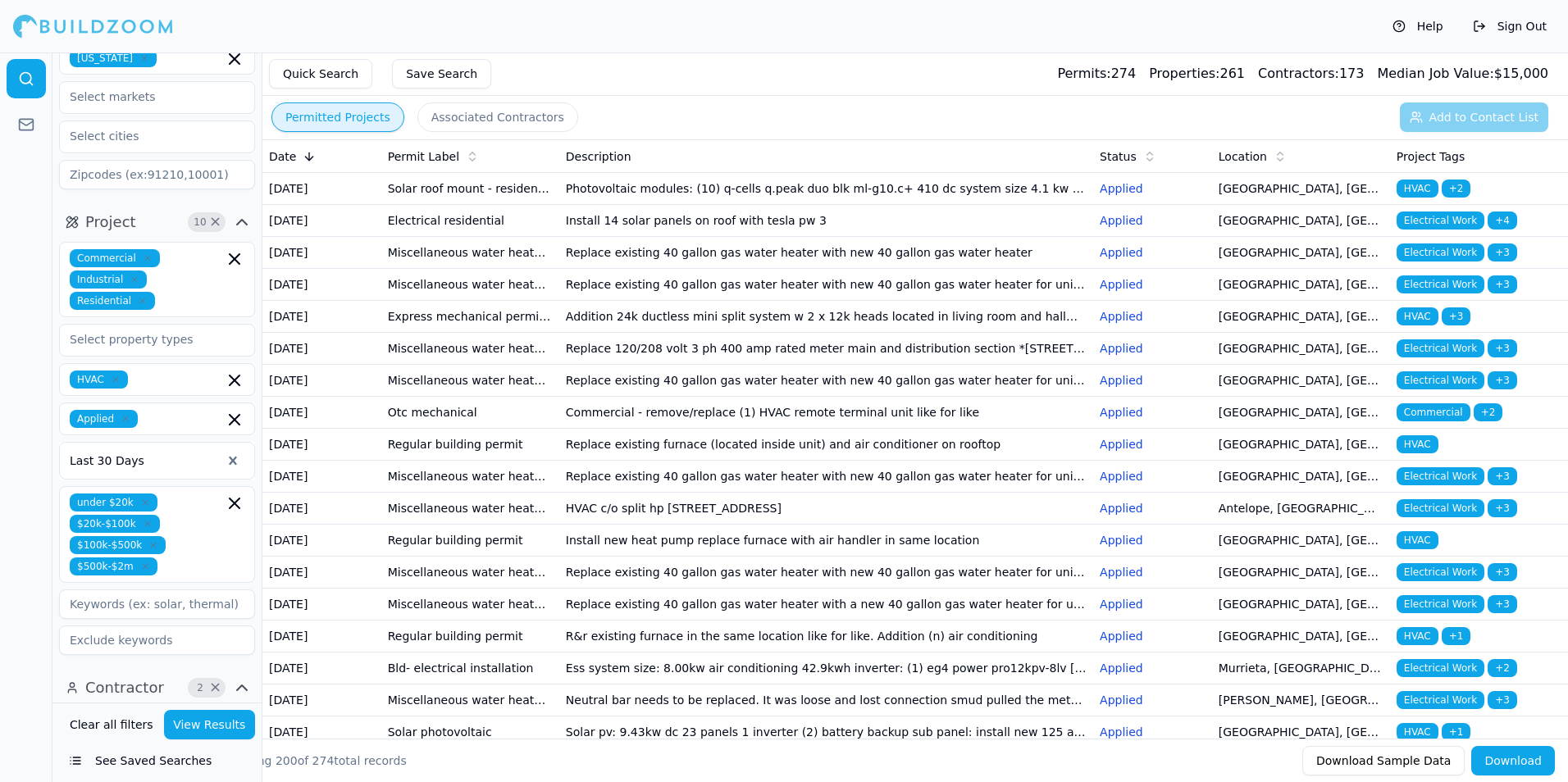
scroll to position [164, 0]
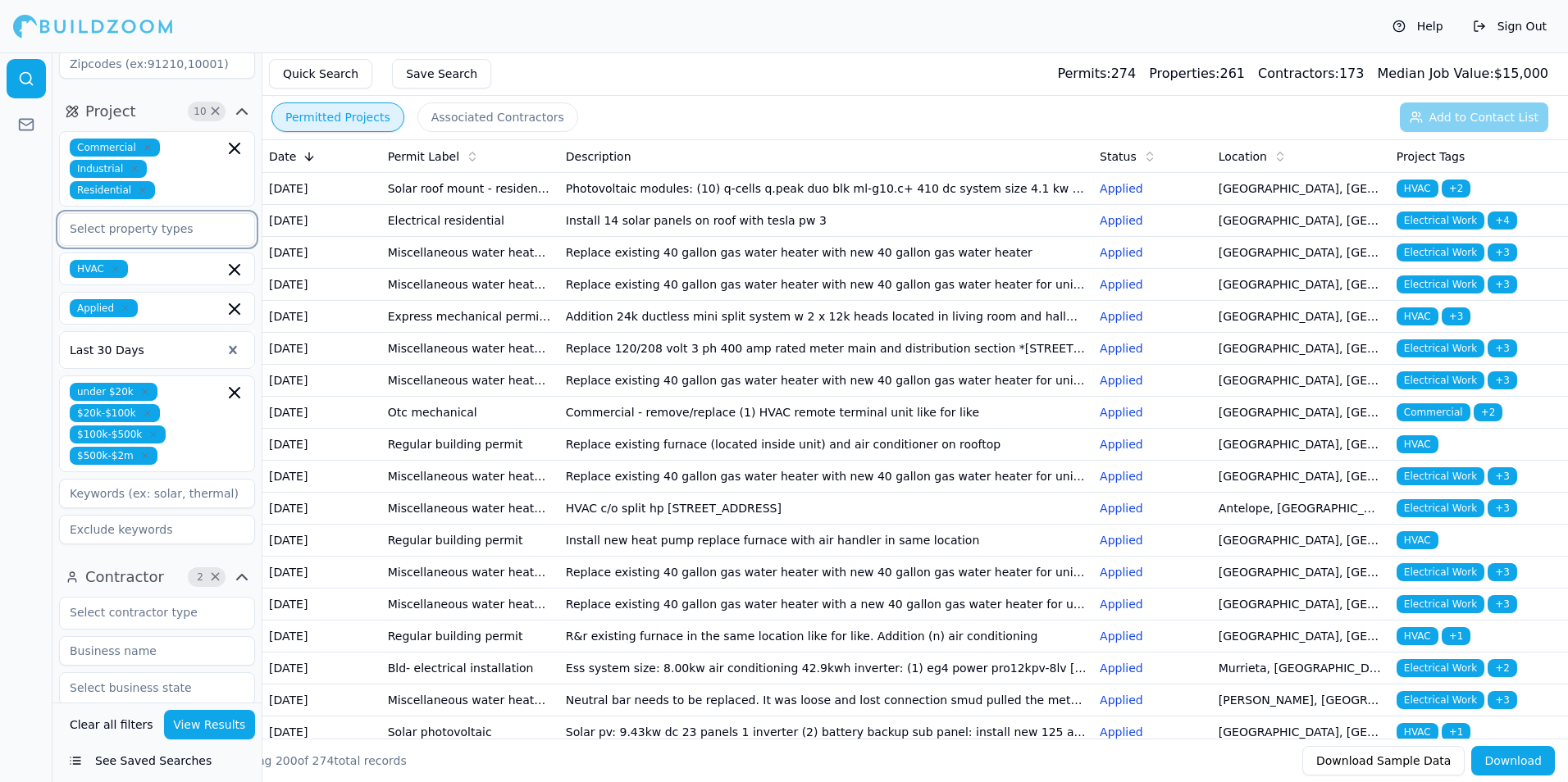
click at [154, 221] on input "text" at bounding box center [147, 229] width 174 height 30
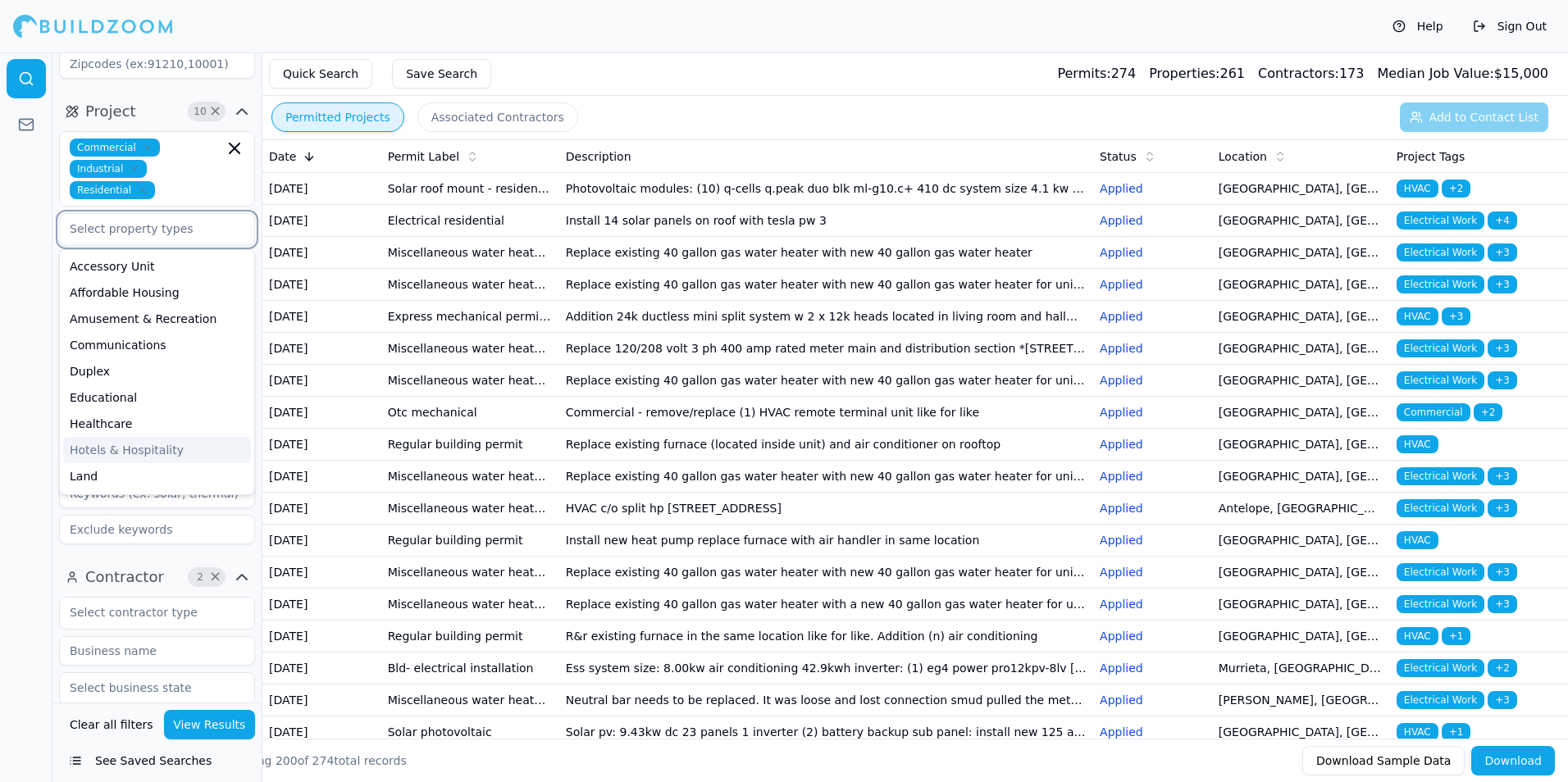
click at [109, 443] on div "Hotels & Hospitality" at bounding box center [156, 449] width 188 height 26
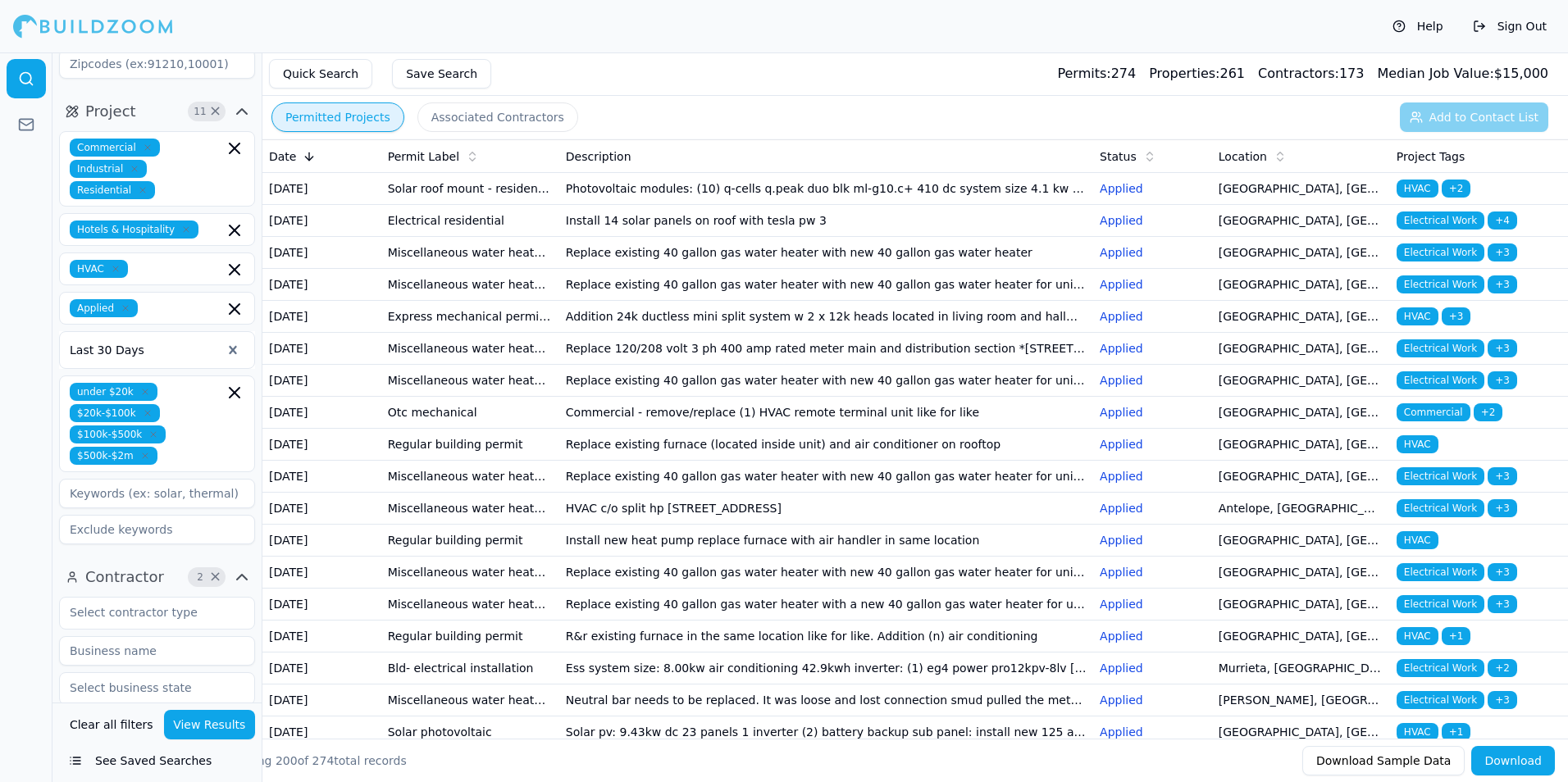
click at [226, 720] on button "View Results" at bounding box center [209, 724] width 92 height 30
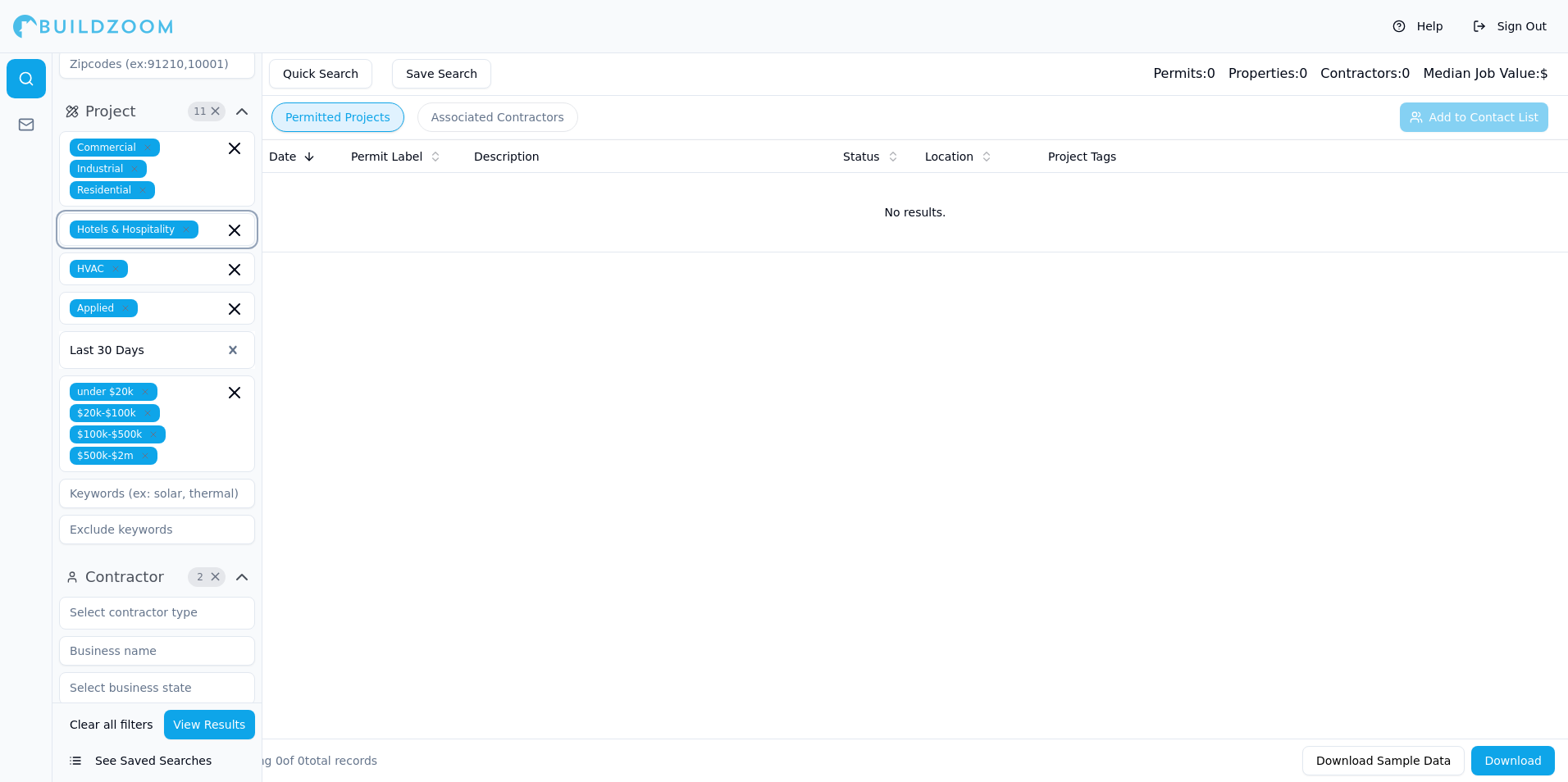
click at [234, 230] on icon "button" at bounding box center [234, 230] width 10 height 10
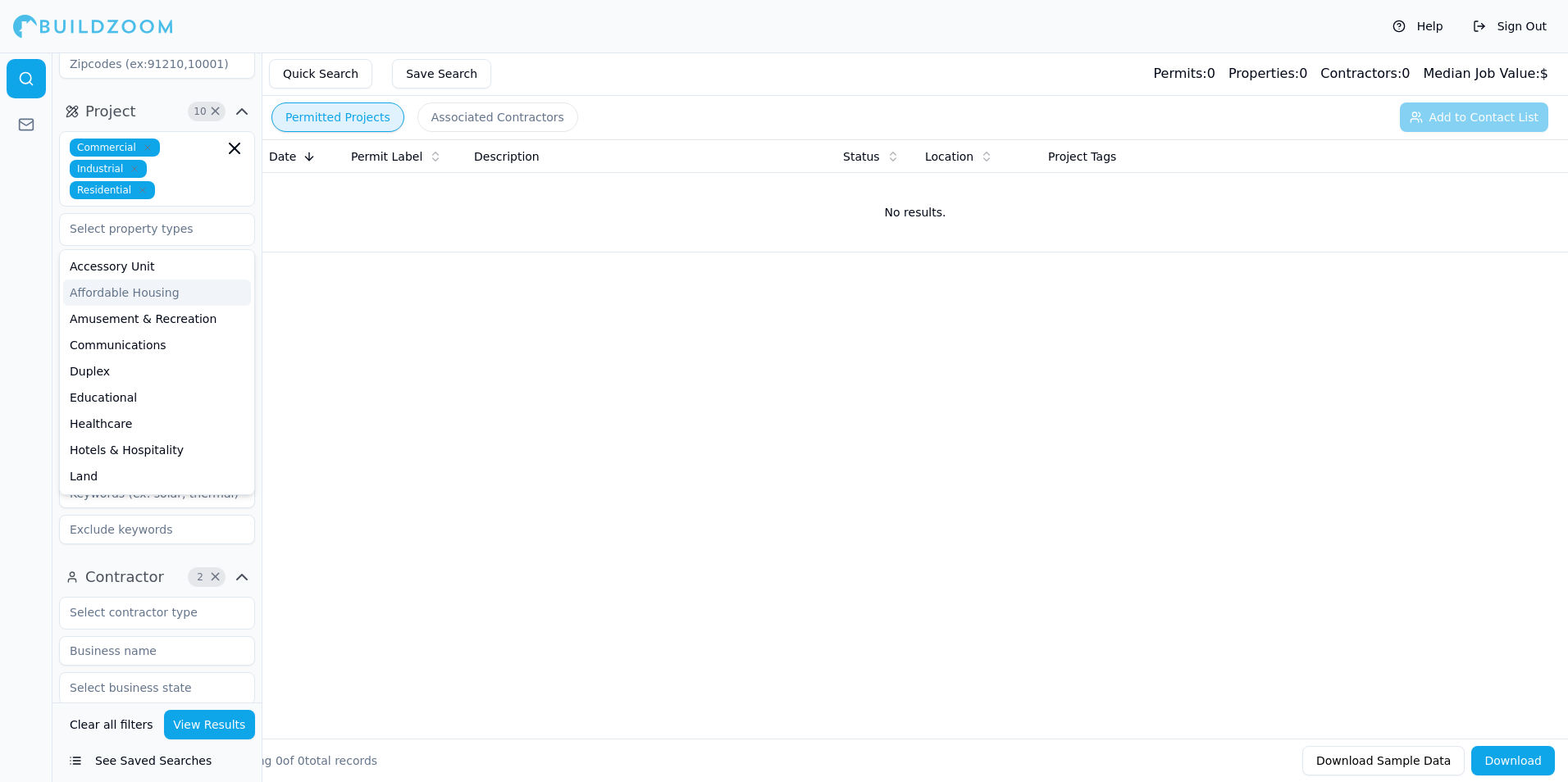
click at [468, 332] on div "Date Permit Label Description Status Location Project Tags No results." at bounding box center [915, 413] width 1306 height 547
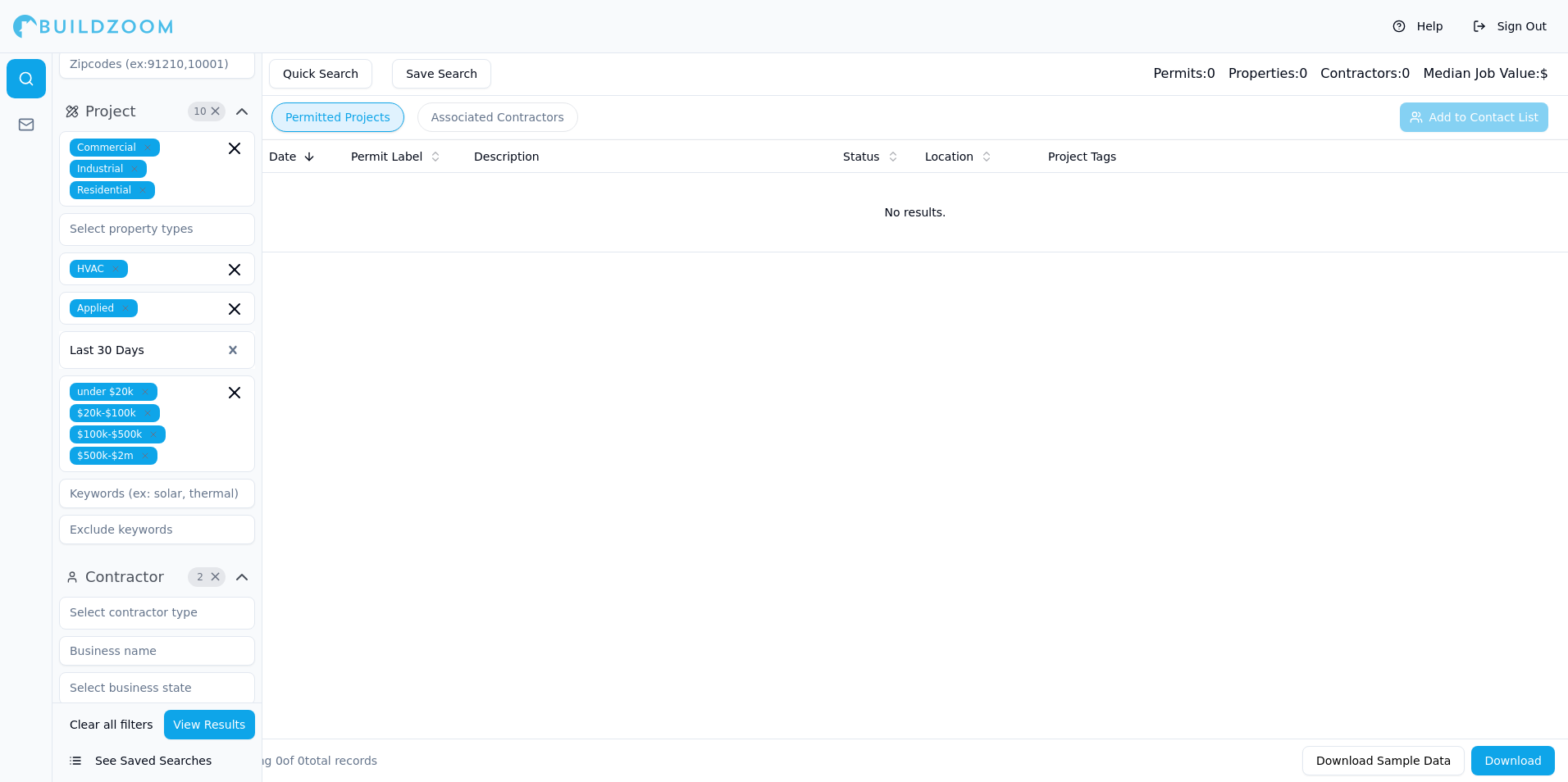
click at [209, 719] on button "View Results" at bounding box center [209, 724] width 92 height 30
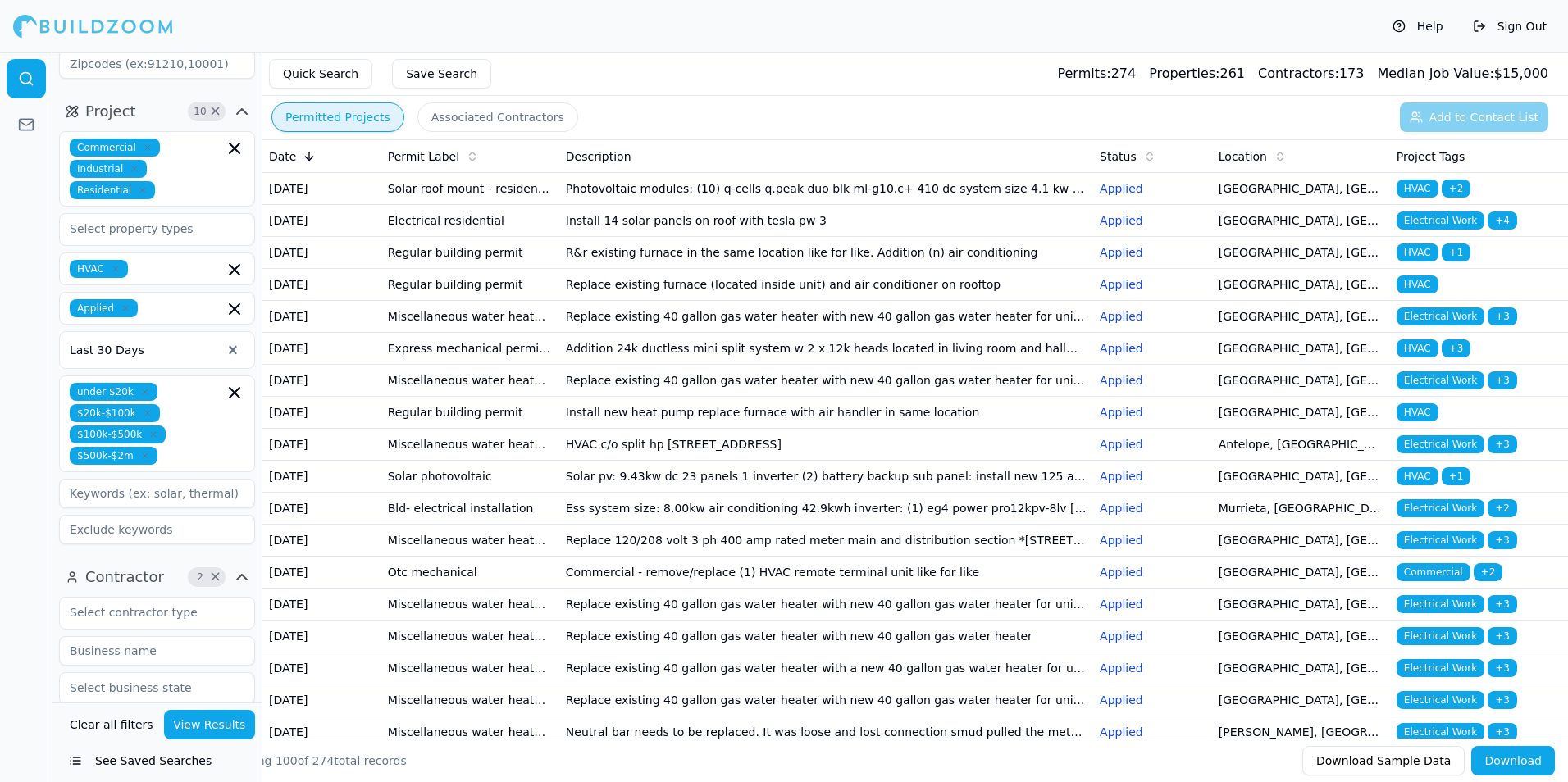
click at [1539, 754] on button "Download" at bounding box center [1512, 761] width 84 height 30
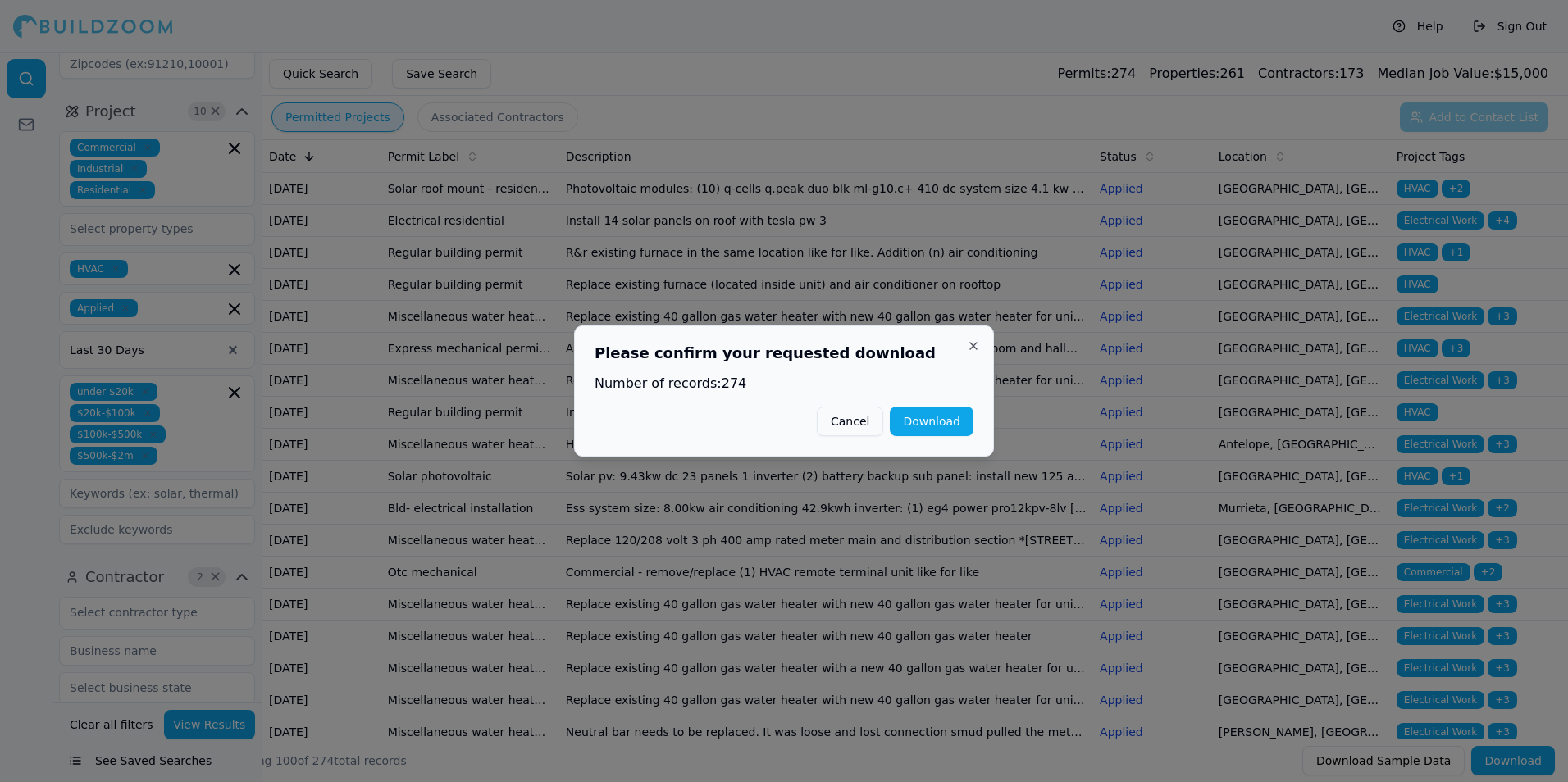
click at [942, 427] on button "Download" at bounding box center [932, 421] width 84 height 30
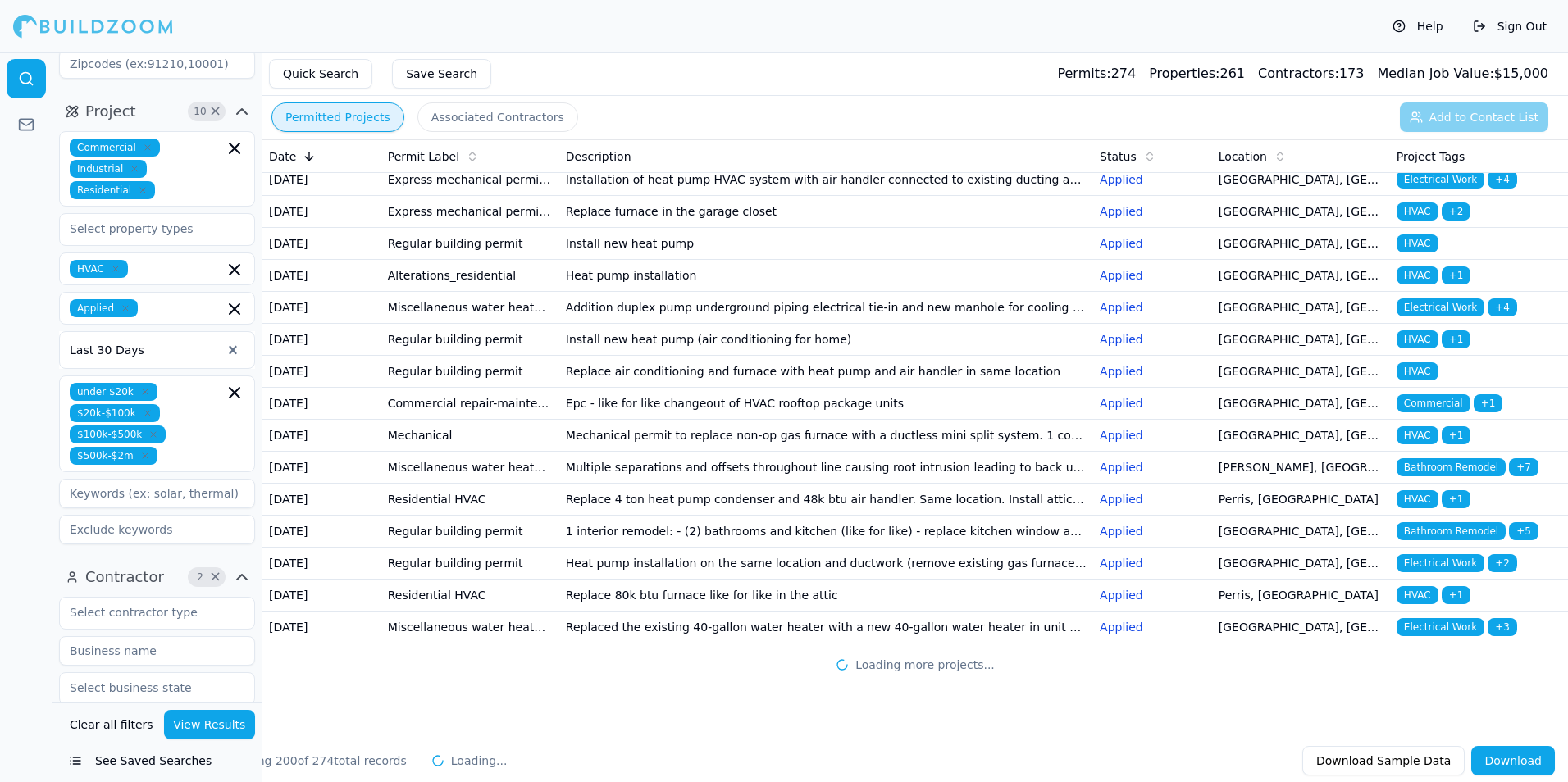
scroll to position [8281, 0]
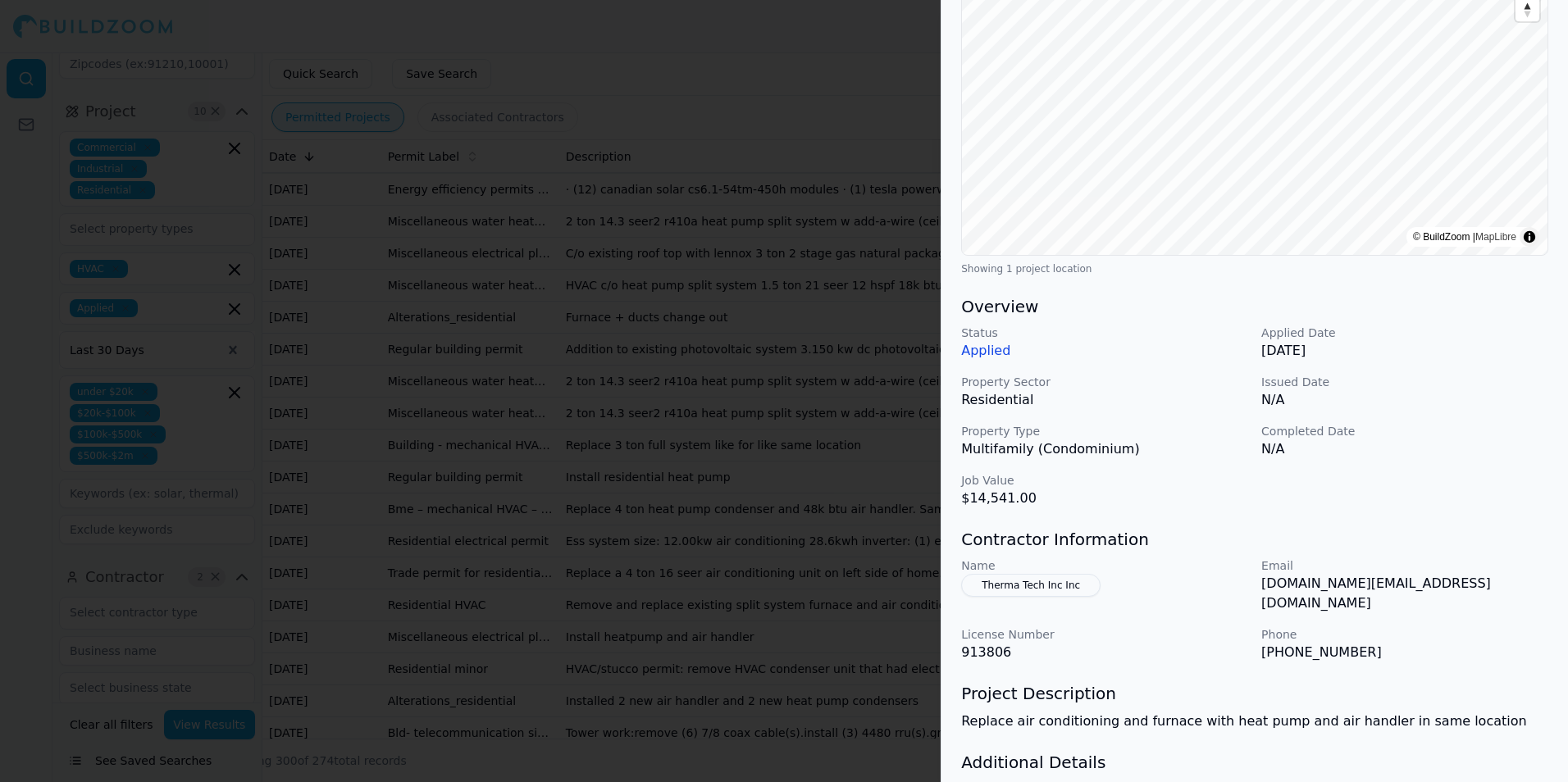
scroll to position [246, 0]
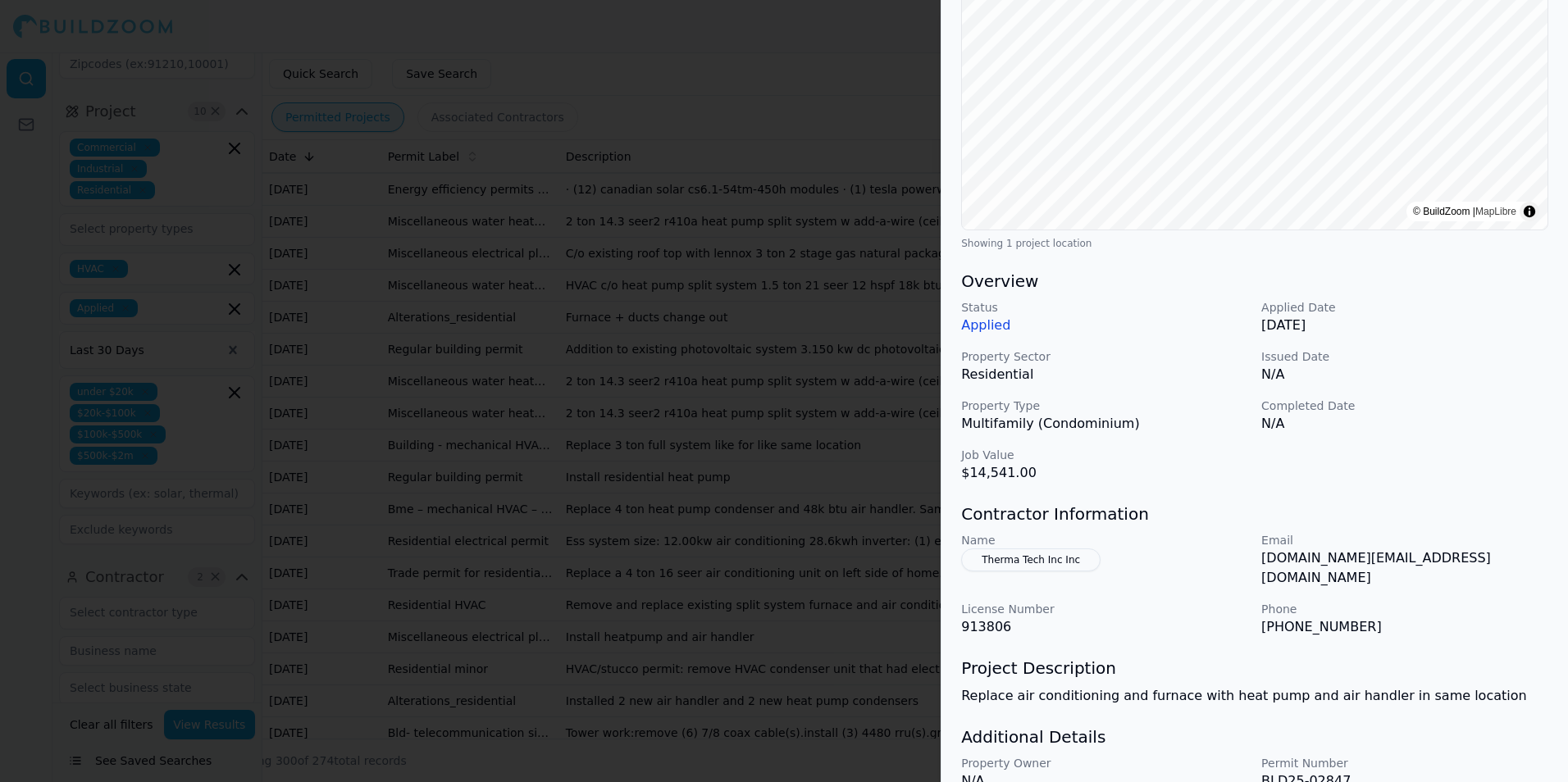
click at [868, 524] on div at bounding box center [784, 391] width 1568 height 782
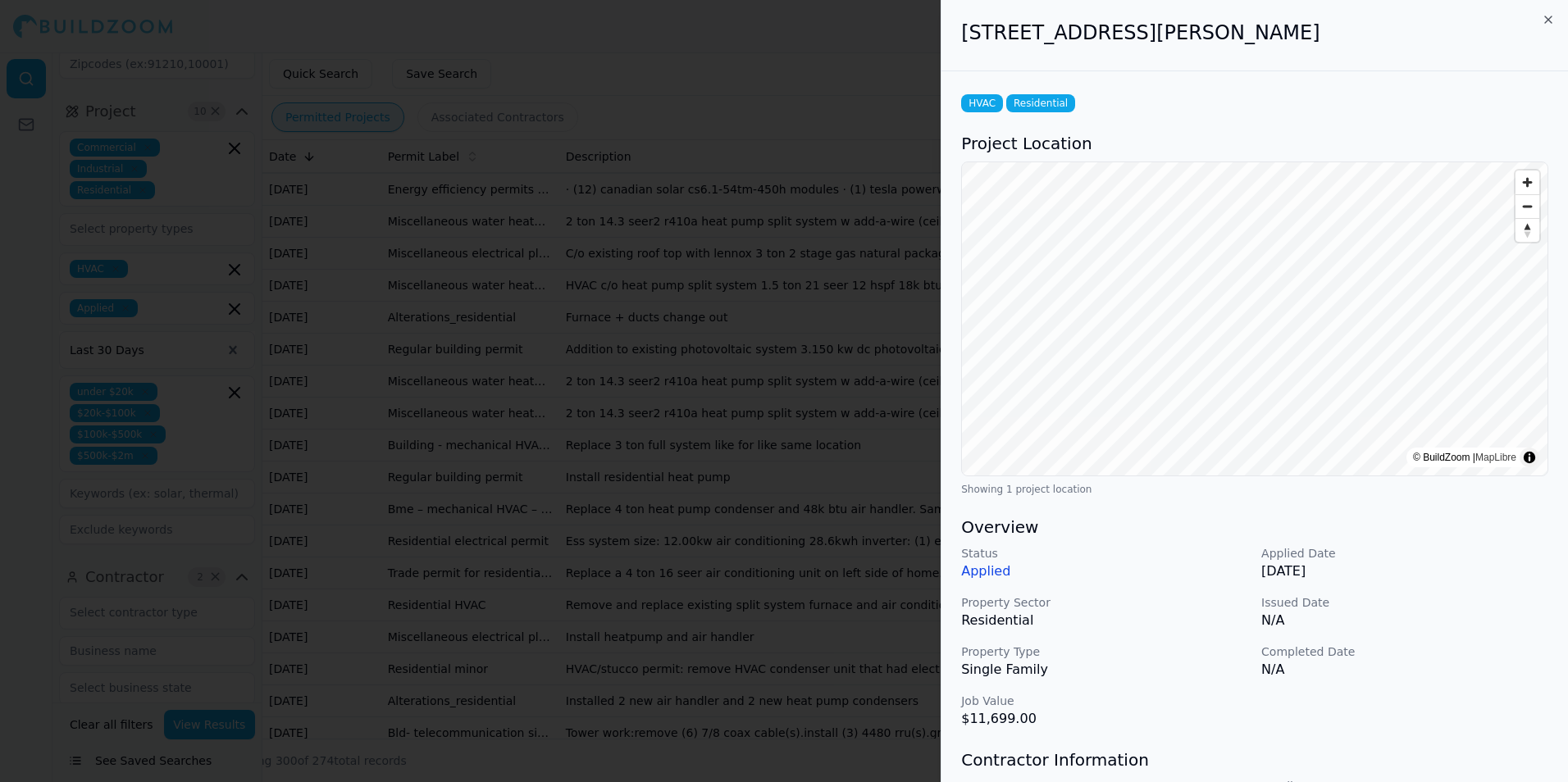
click at [692, 426] on div at bounding box center [784, 391] width 1568 height 782
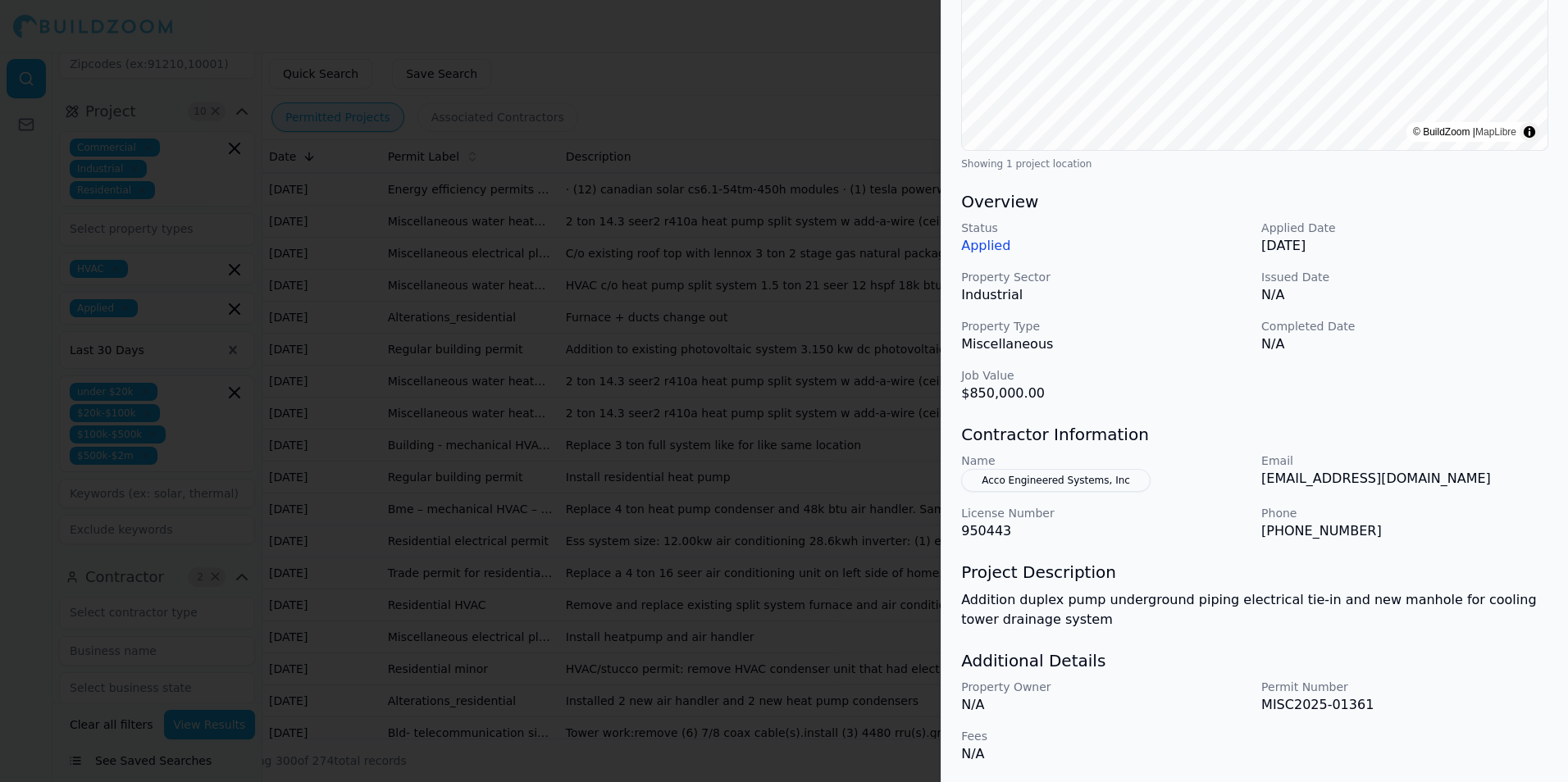
scroll to position [327, 0]
click at [1115, 478] on button "Acco Engineered Systems, Inc" at bounding box center [1056, 479] width 189 height 23
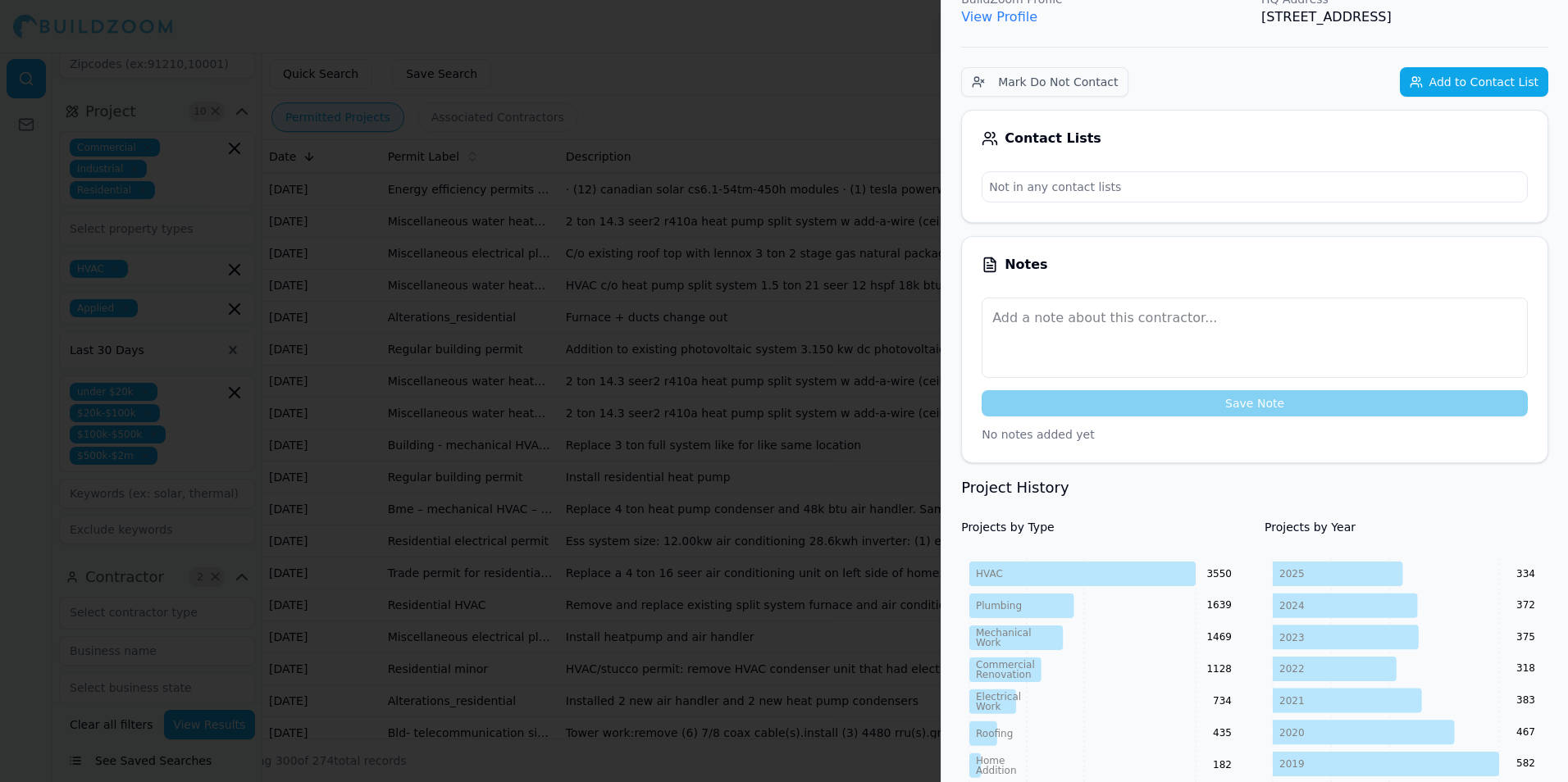
scroll to position [367, 0]
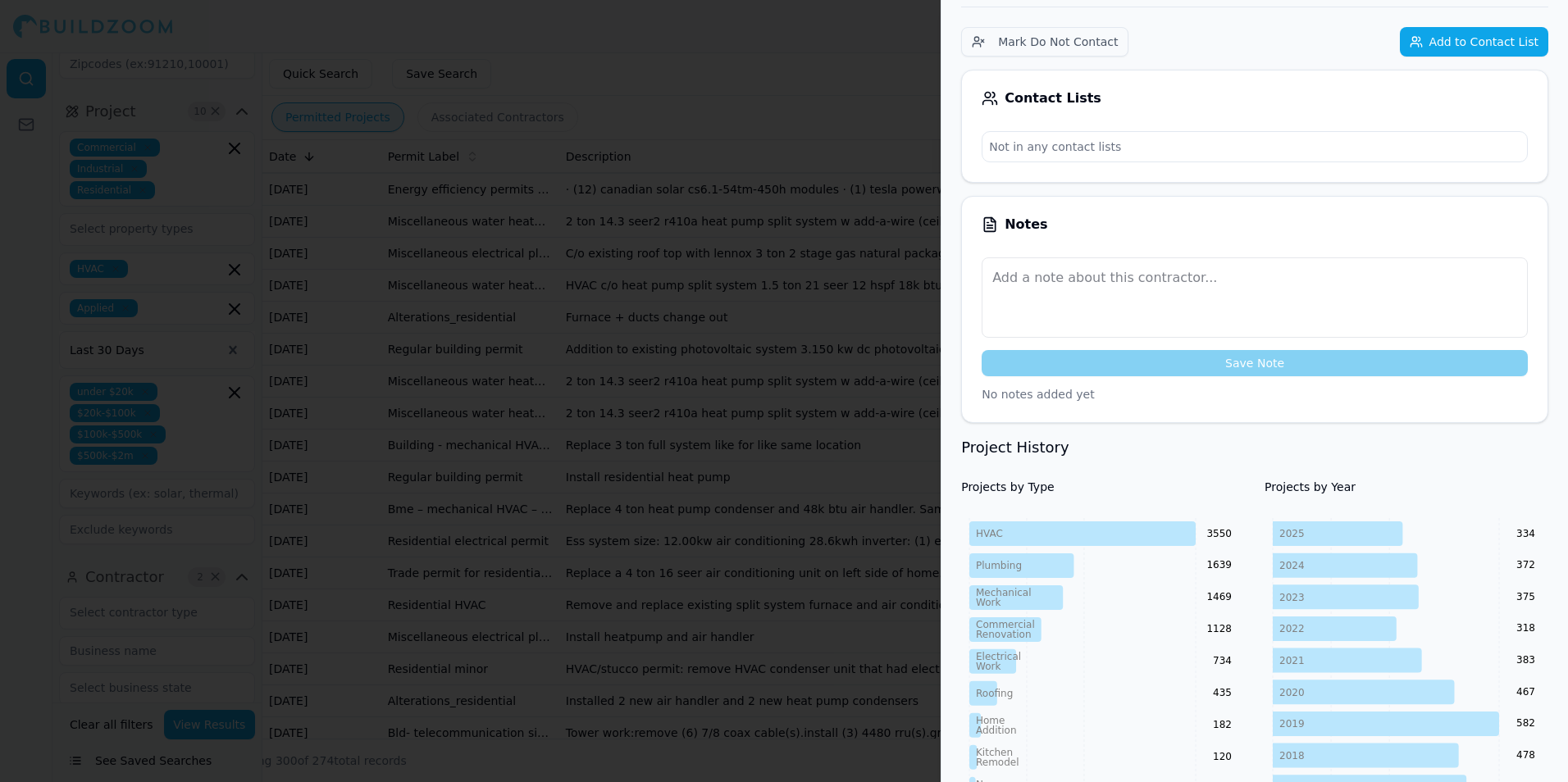
click at [830, 455] on div at bounding box center [784, 391] width 1568 height 782
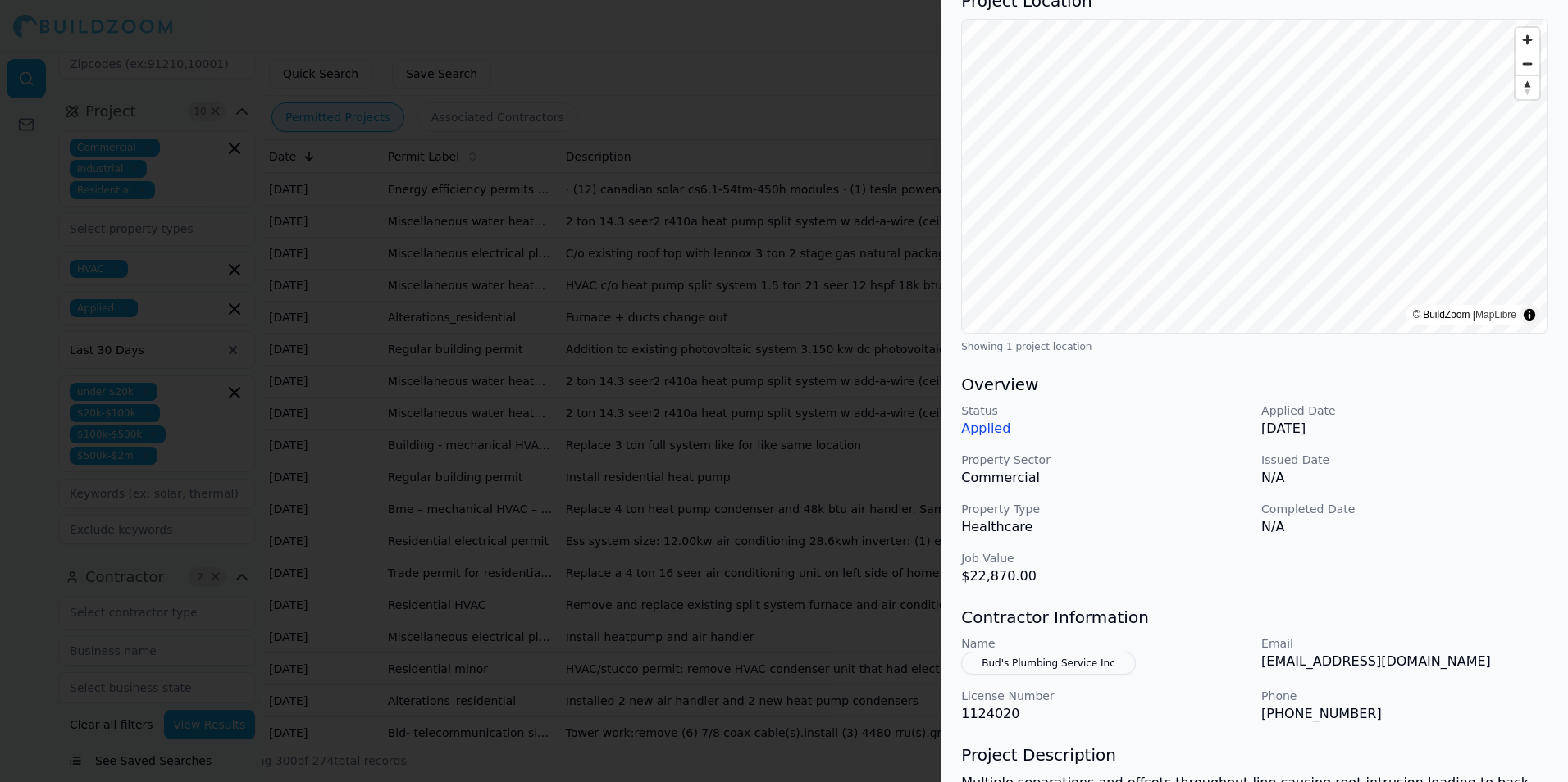
scroll to position [82, 0]
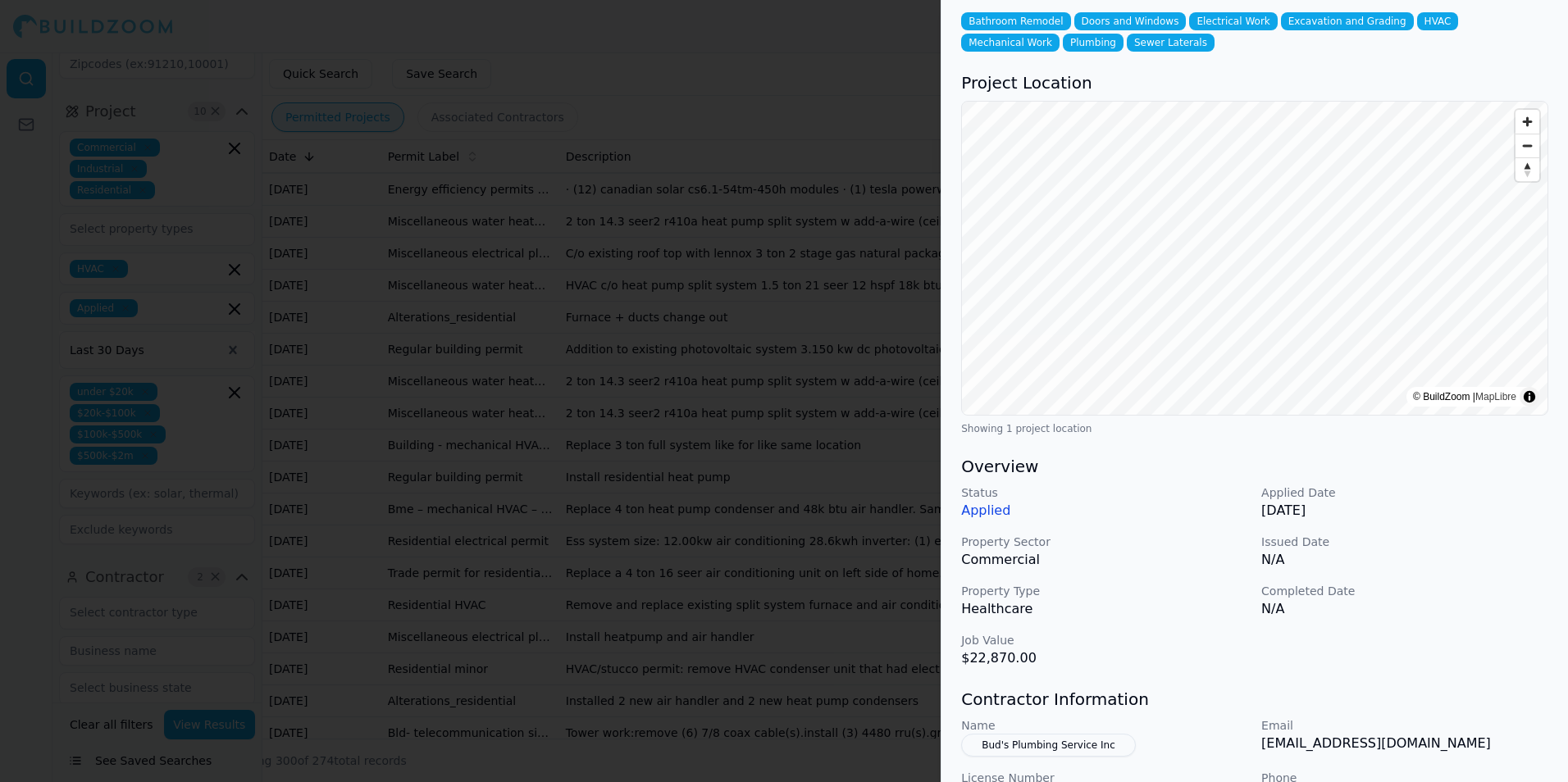
click at [405, 472] on div at bounding box center [784, 391] width 1568 height 782
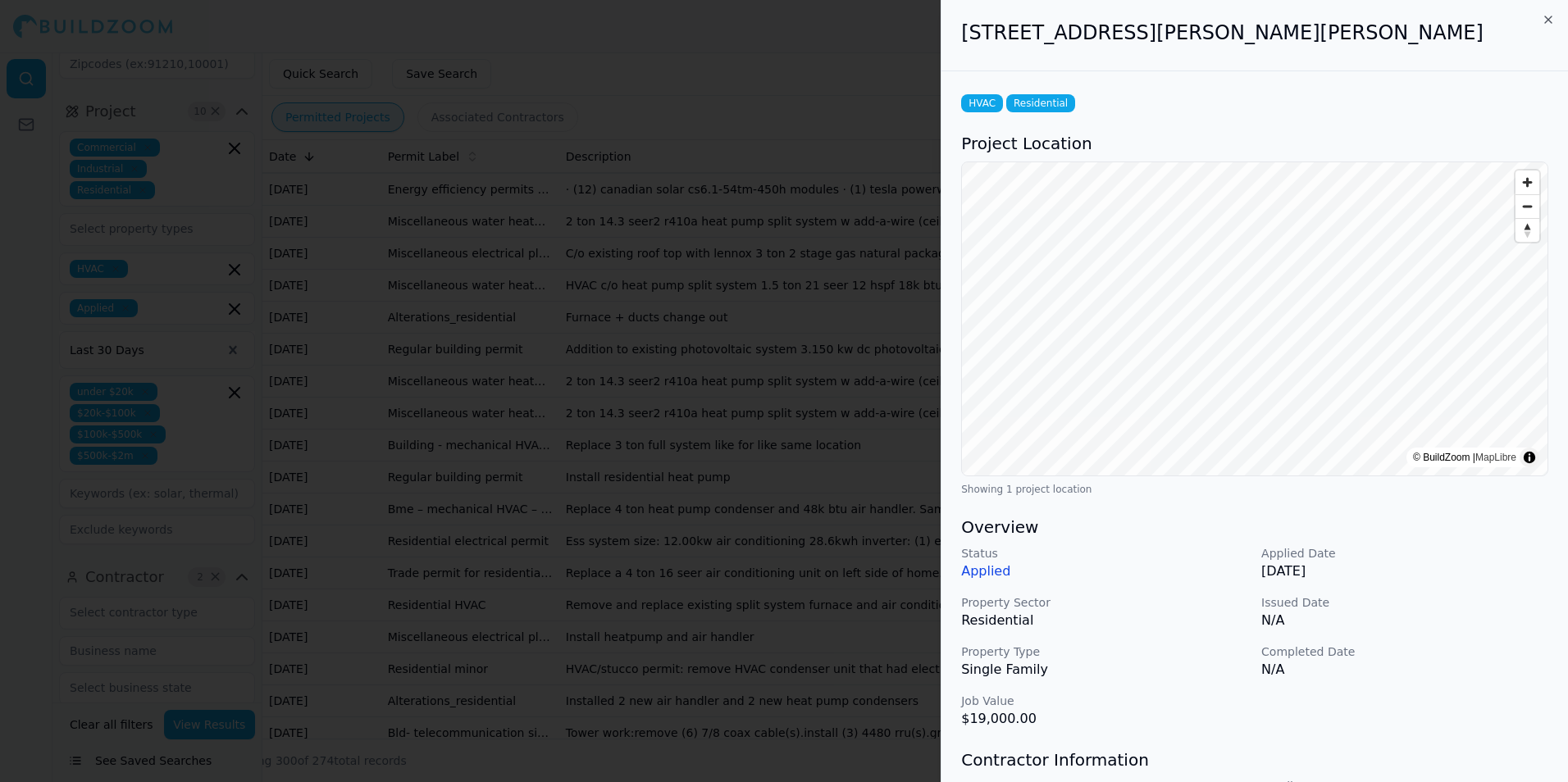
click at [735, 580] on div at bounding box center [784, 391] width 1568 height 782
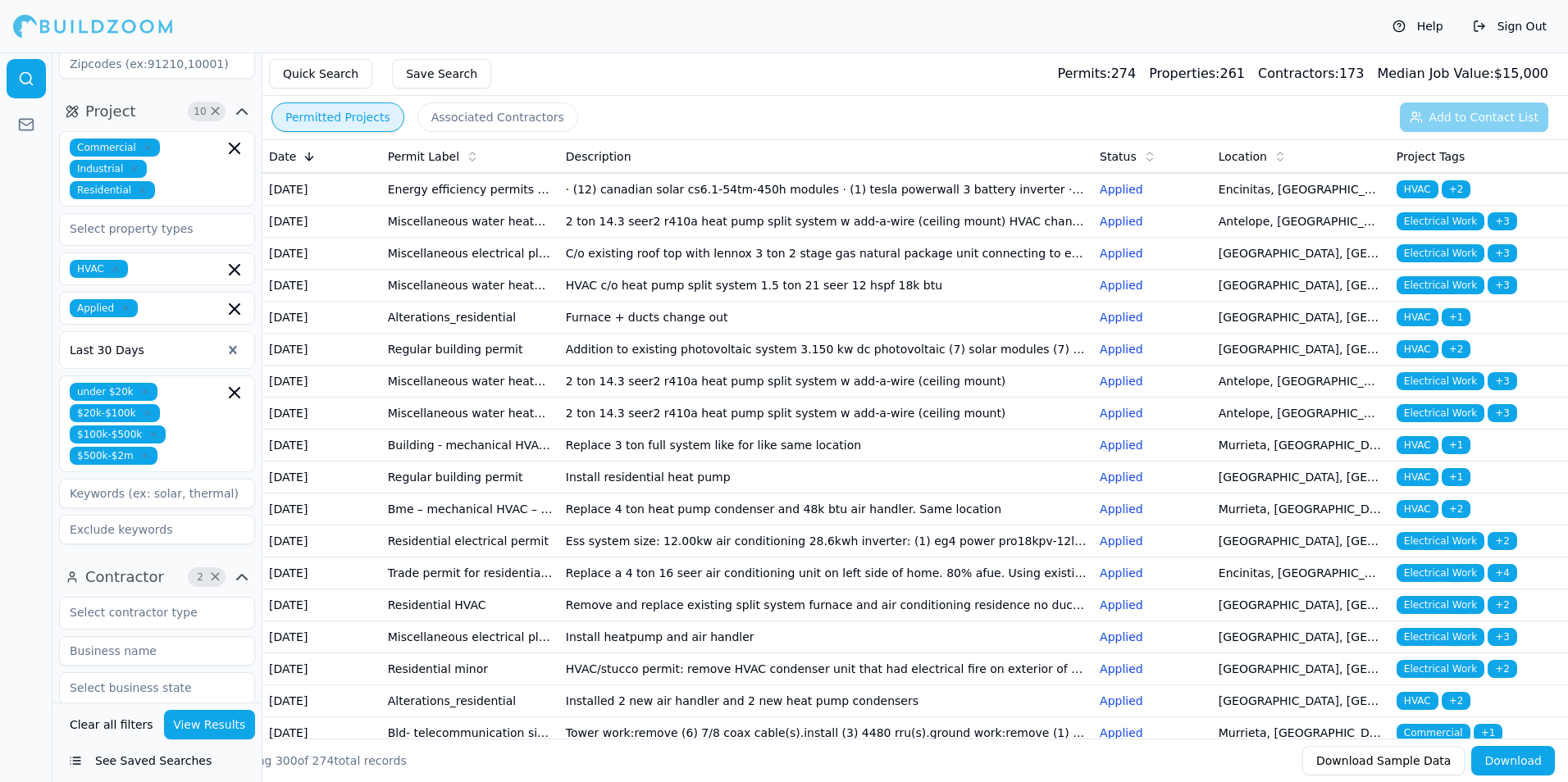
scroll to position [8199, 0]
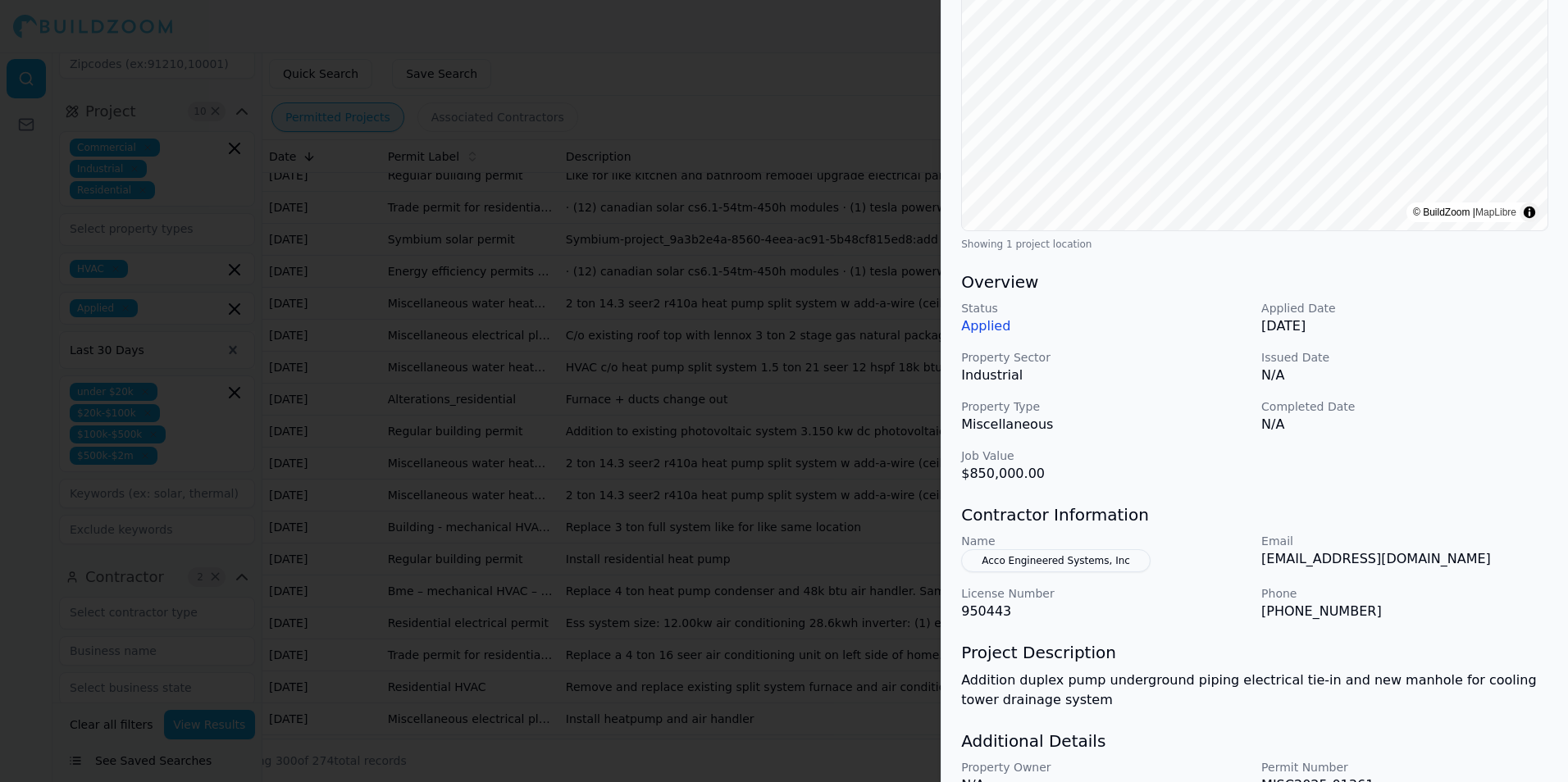
scroll to position [327, 0]
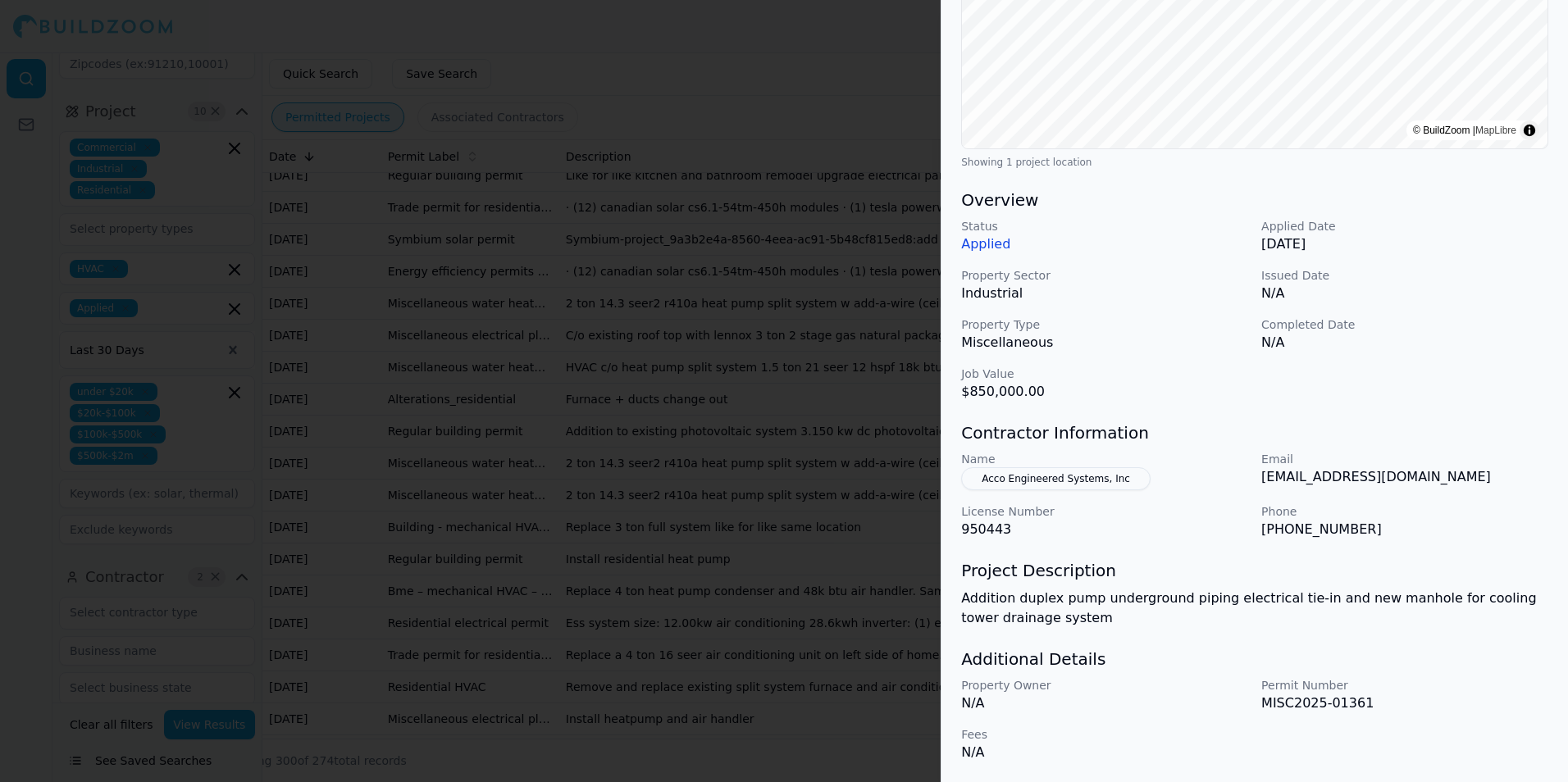
click at [1421, 416] on div "Electrical Work HVAC Home Addition Mechanical Work Plumbing Project Location © …" at bounding box center [1255, 263] width 627 height 1038
click at [766, 418] on div at bounding box center [784, 391] width 1568 height 782
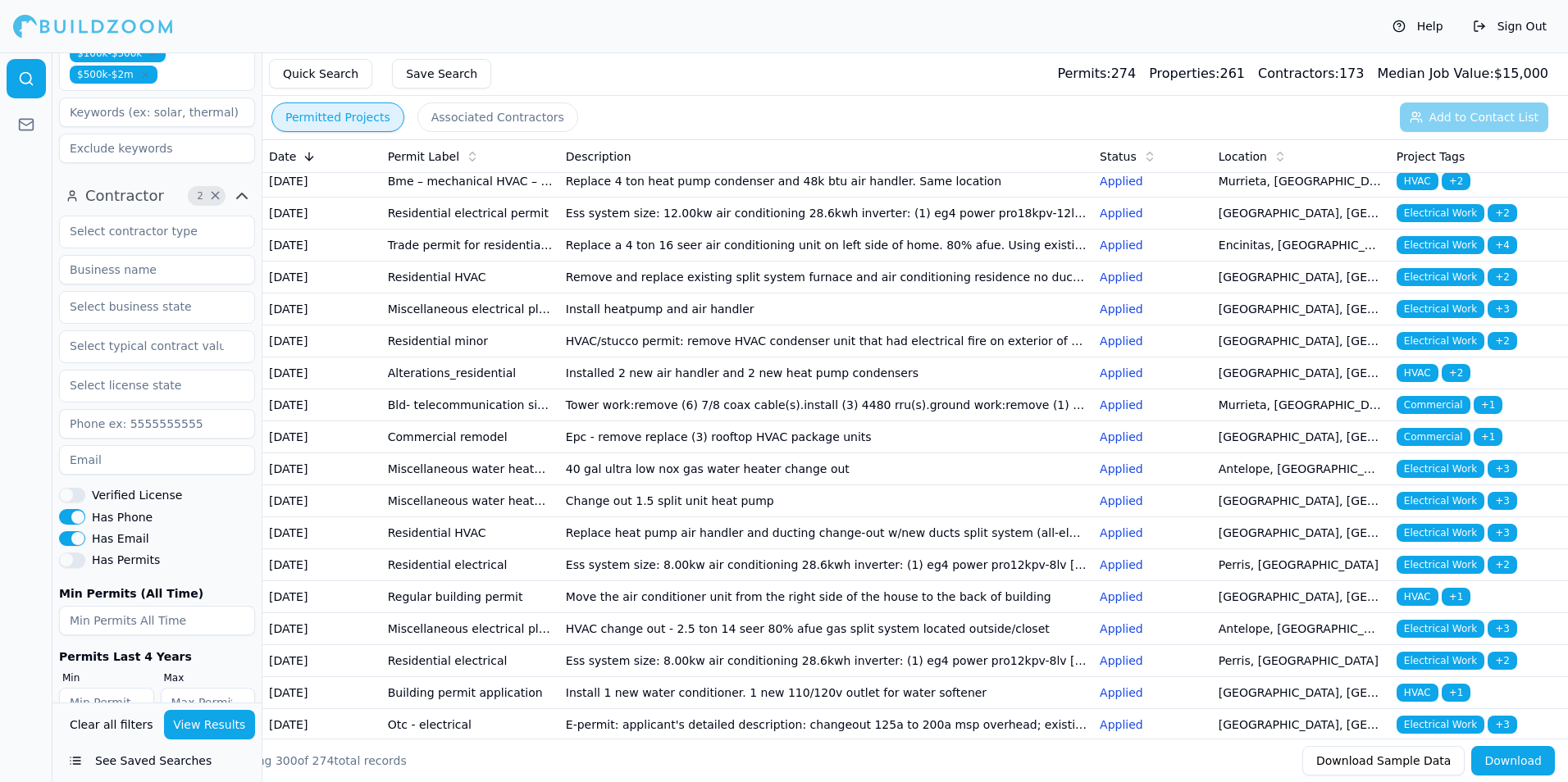
scroll to position [580, 0]
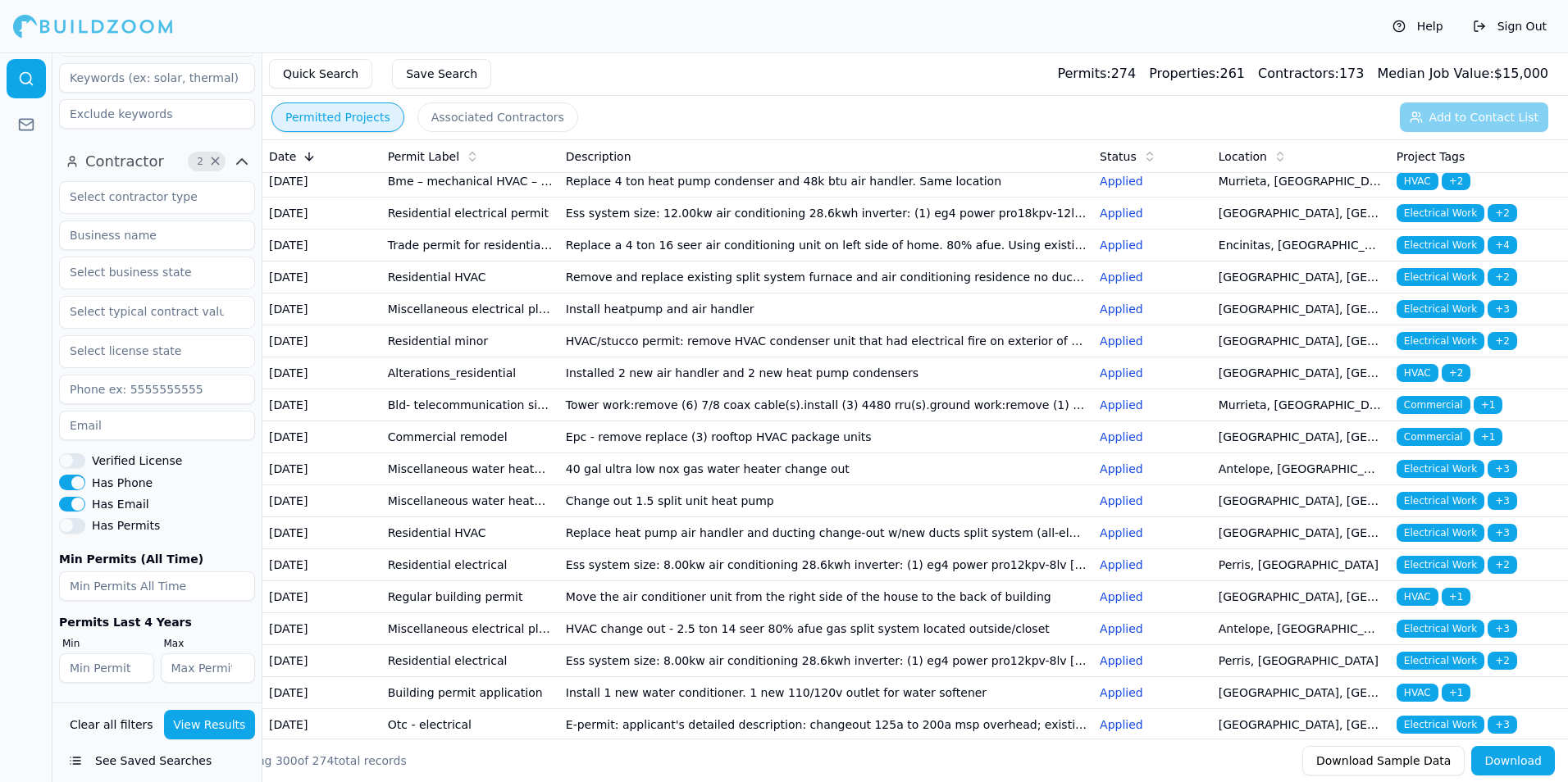
click at [70, 512] on button "Has Email" at bounding box center [71, 503] width 26 height 14
click at [80, 483] on button "Has Phone" at bounding box center [71, 481] width 26 height 14
click at [205, 725] on button "View Results" at bounding box center [209, 724] width 92 height 30
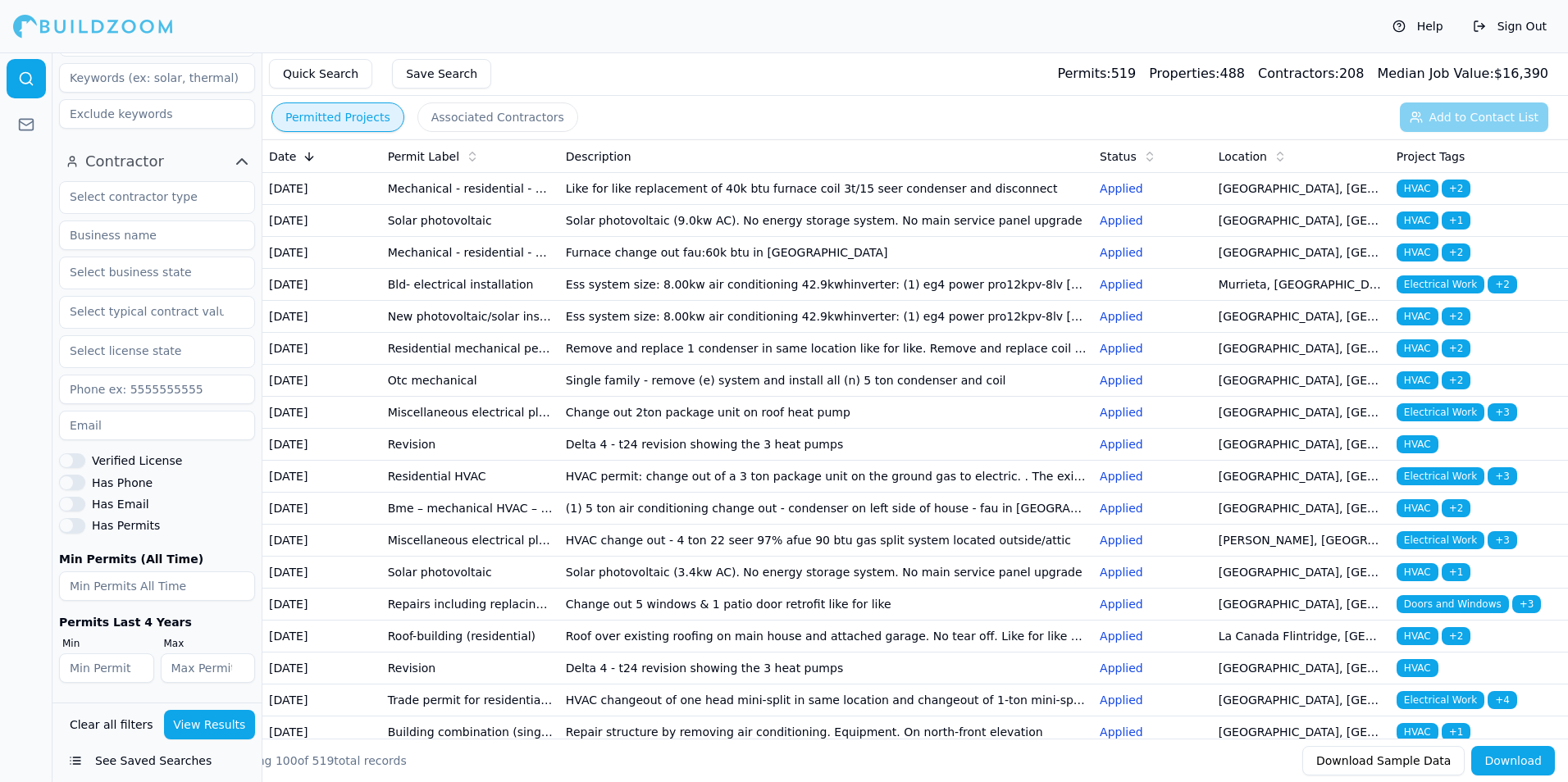
click at [742, 200] on td "Like for like replacement of 40k btu furnace coil 3t/15 seer condenser and disc…" at bounding box center [826, 188] width 534 height 32
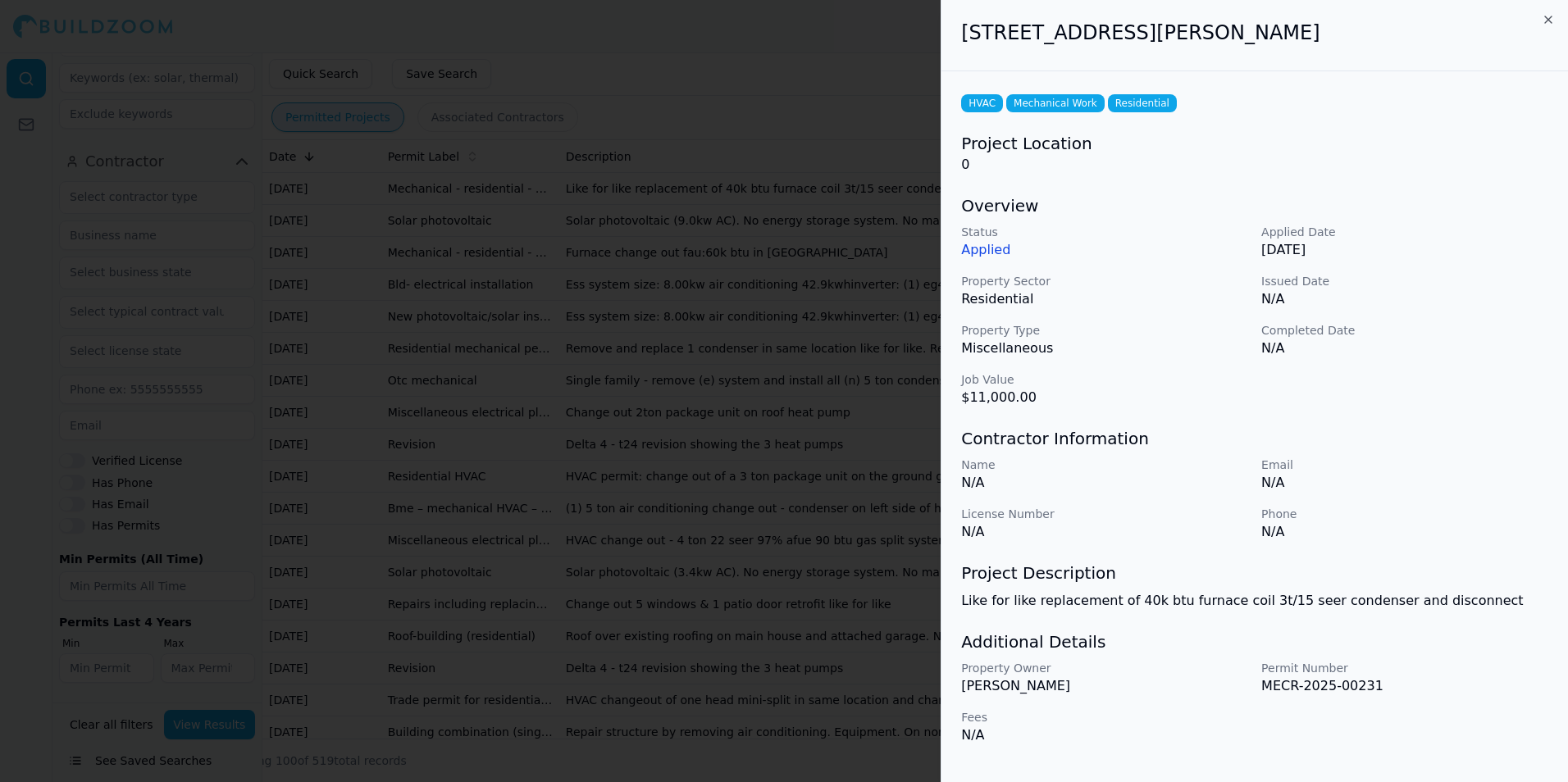
click at [659, 239] on div at bounding box center [784, 391] width 1568 height 782
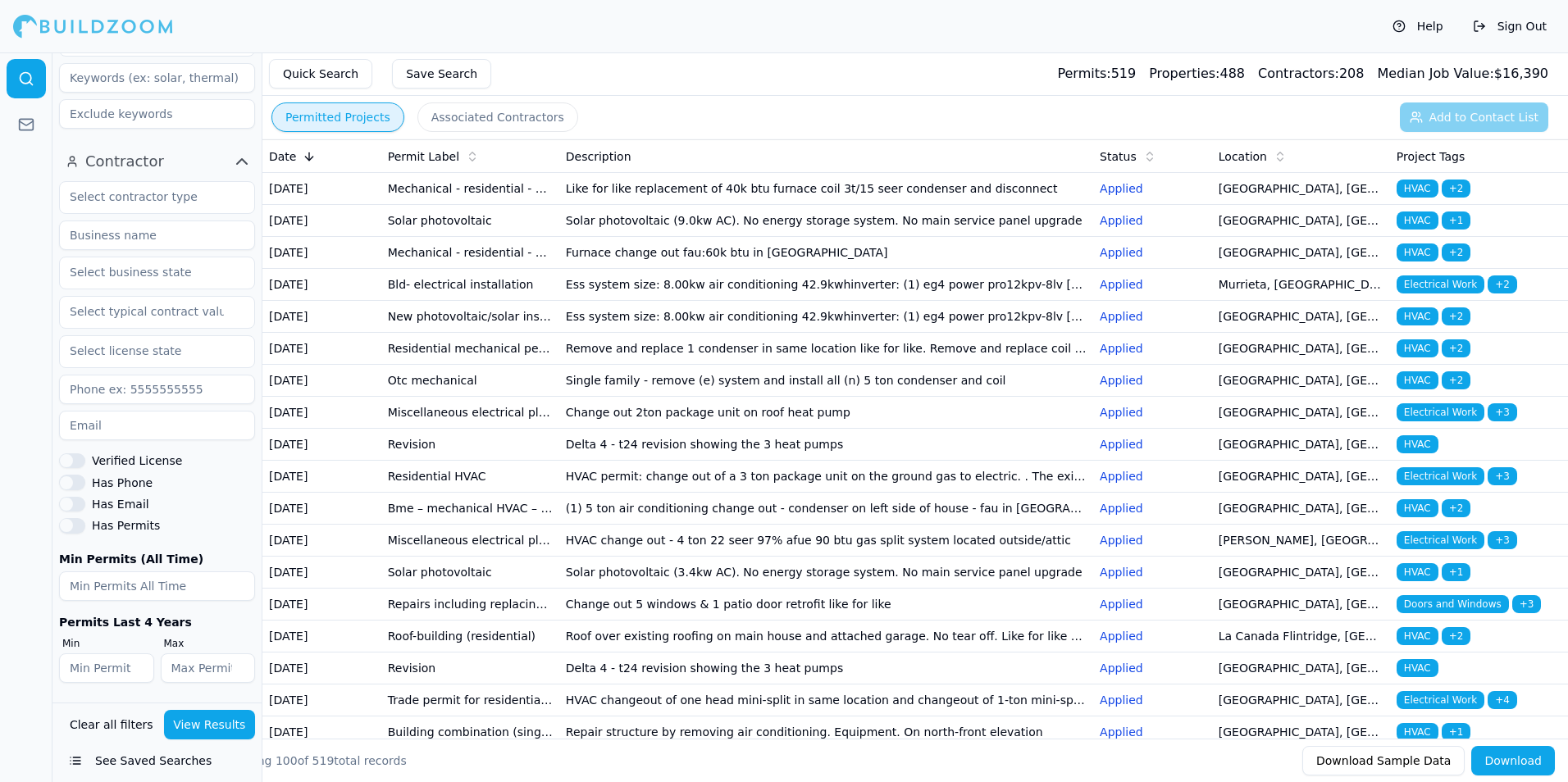
click at [1542, 771] on button "Download" at bounding box center [1512, 761] width 84 height 30
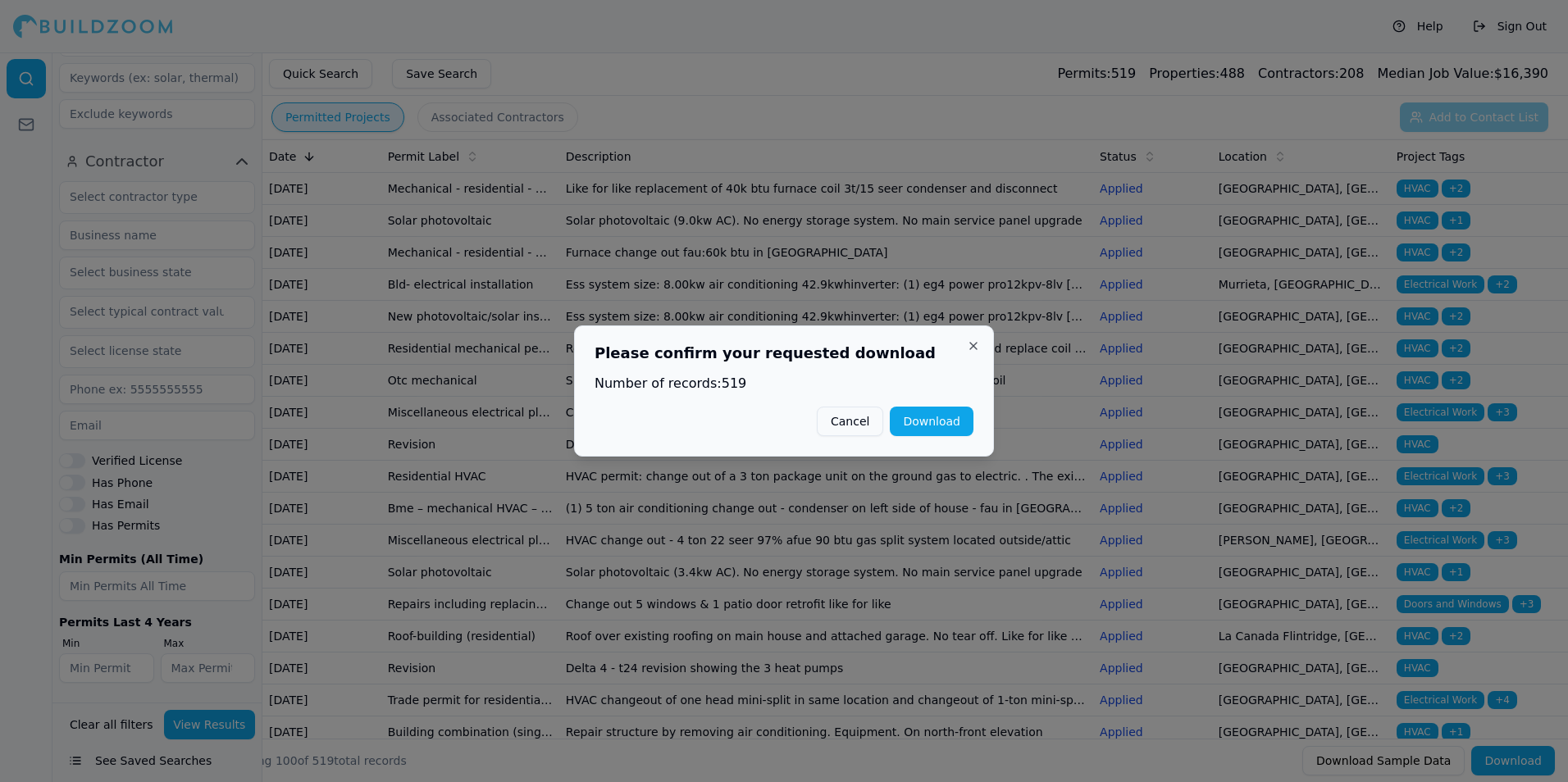
click at [955, 422] on button "Download" at bounding box center [932, 421] width 84 height 30
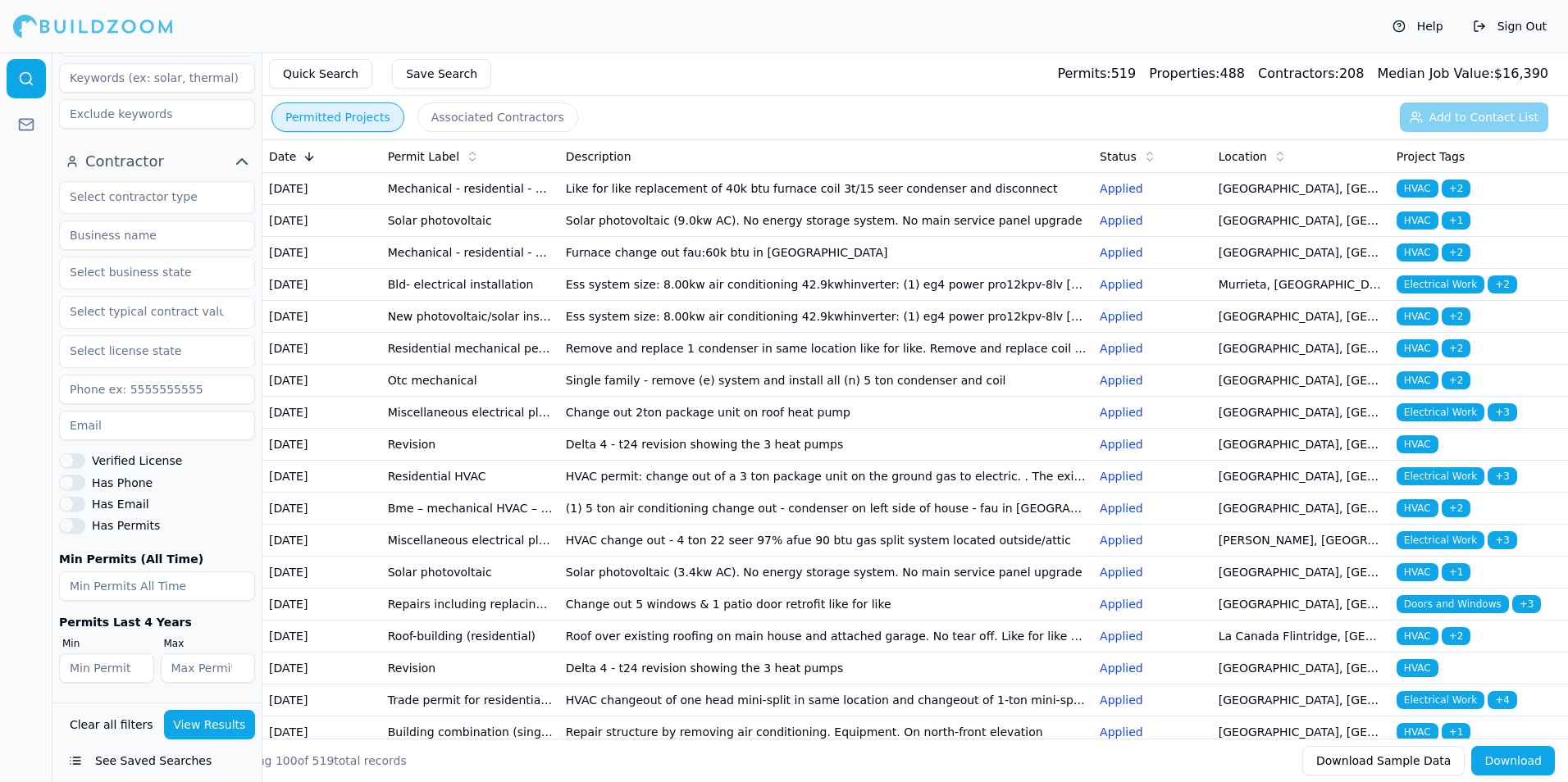
click at [829, 197] on td "Like for like replacement of 40k btu furnace coil 3t/15 seer condenser and disc…" at bounding box center [826, 188] width 534 height 32
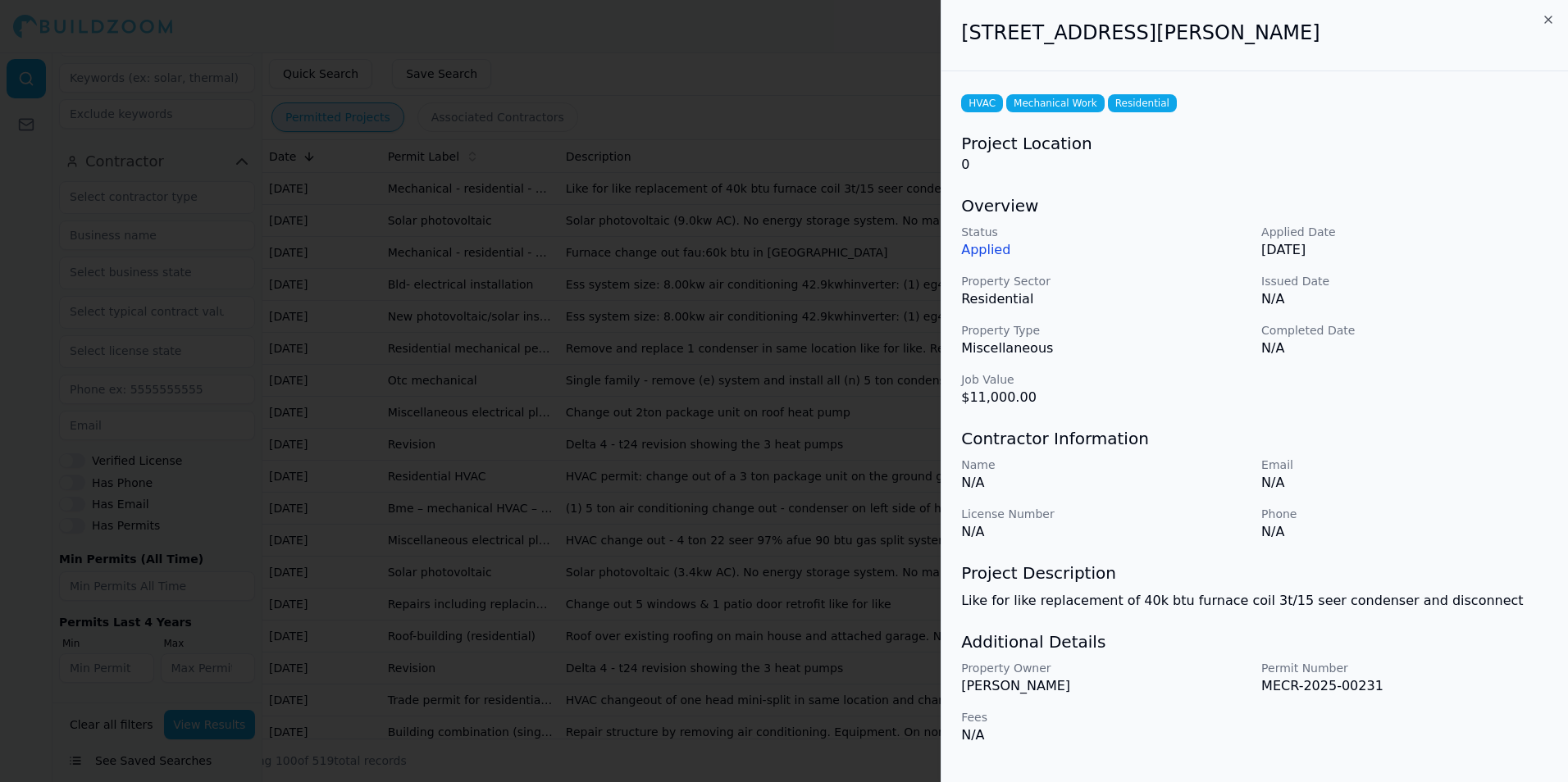
click at [709, 161] on div at bounding box center [784, 391] width 1568 height 782
